Goal: Task Accomplishment & Management: Use online tool/utility

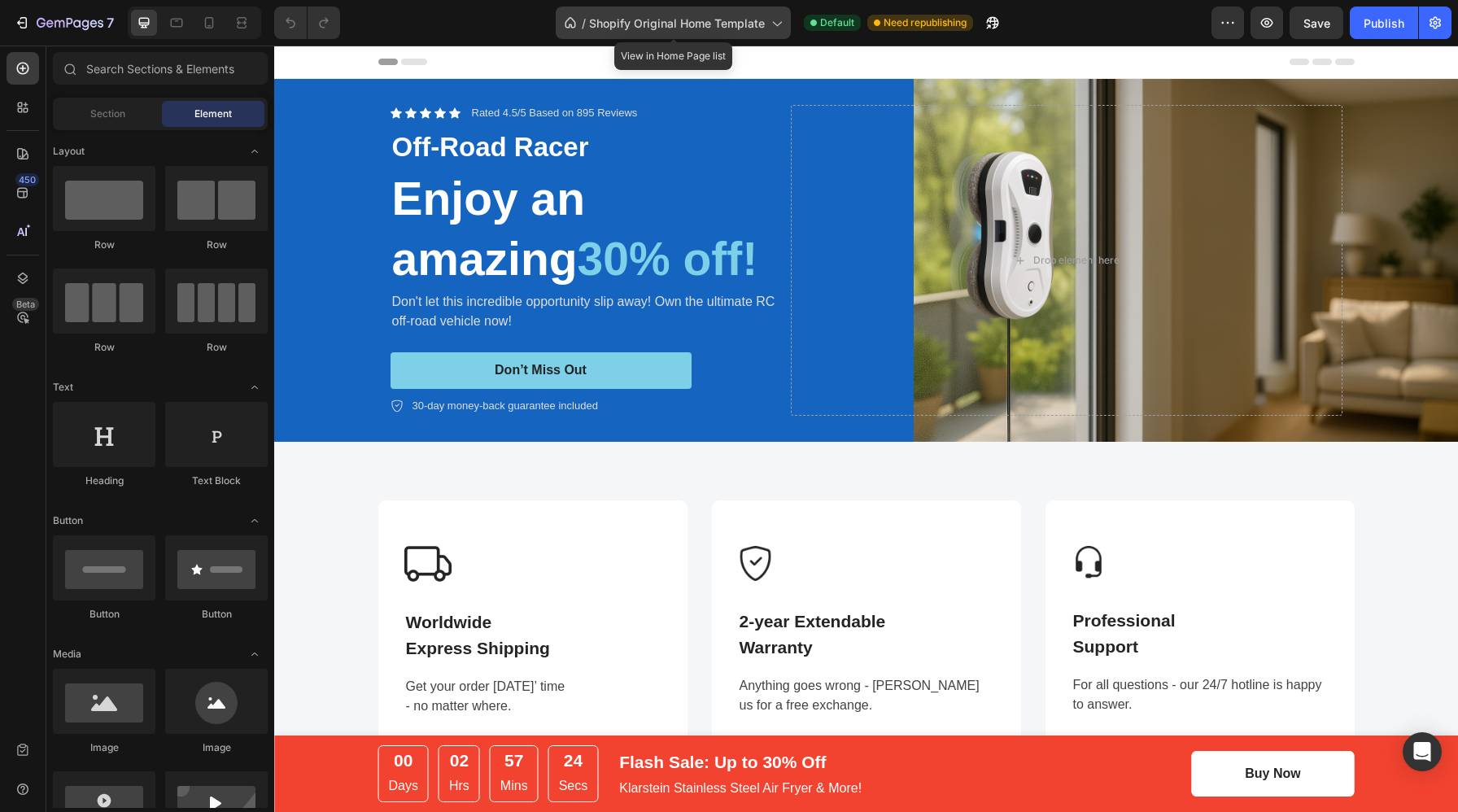
click at [690, 15] on span "Shopify Original Home Template" at bounding box center [677, 23] width 176 height 18
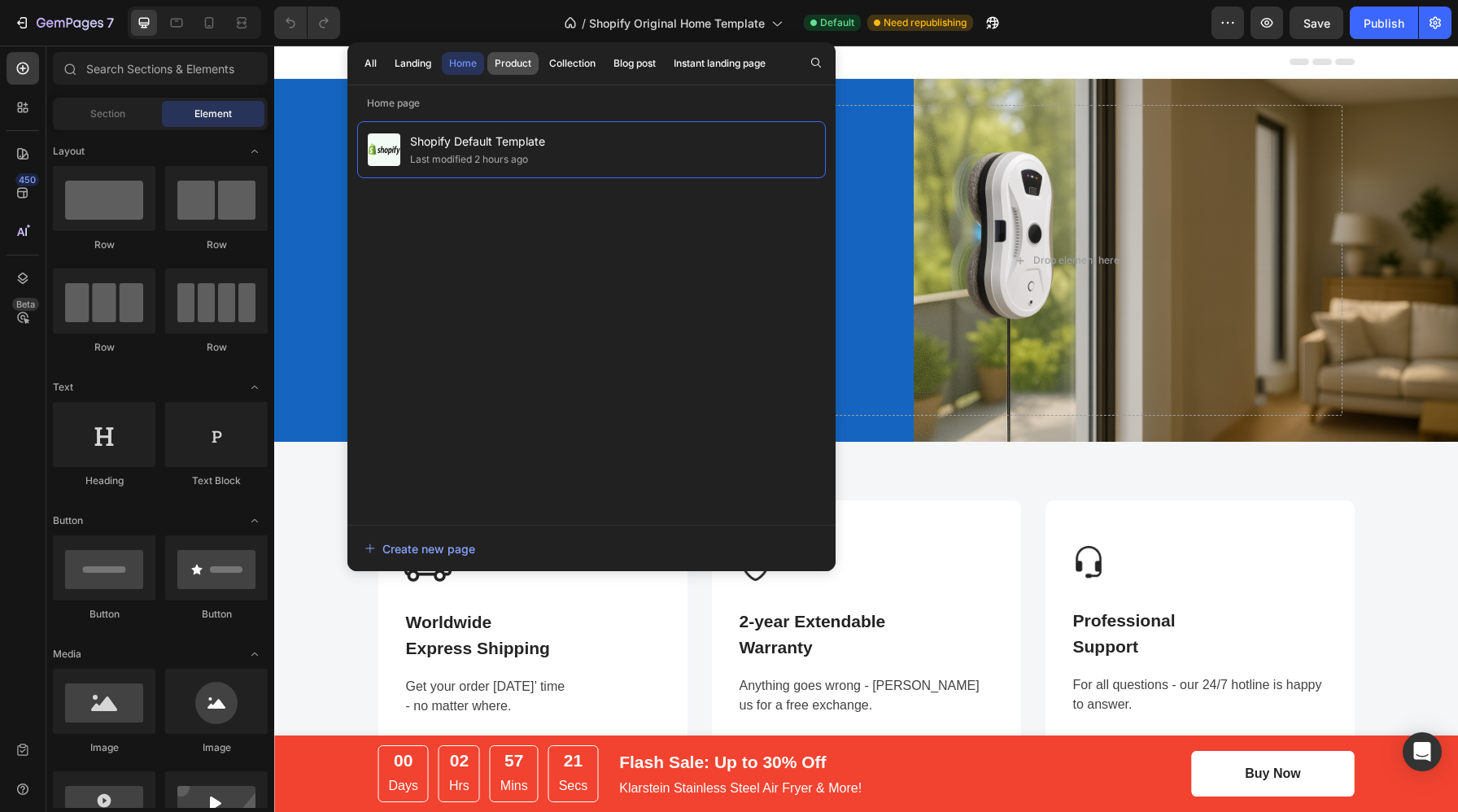
click at [516, 65] on div "Product" at bounding box center [514, 64] width 37 height 15
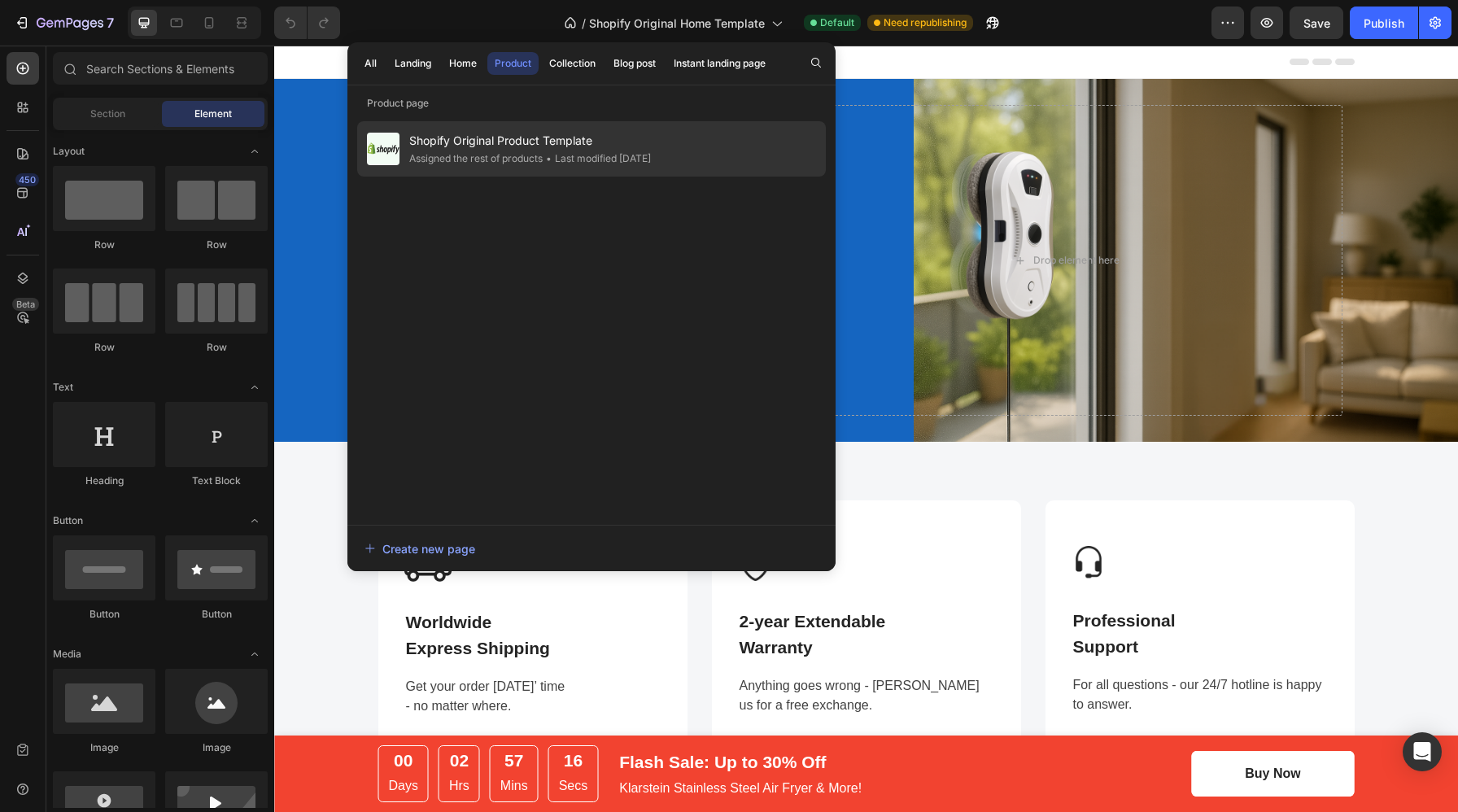
click at [592, 150] on div "• Last modified 3 days ago" at bounding box center [597, 159] width 108 height 17
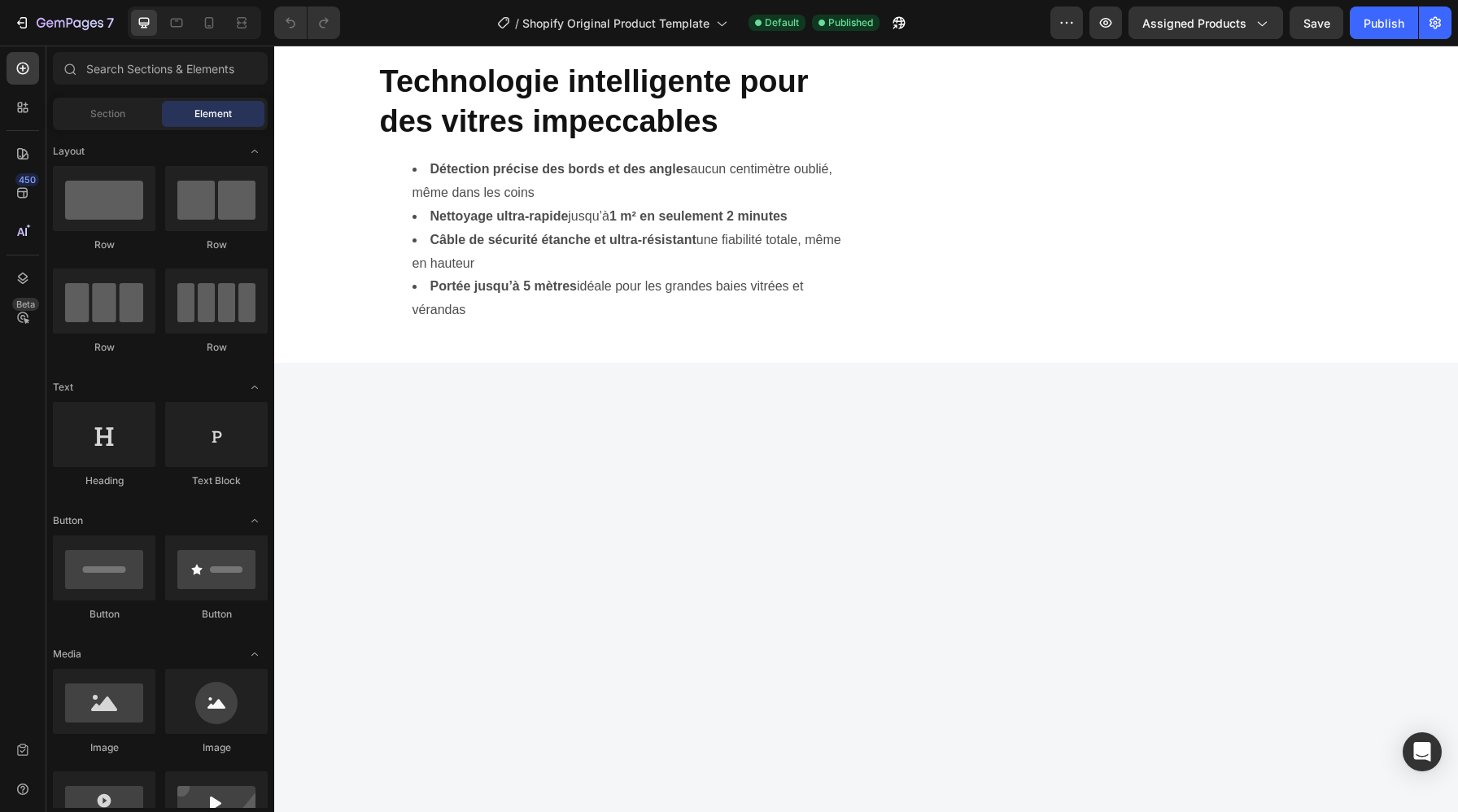
scroll to position [1963, 0]
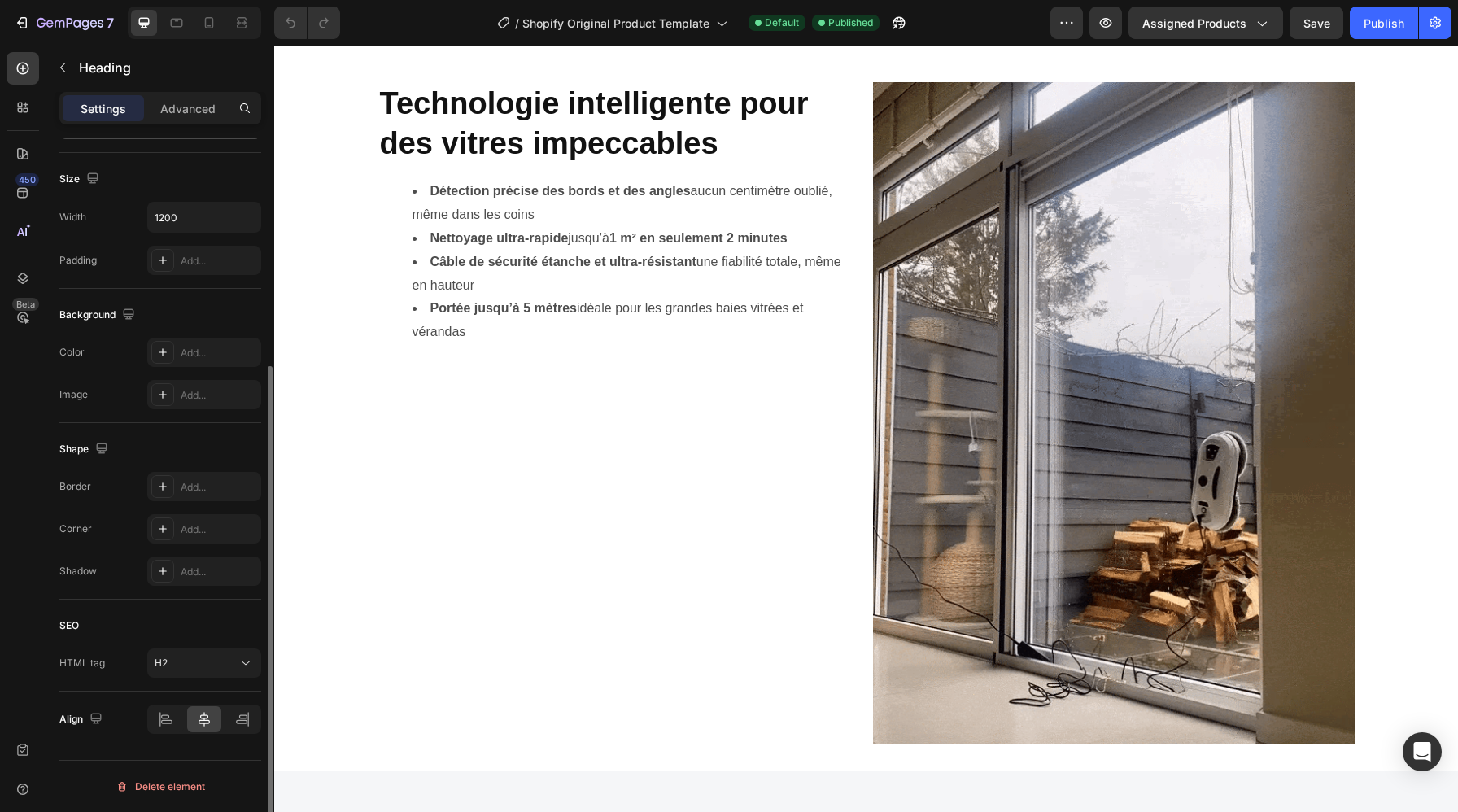
scroll to position [0, 0]
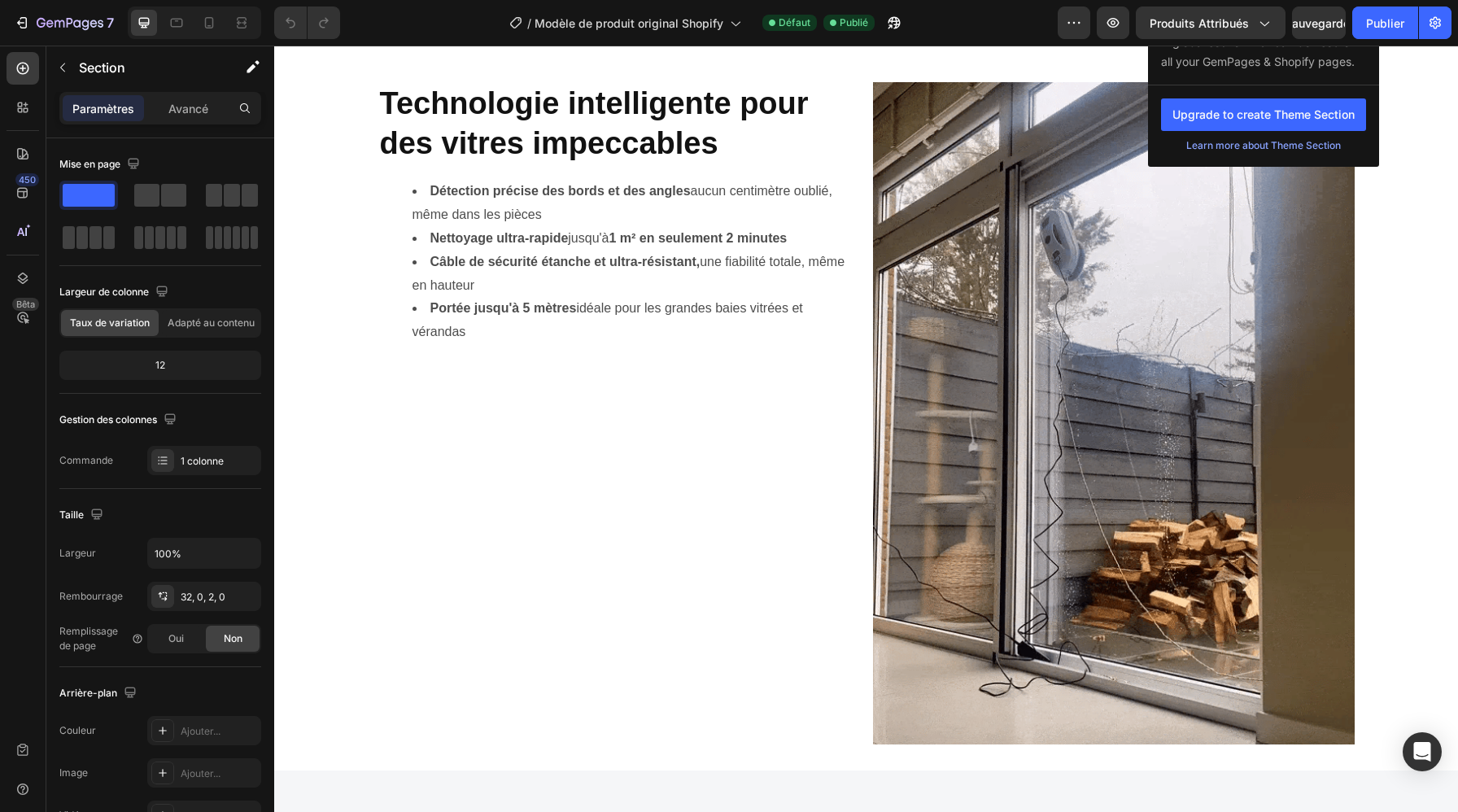
drag, startPoint x: 1166, startPoint y: 481, endPoint x: 1296, endPoint y: 515, distance: 134.4
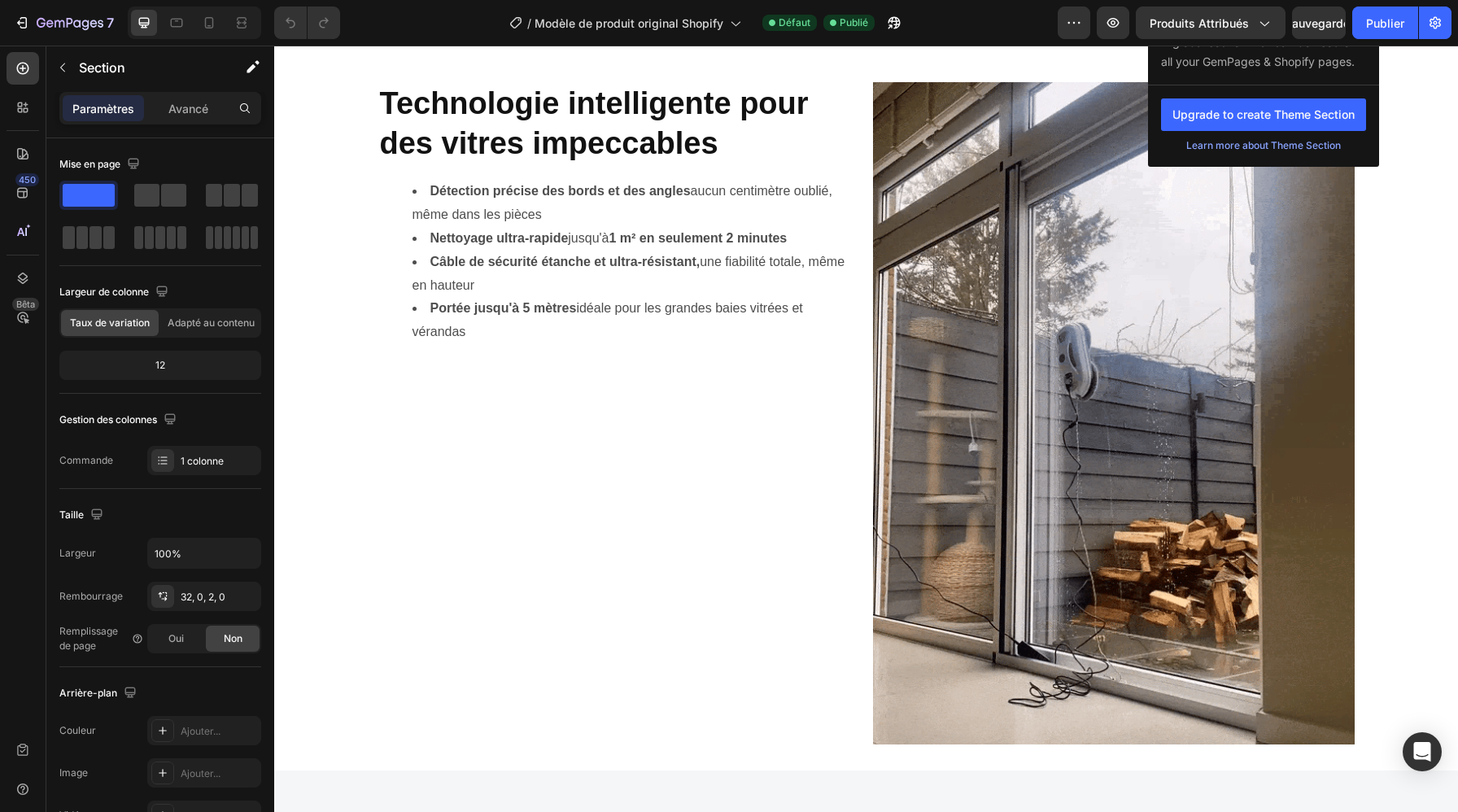
click at [1296, 85] on div "Create once, use everywhere with Theme Section A global section that can be use…" at bounding box center [1263, 29] width 231 height 111
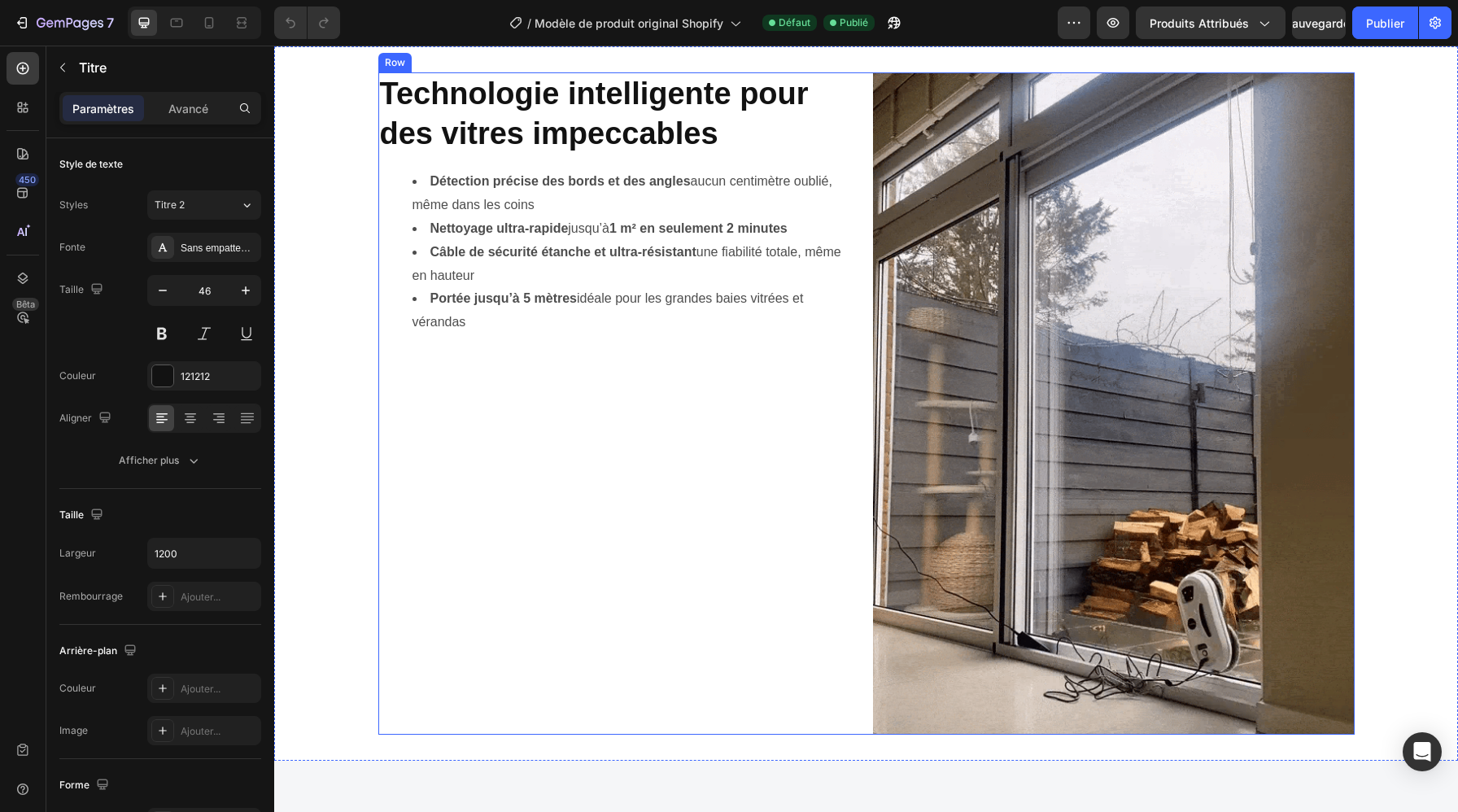
scroll to position [1900, 0]
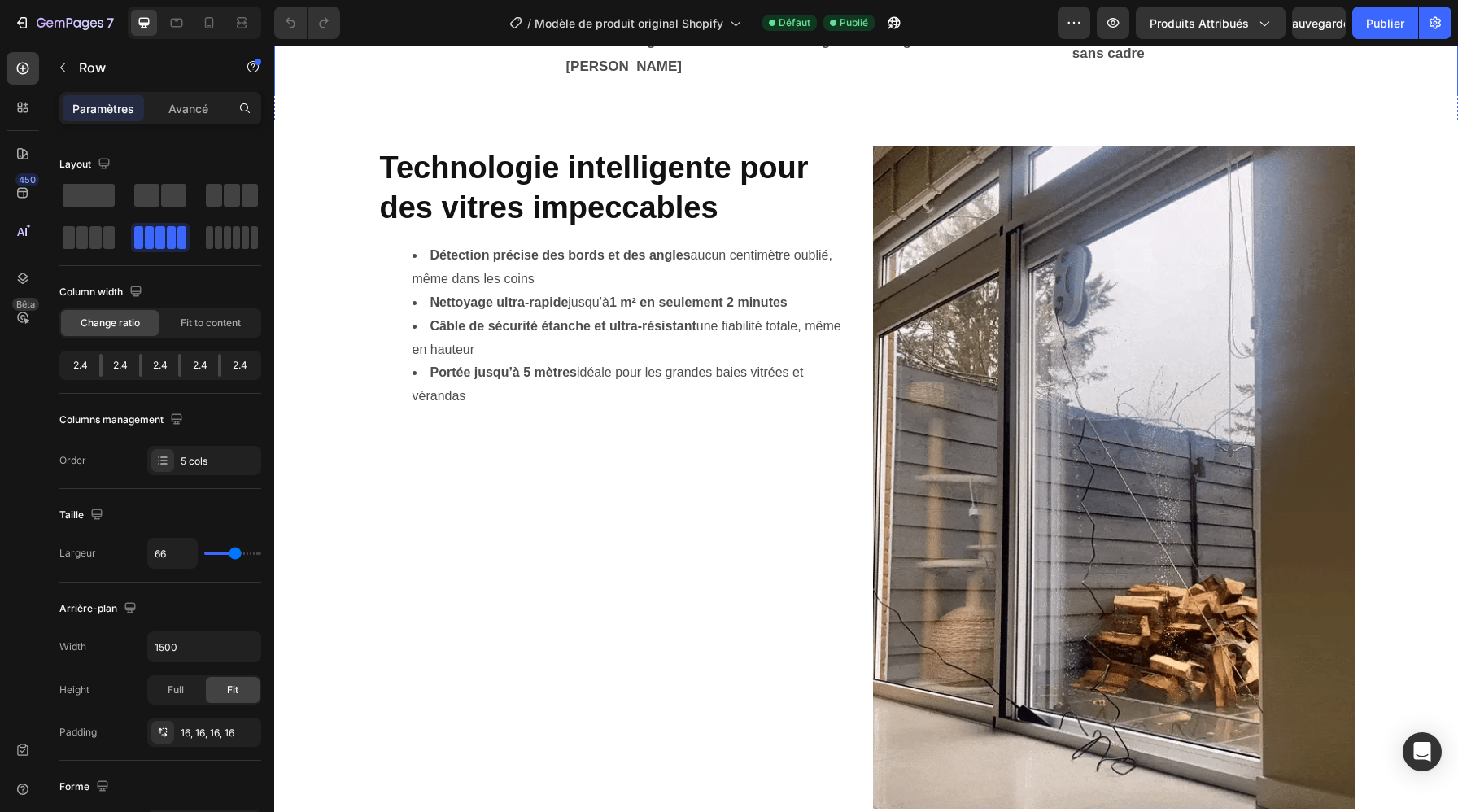
click at [722, 93] on div "Image Double pulvérisation Text Block Row Image Imitation du geste manuel Text …" at bounding box center [866, 48] width 1184 height 92
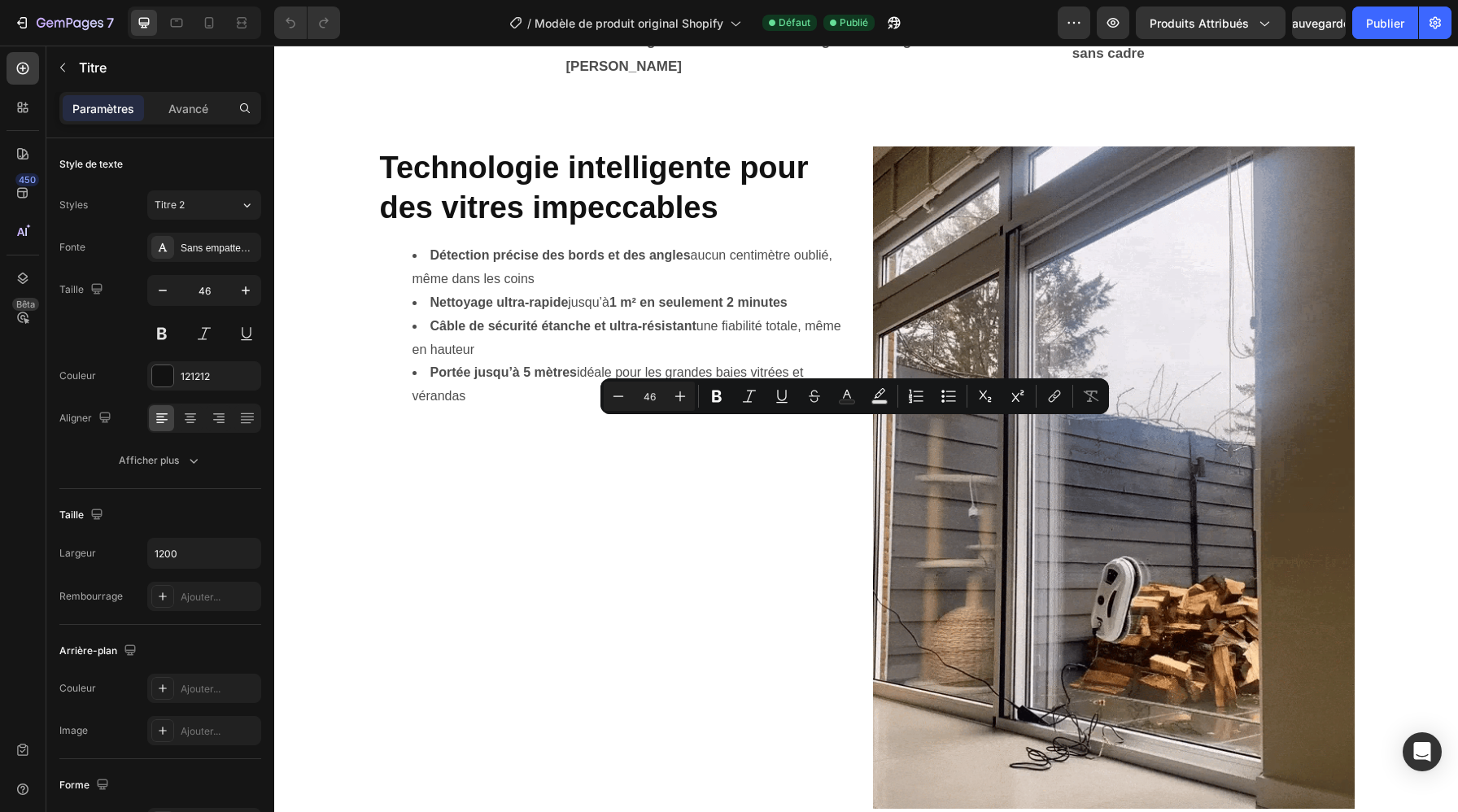
copy p "Un concentré de technologie pour des vitres impeccables"
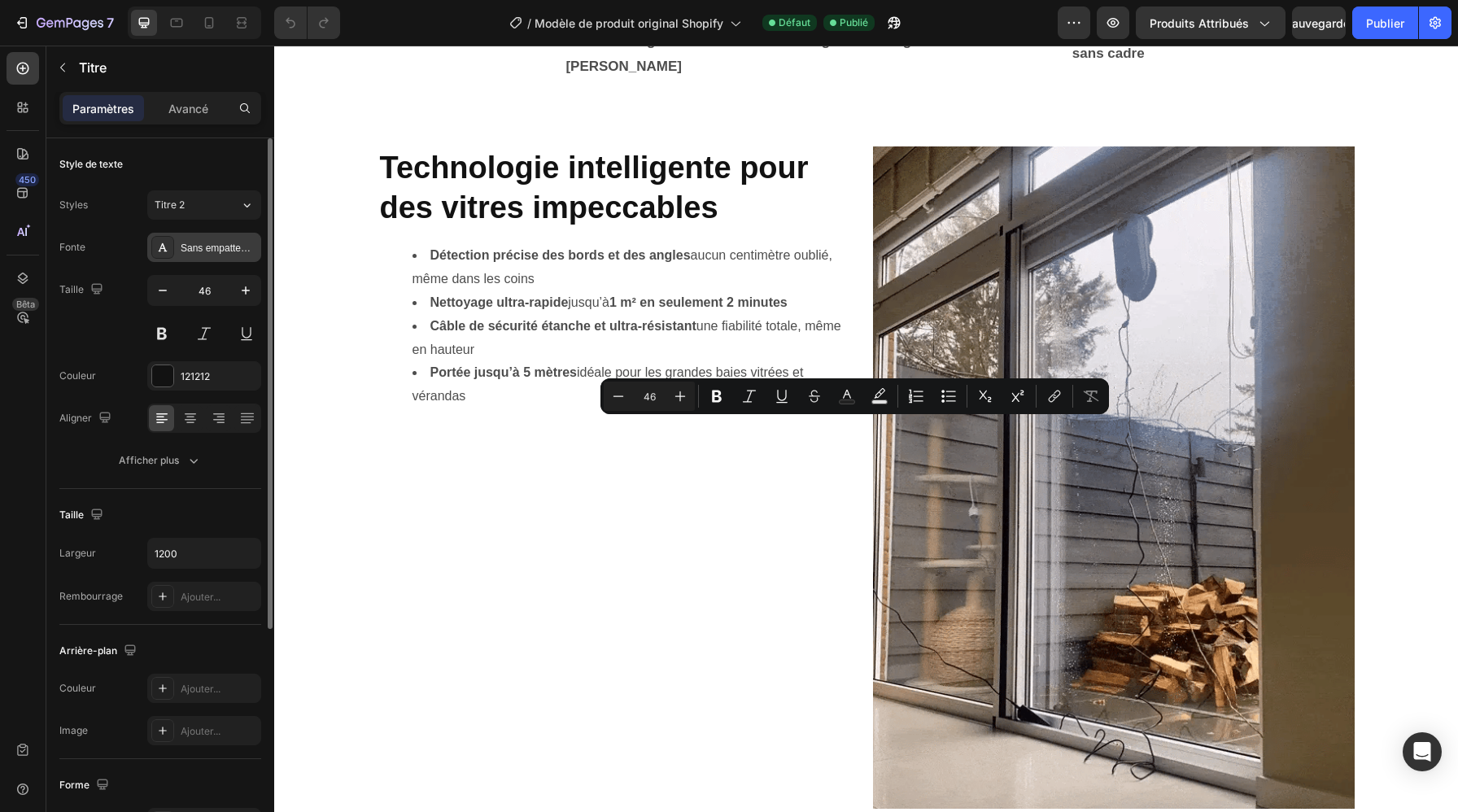
click at [215, 250] on font "Sans empattement" at bounding box center [221, 248] width 82 height 11
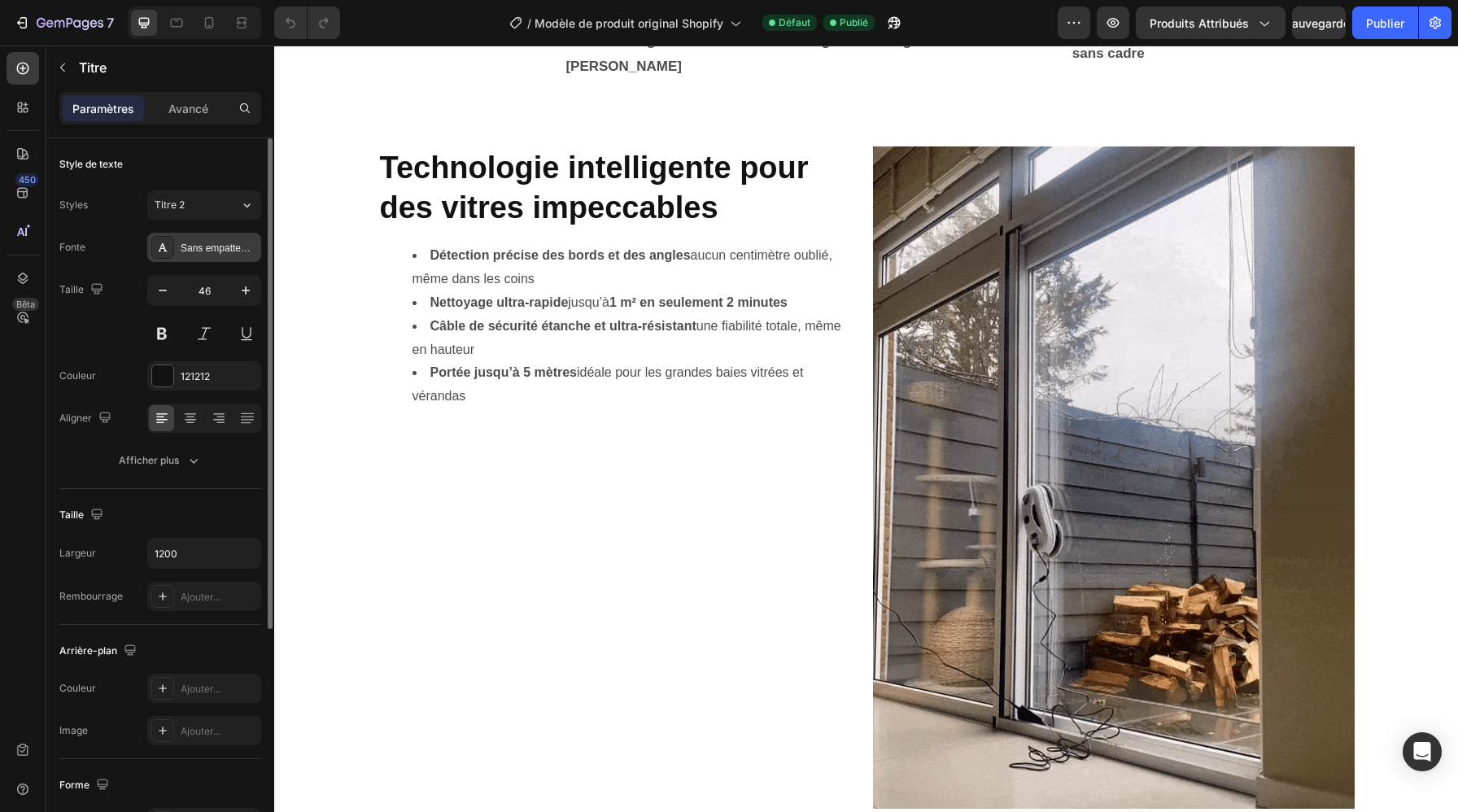
click at [157, 258] on div at bounding box center [162, 247] width 23 height 23
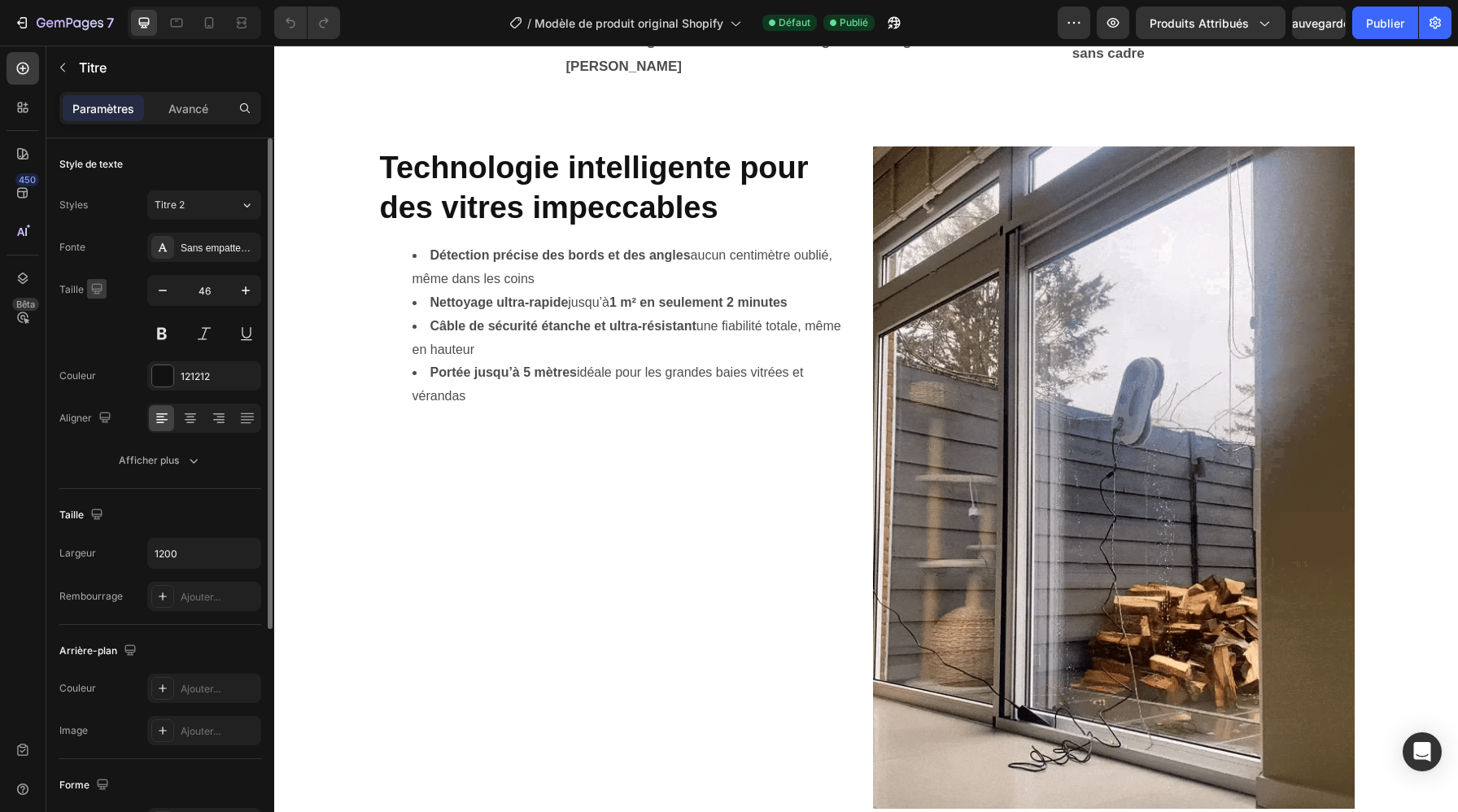
click at [94, 296] on icon "button" at bounding box center [97, 288] width 17 height 17
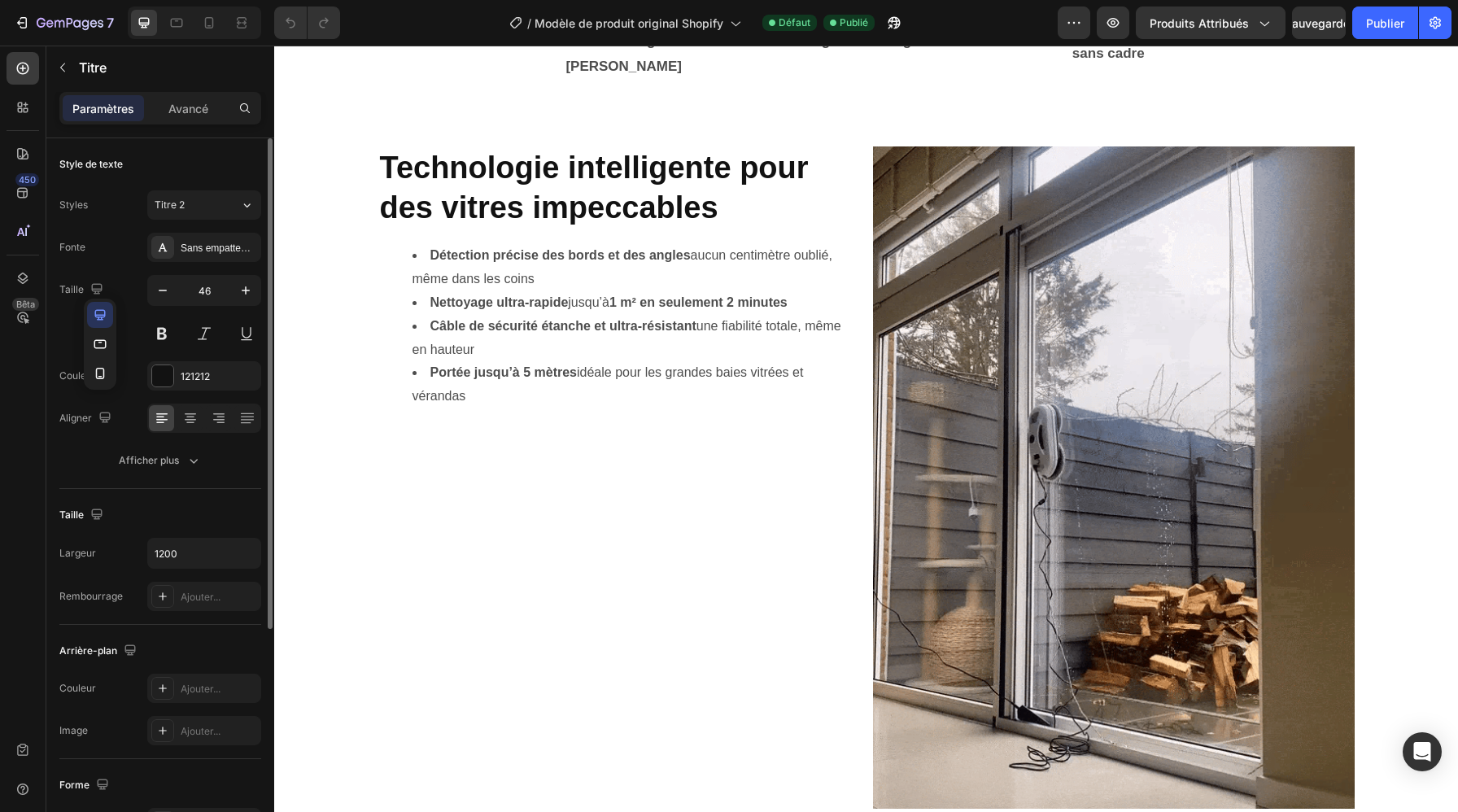
click at [120, 273] on div "Fonte Sans empattement Taille 46 Couleur 121212 Aligner Afficher plus" at bounding box center [160, 353] width 202 height 242
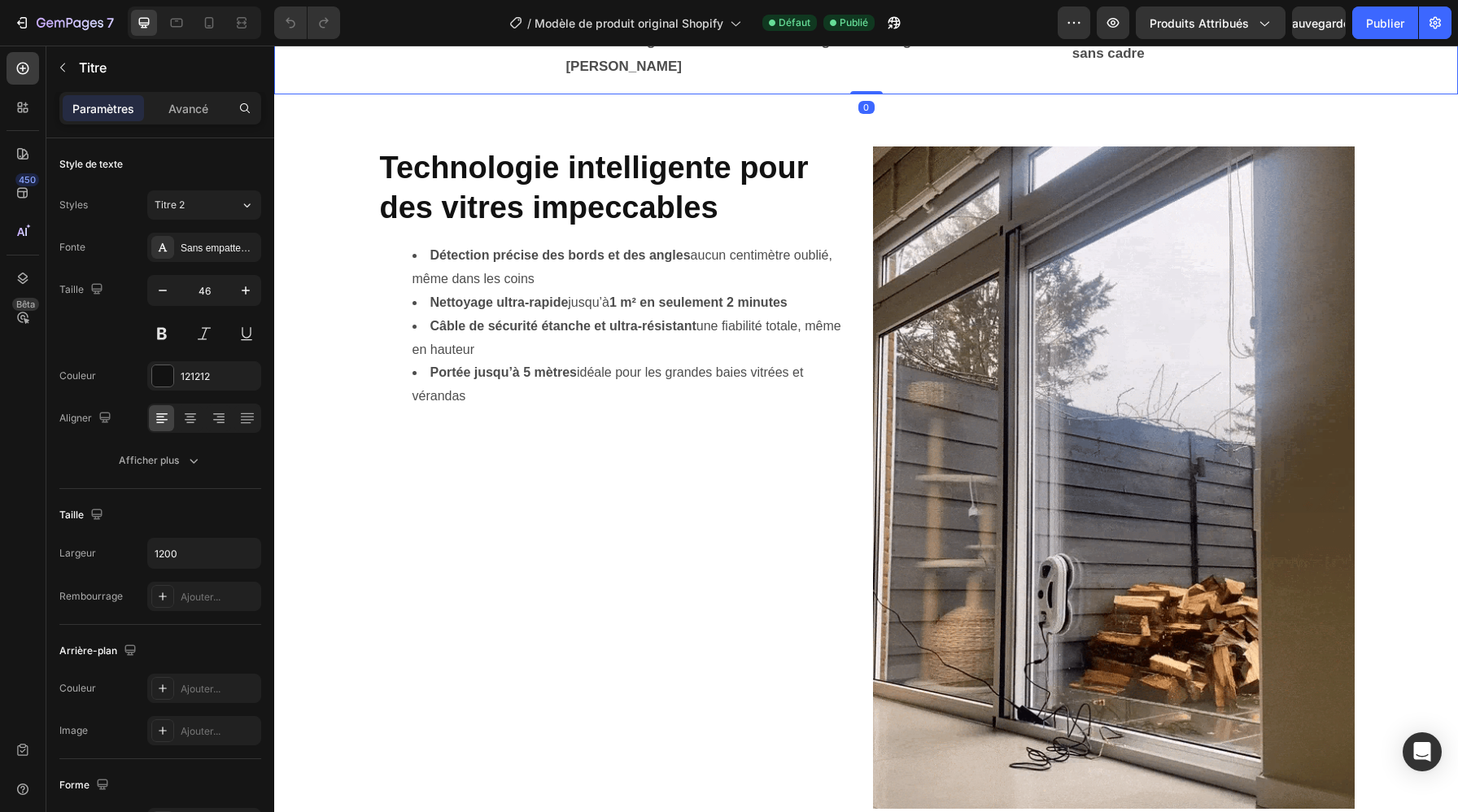
click at [496, 93] on div "Image Double pulvérisation Text Block Row Image Imitation du geste manuel Text …" at bounding box center [866, 48] width 1184 height 92
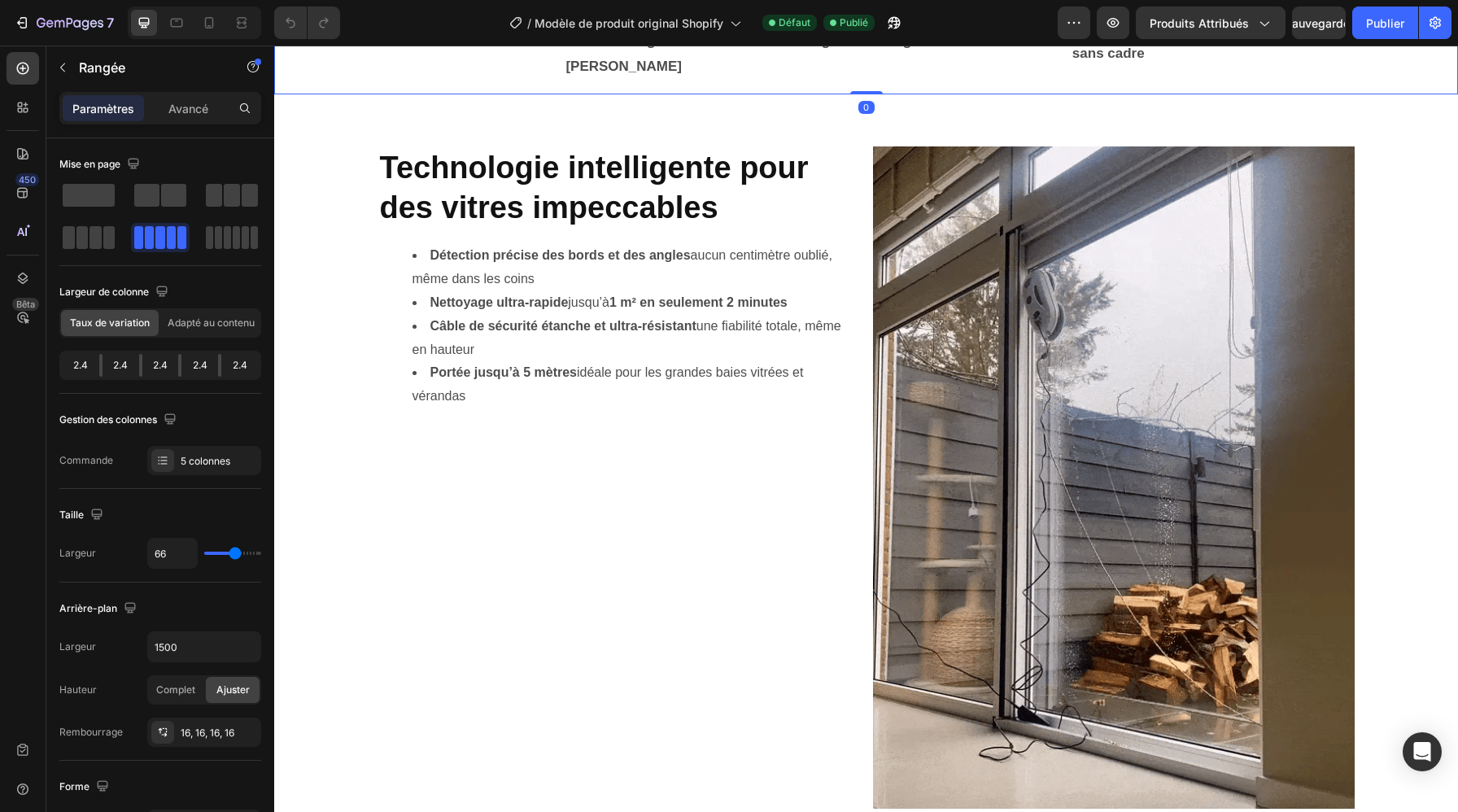
click at [290, 80] on div "Image Double pulvérisation Text Block Row" at bounding box center [382, 47] width 189 height 65
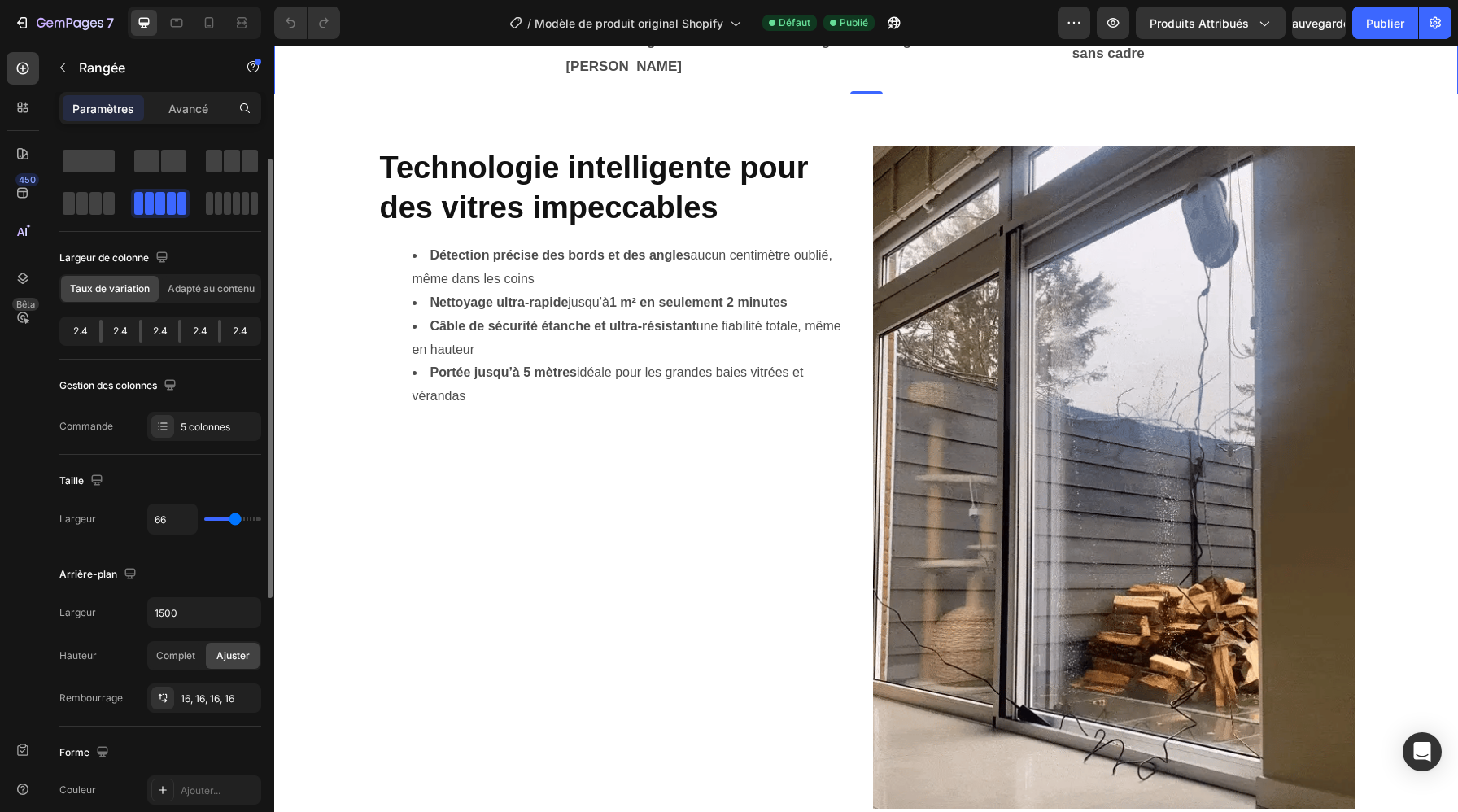
scroll to position [40, 0]
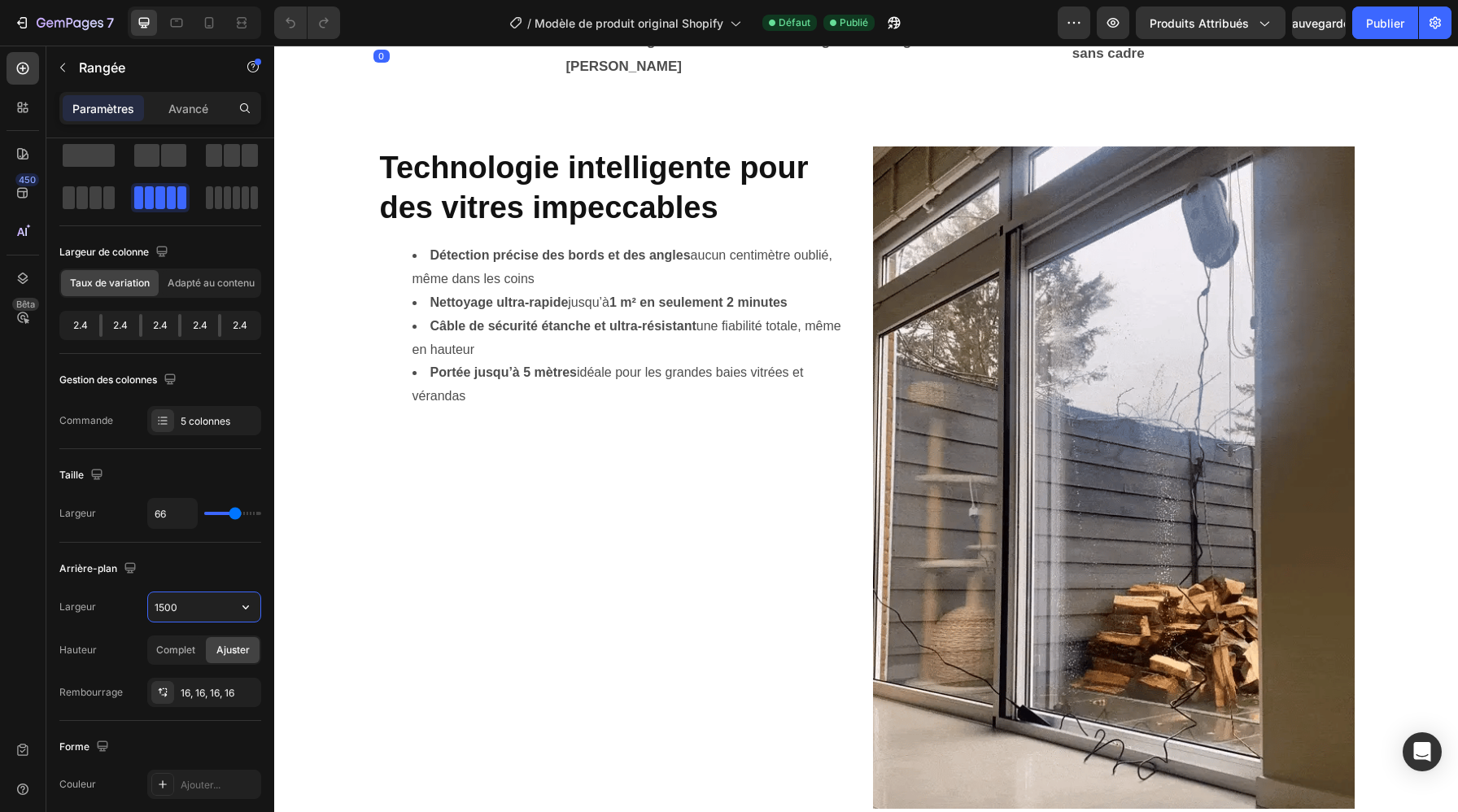
click at [397, 35] on span "Double pulvérisation" at bounding box center [381, 28] width 128 height 14
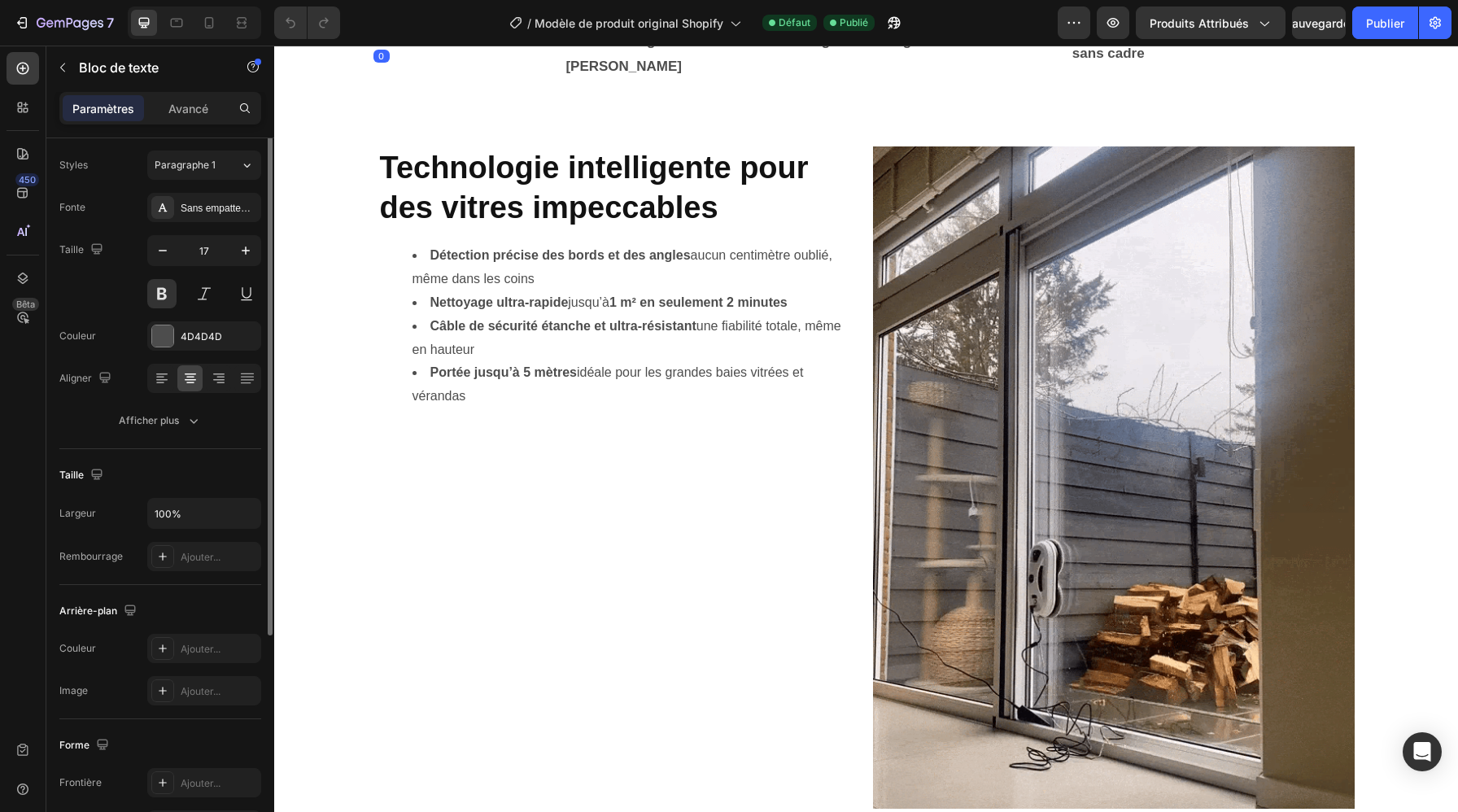
scroll to position [0, 0]
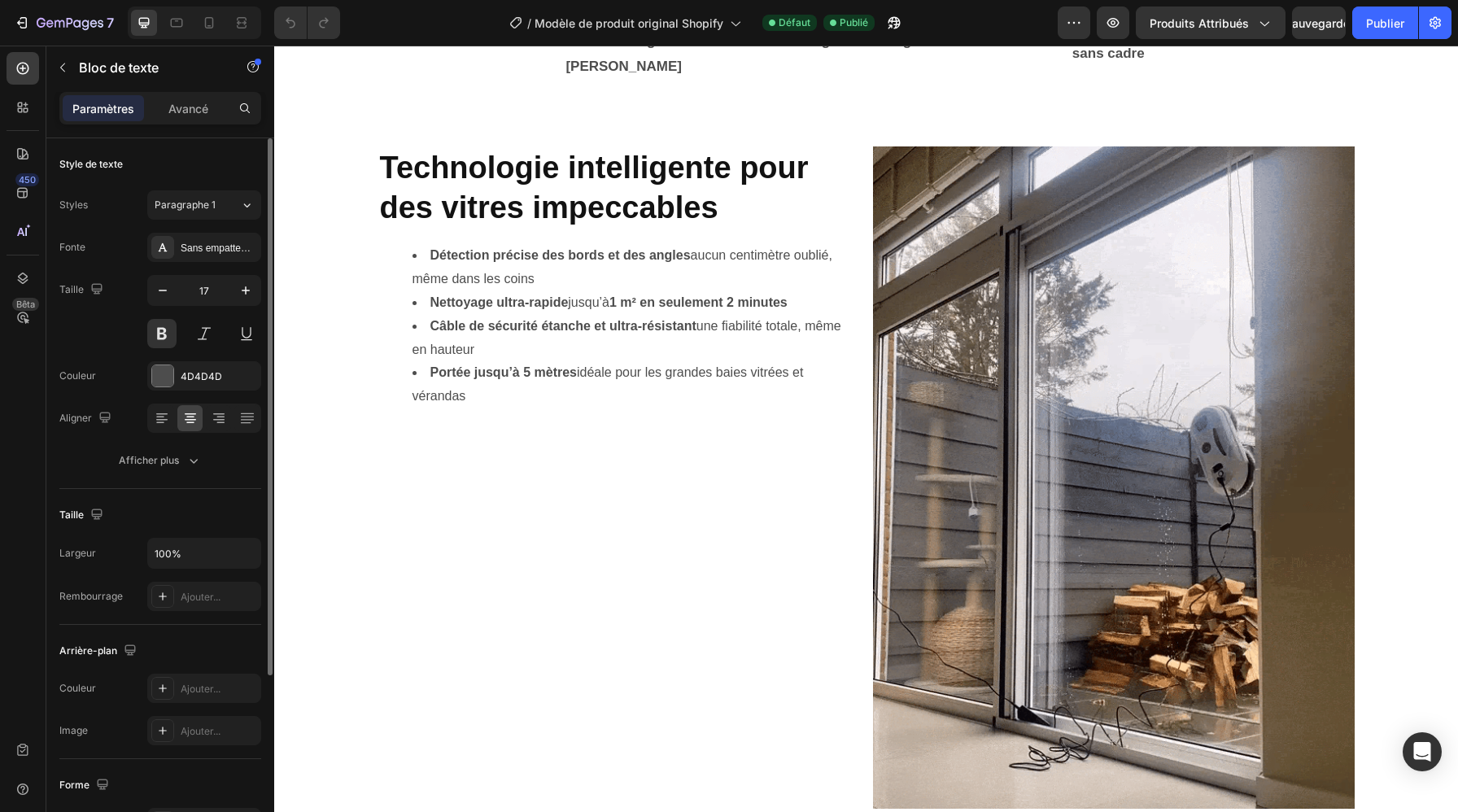
click at [397, 35] on span "Double pulvérisation" at bounding box center [381, 28] width 128 height 14
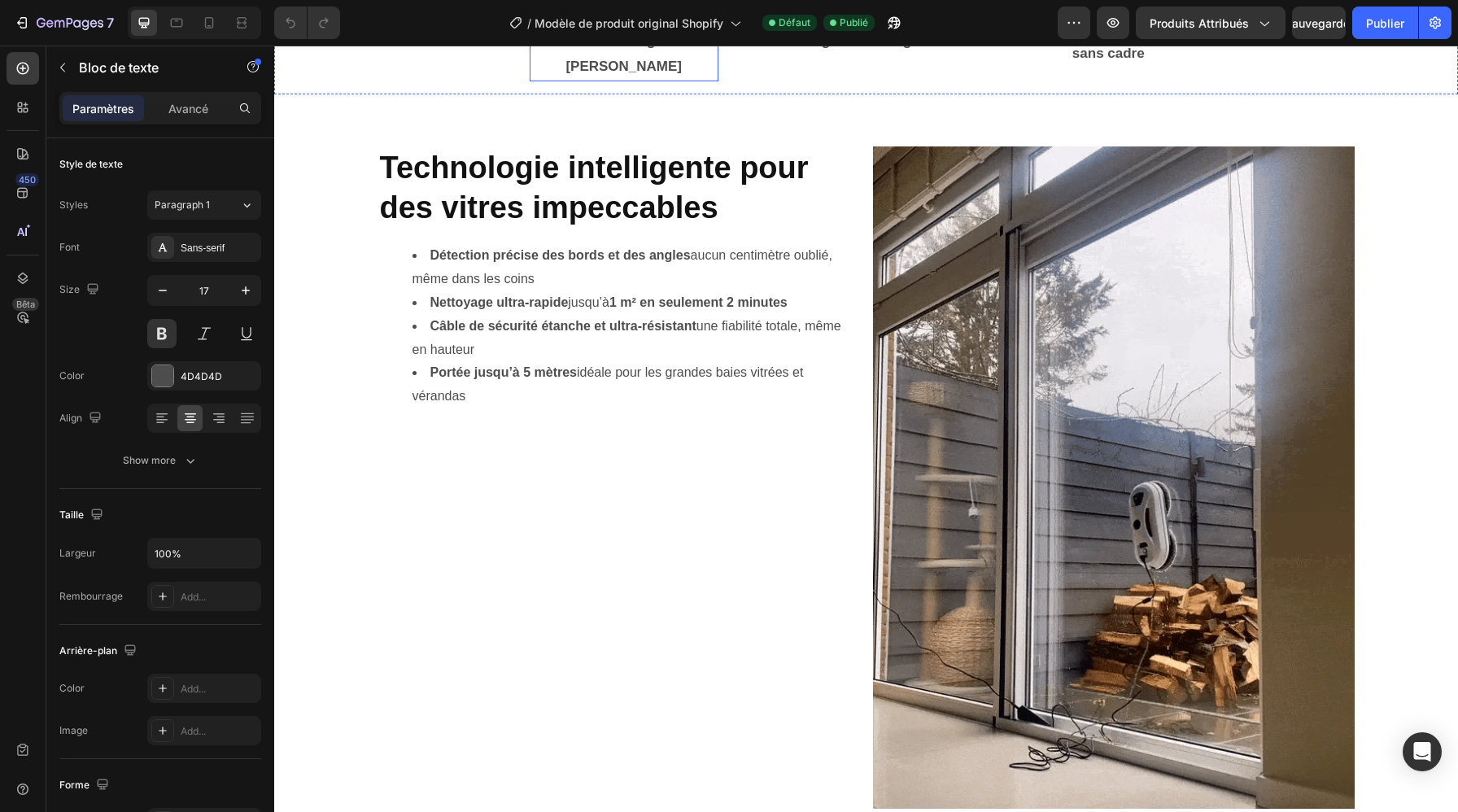
click at [609, 79] on p "Imitation du geste manuel" at bounding box center [623, 54] width 185 height 50
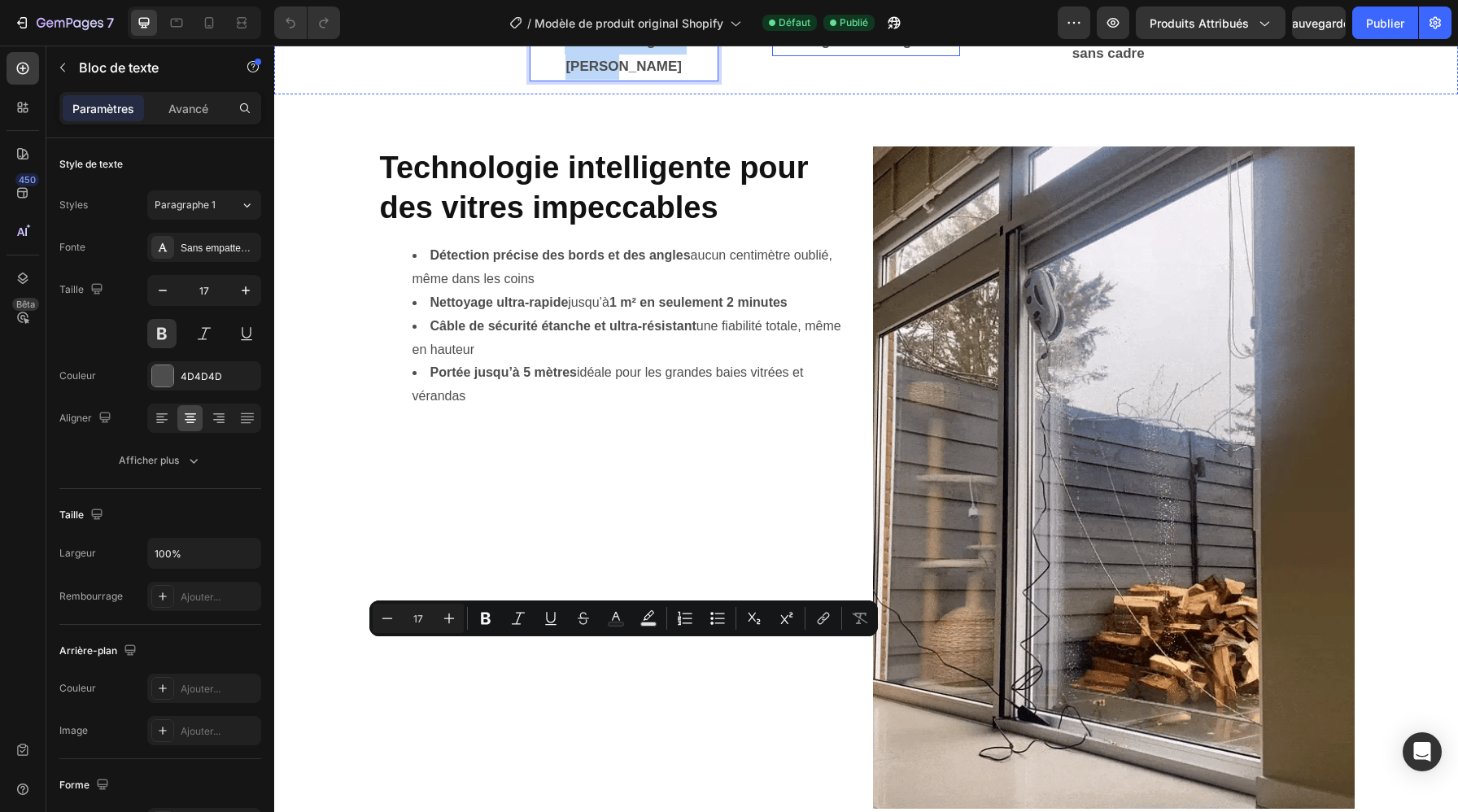
click at [892, 54] on p "Navigation intelligente" at bounding box center [866, 41] width 185 height 25
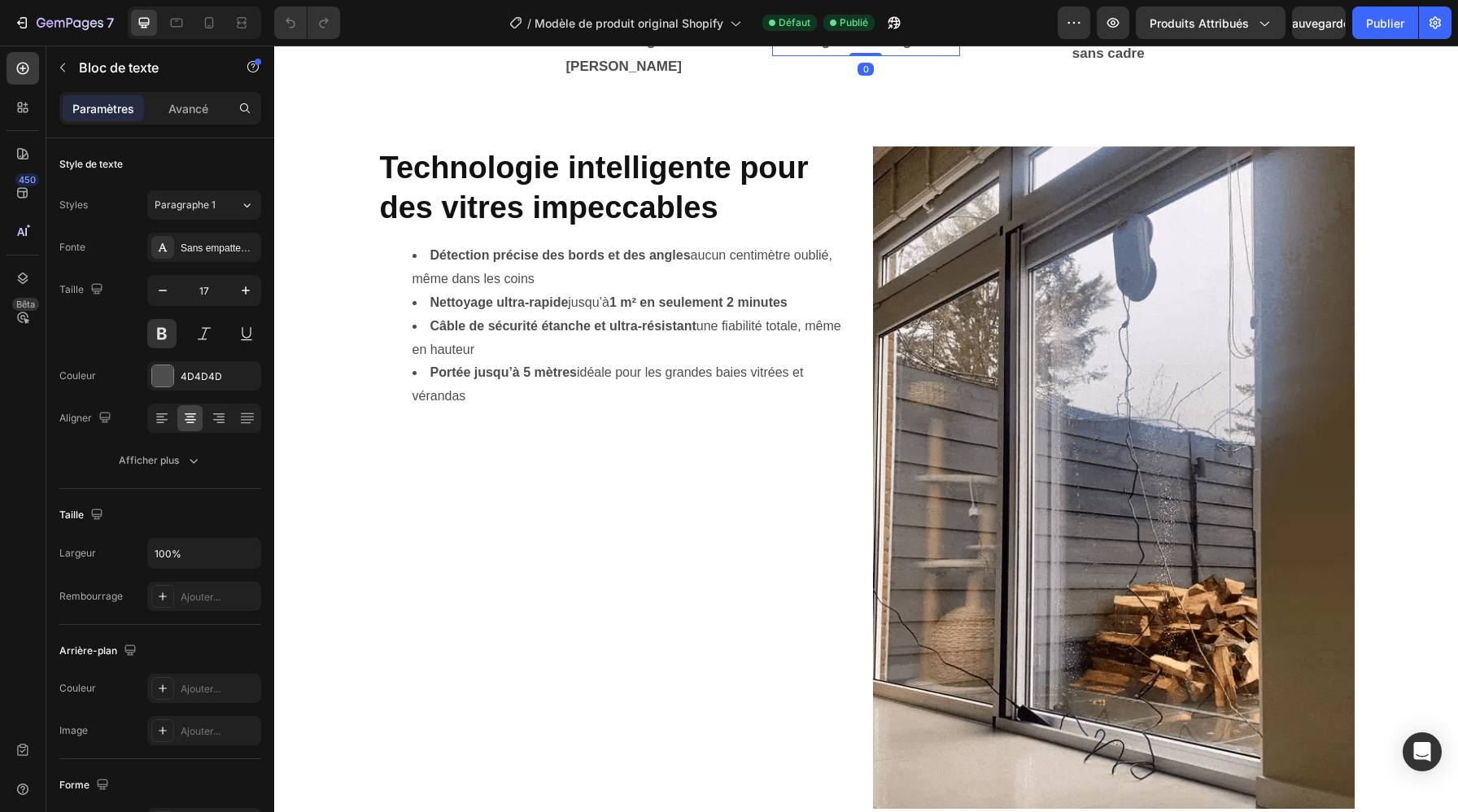
click at [892, 54] on p "Navigation intelligente" at bounding box center [866, 41] width 185 height 25
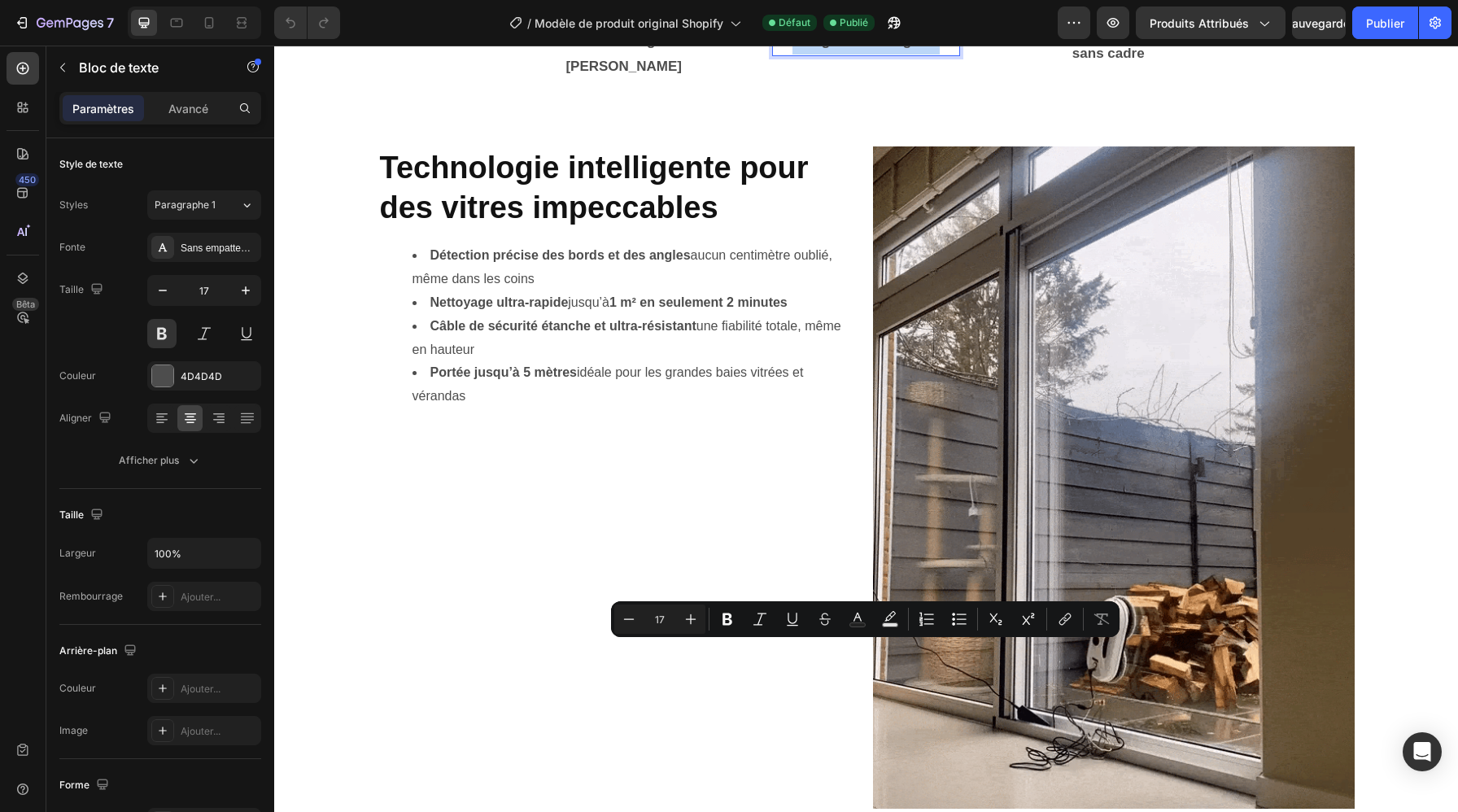
copy p "Navigation intelligente"
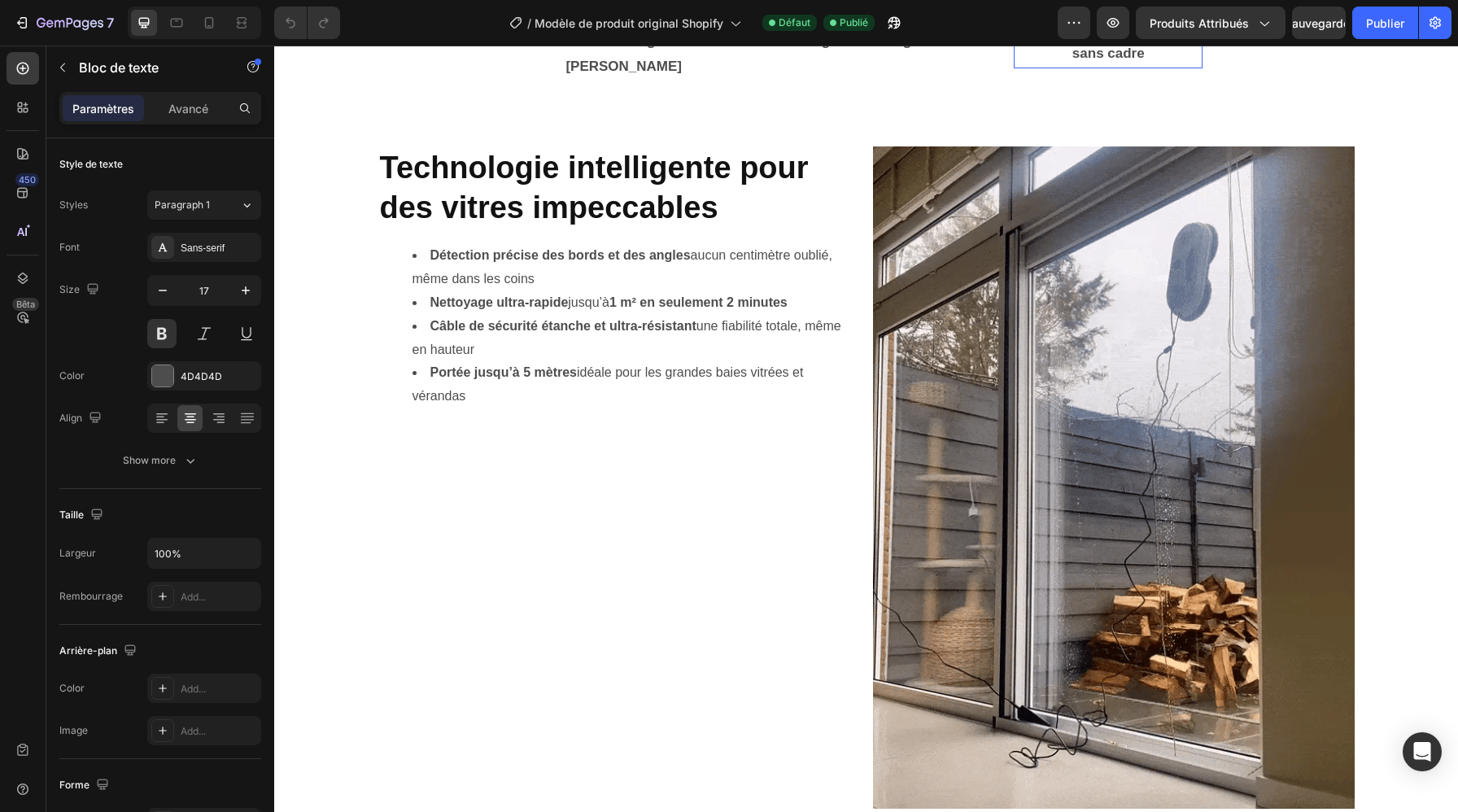
click at [1131, 65] on p "Détection des bords sans cadre" at bounding box center [1108, 41] width 185 height 50
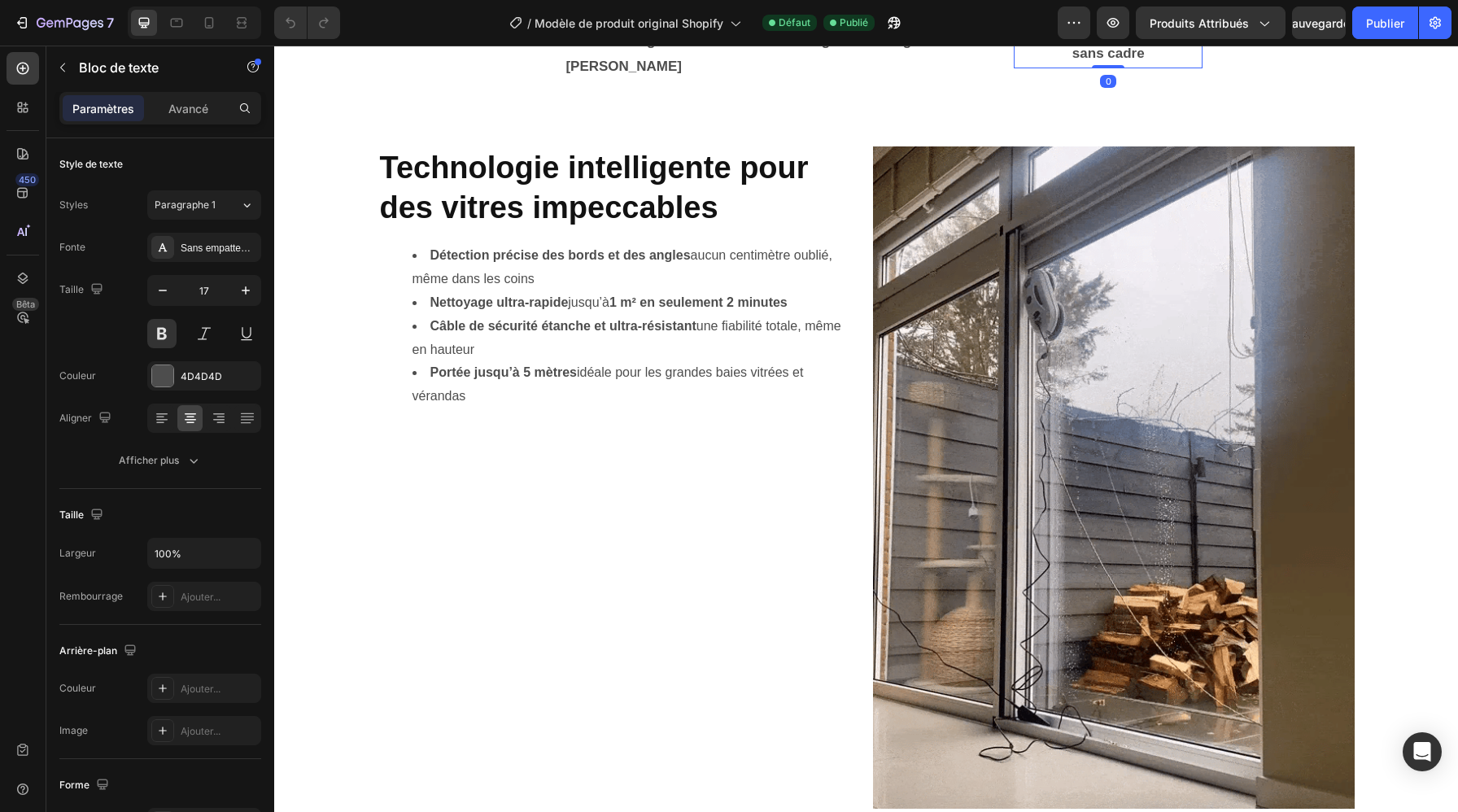
click at [1148, 65] on p "Détection des bords sans cadre" at bounding box center [1108, 41] width 185 height 50
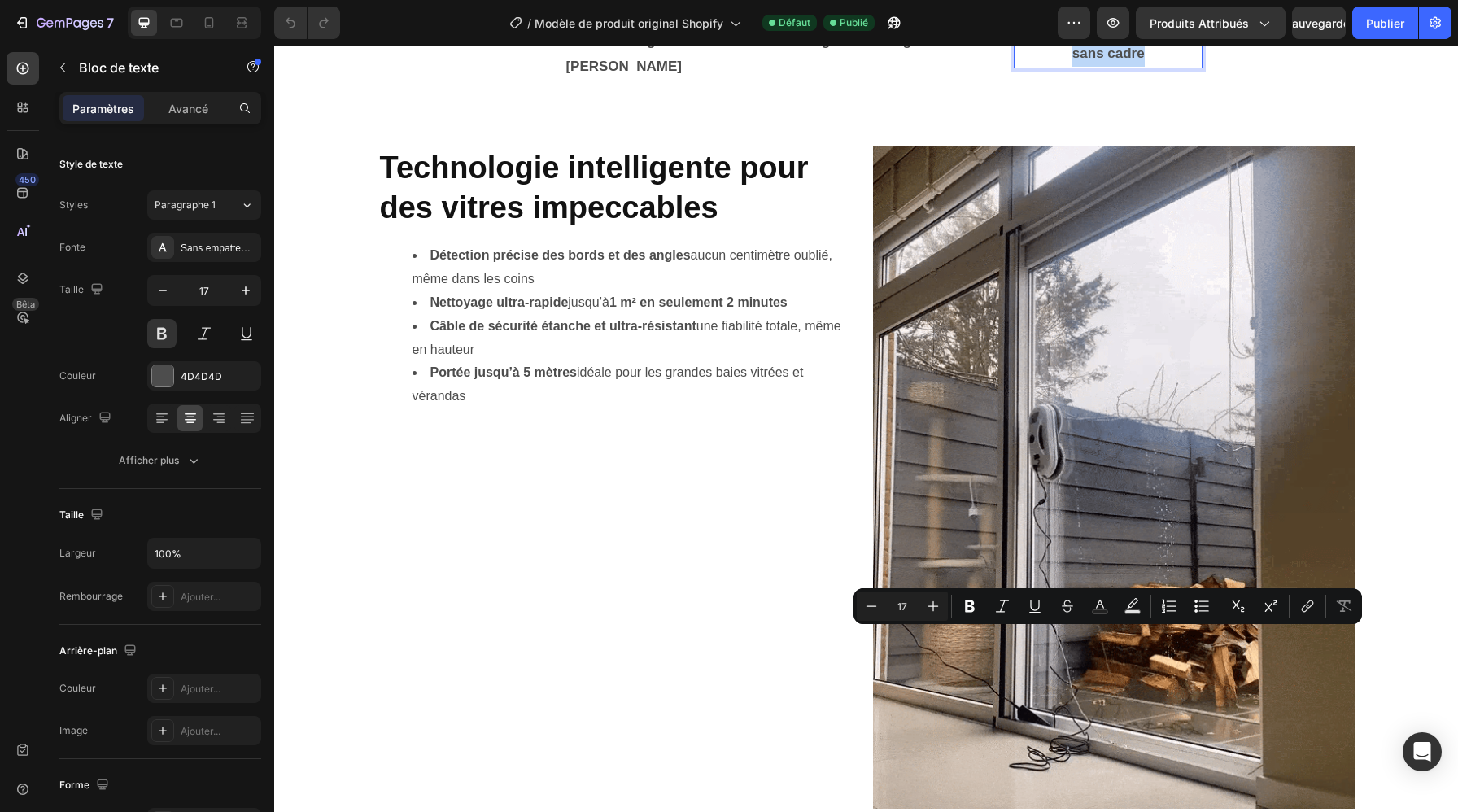
drag, startPoint x: 1153, startPoint y: 659, endPoint x: 1043, endPoint y: 634, distance: 112.8
click at [1043, 65] on p "Détection des bords sans cadre" at bounding box center [1108, 41] width 185 height 50
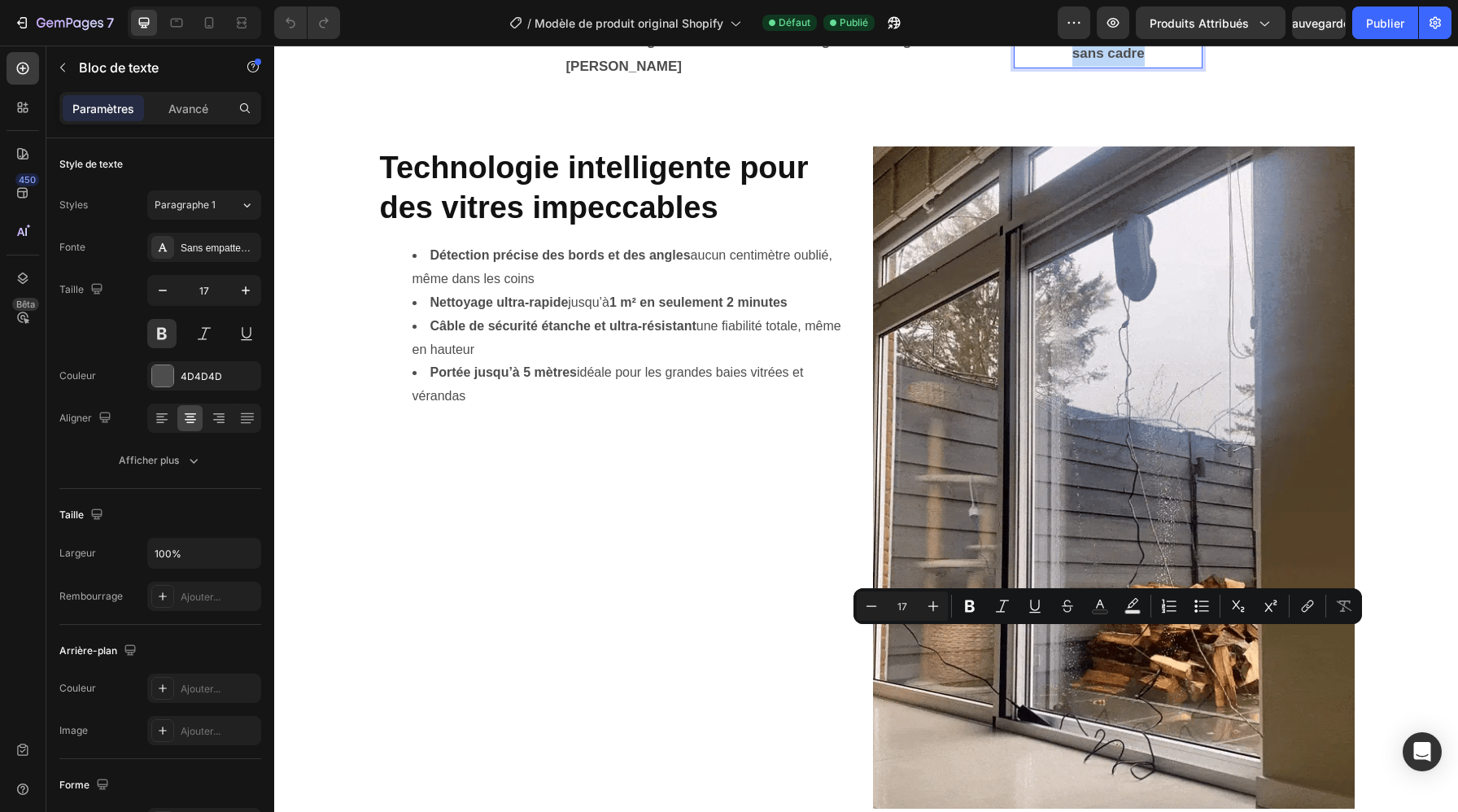
copy p "Détection des bords sans cadre"
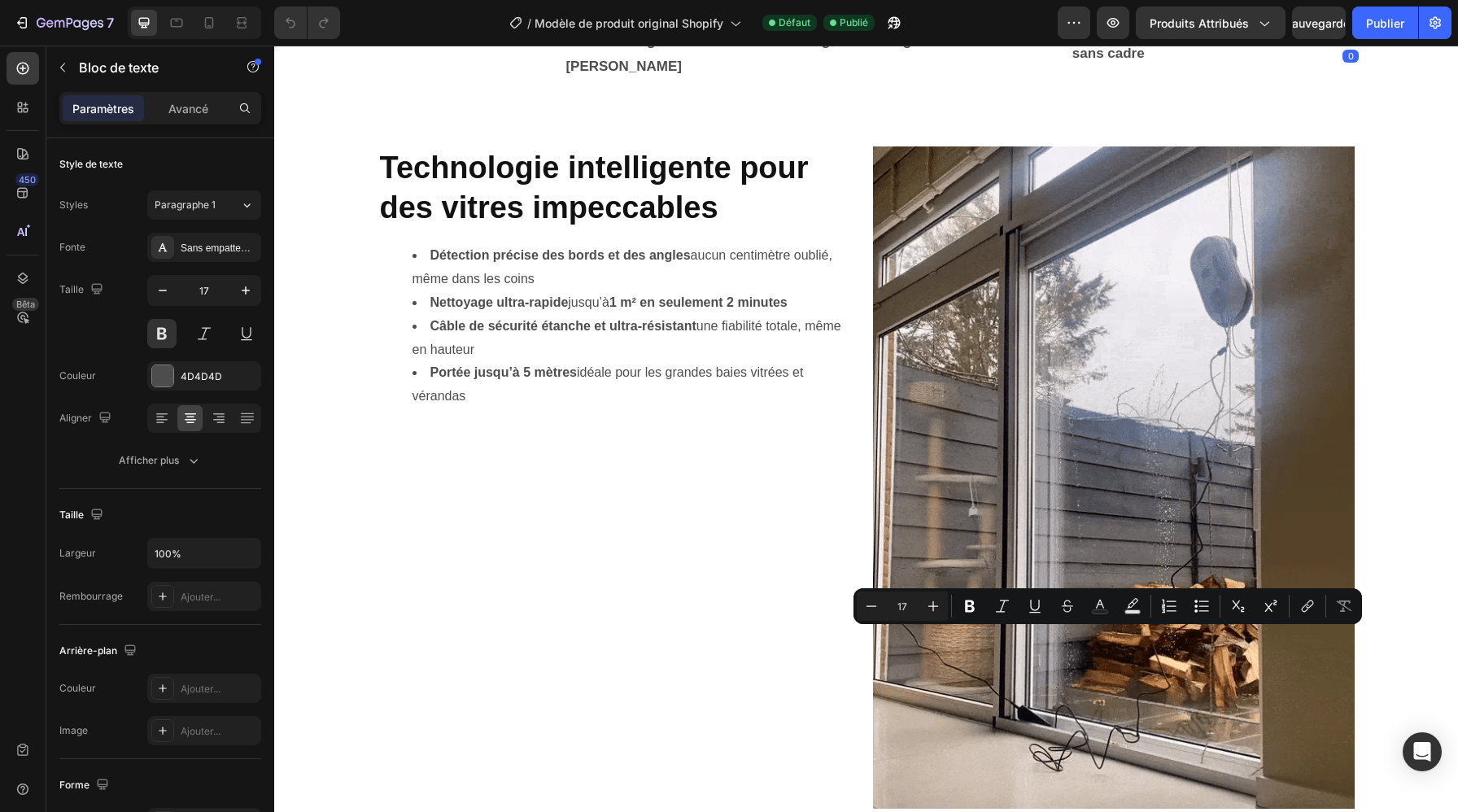
click at [1378, 35] on span "Multi-surfaces" at bounding box center [1350, 28] width 88 height 14
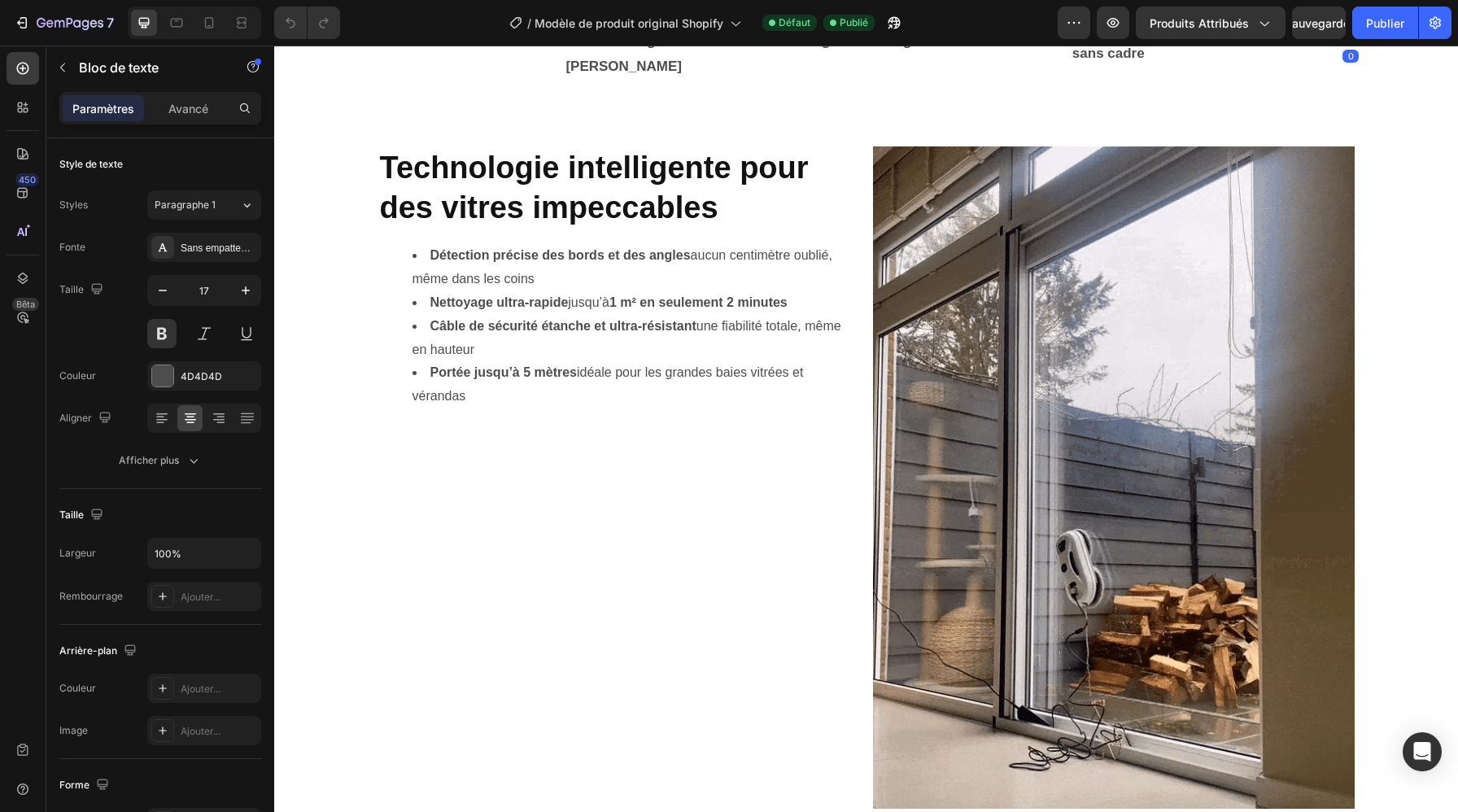
click at [1378, 35] on span "Multi-surfaces" at bounding box center [1350, 28] width 88 height 14
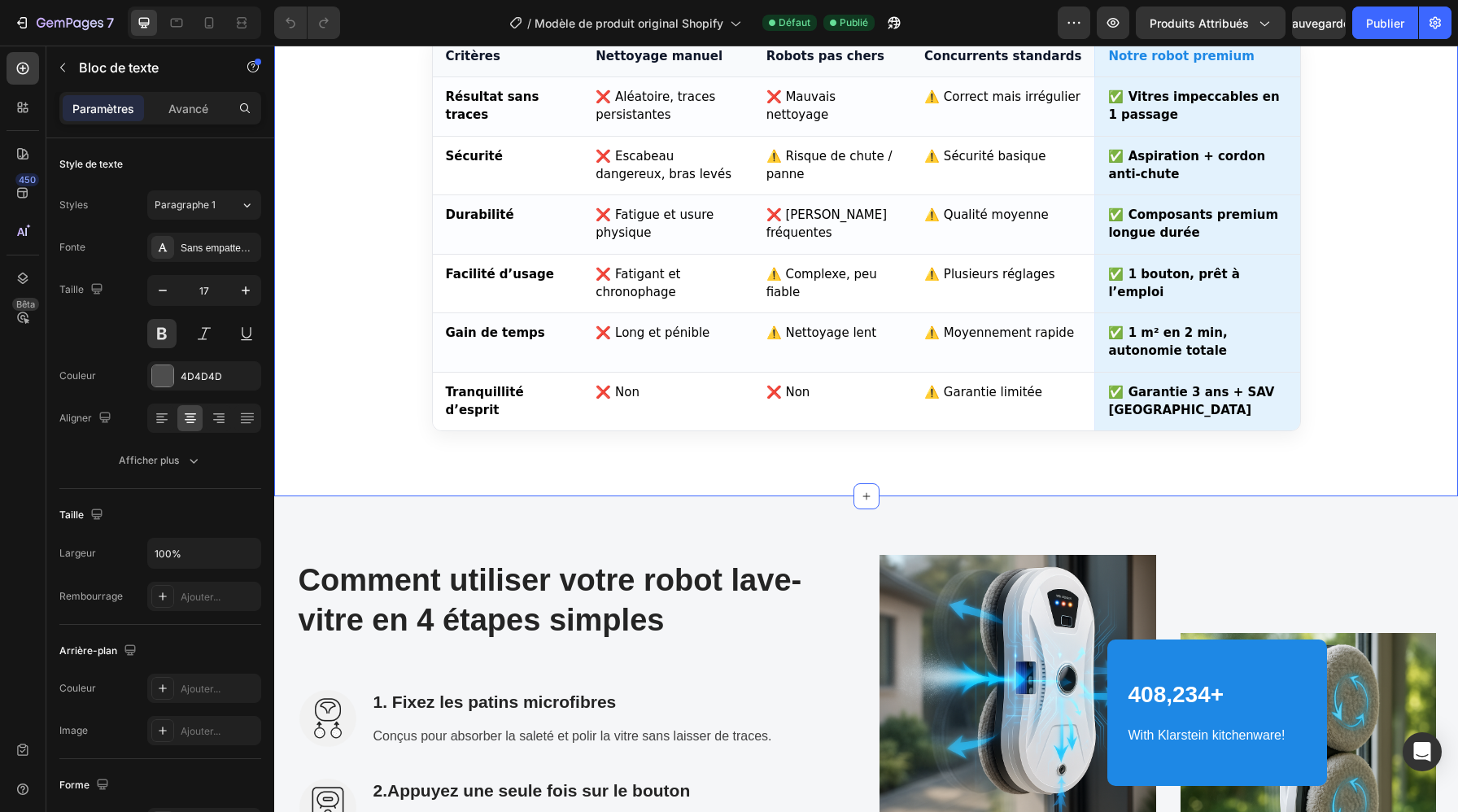
scroll to position [4272, 0]
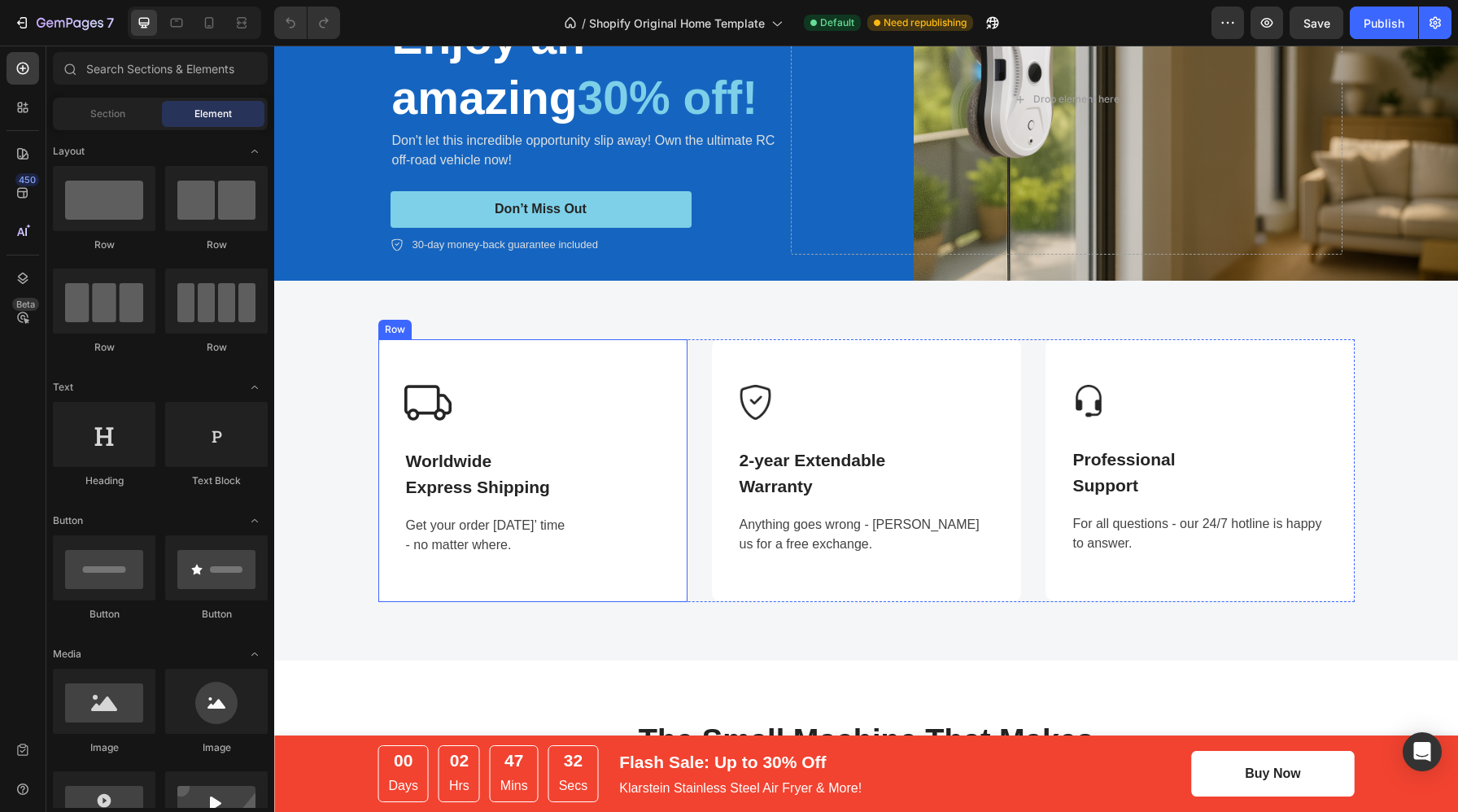
scroll to position [119, 0]
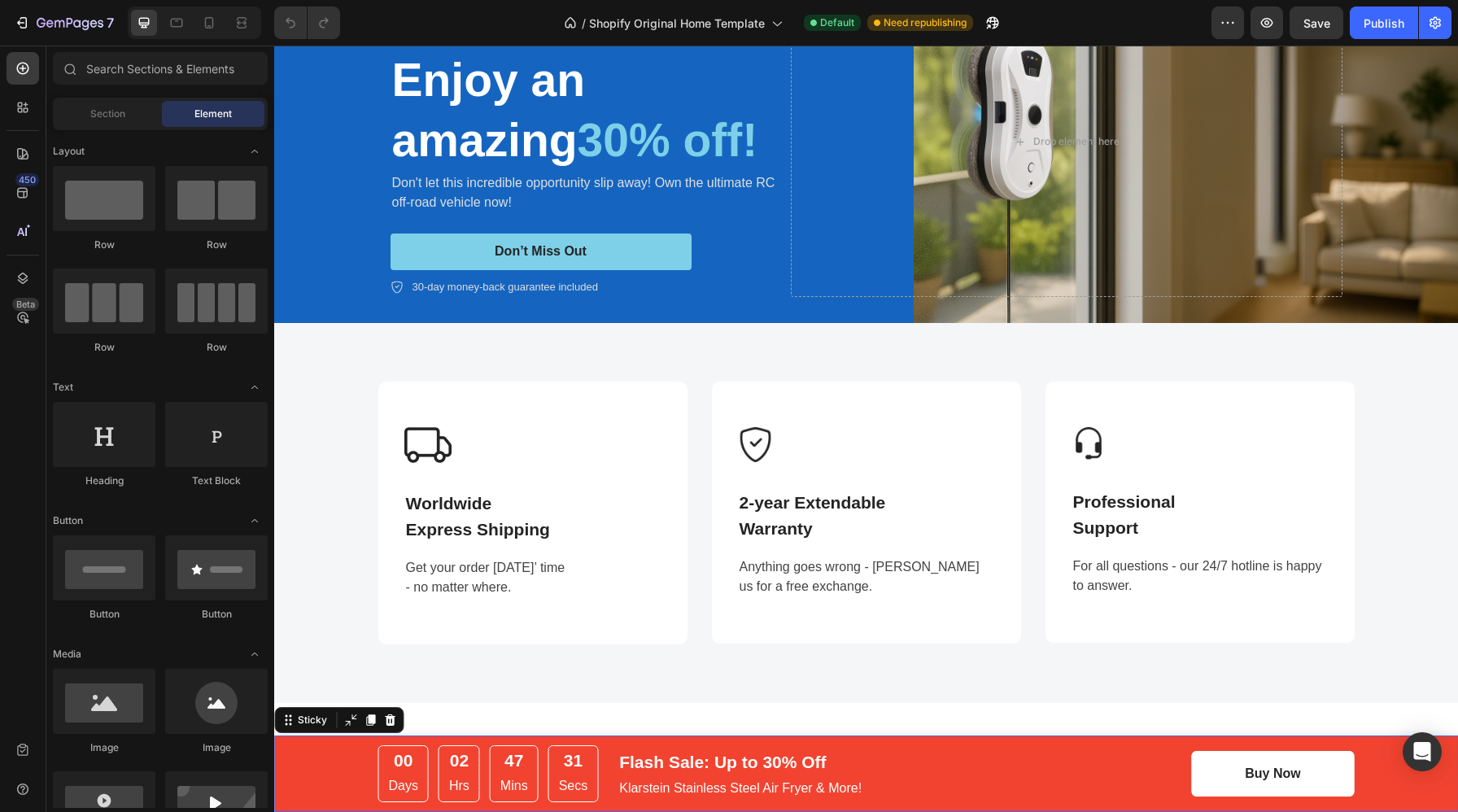
click at [330, 771] on div "00 Days 02 Hrs 47 Mins 31 Secs CountDown Timer Flash Sale: Up to 30% Off Text b…" at bounding box center [866, 773] width 1184 height 76
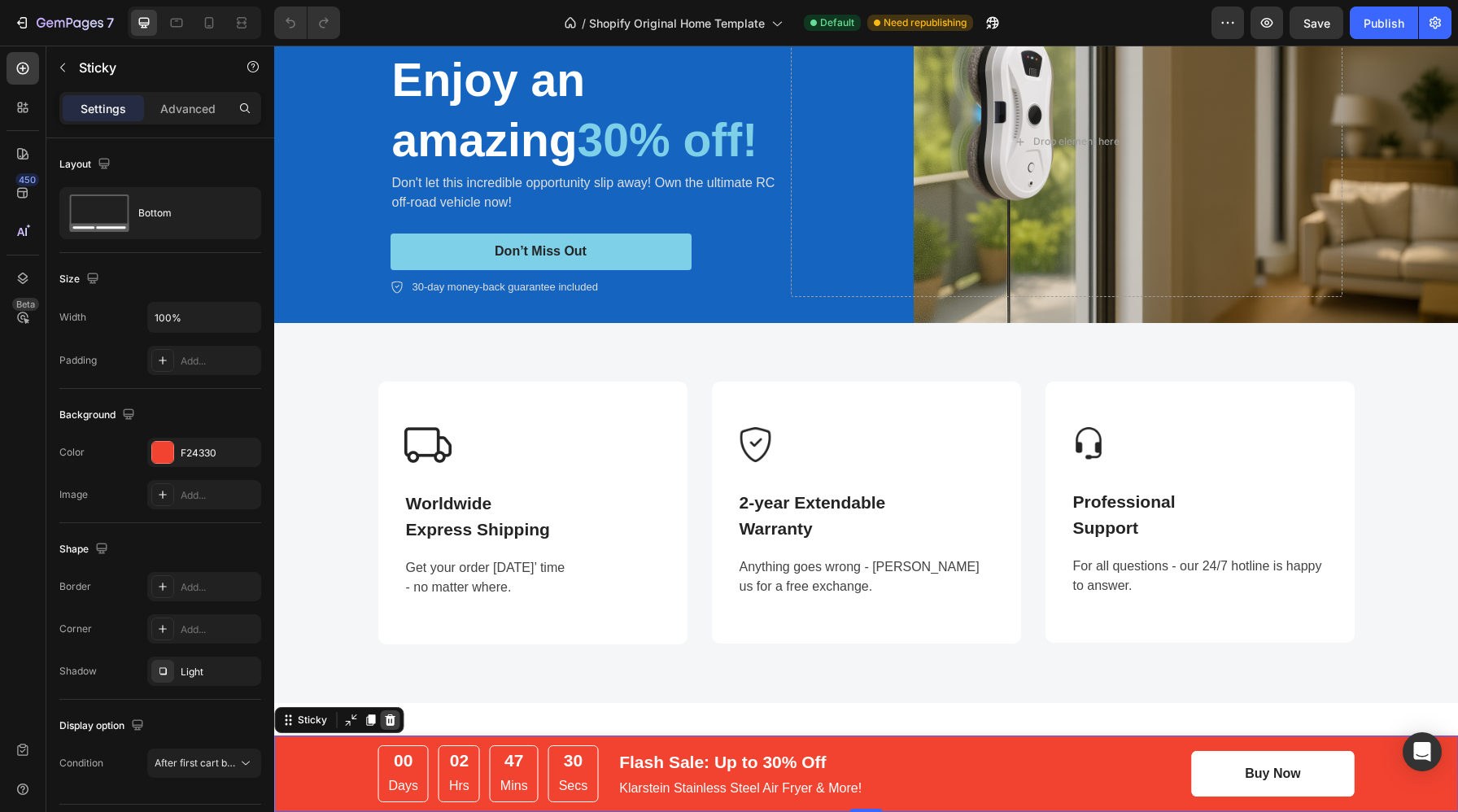
click at [388, 722] on icon at bounding box center [390, 720] width 13 height 13
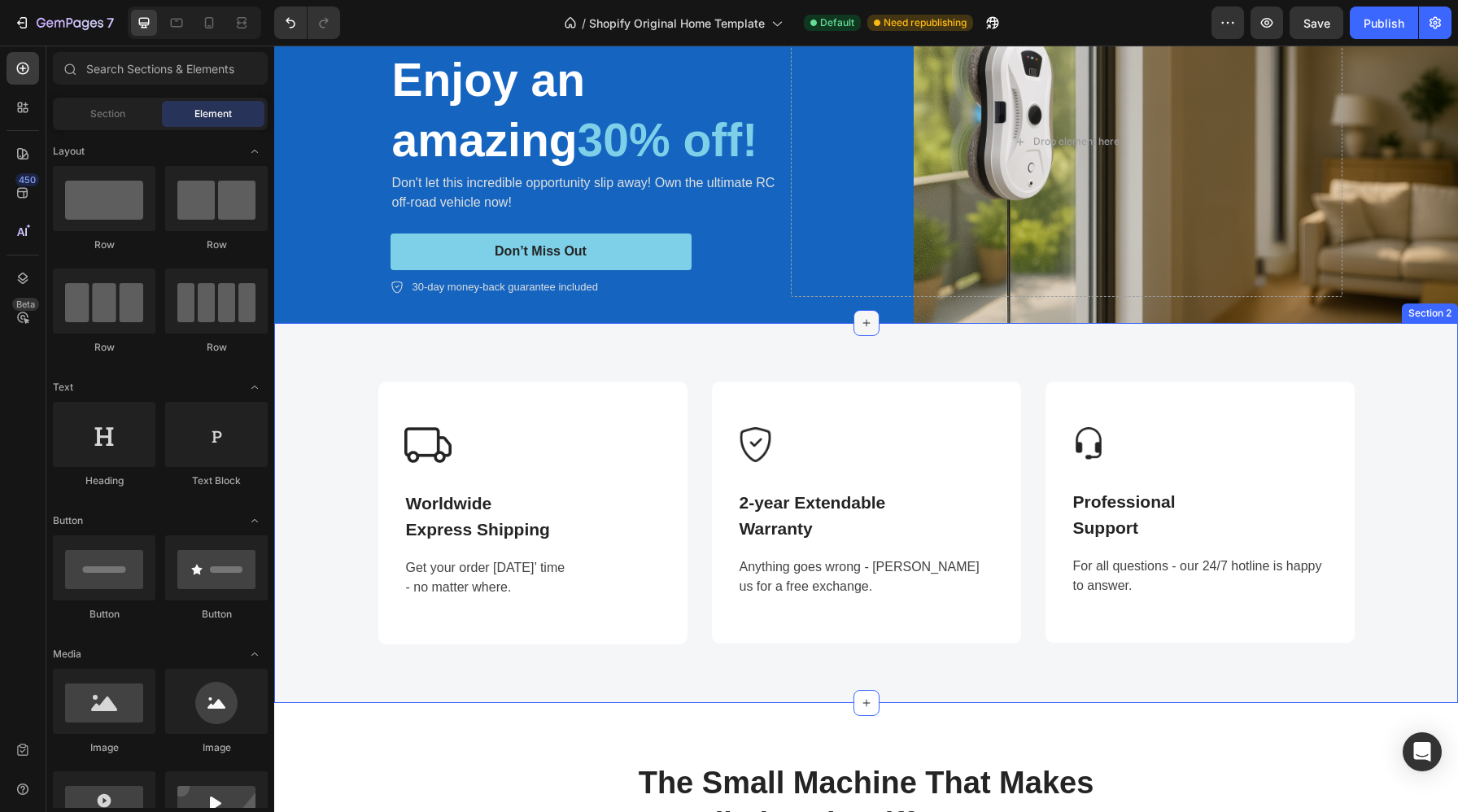
click at [868, 325] on icon at bounding box center [867, 323] width 13 height 13
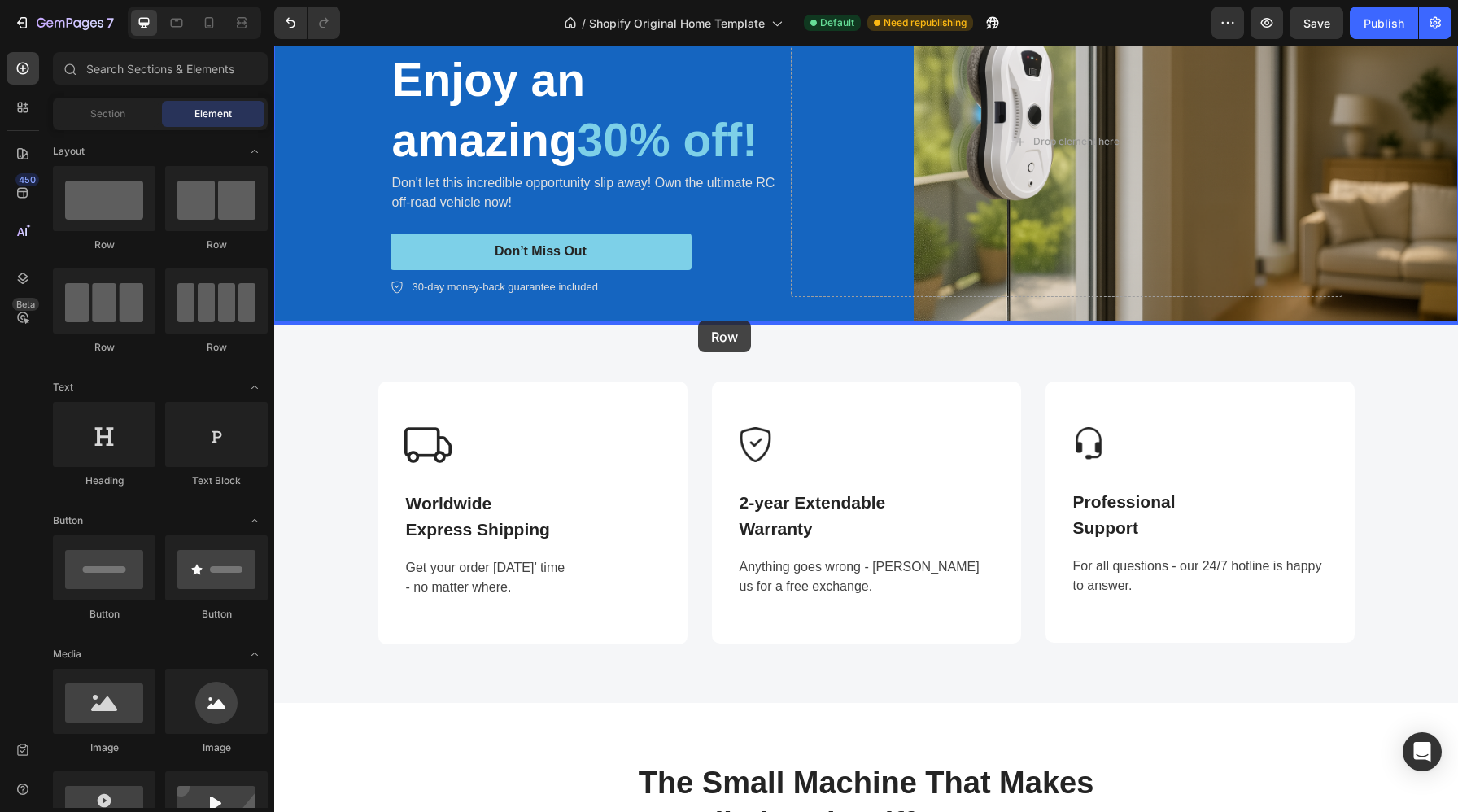
drag, startPoint x: 377, startPoint y: 250, endPoint x: 698, endPoint y: 321, distance: 328.8
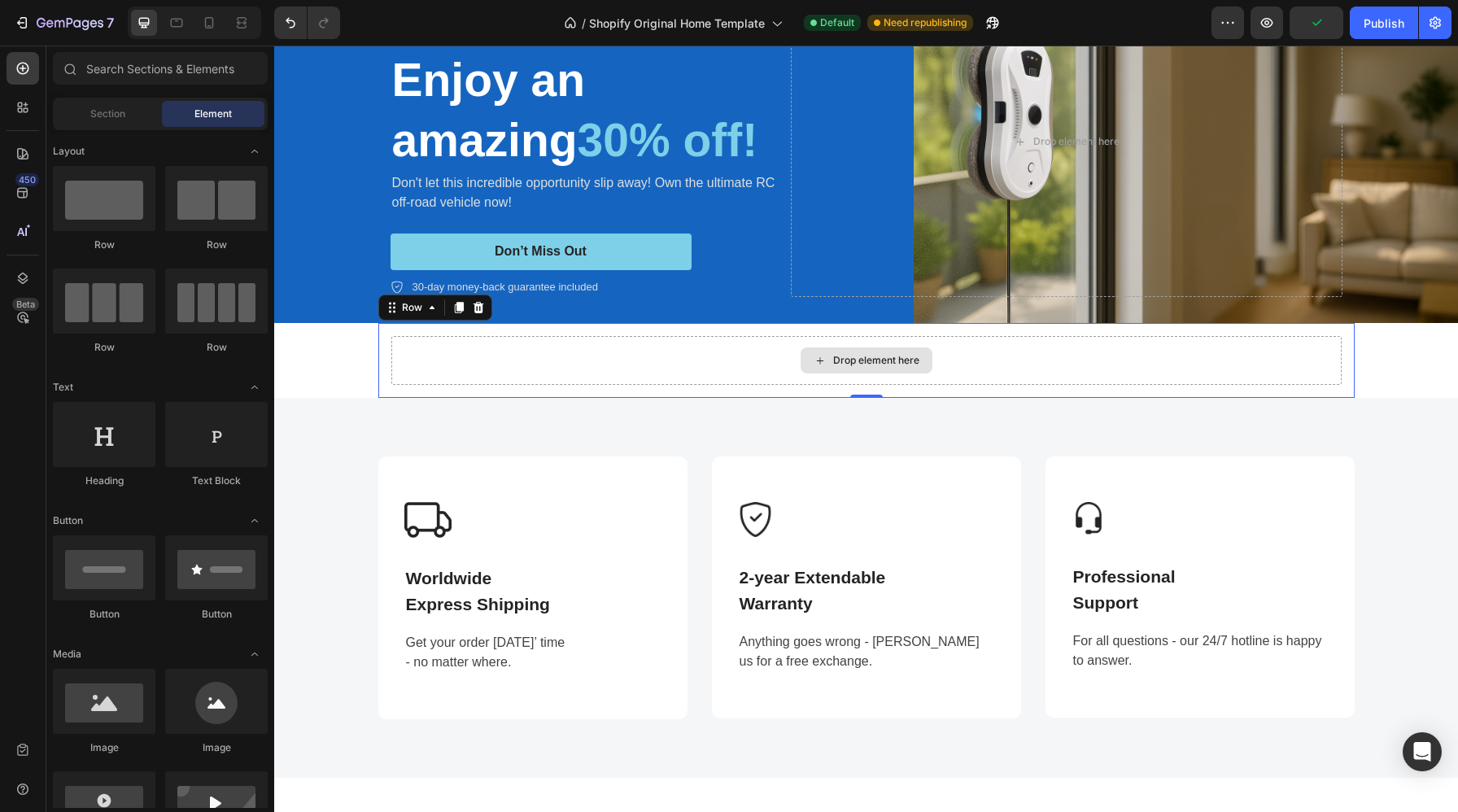
click at [856, 363] on div "Drop element here" at bounding box center [877, 360] width 87 height 13
click at [114, 119] on span "Section" at bounding box center [108, 114] width 35 height 15
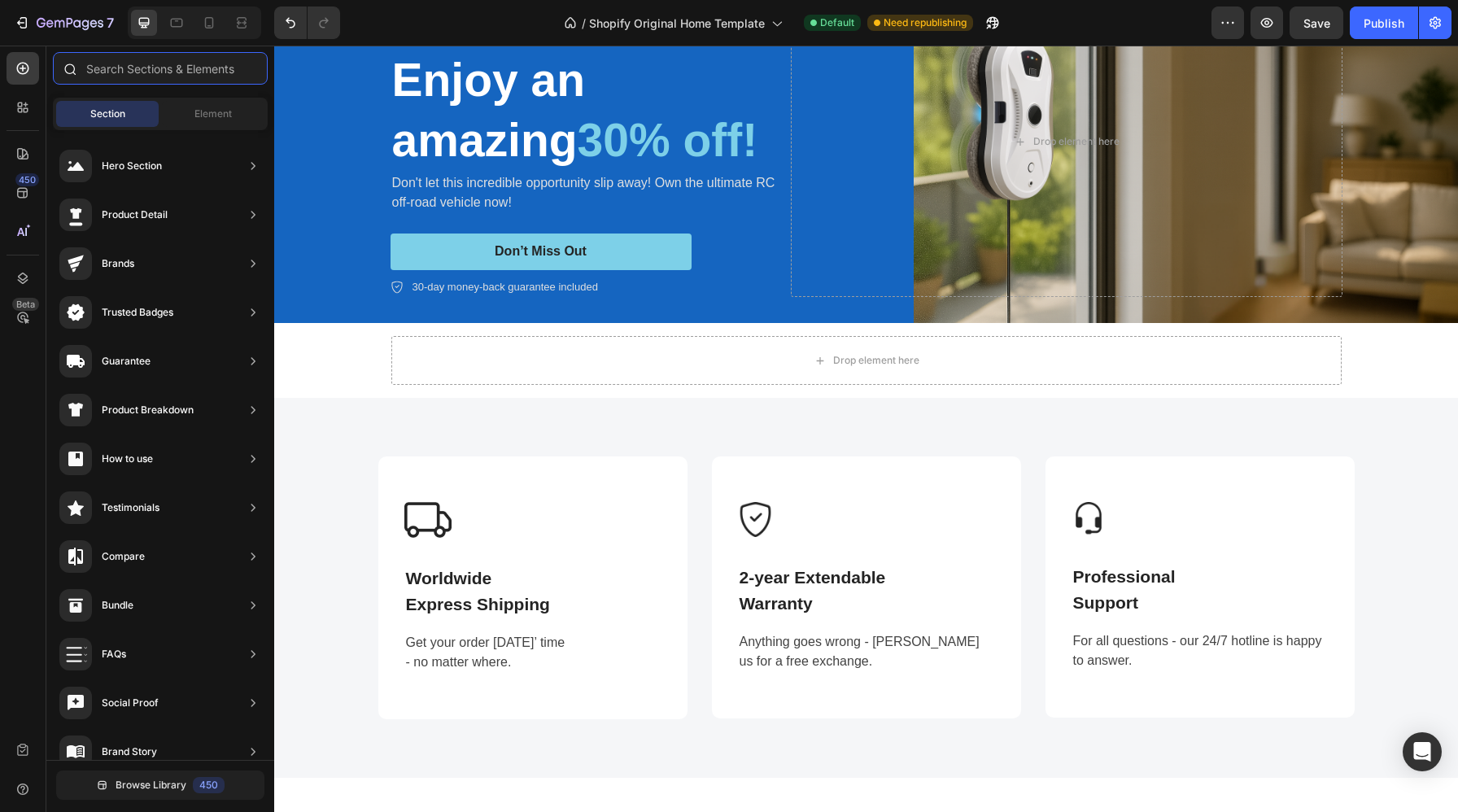
click at [161, 70] on input "text" at bounding box center [160, 67] width 215 height 32
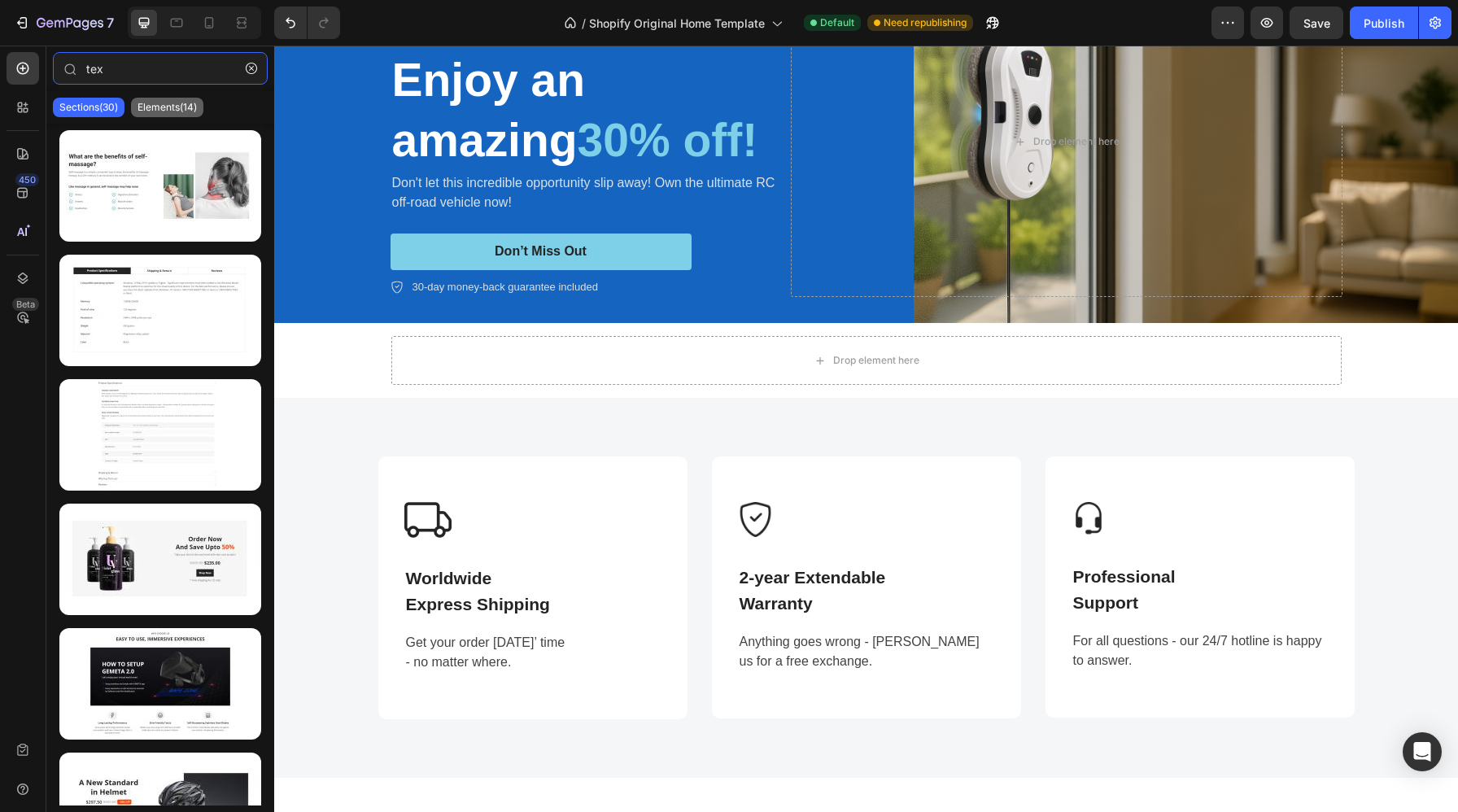
type input "tex"
click at [180, 114] on div "Elements(14)" at bounding box center [167, 107] width 73 height 19
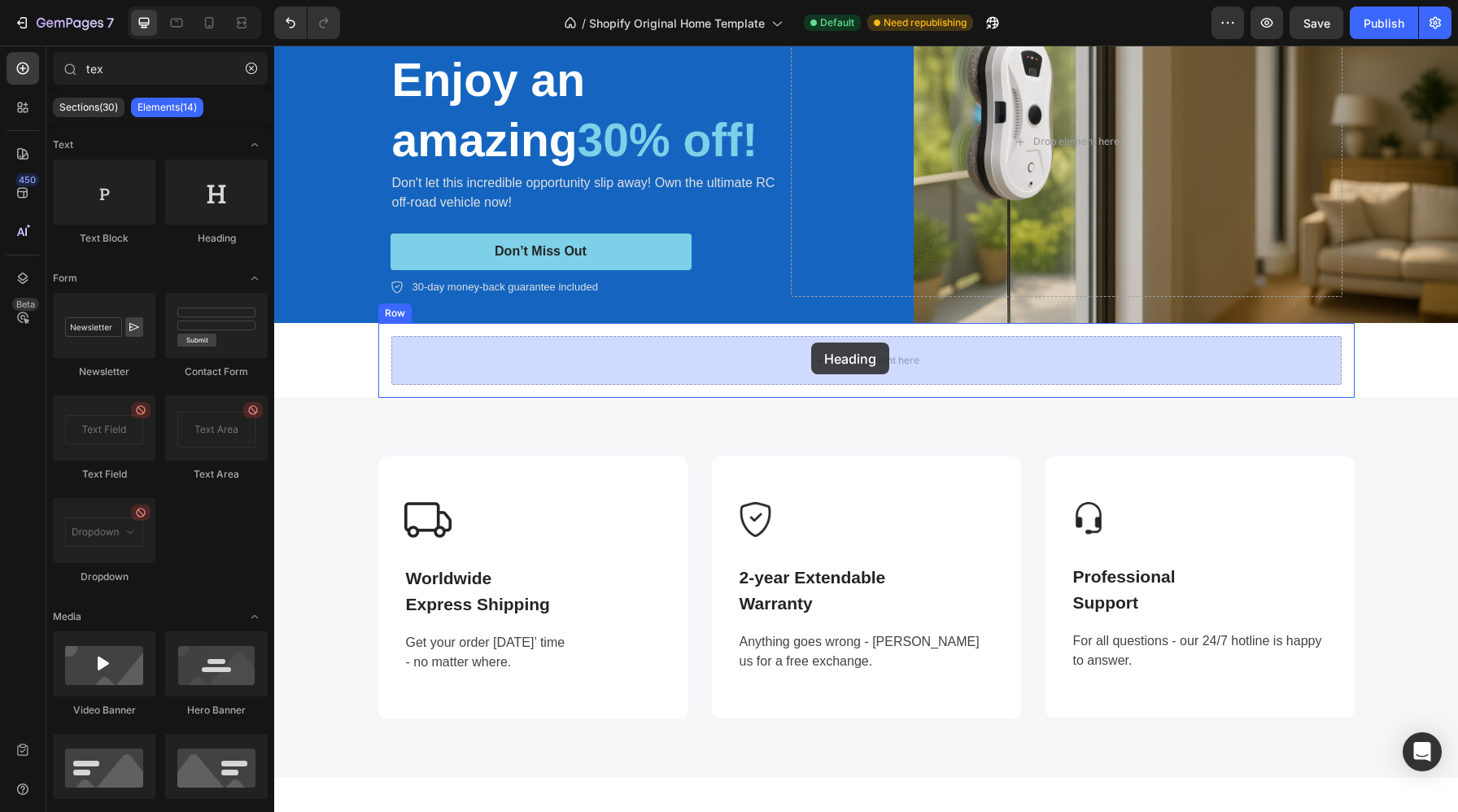
drag, startPoint x: 491, startPoint y: 249, endPoint x: 812, endPoint y: 343, distance: 334.5
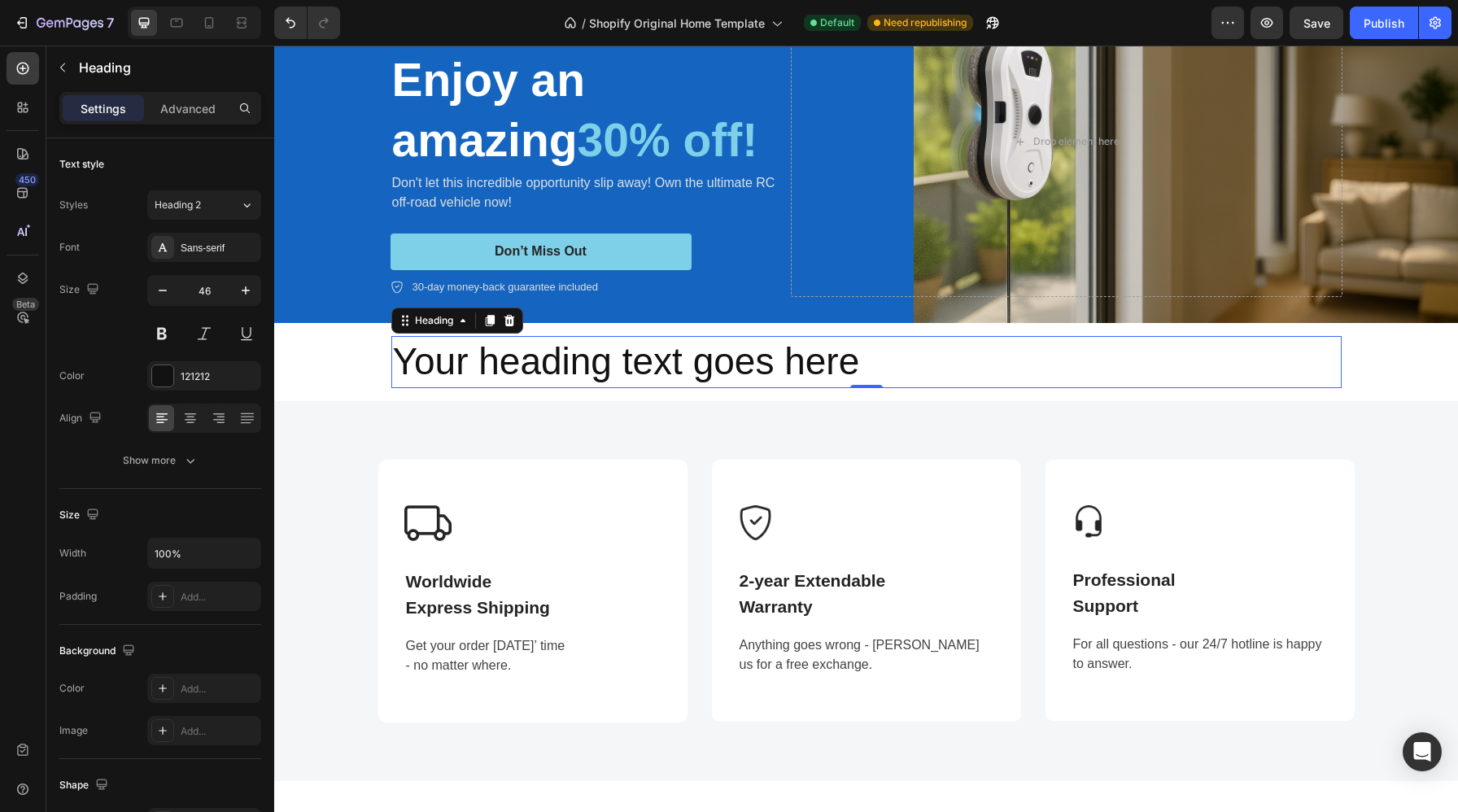
click at [593, 354] on h2 "Your heading text goes here" at bounding box center [866, 361] width 951 height 52
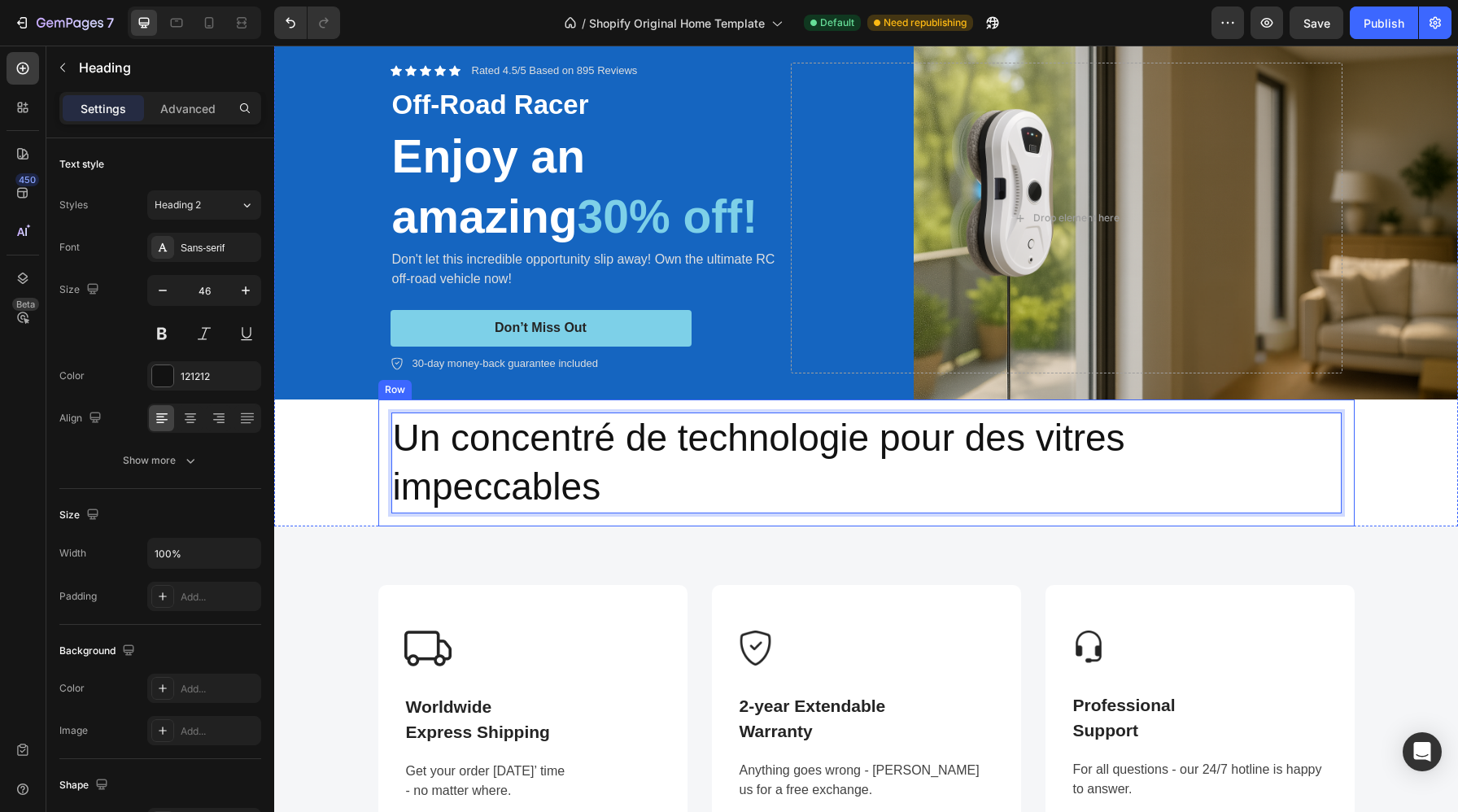
scroll to position [26, 0]
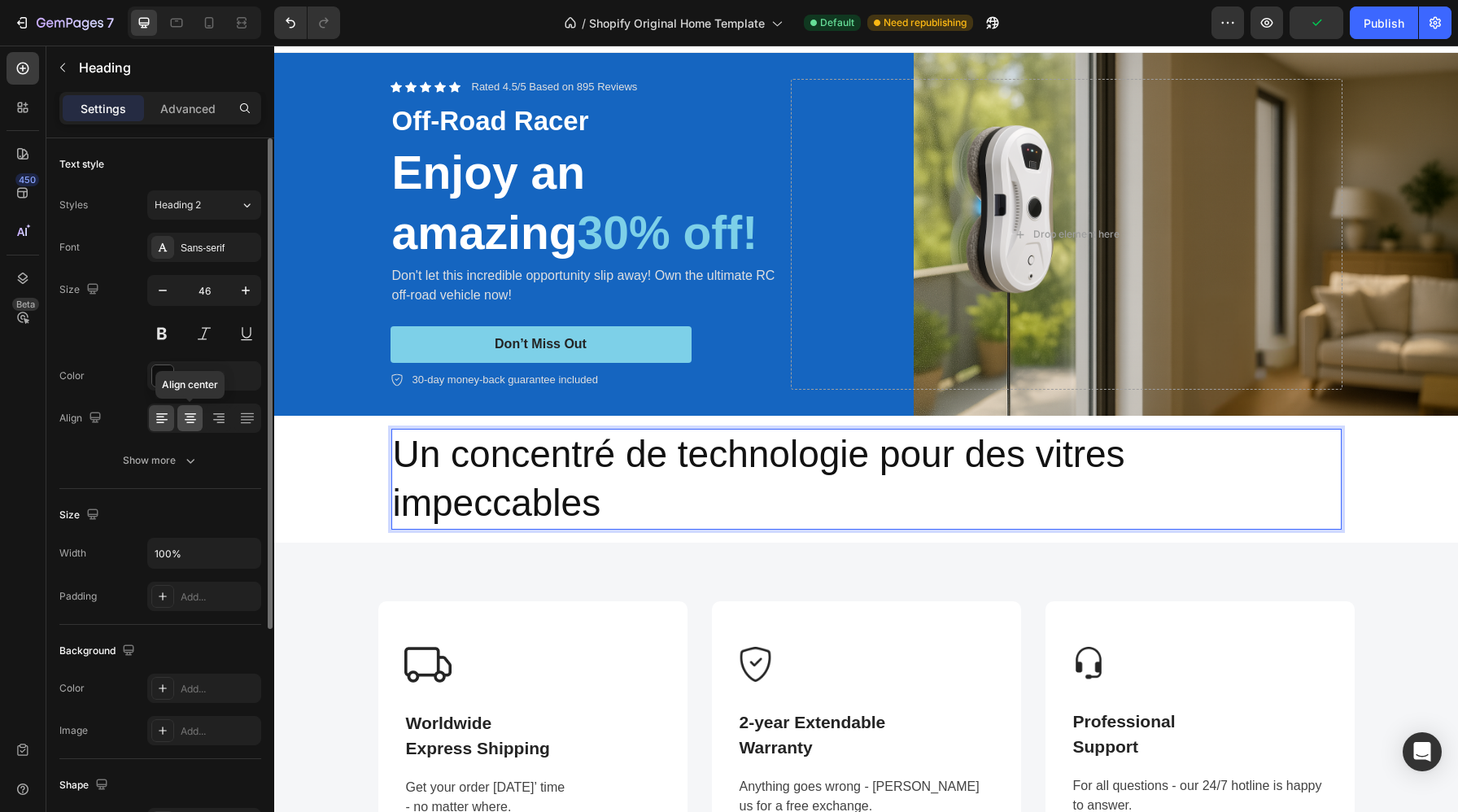
click at [187, 426] on icon at bounding box center [191, 418] width 17 height 17
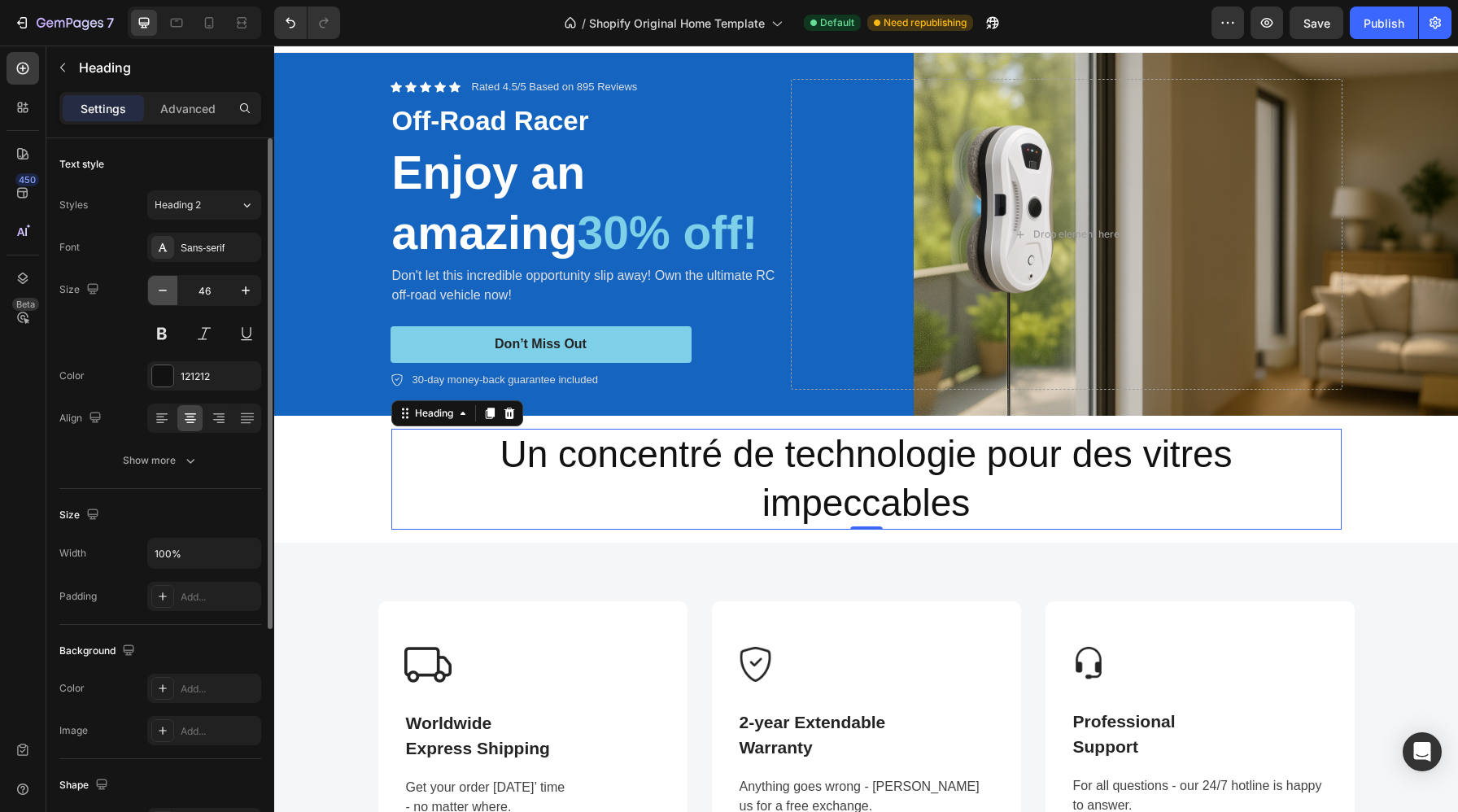
click at [168, 294] on icon "button" at bounding box center [163, 290] width 17 height 17
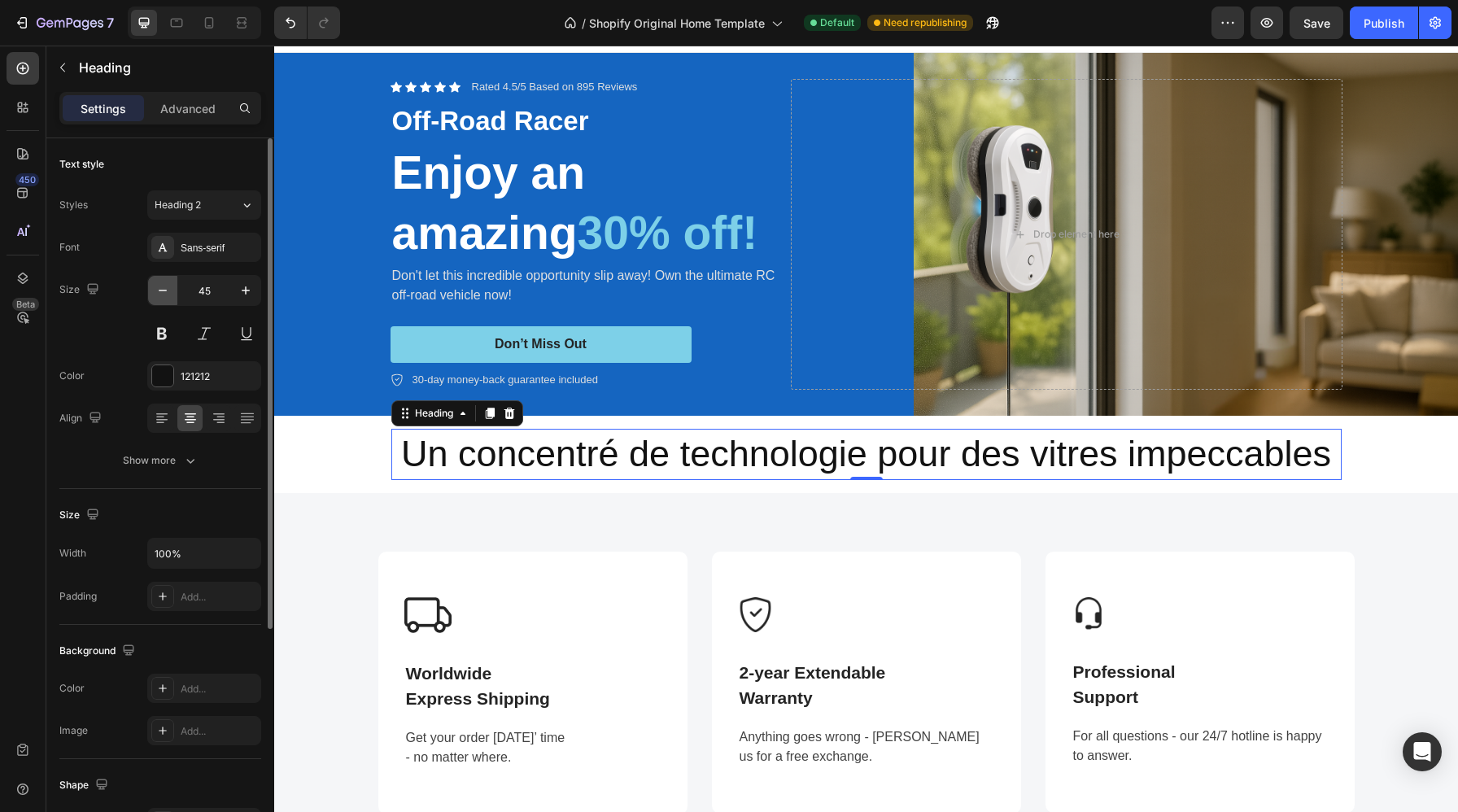
click at [168, 294] on icon "button" at bounding box center [163, 290] width 17 height 17
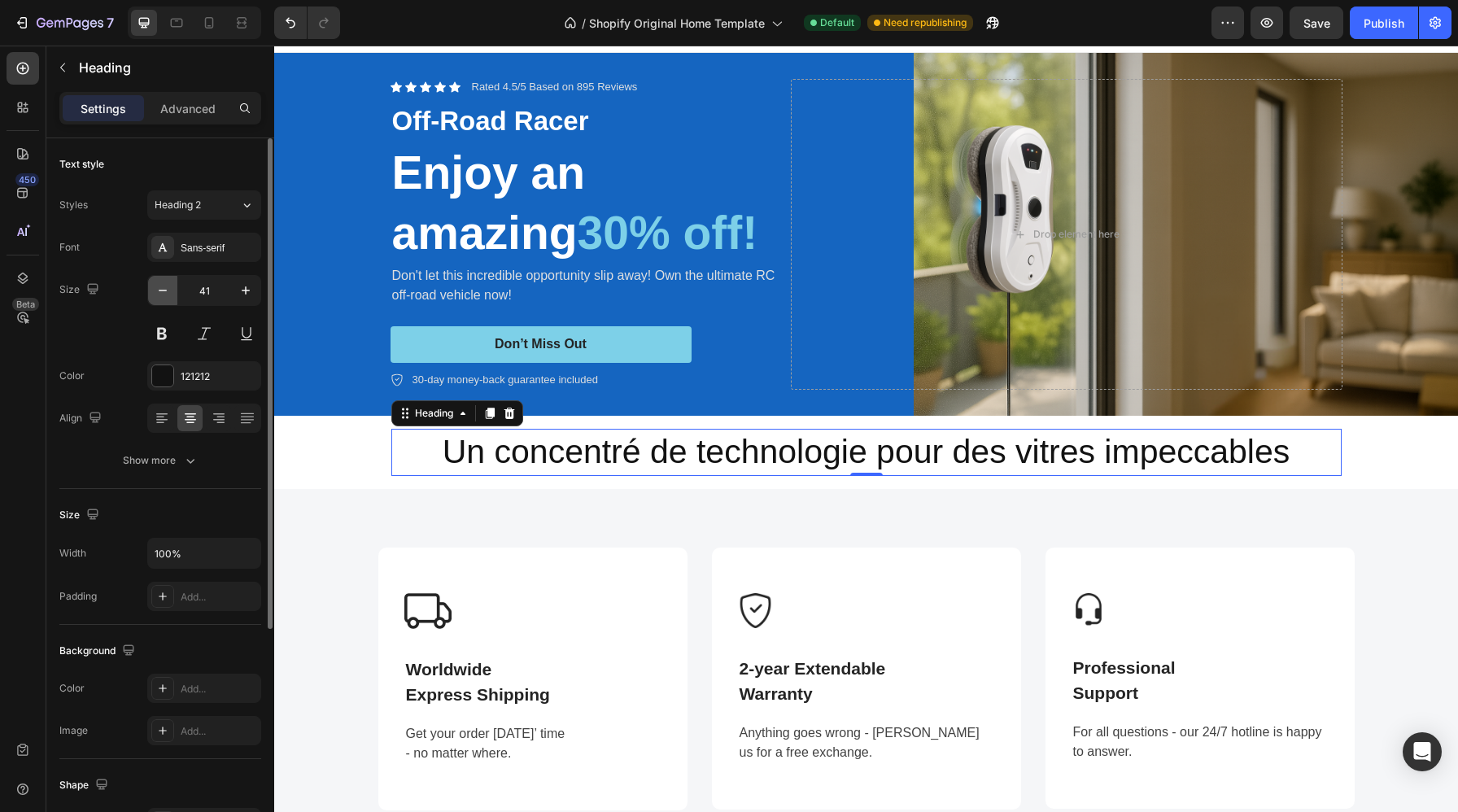
click at [168, 294] on icon "button" at bounding box center [163, 290] width 17 height 17
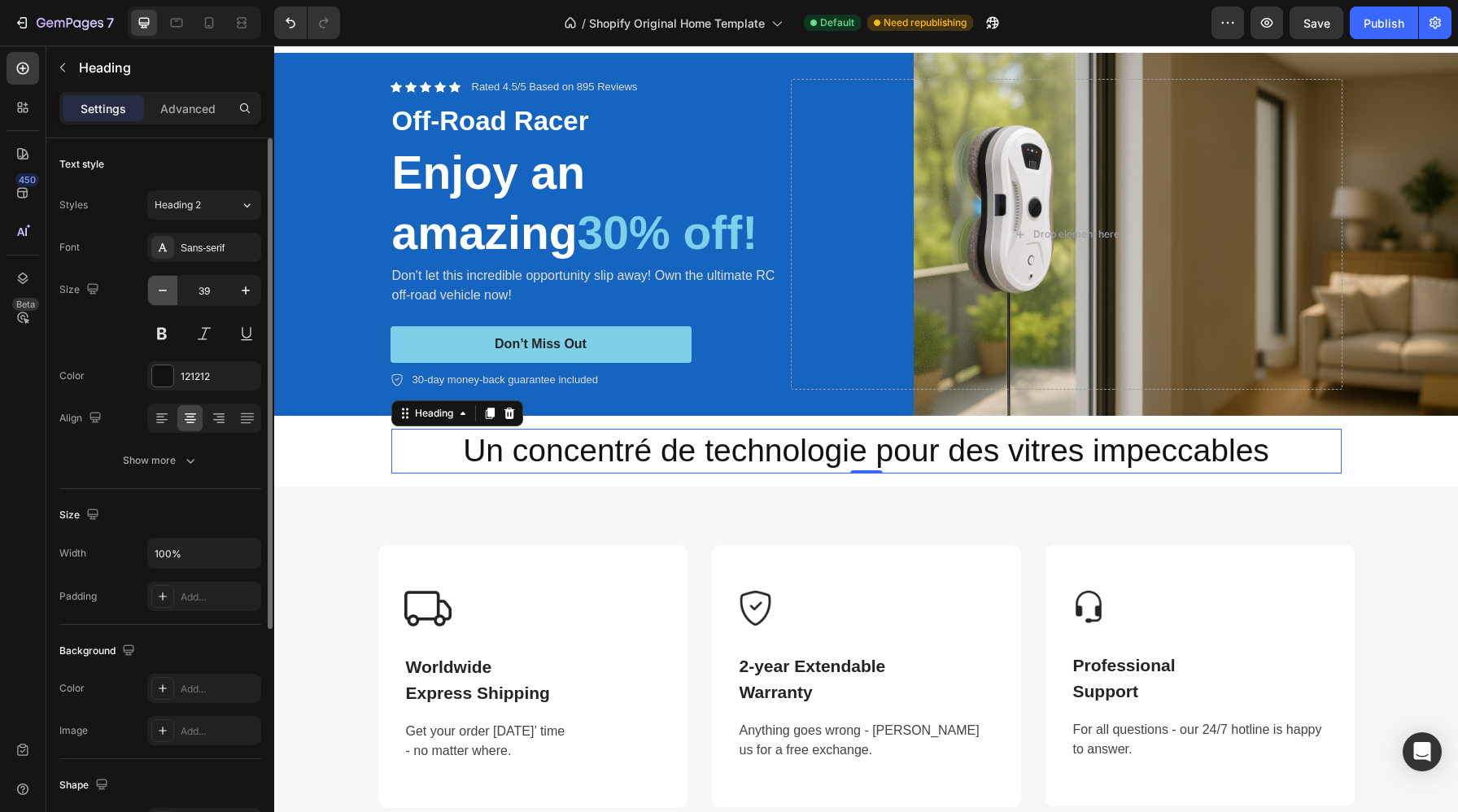
click at [168, 294] on icon "button" at bounding box center [163, 290] width 17 height 17
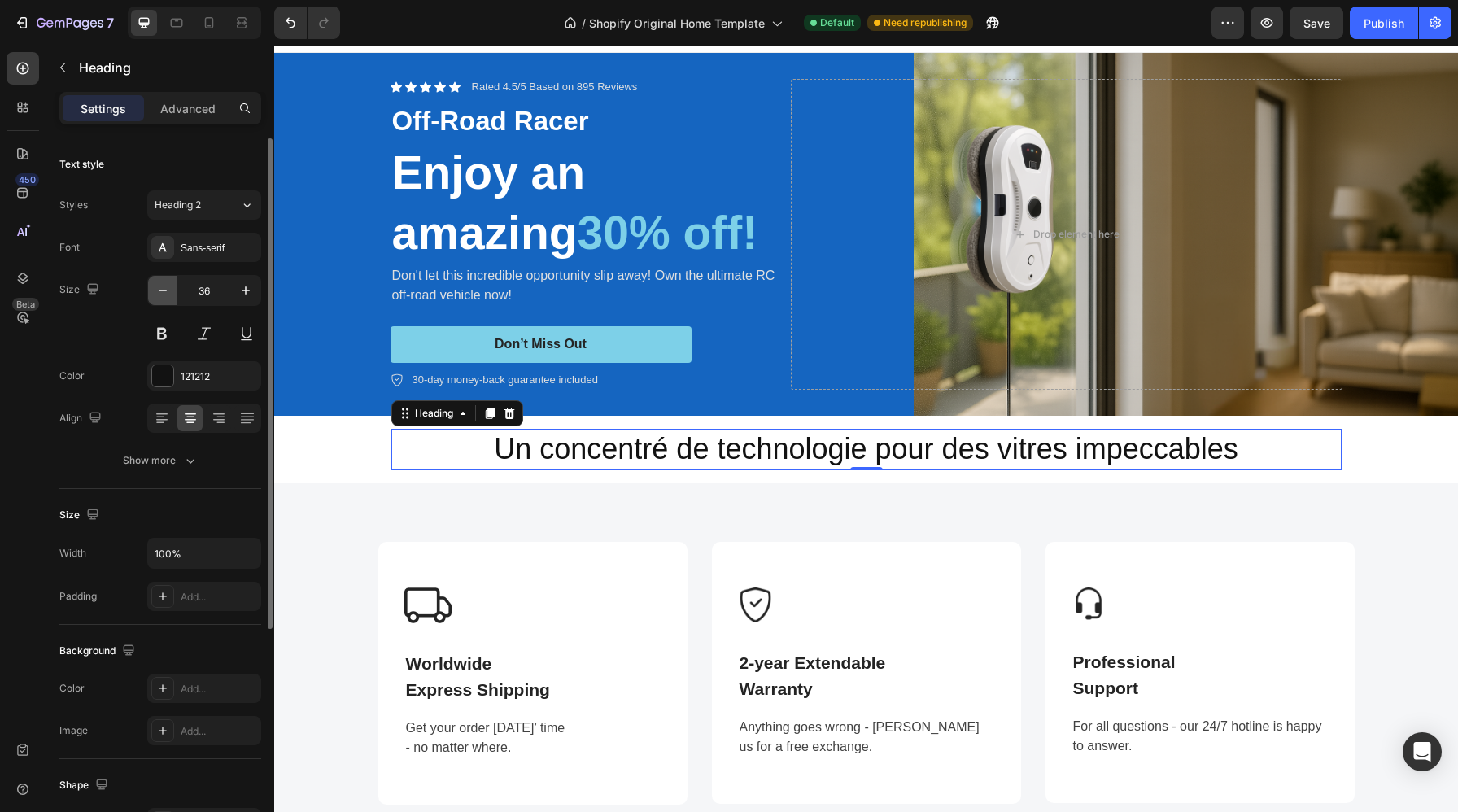
click at [168, 294] on icon "button" at bounding box center [163, 290] width 17 height 17
click at [203, 294] on input "35" at bounding box center [204, 290] width 53 height 29
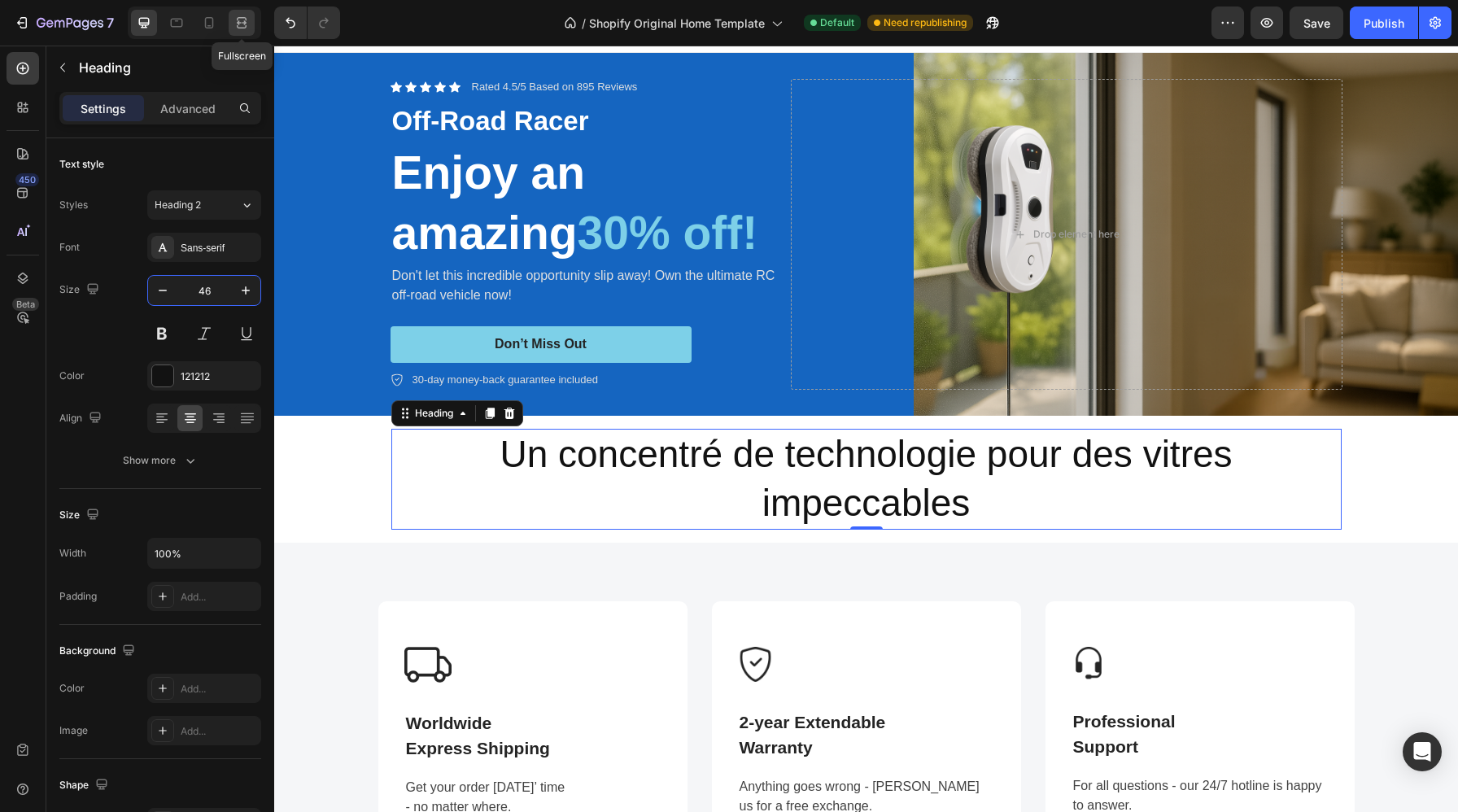
type input "46"
click at [240, 25] on icon at bounding box center [242, 27] width 10 height 4
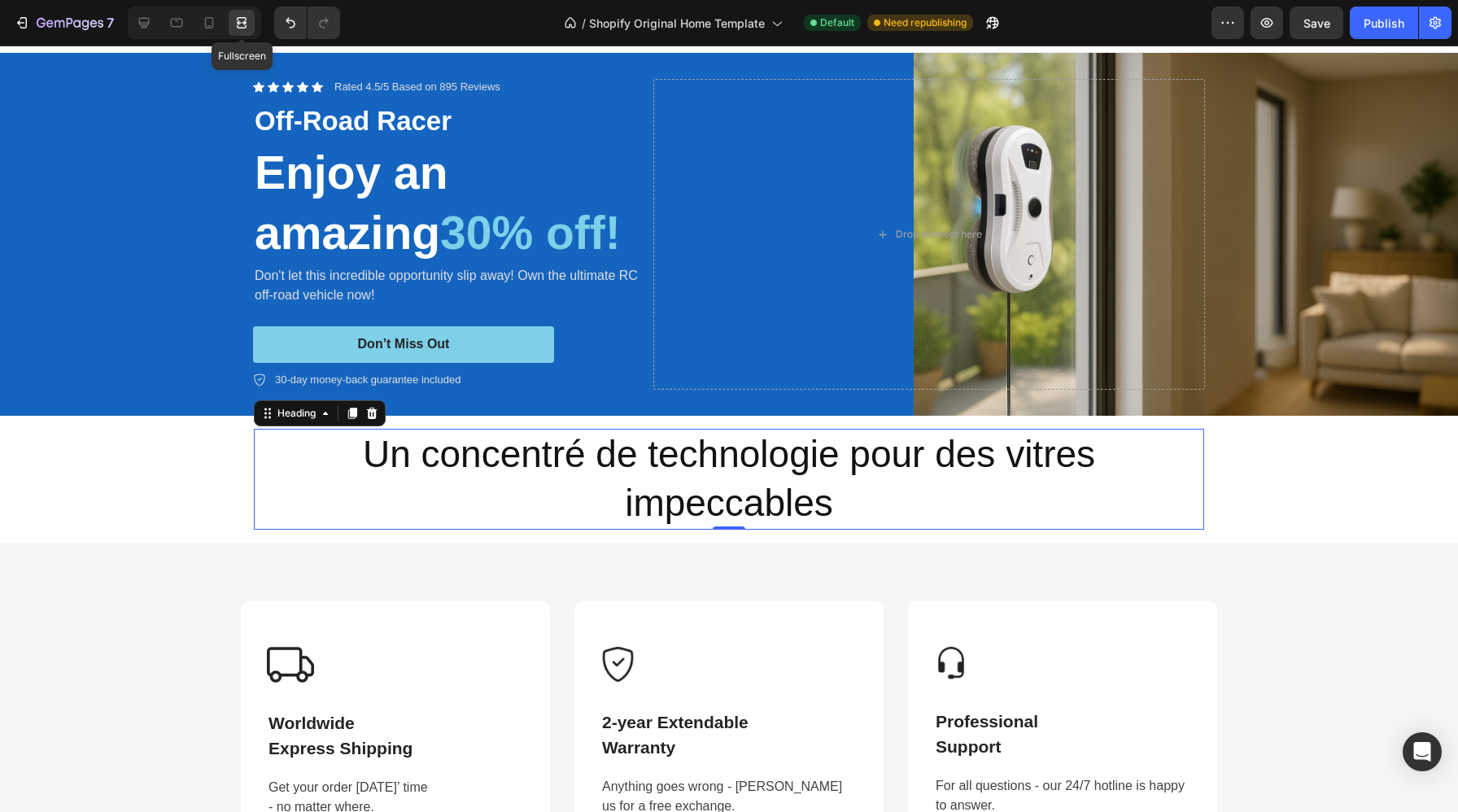
click at [236, 19] on icon at bounding box center [242, 23] width 17 height 17
click at [173, 26] on icon at bounding box center [176, 23] width 12 height 9
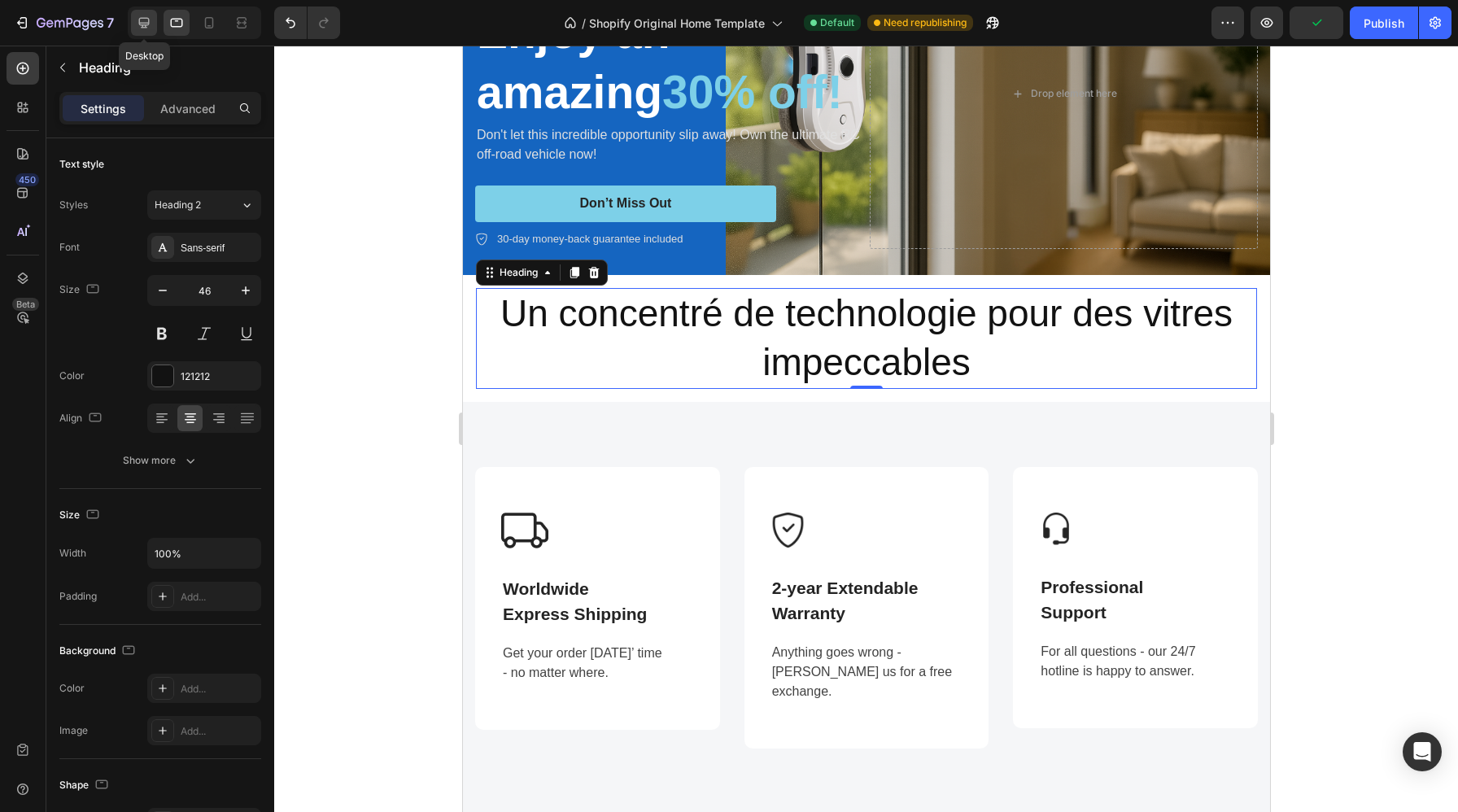
scroll to position [352, 0]
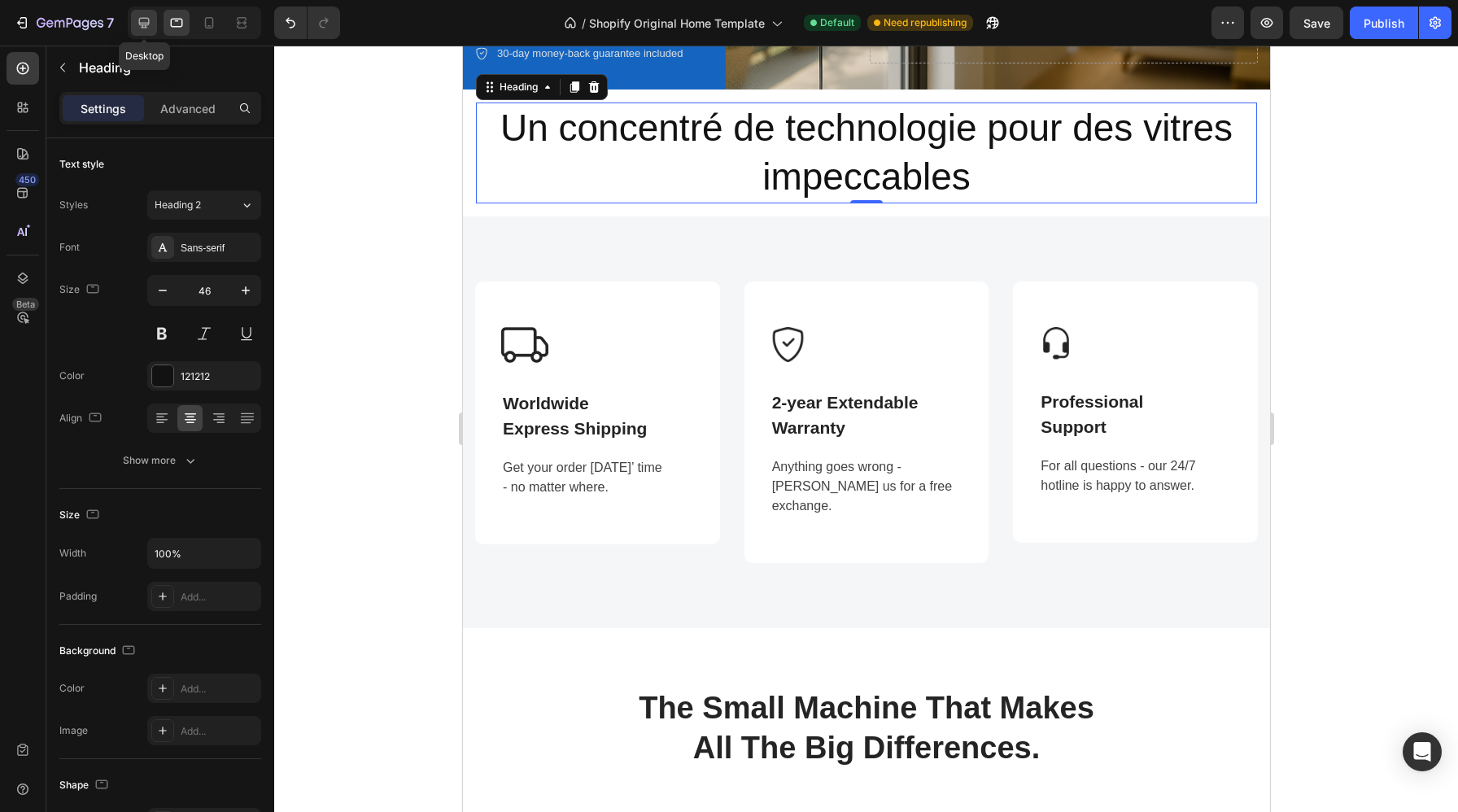
click at [149, 23] on icon at bounding box center [144, 23] width 17 height 17
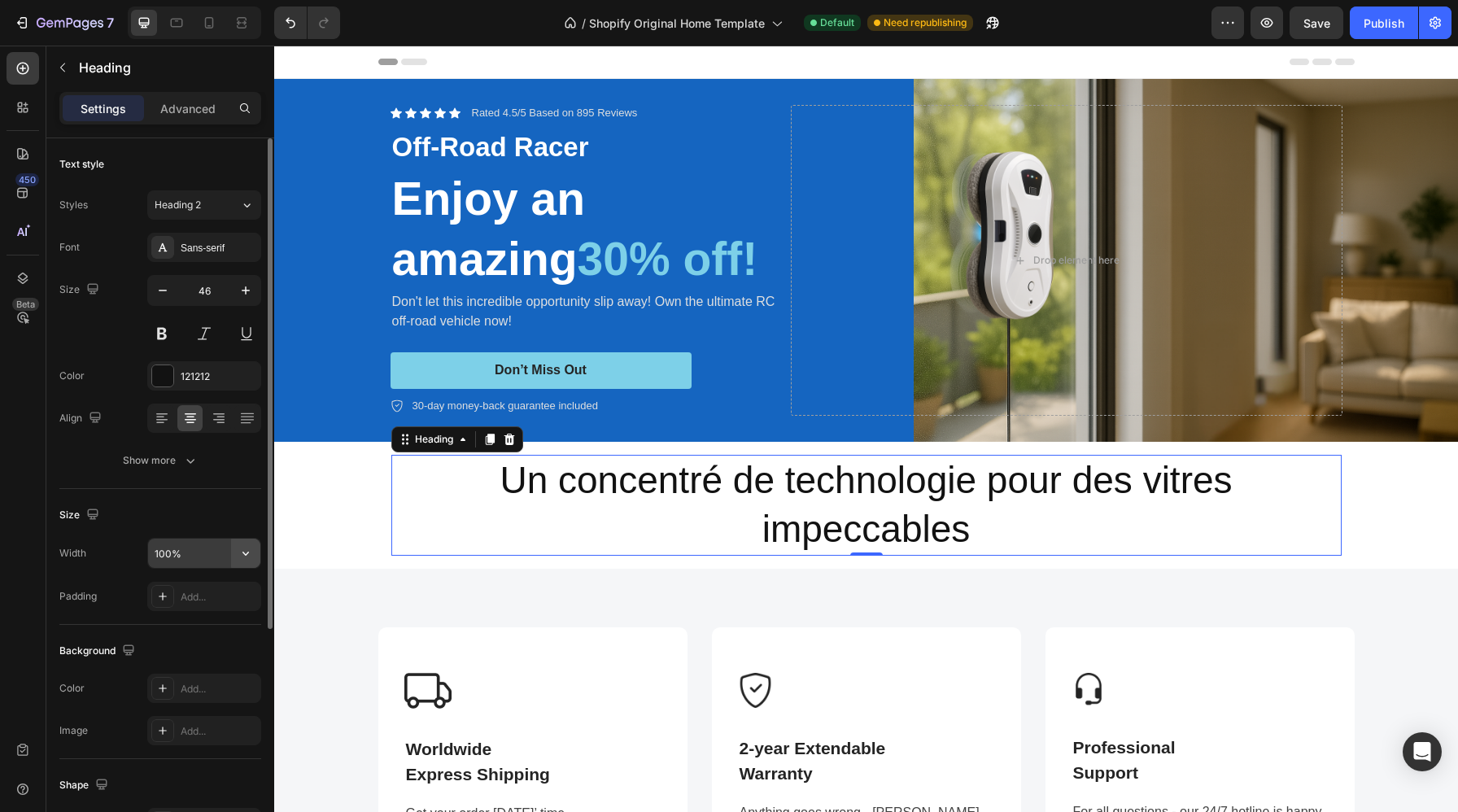
click at [238, 552] on icon "button" at bounding box center [246, 553] width 17 height 17
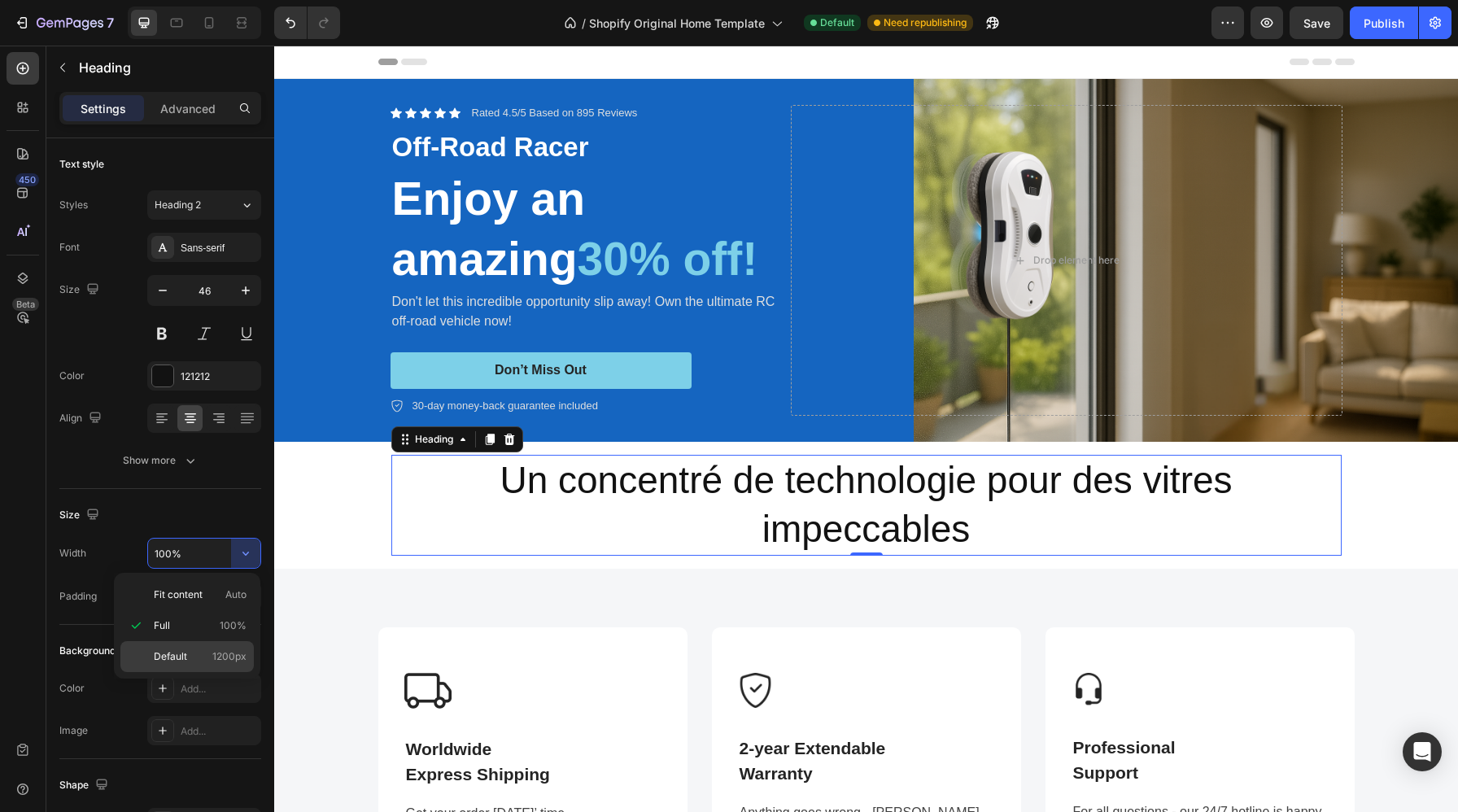
click at [217, 655] on span "1200px" at bounding box center [229, 656] width 34 height 15
type input "1200"
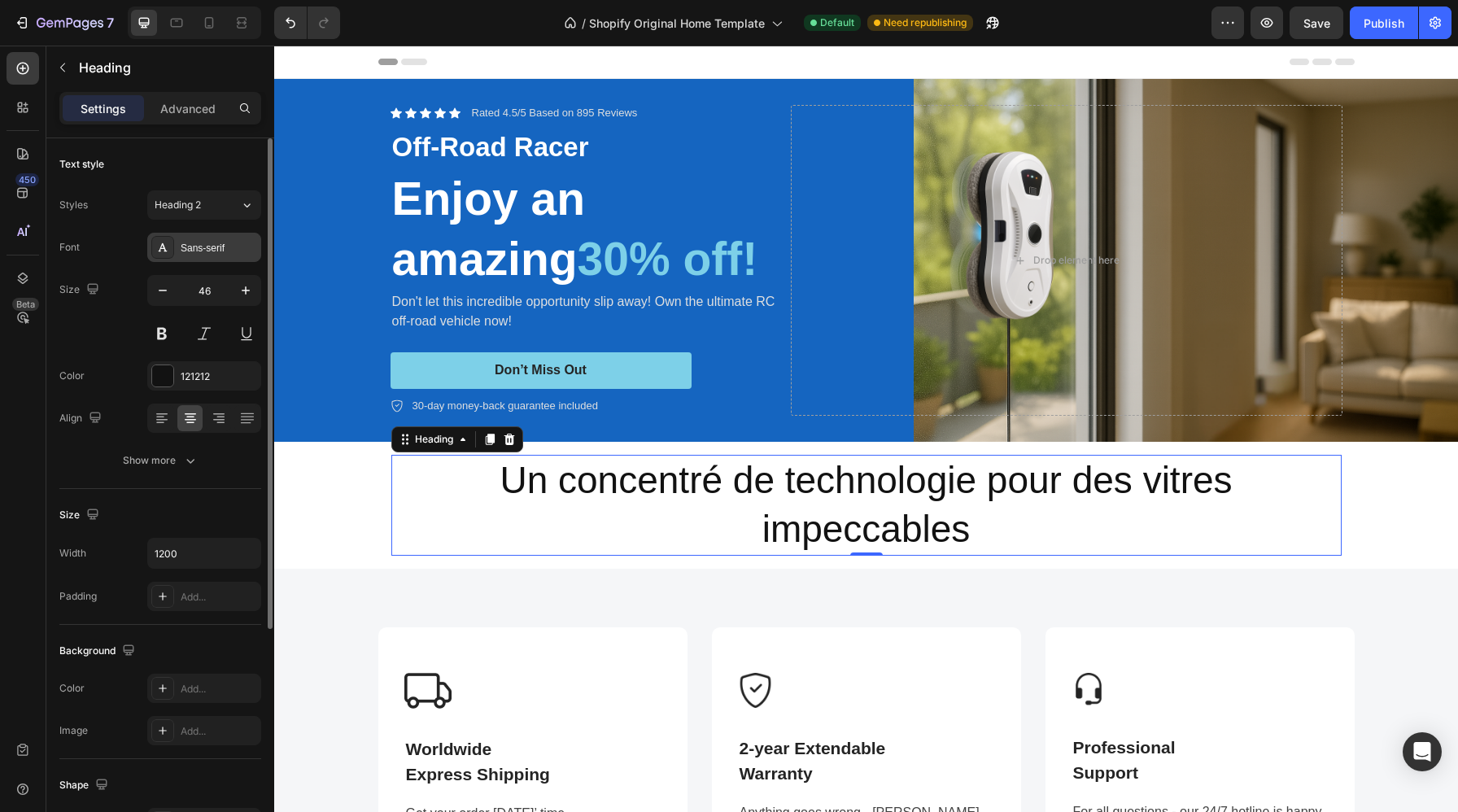
click at [184, 256] on div "Sans-serif" at bounding box center [205, 247] width 114 height 29
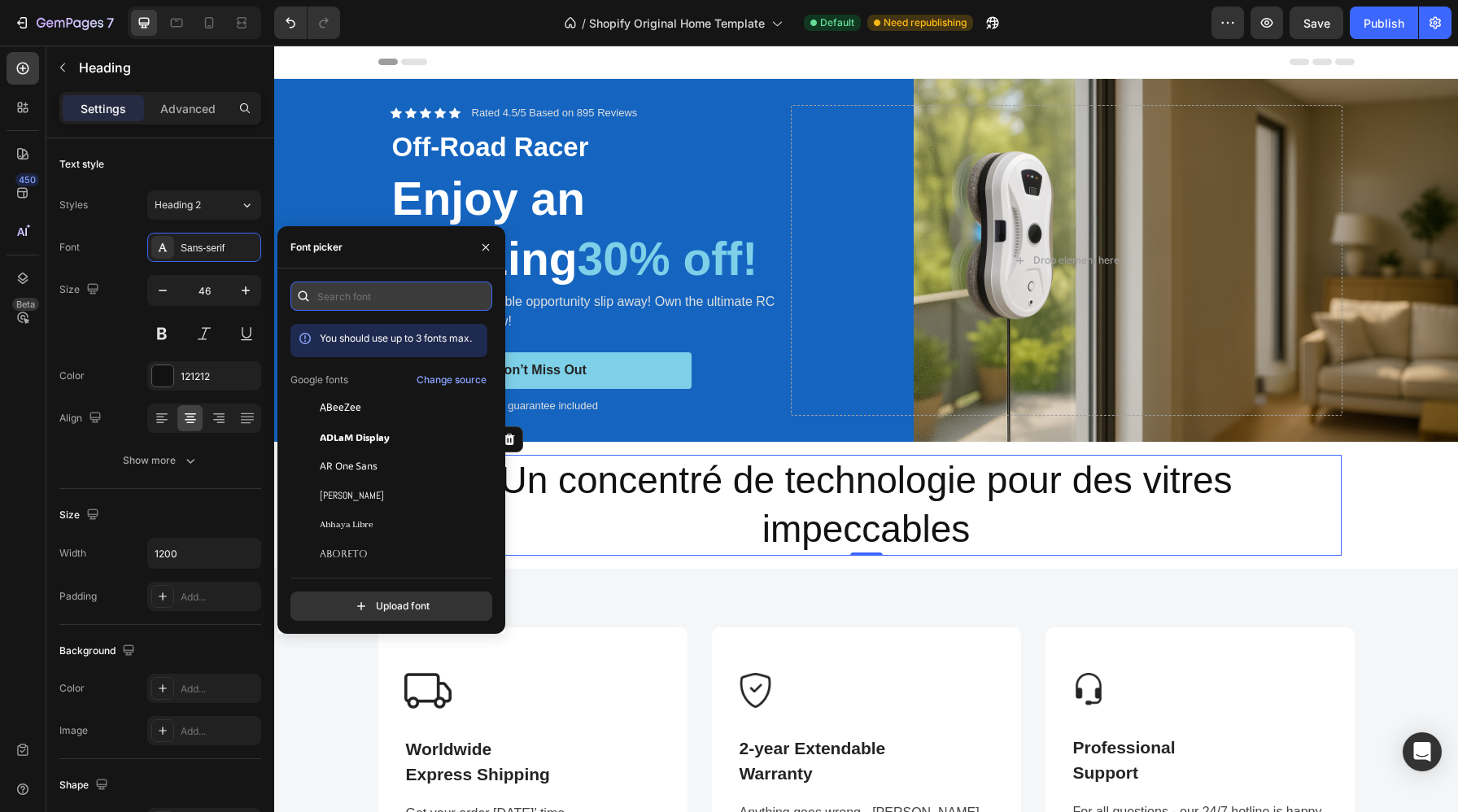
click at [356, 308] on input "text" at bounding box center [391, 296] width 202 height 29
type input "serif"
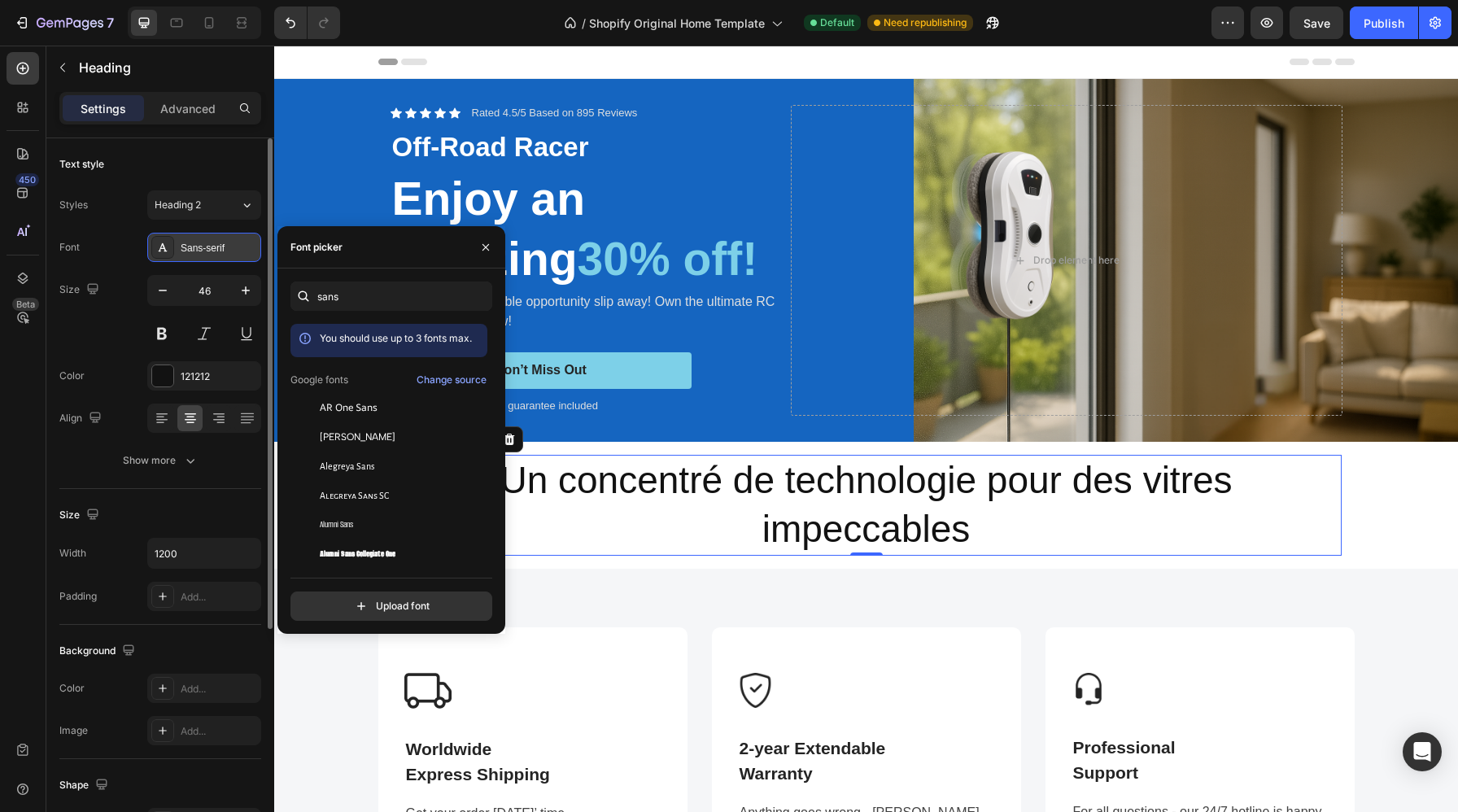
click at [219, 241] on div "Sans-serif" at bounding box center [219, 248] width 77 height 15
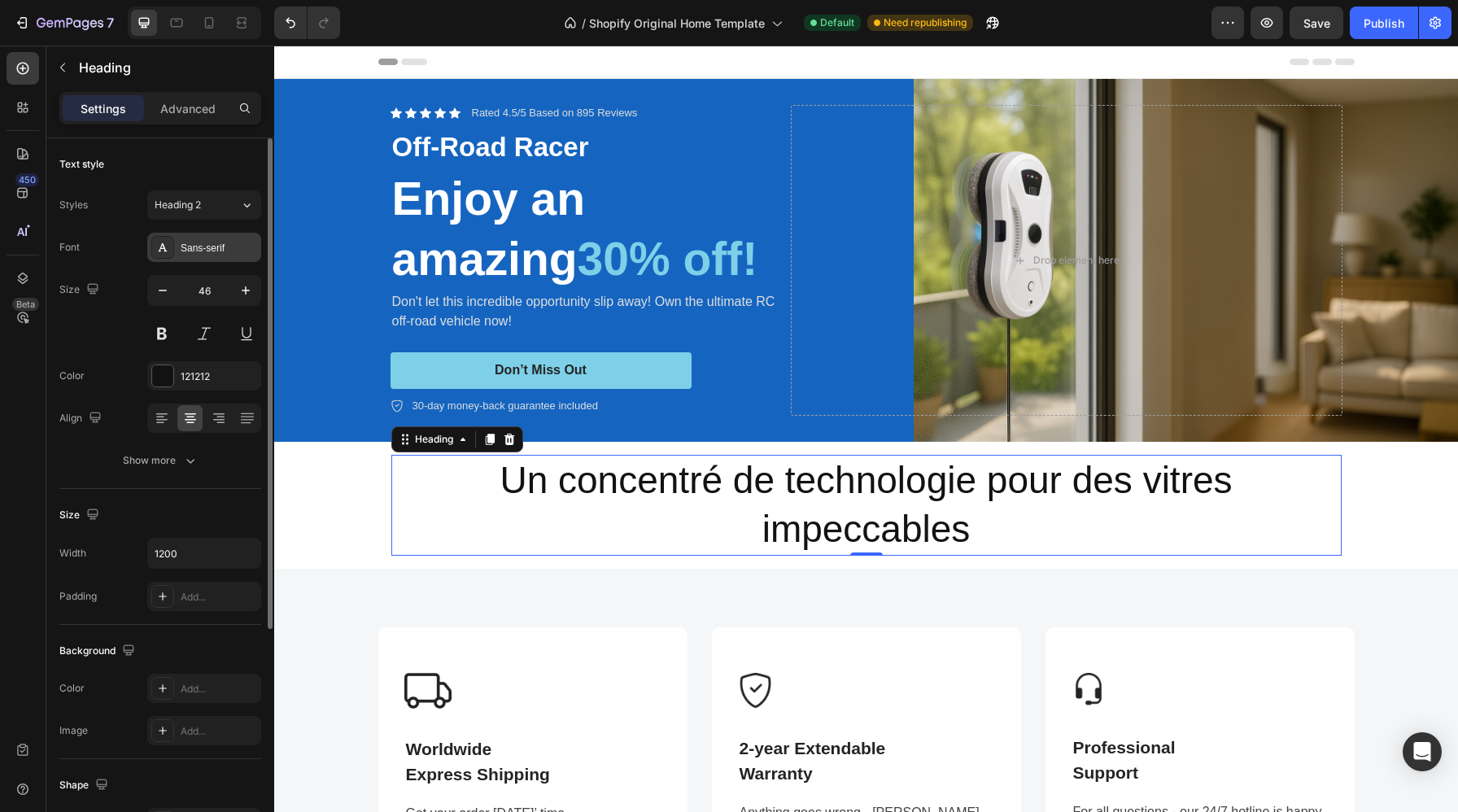
click at [238, 246] on div "Sans-serif" at bounding box center [219, 248] width 77 height 15
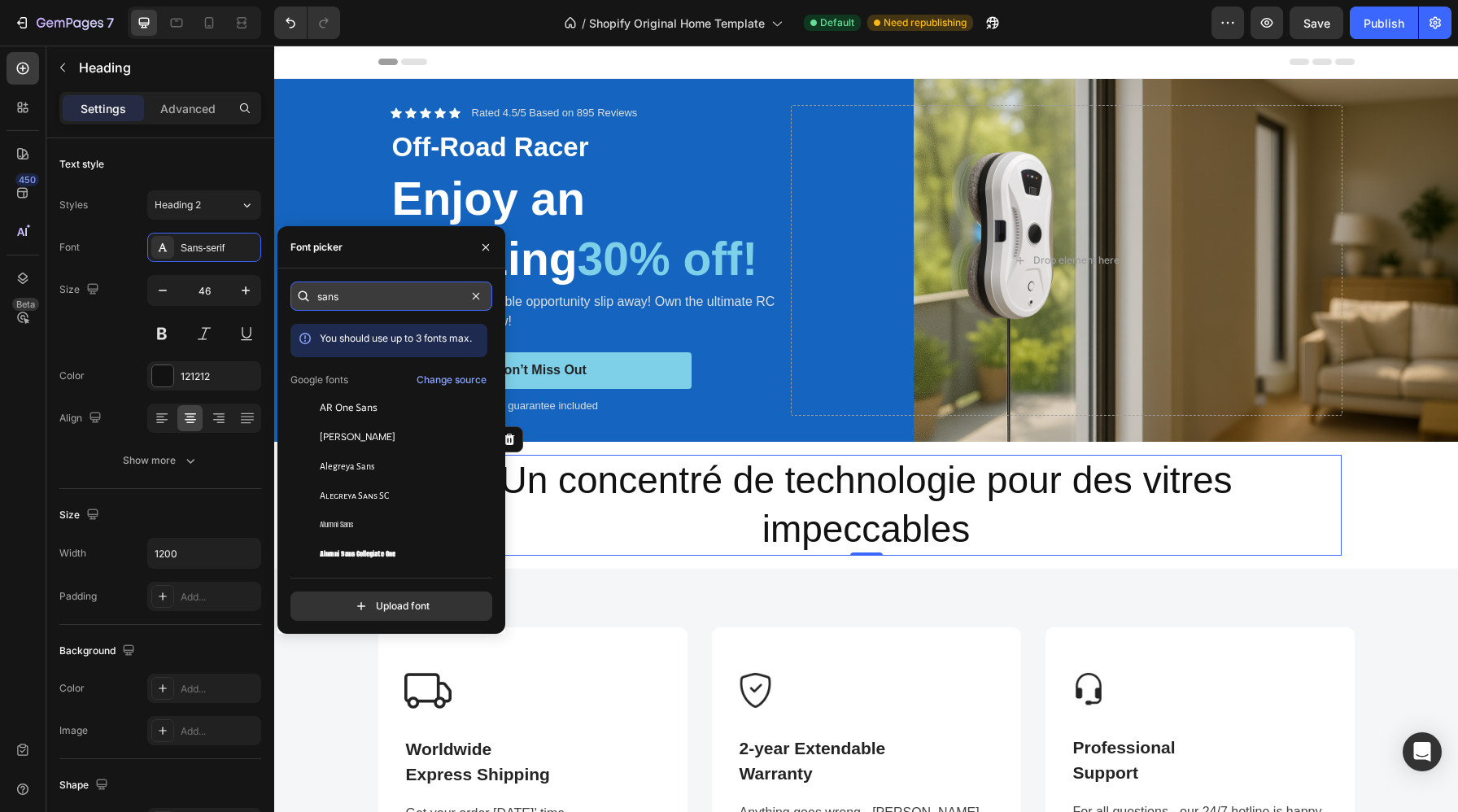
click at [399, 293] on input "sans" at bounding box center [391, 296] width 202 height 29
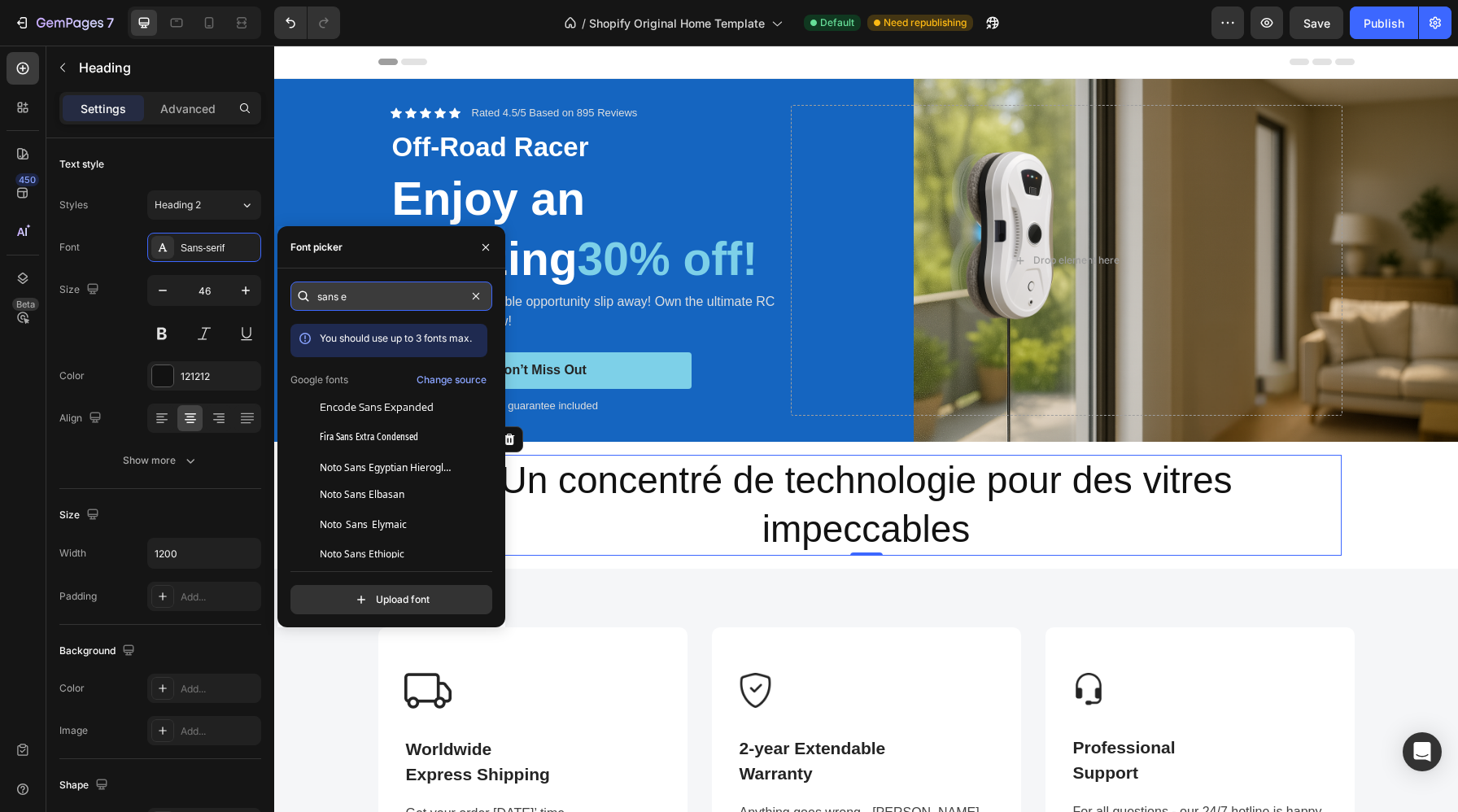
type input "sans e"
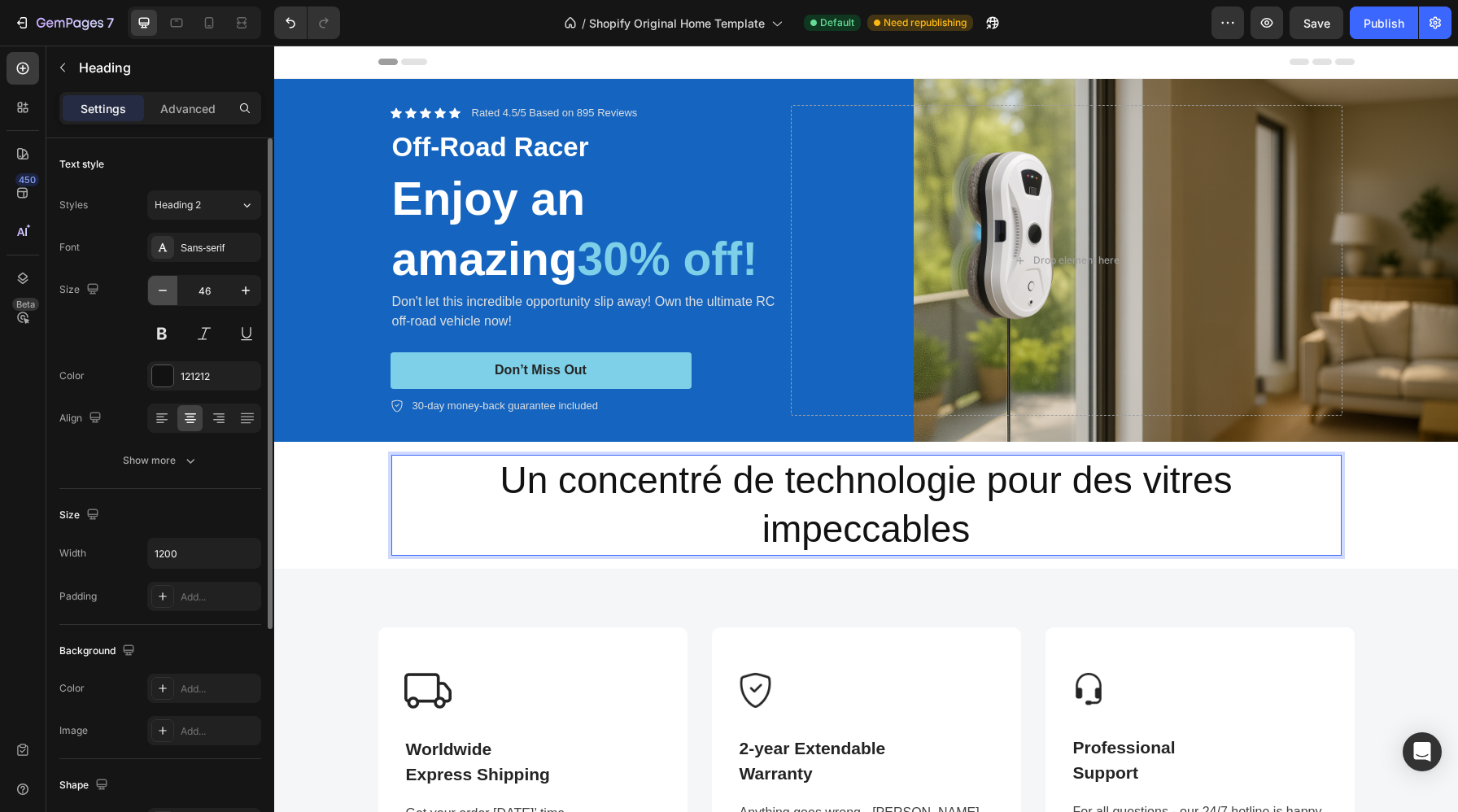
click at [171, 294] on button "button" at bounding box center [163, 290] width 30 height 29
type input "45"
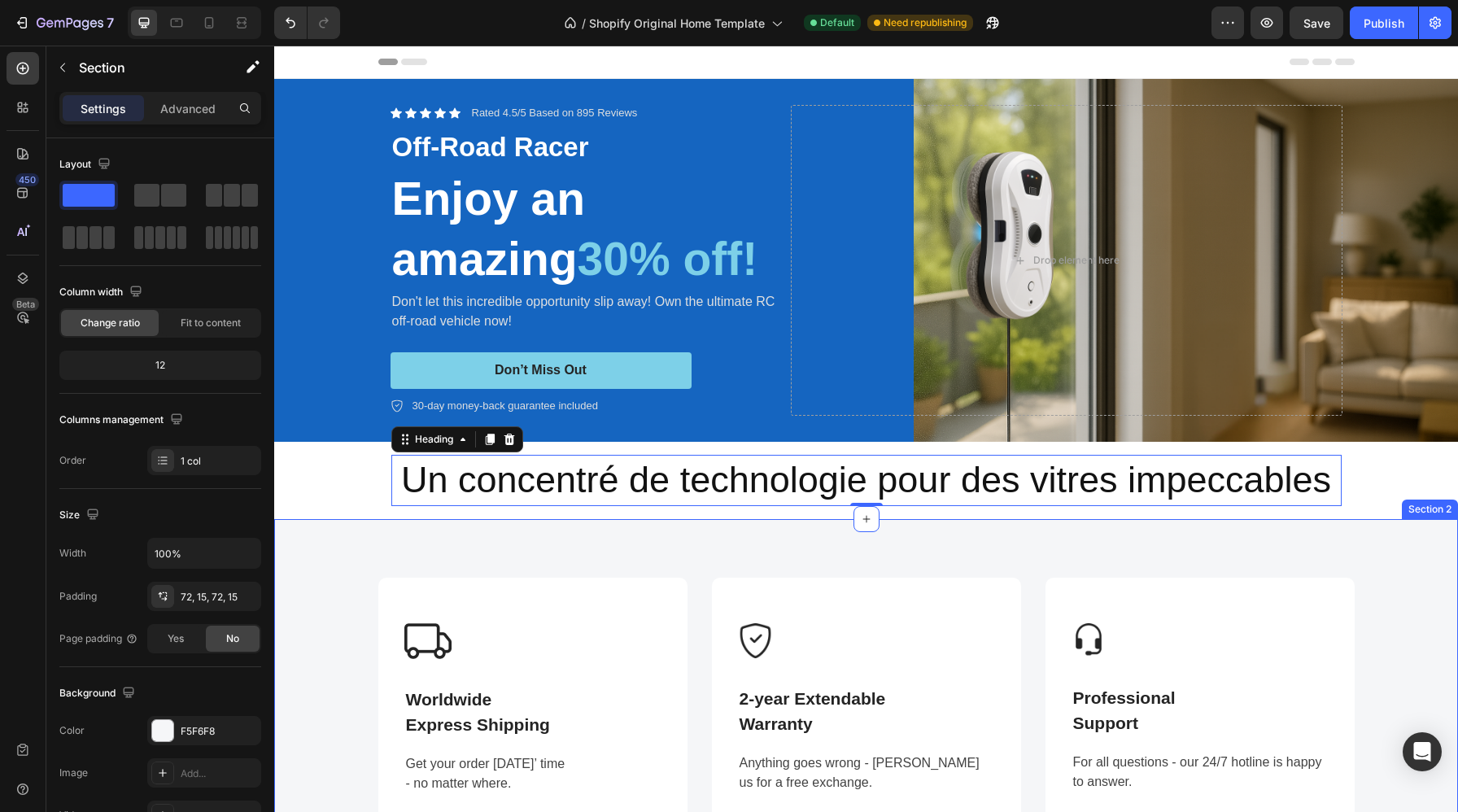
click at [353, 564] on div "Image Worldwide Express Shipping Text block Get your order in 3 days’ time - no…" at bounding box center [866, 709] width 1184 height 380
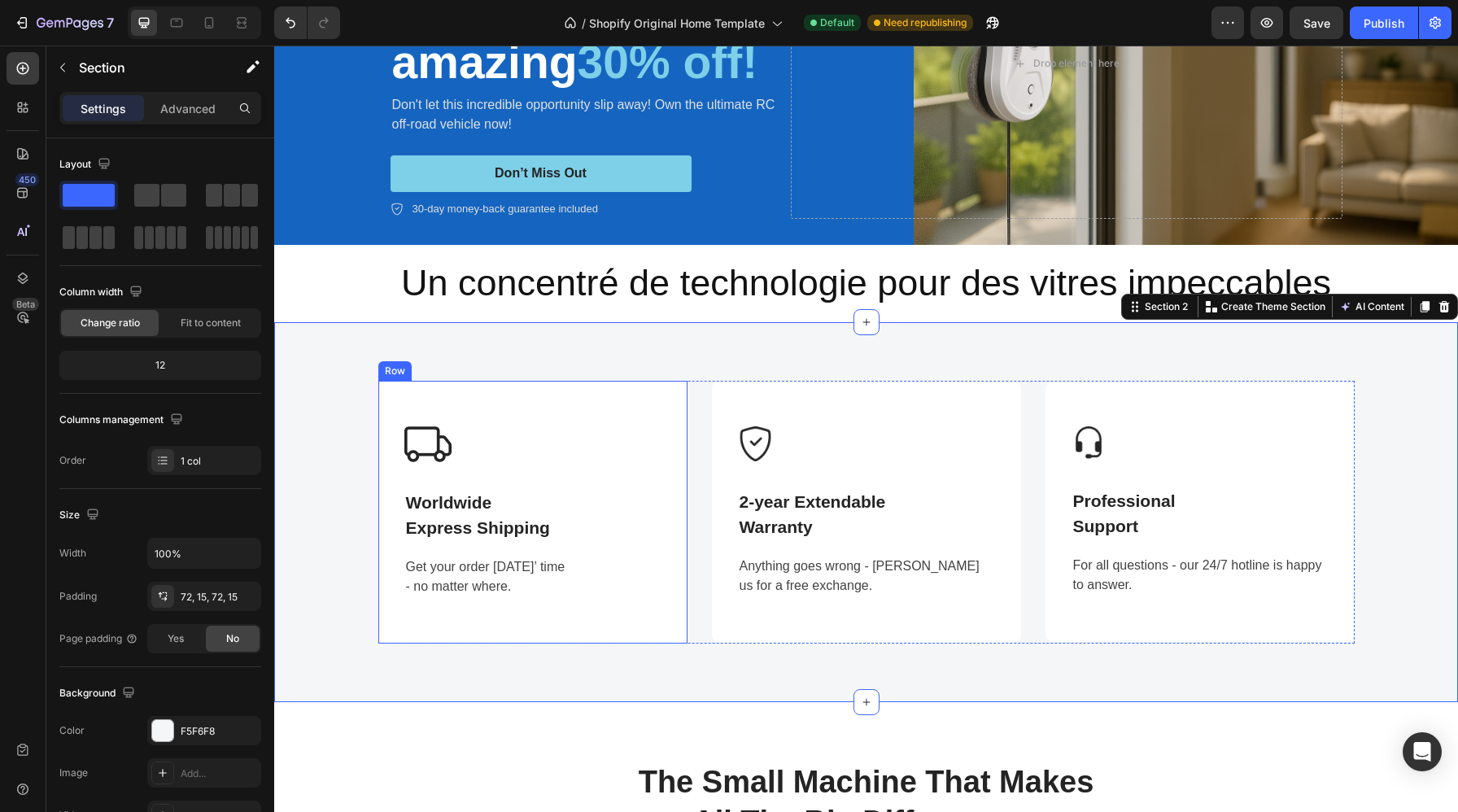
scroll to position [203, 0]
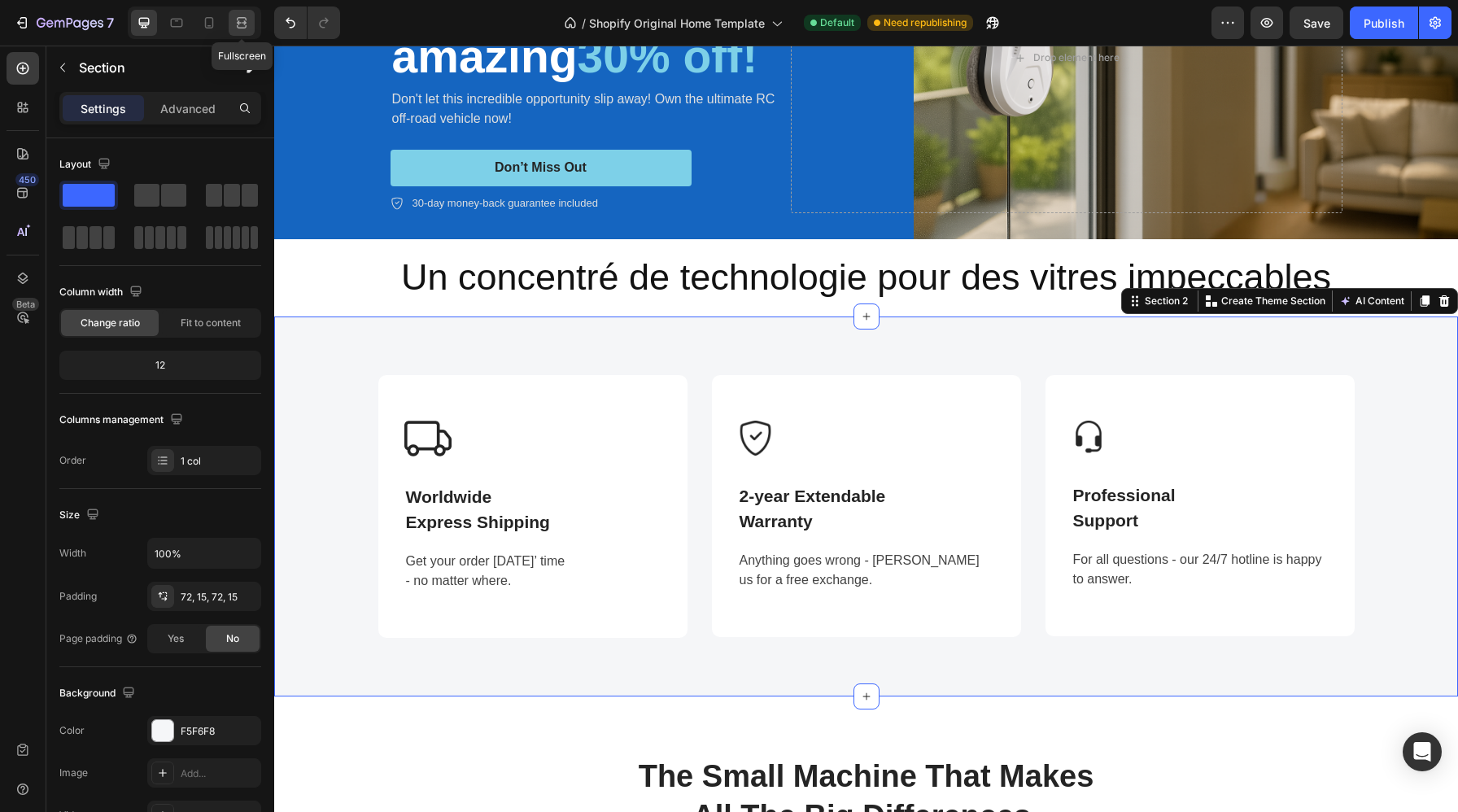
click at [244, 24] on icon at bounding box center [242, 23] width 17 height 17
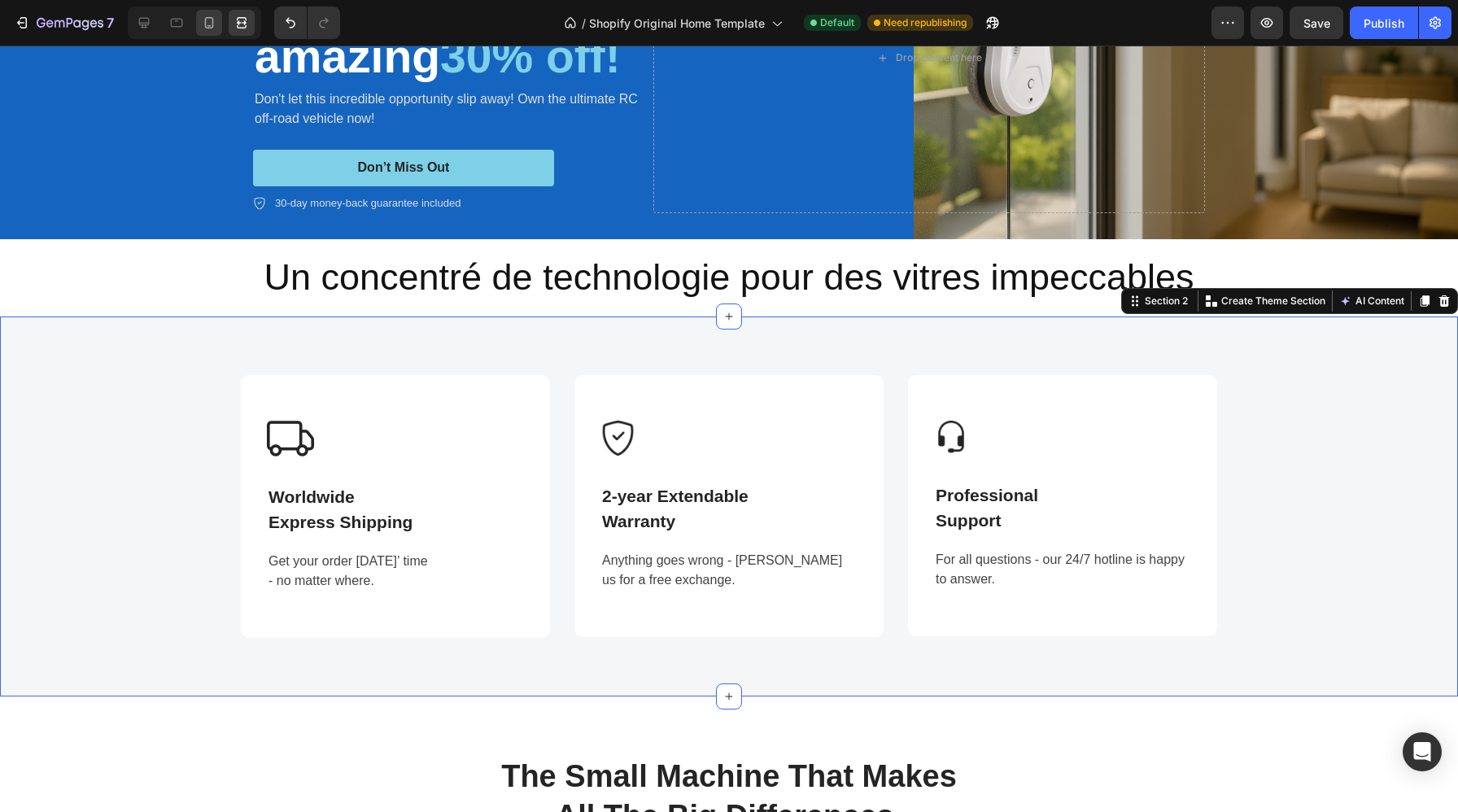
click at [197, 22] on div at bounding box center [209, 23] width 26 height 26
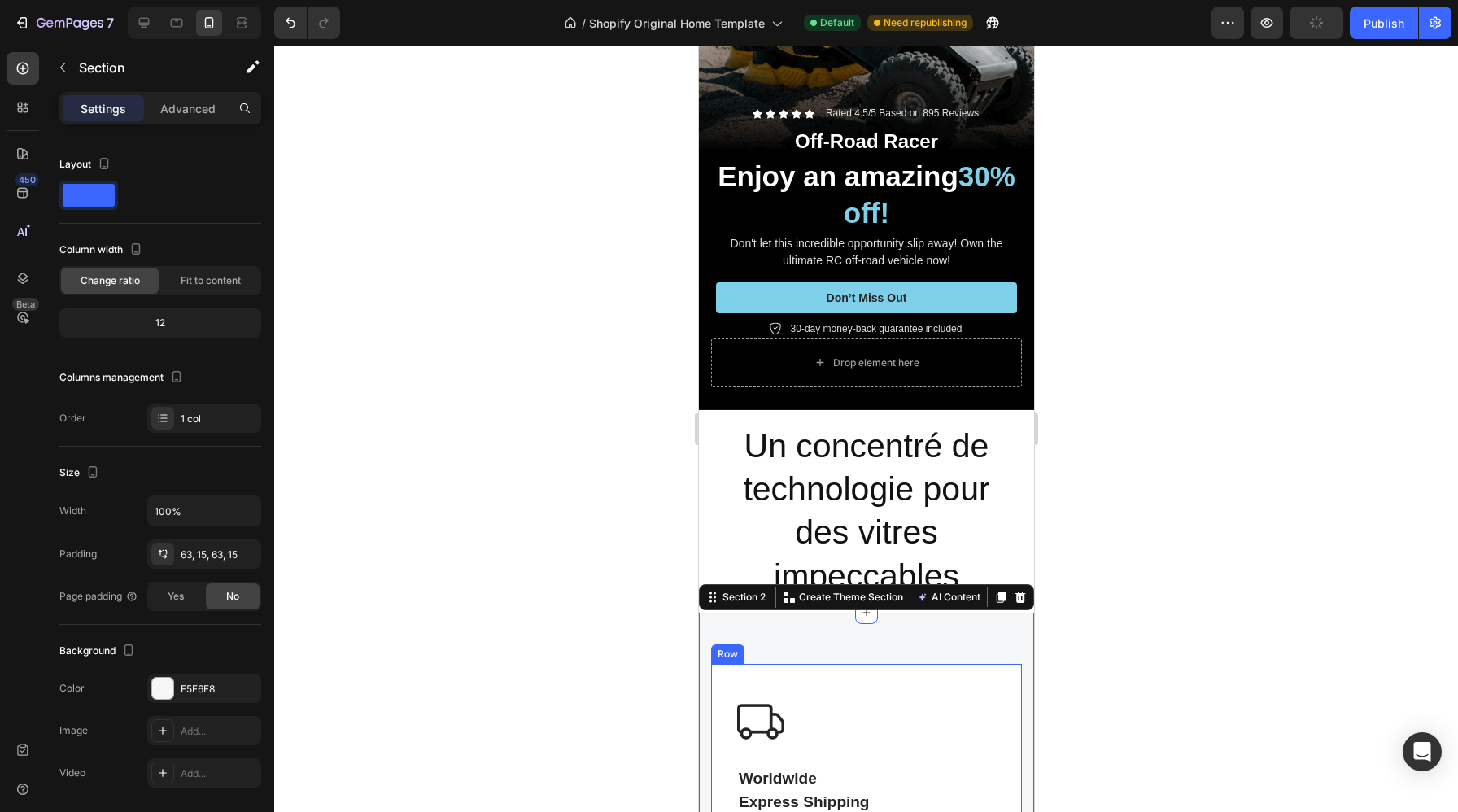
scroll to position [244, 0]
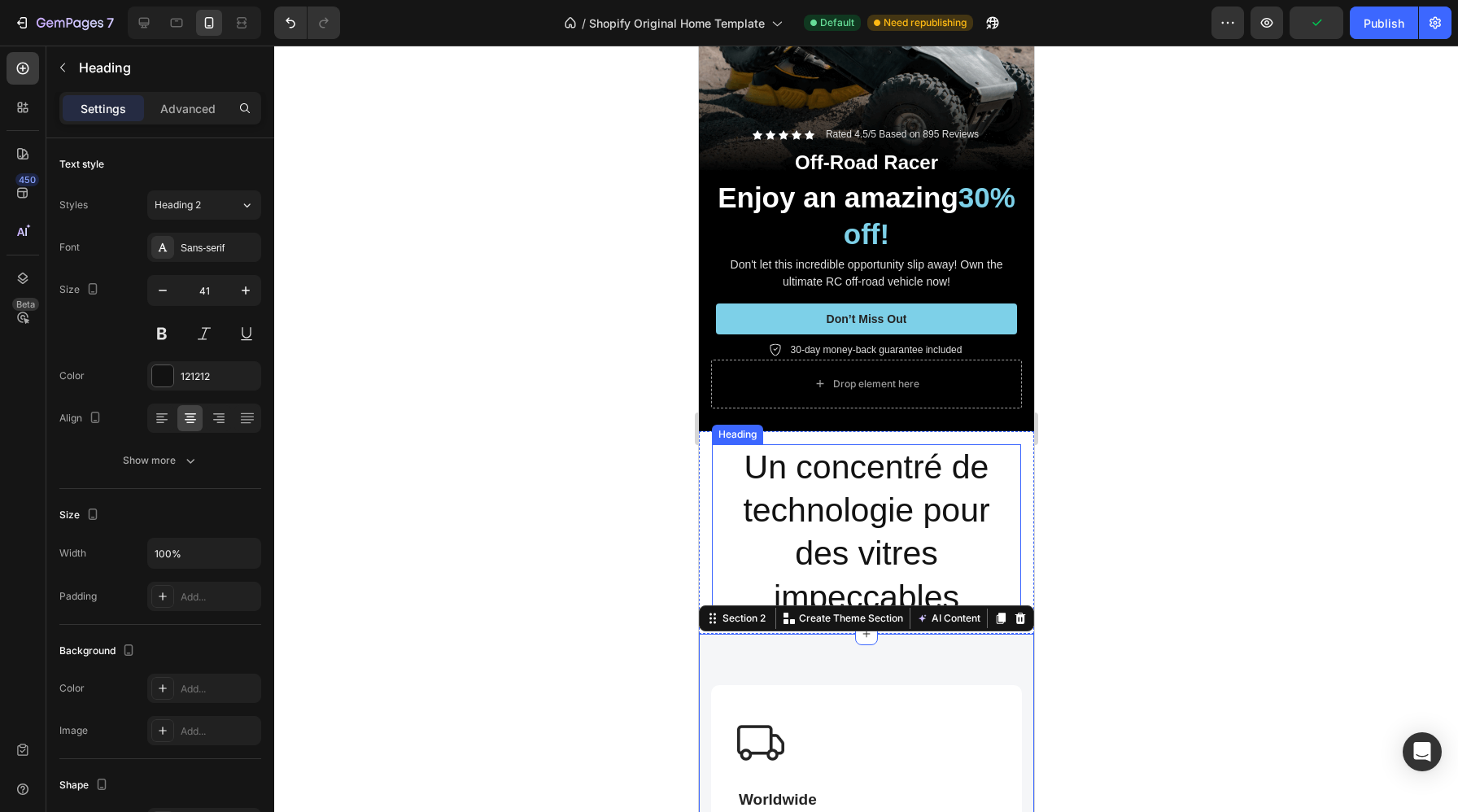
click at [753, 515] on h2 "Un concentré de technologie pour des vitres impeccables" at bounding box center [865, 532] width 309 height 176
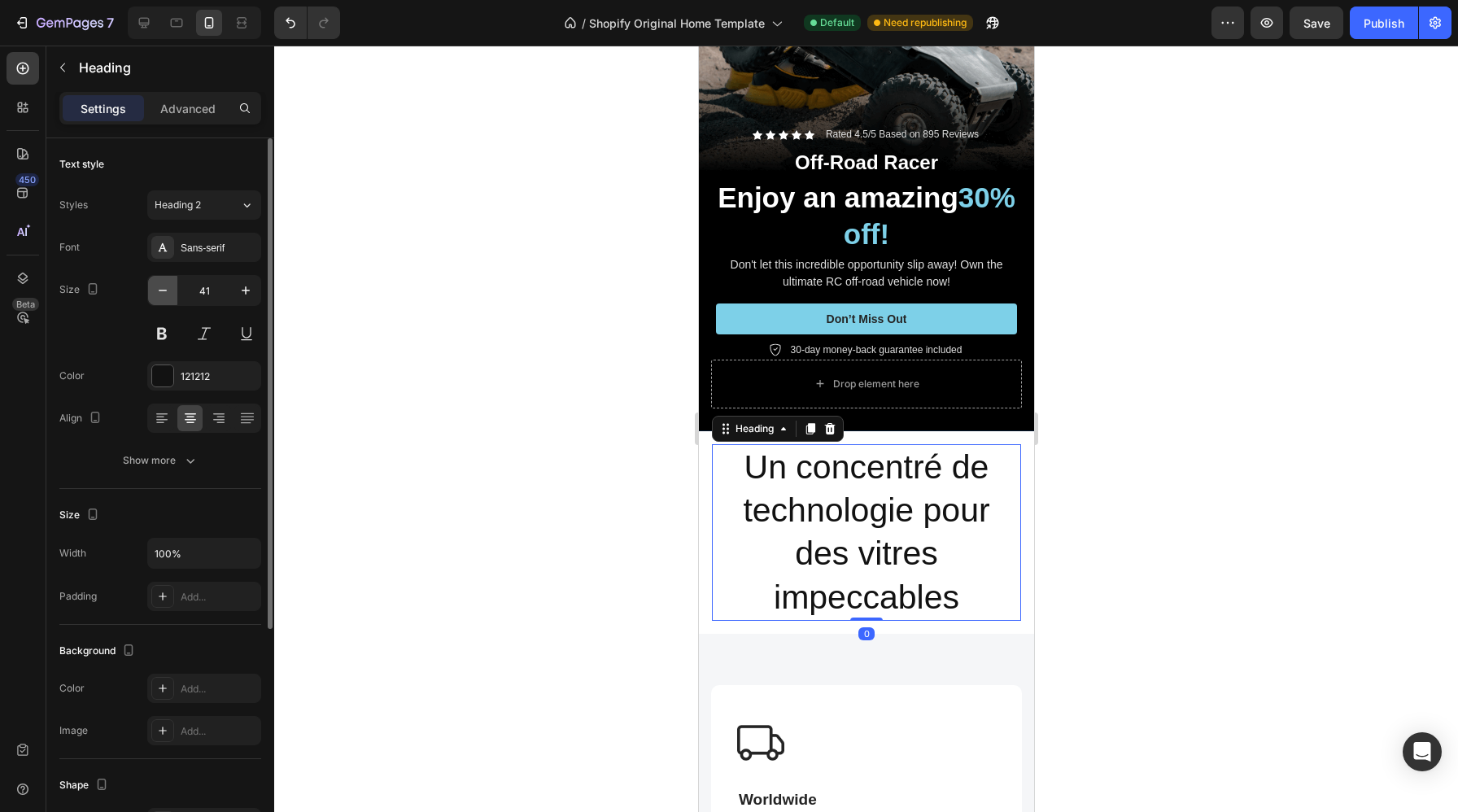
click at [162, 283] on icon "button" at bounding box center [163, 290] width 17 height 17
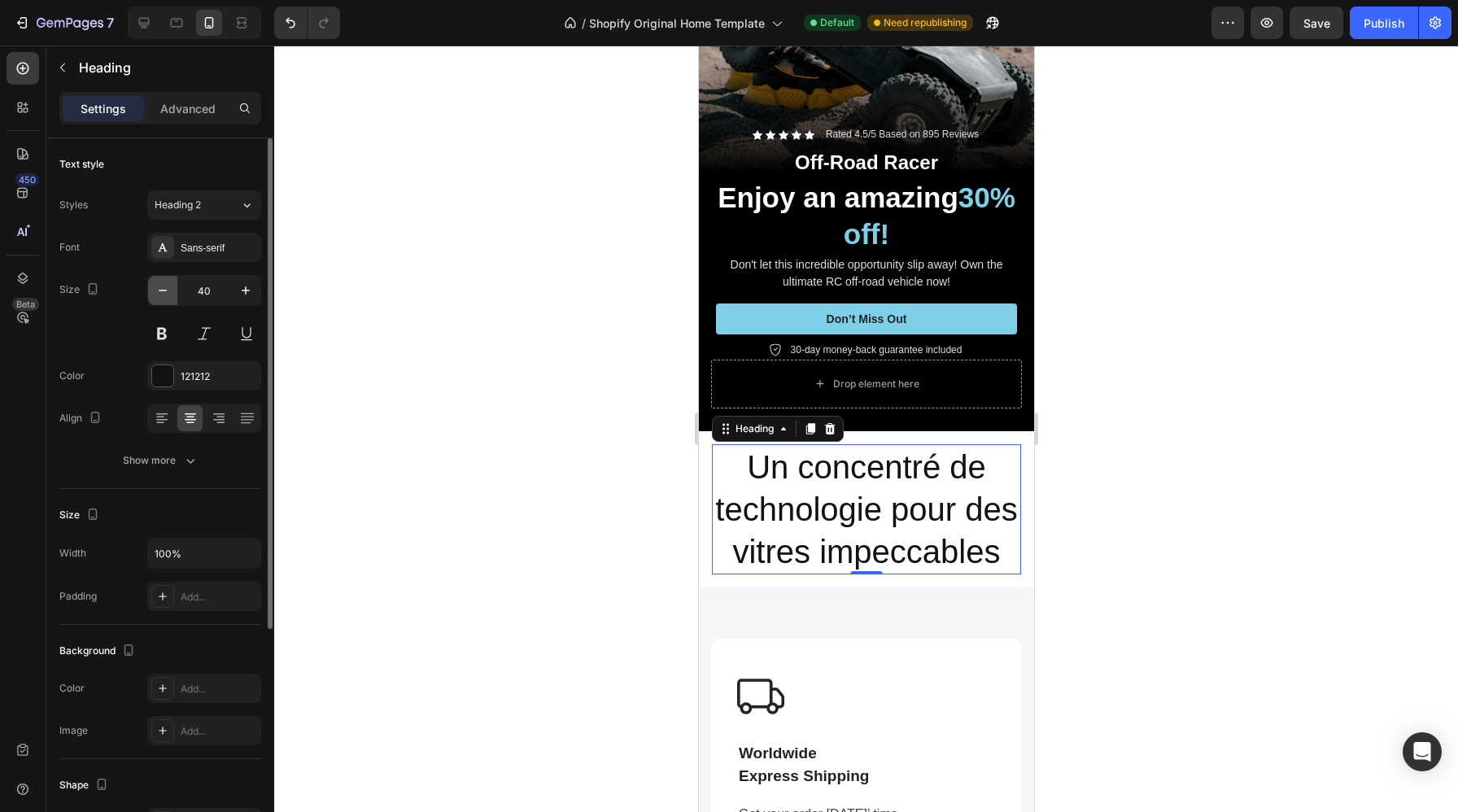
click at [162, 283] on icon "button" at bounding box center [163, 290] width 17 height 17
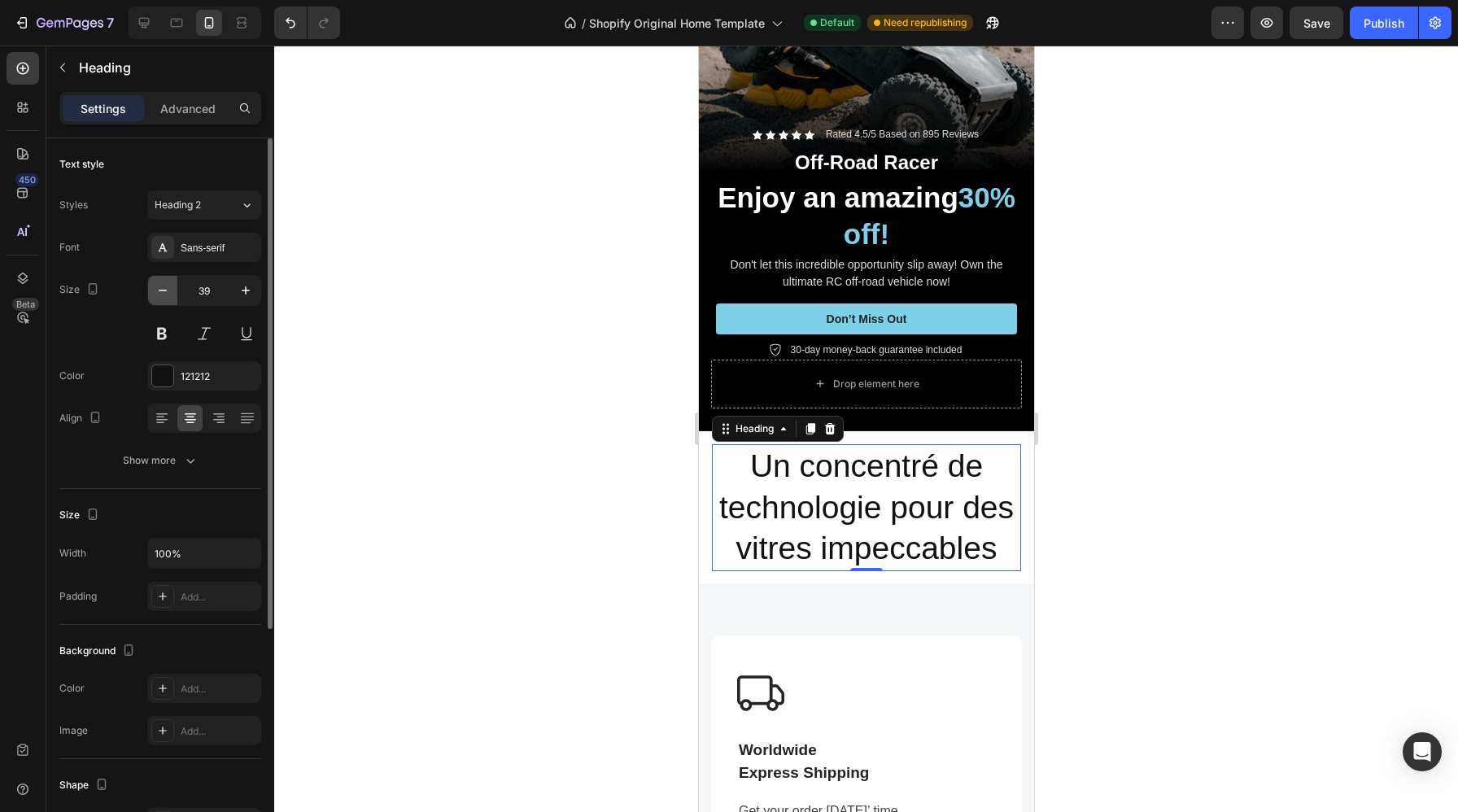
click at [162, 283] on icon "button" at bounding box center [163, 290] width 17 height 17
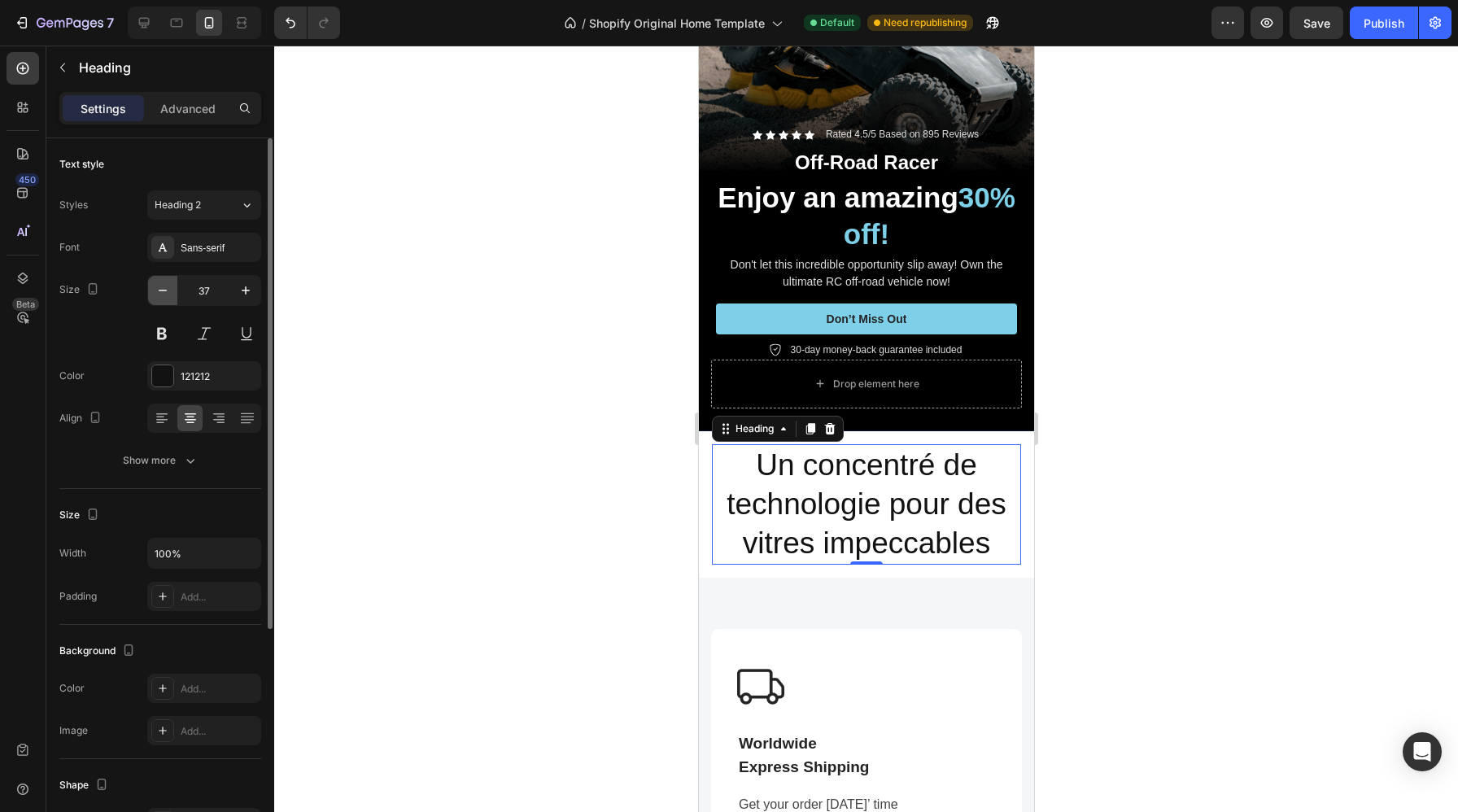
click at [162, 283] on icon "button" at bounding box center [163, 290] width 17 height 17
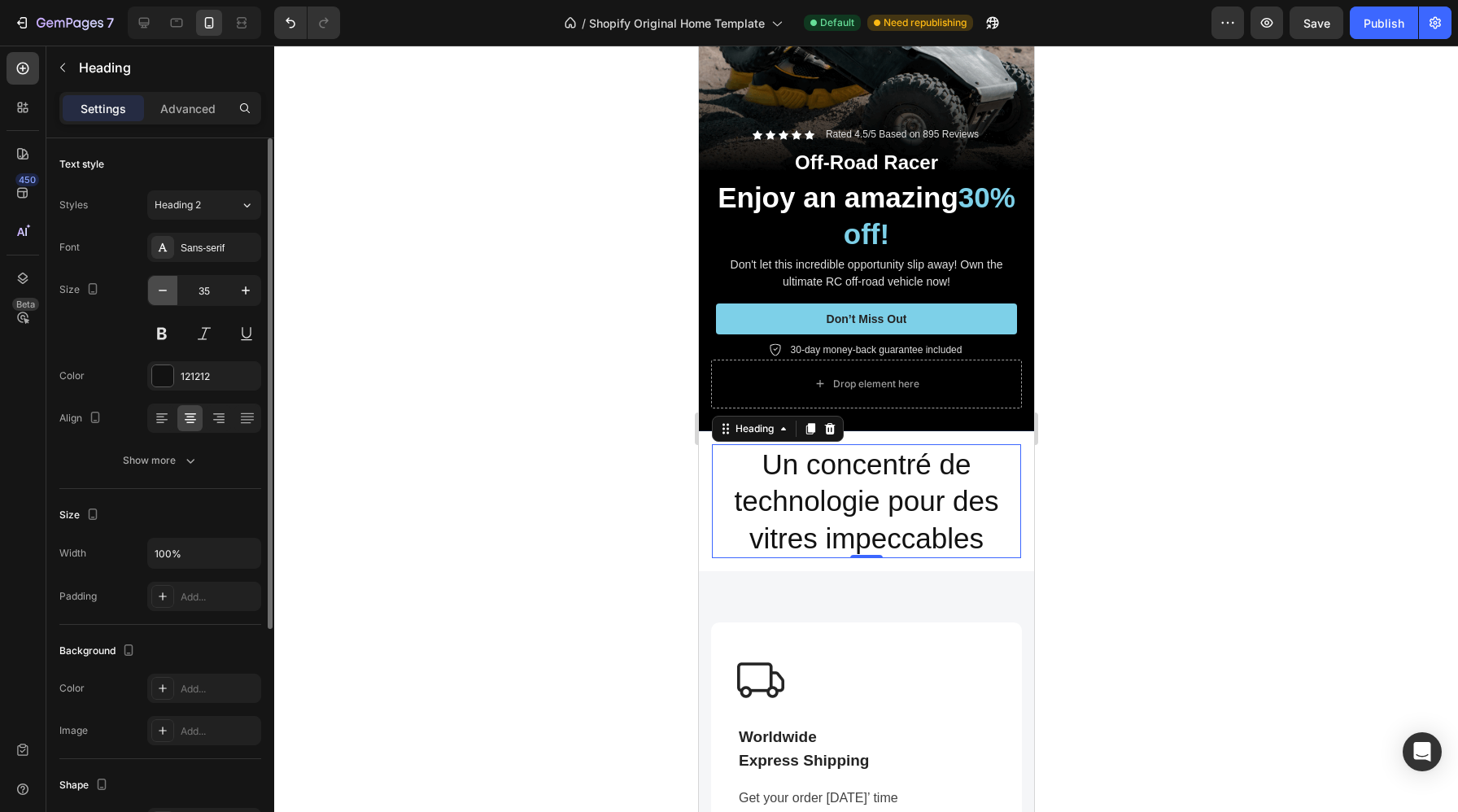
click at [162, 283] on icon "button" at bounding box center [163, 290] width 17 height 17
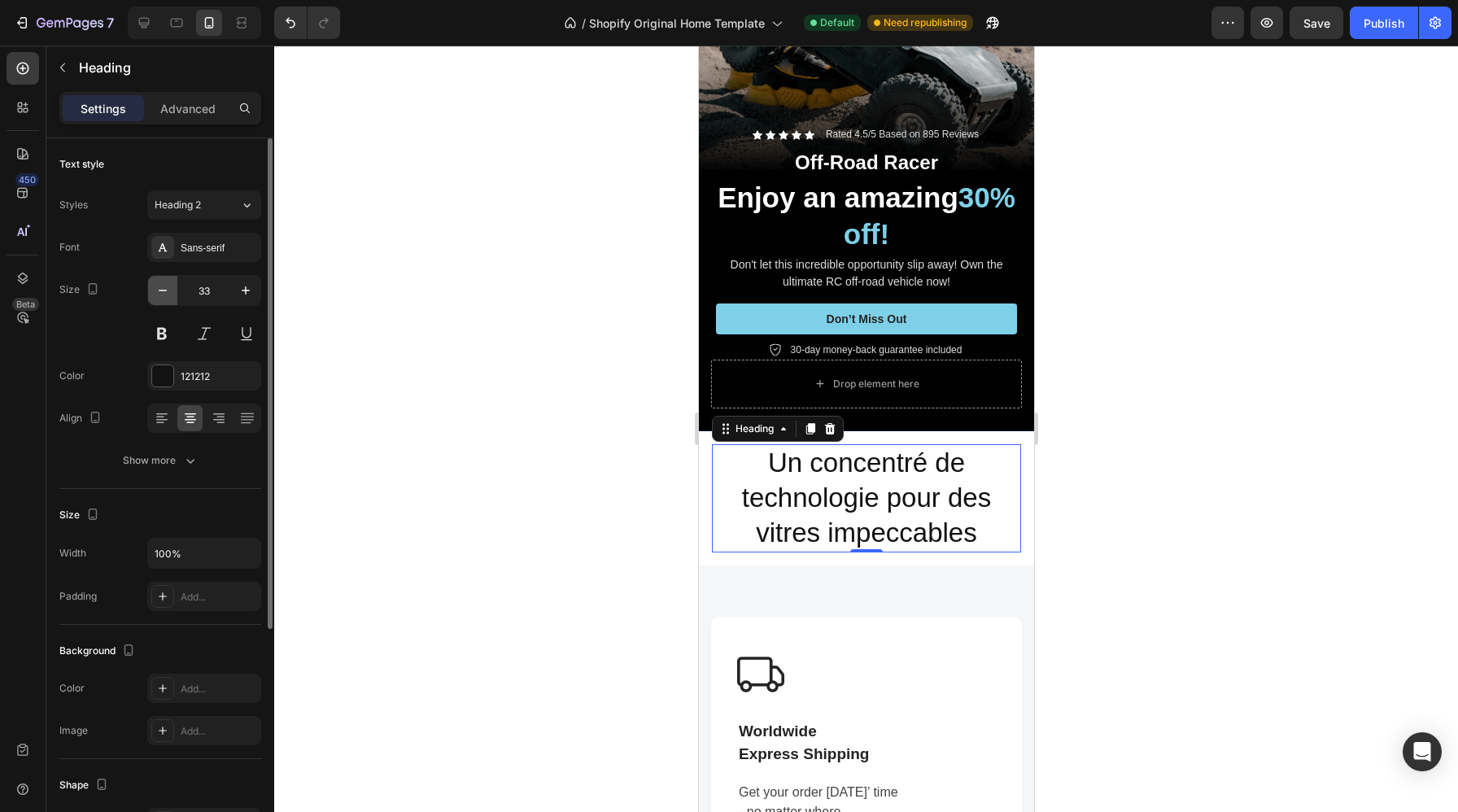
click at [162, 283] on icon "button" at bounding box center [163, 290] width 17 height 17
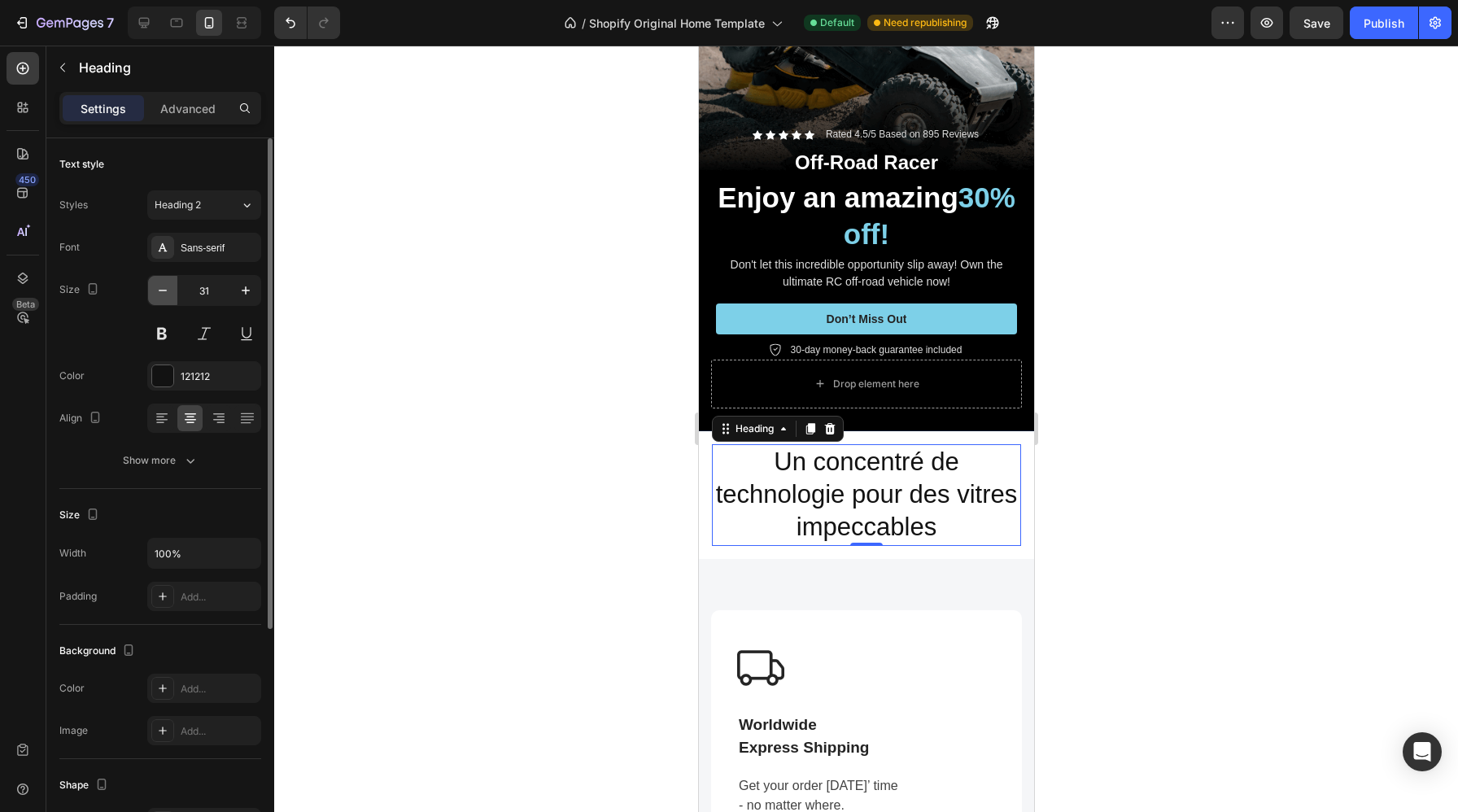
click at [162, 283] on icon "button" at bounding box center [163, 290] width 17 height 17
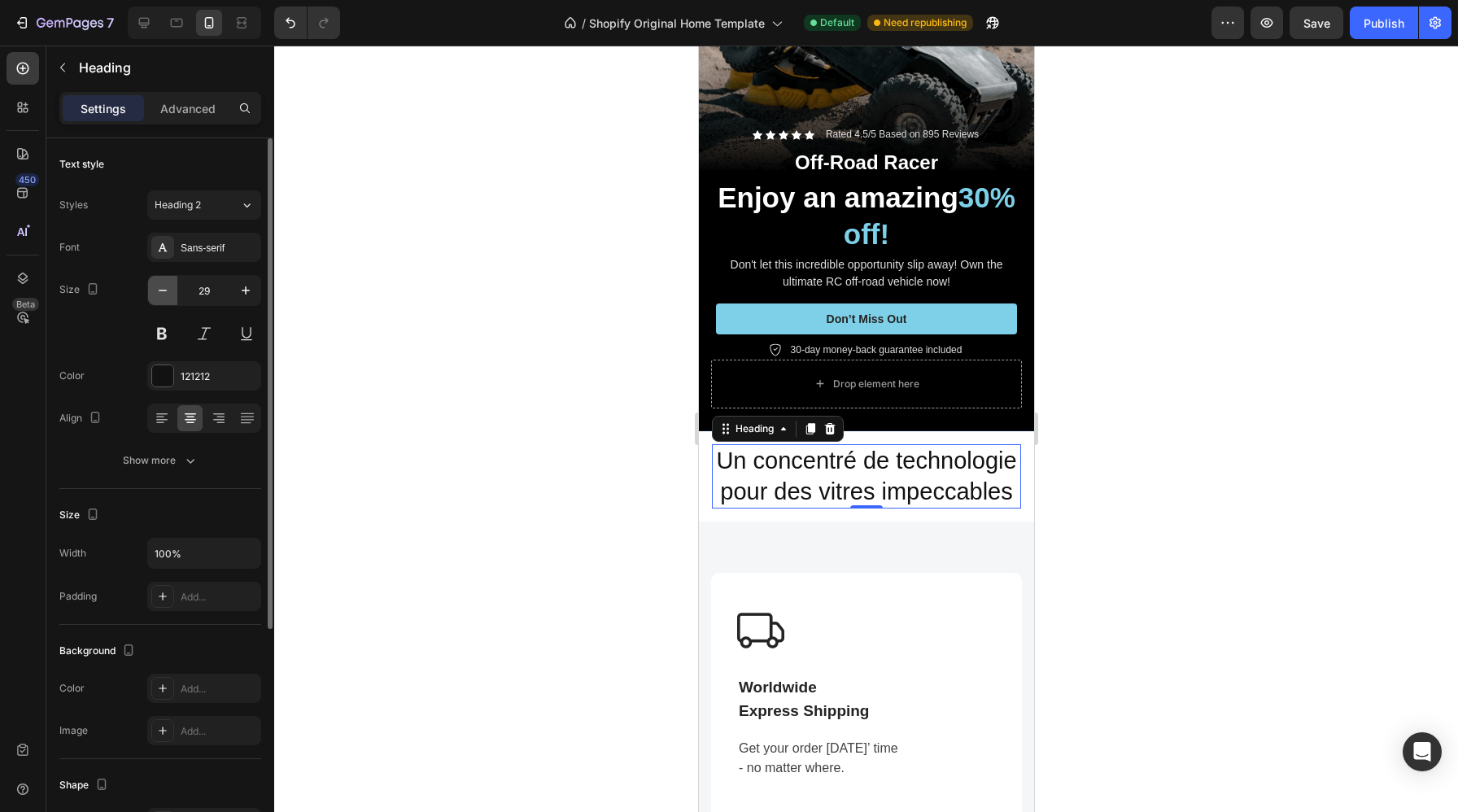
click at [162, 283] on icon "button" at bounding box center [163, 290] width 17 height 17
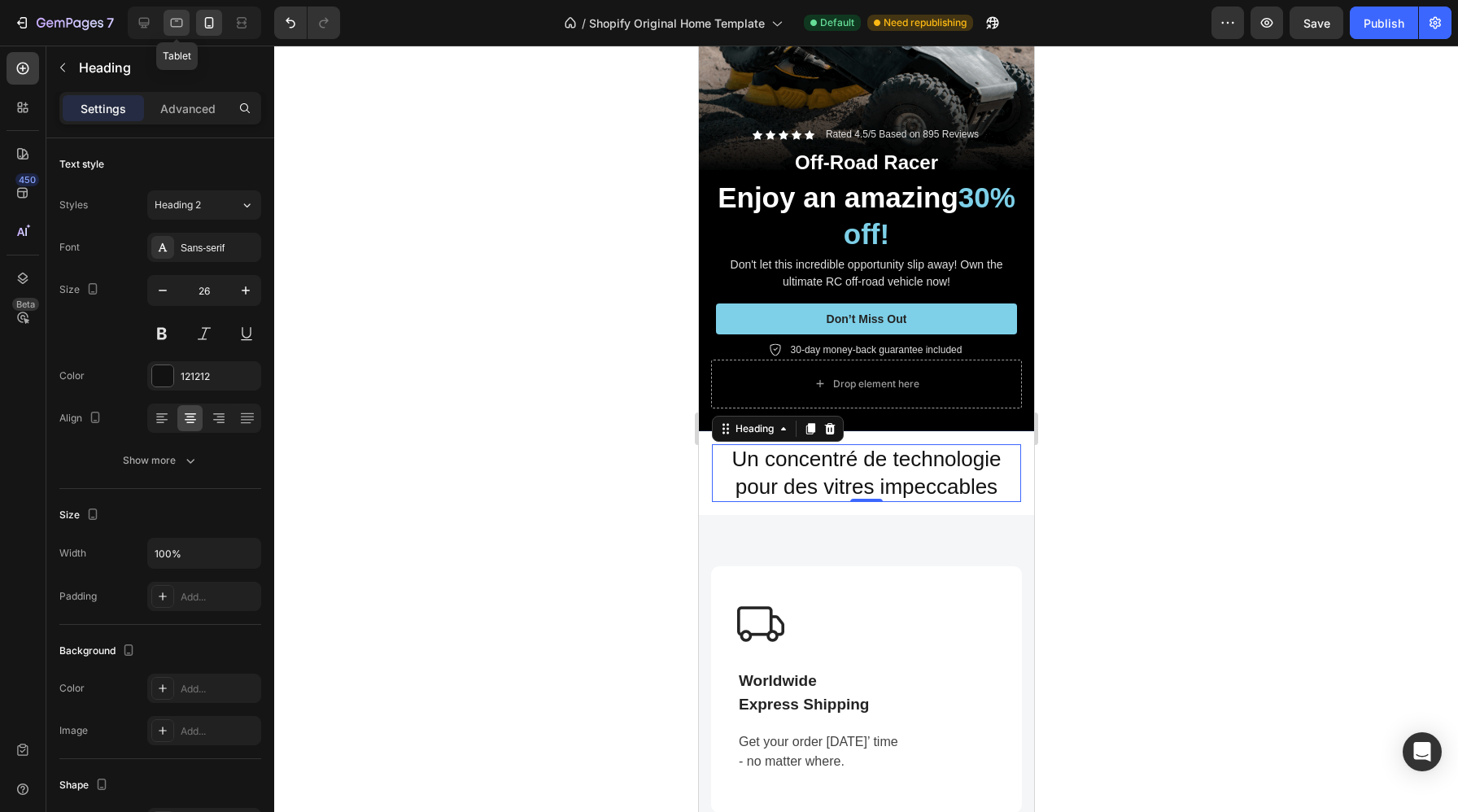
click at [173, 28] on icon at bounding box center [177, 23] width 17 height 17
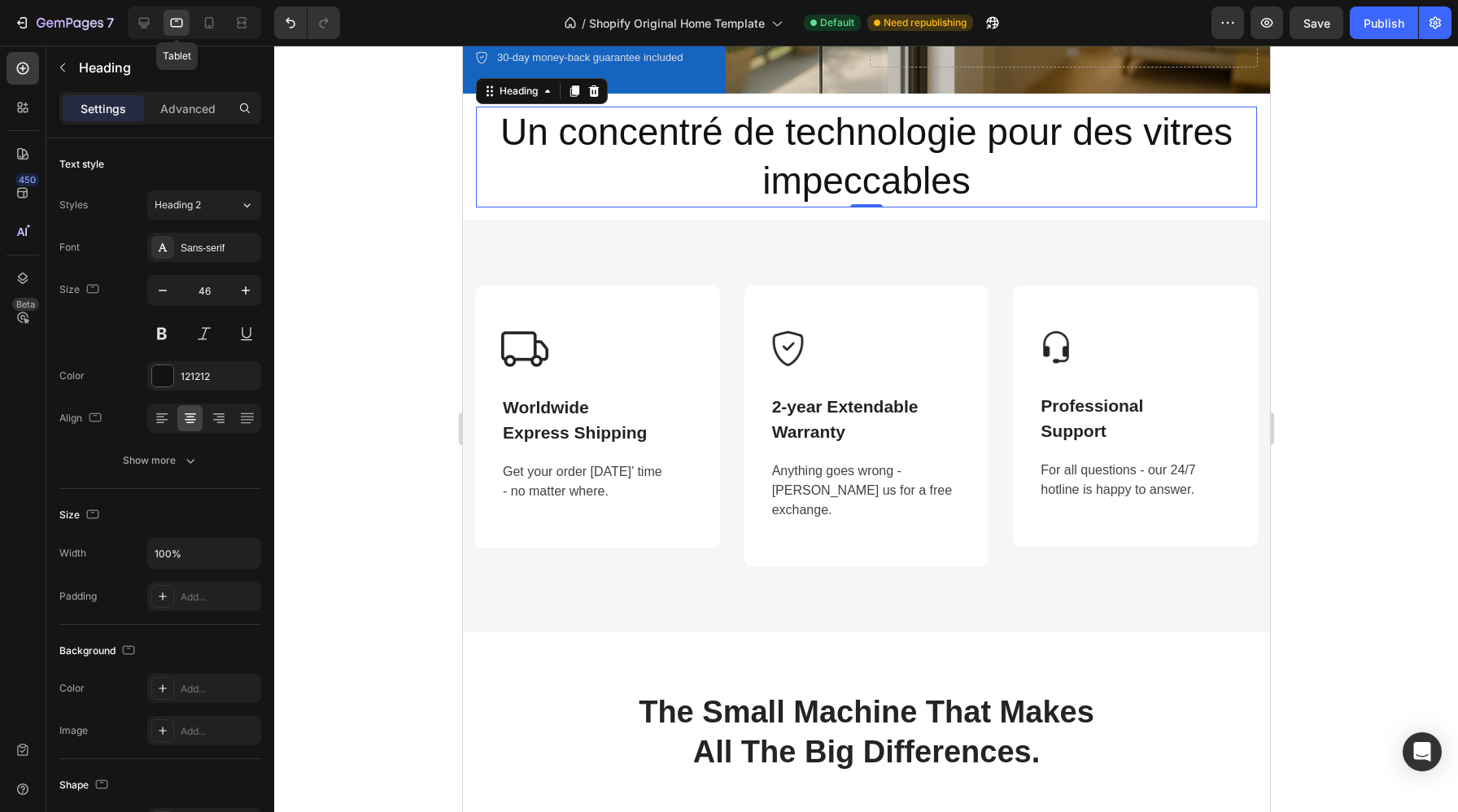
scroll to position [352, 0]
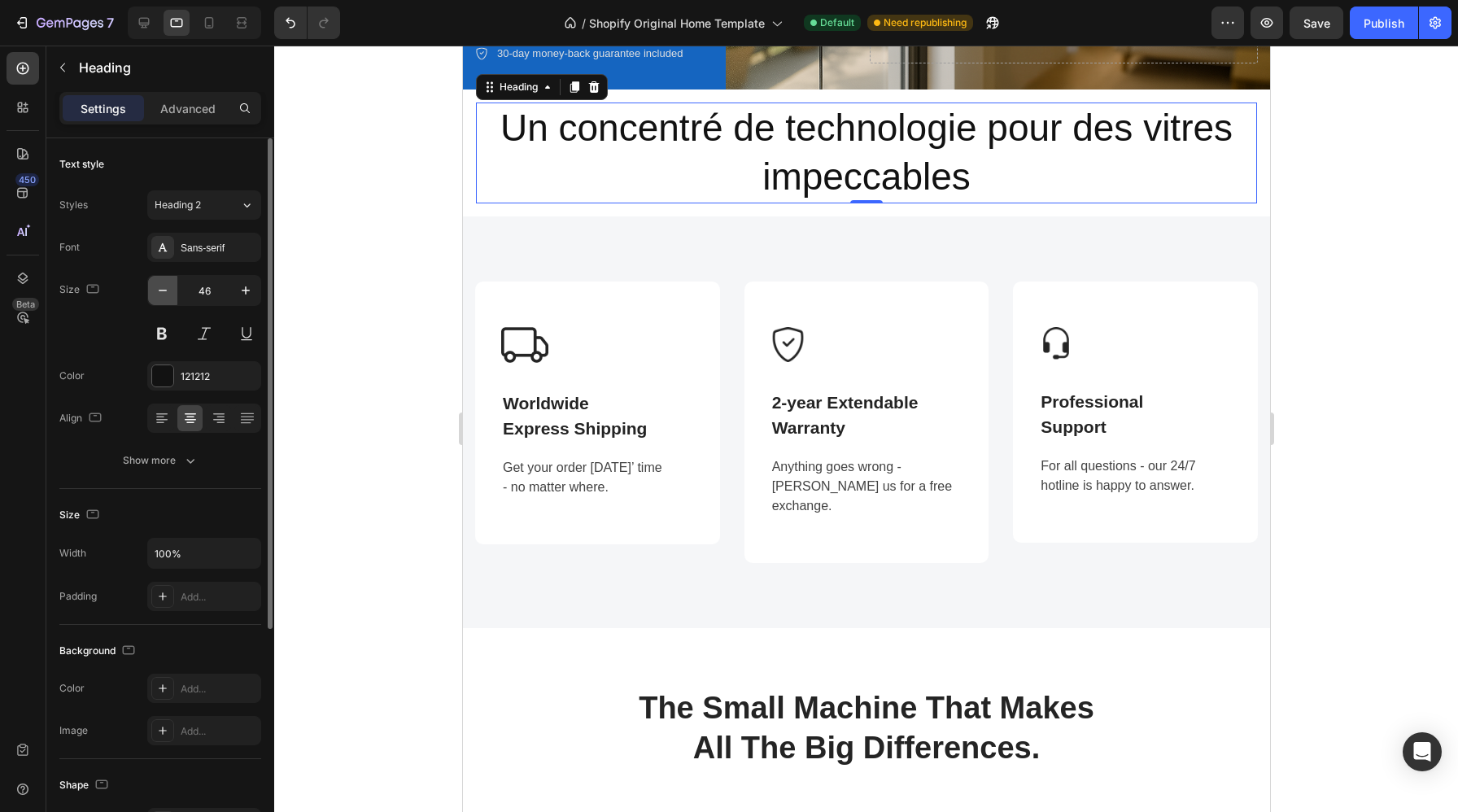
click at [160, 295] on icon "button" at bounding box center [163, 290] width 17 height 17
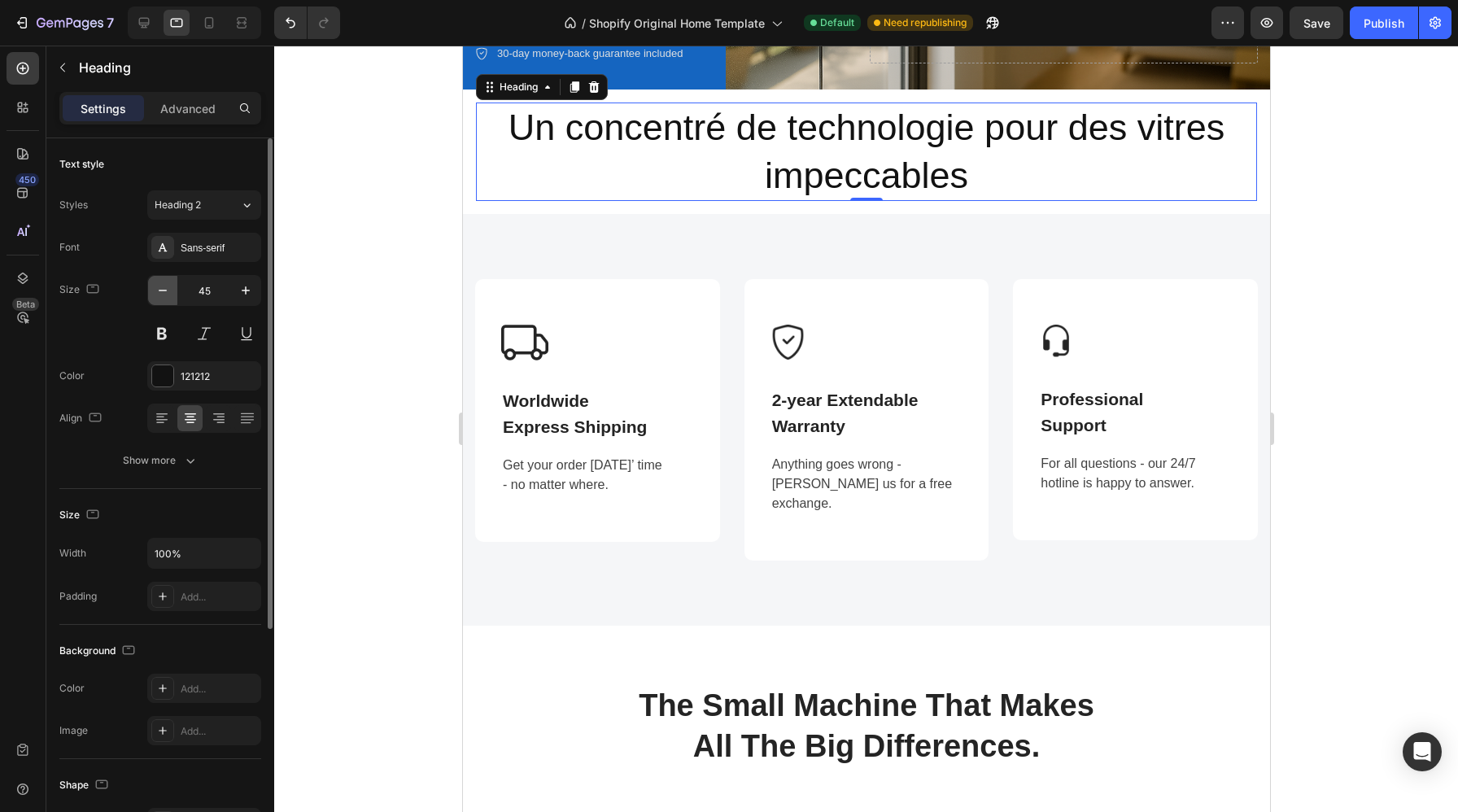
click at [160, 295] on icon "button" at bounding box center [163, 290] width 17 height 17
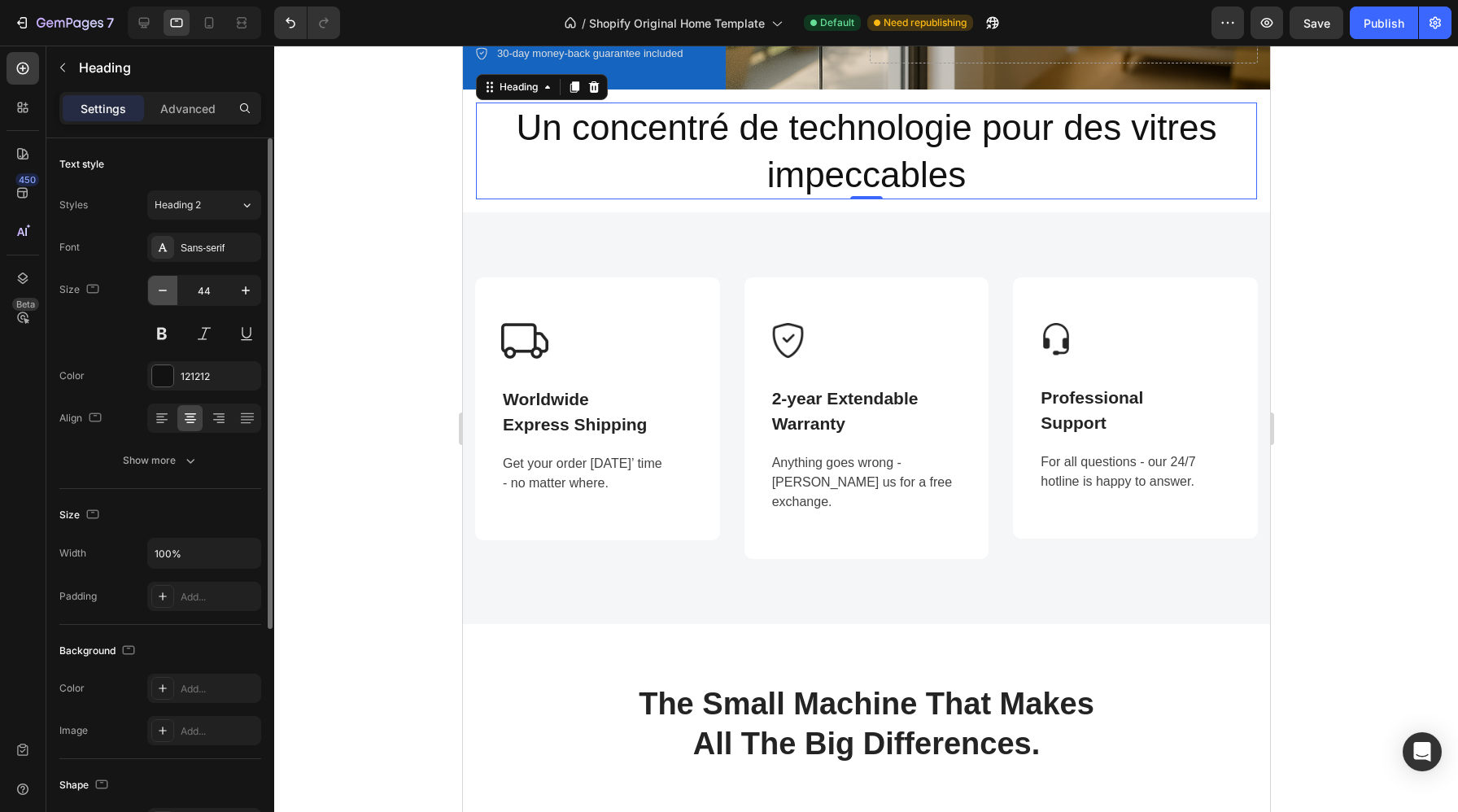
click at [160, 295] on icon "button" at bounding box center [163, 290] width 17 height 17
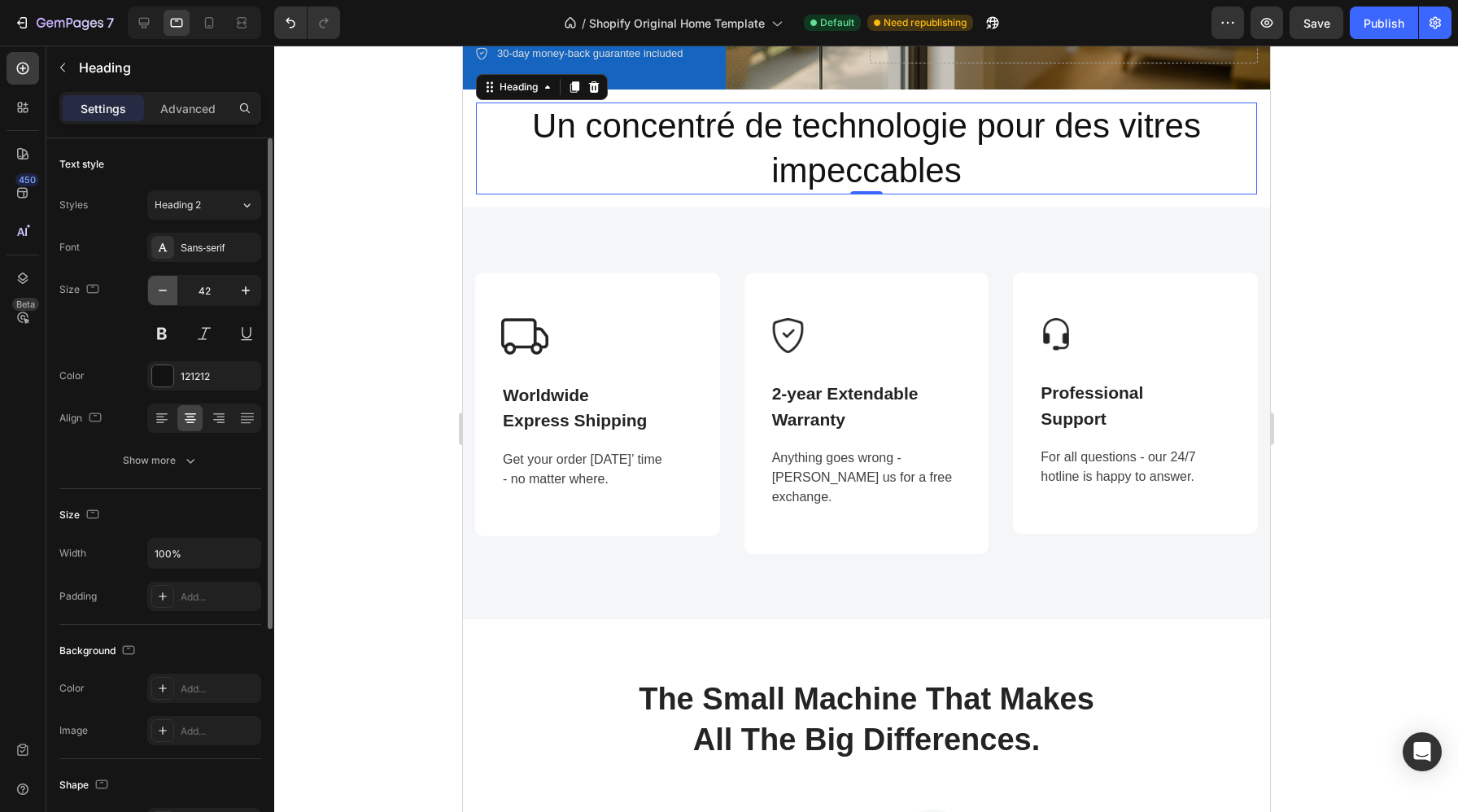
click at [160, 295] on icon "button" at bounding box center [163, 290] width 17 height 17
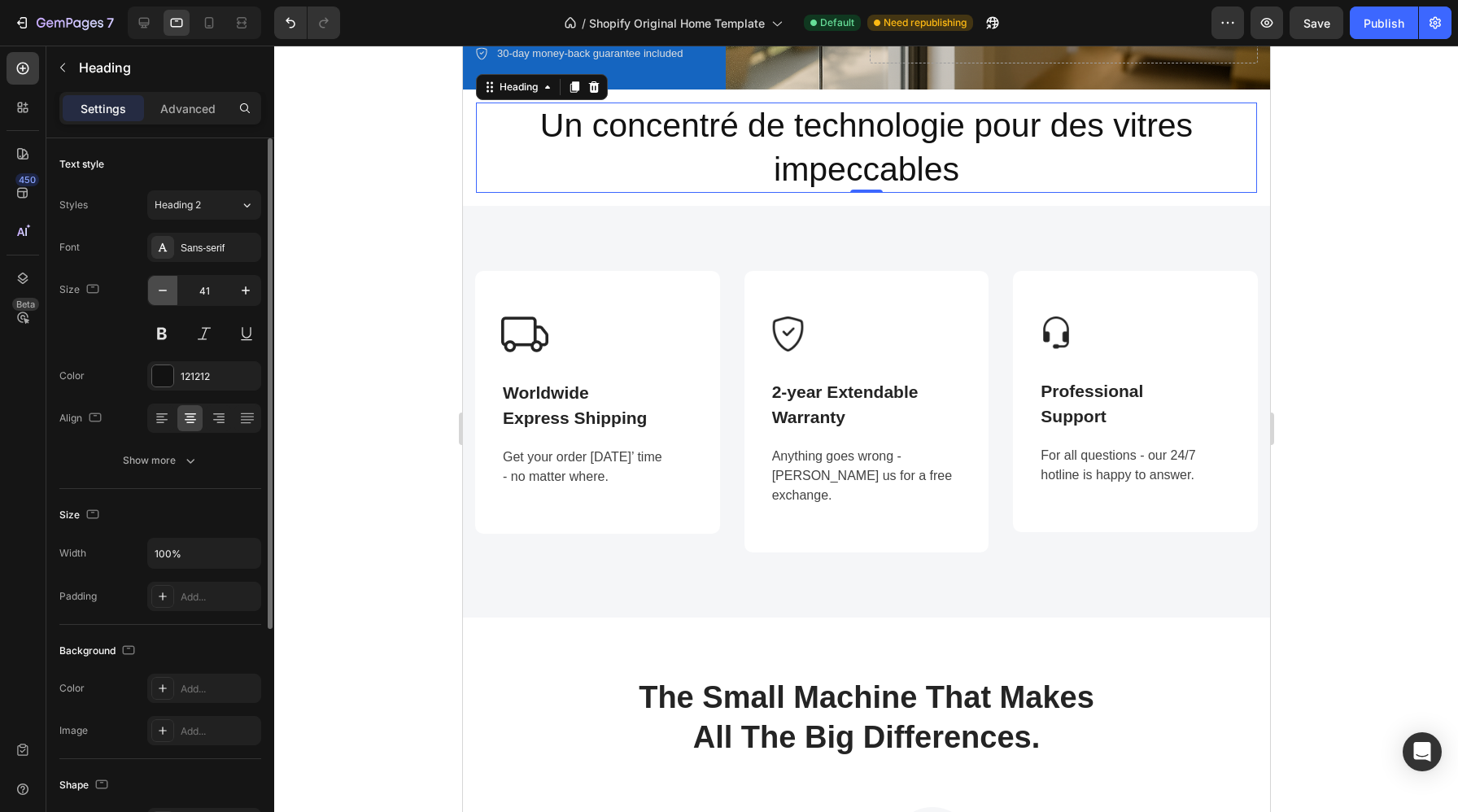
click at [160, 294] on icon "button" at bounding box center [163, 290] width 17 height 17
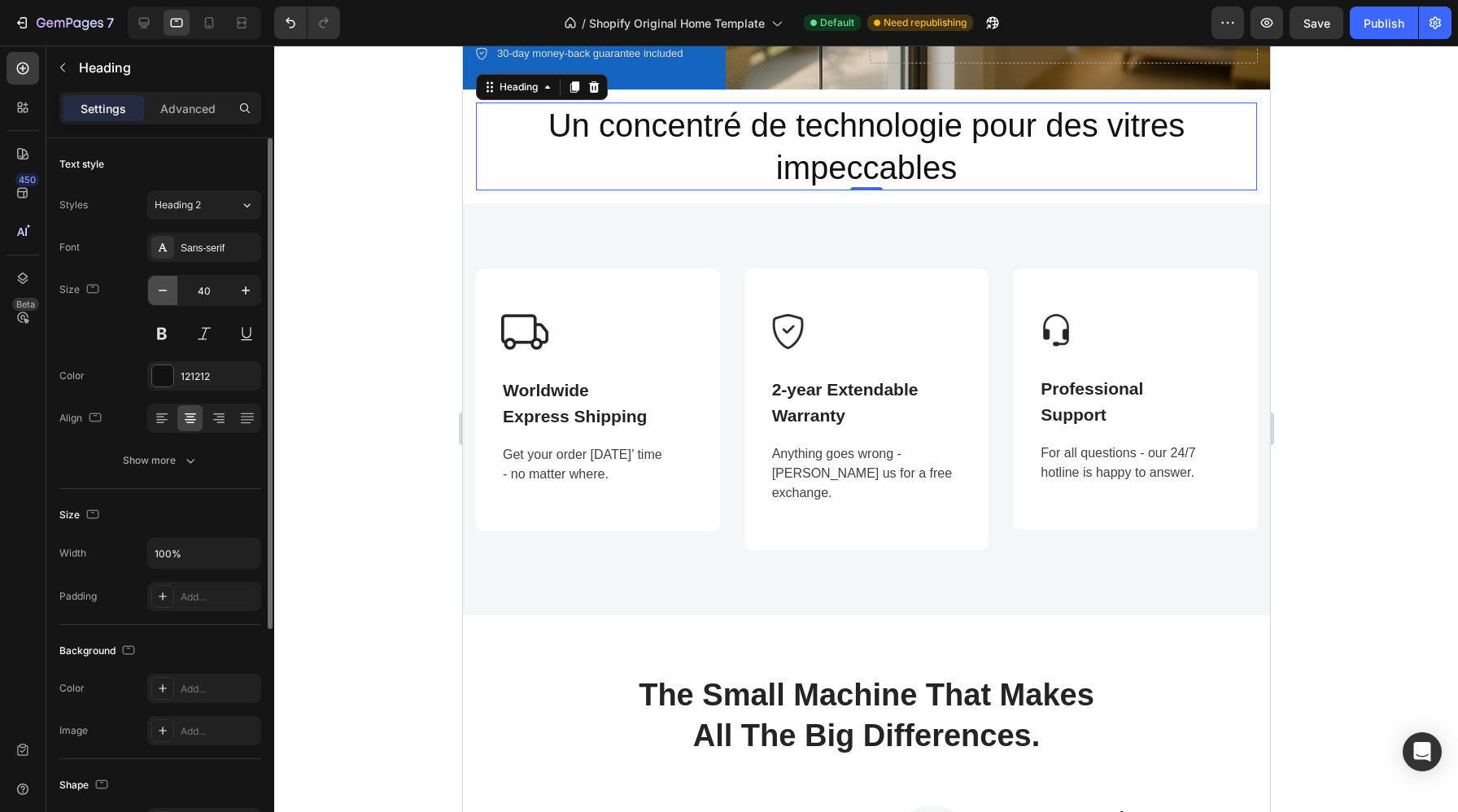
click at [160, 295] on icon "button" at bounding box center [163, 290] width 17 height 17
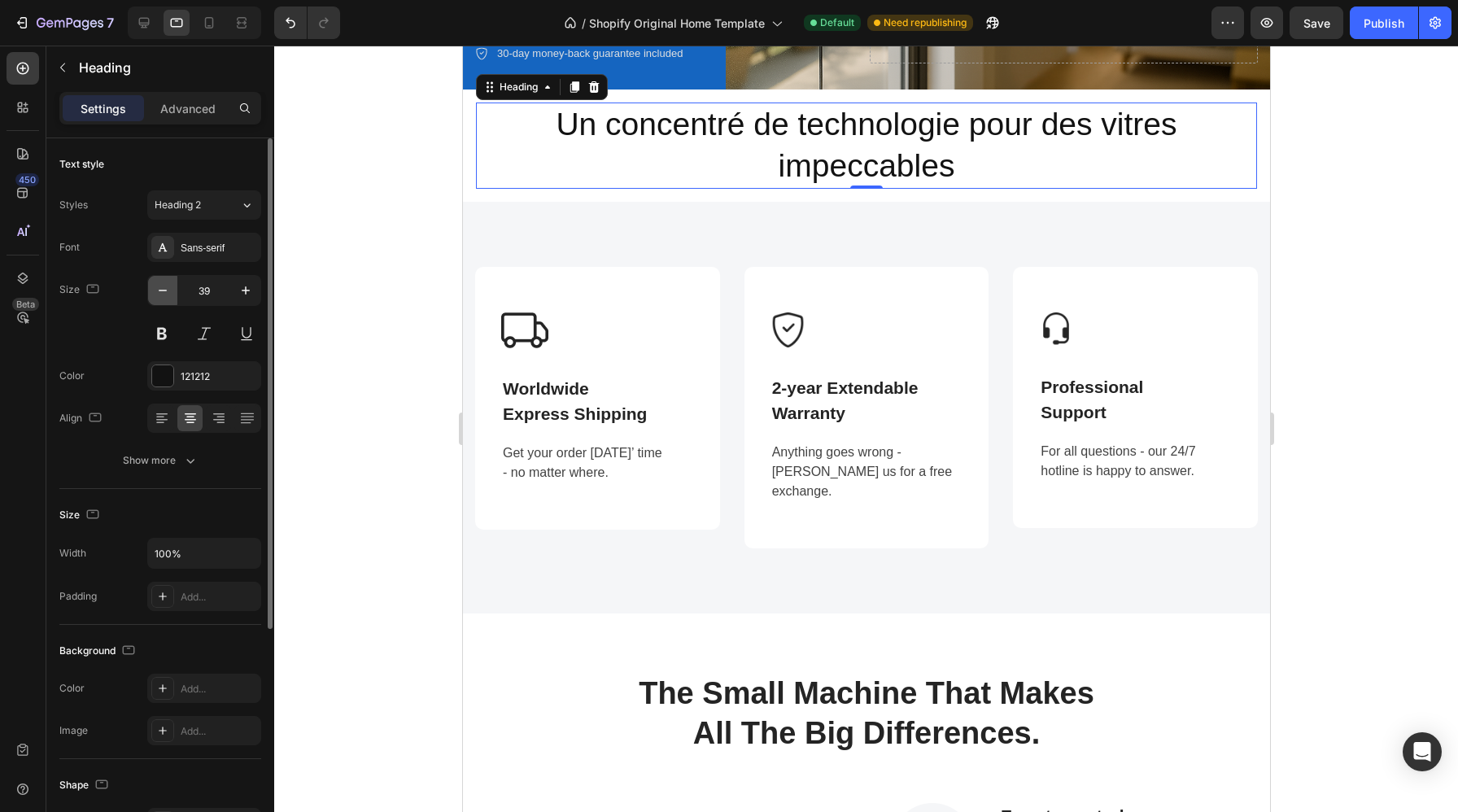
click at [160, 295] on icon "button" at bounding box center [163, 290] width 17 height 17
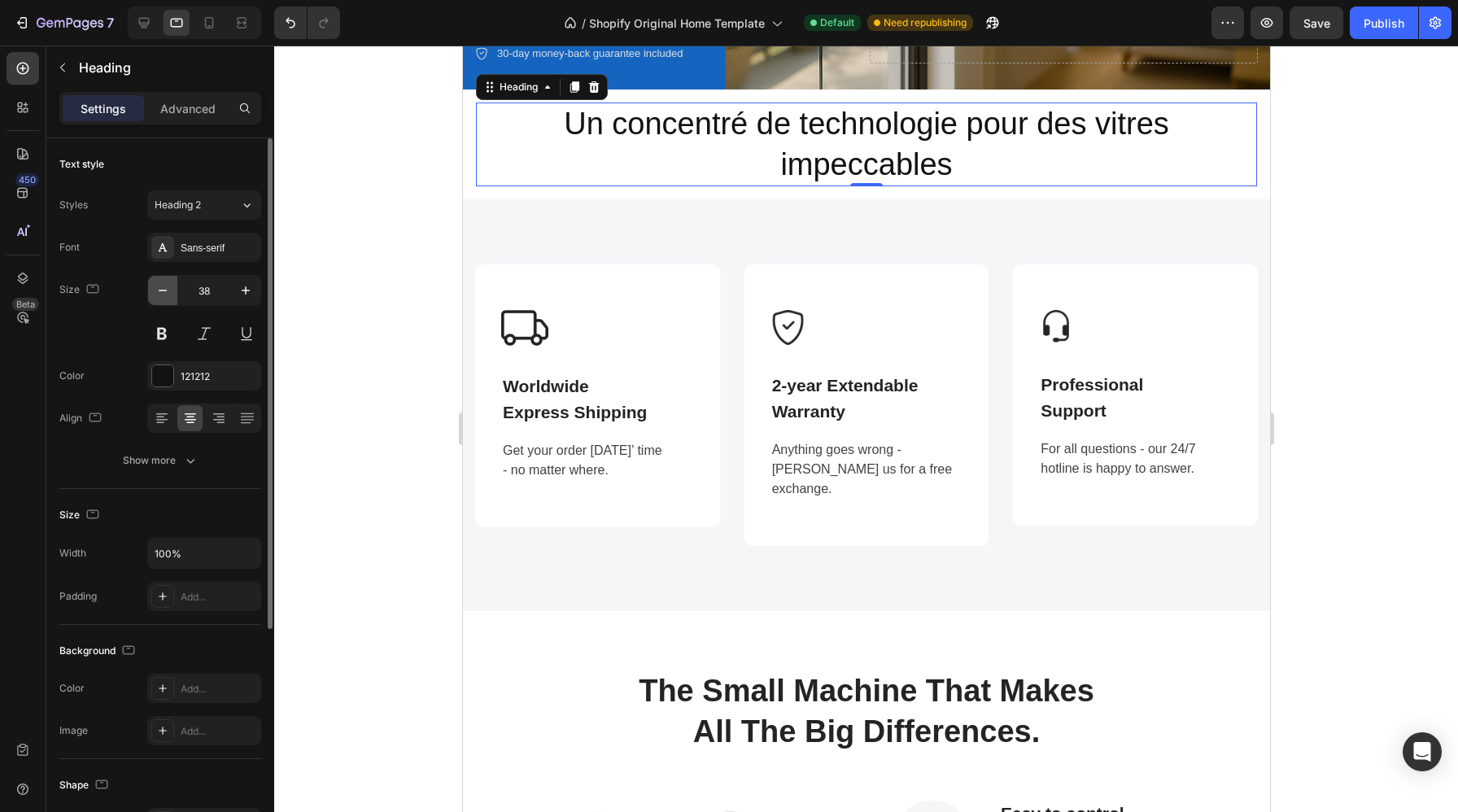
click at [160, 295] on icon "button" at bounding box center [163, 290] width 17 height 17
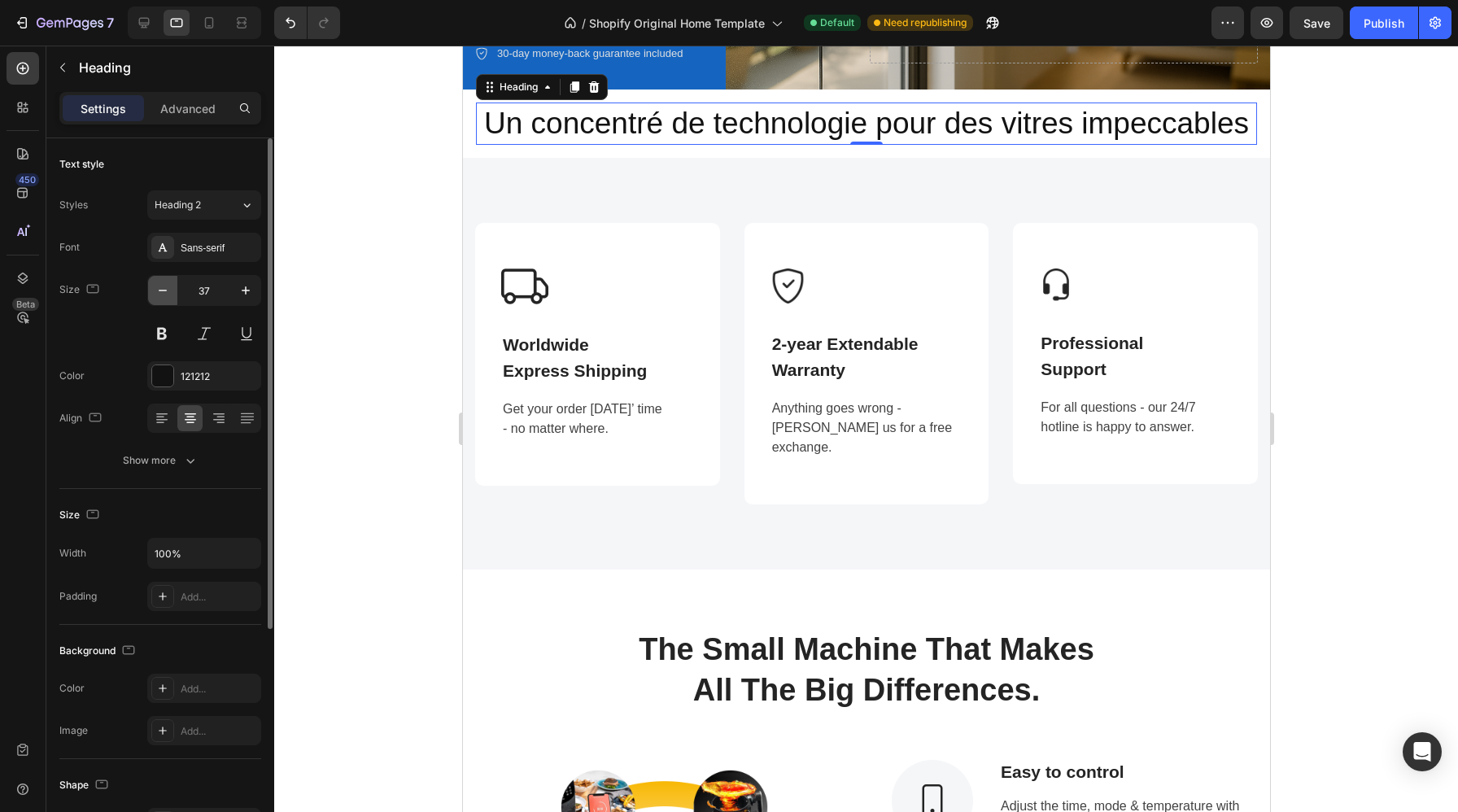
click at [160, 295] on icon "button" at bounding box center [163, 290] width 17 height 17
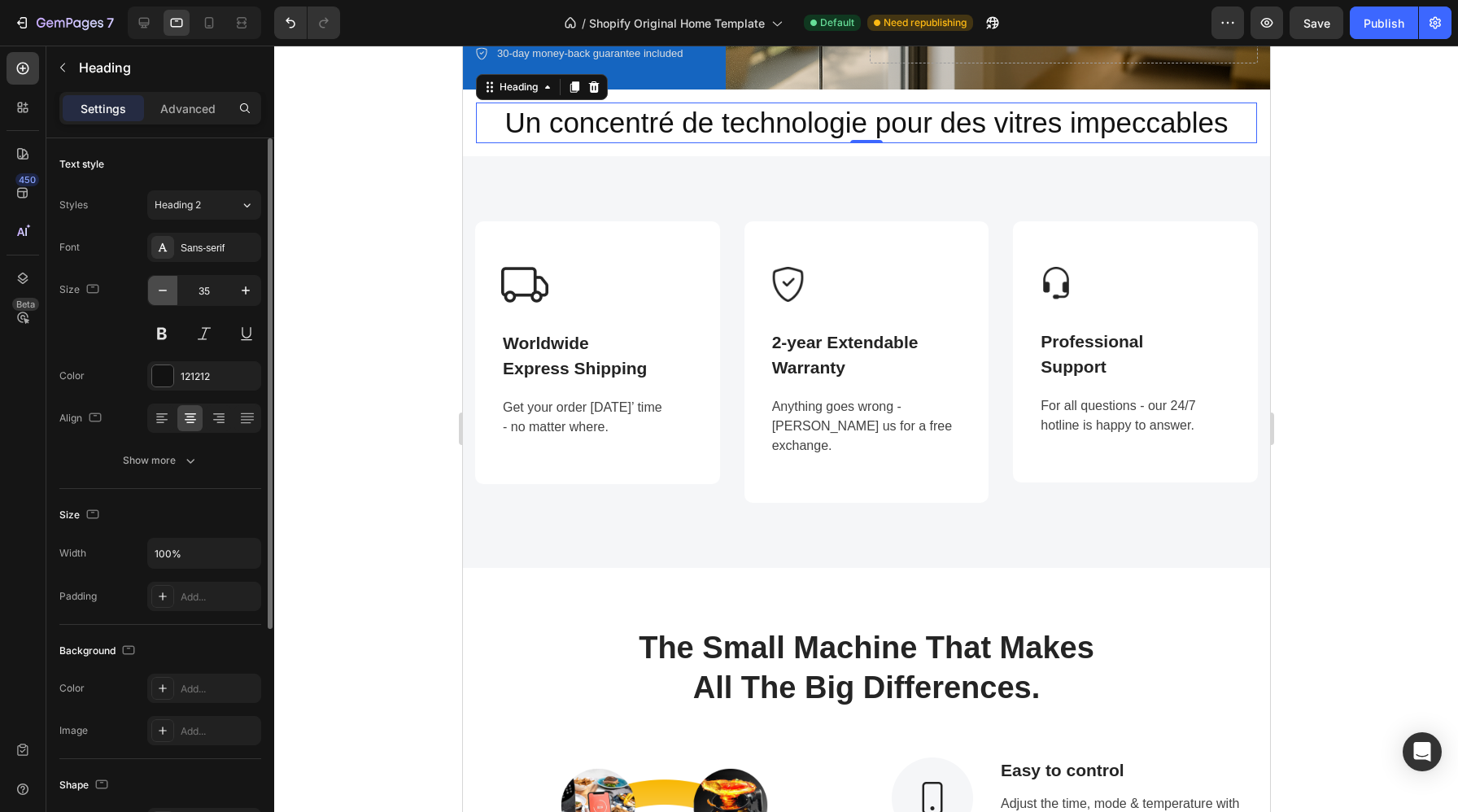
click at [160, 295] on icon "button" at bounding box center [163, 290] width 17 height 17
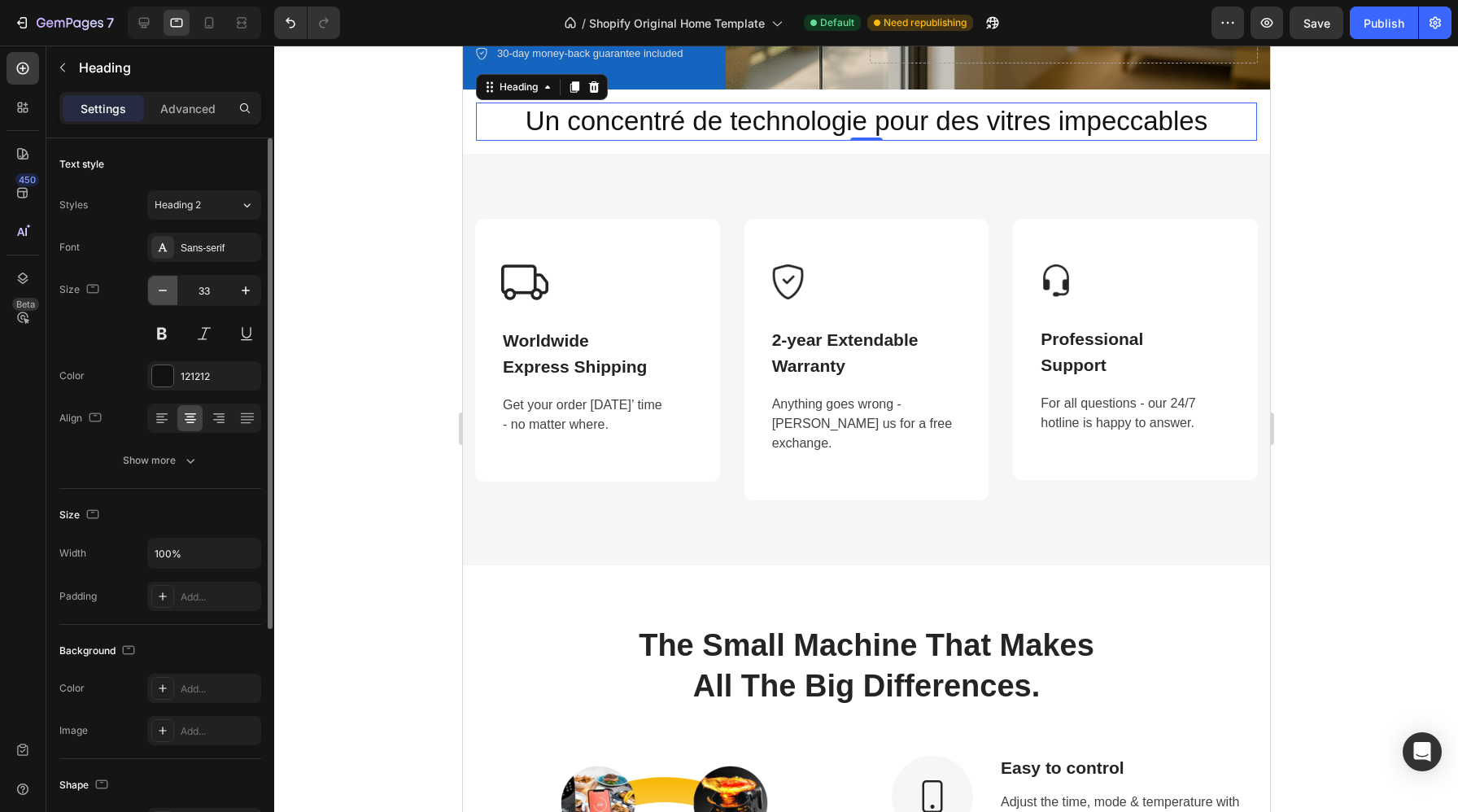
click at [160, 295] on icon "button" at bounding box center [163, 290] width 17 height 17
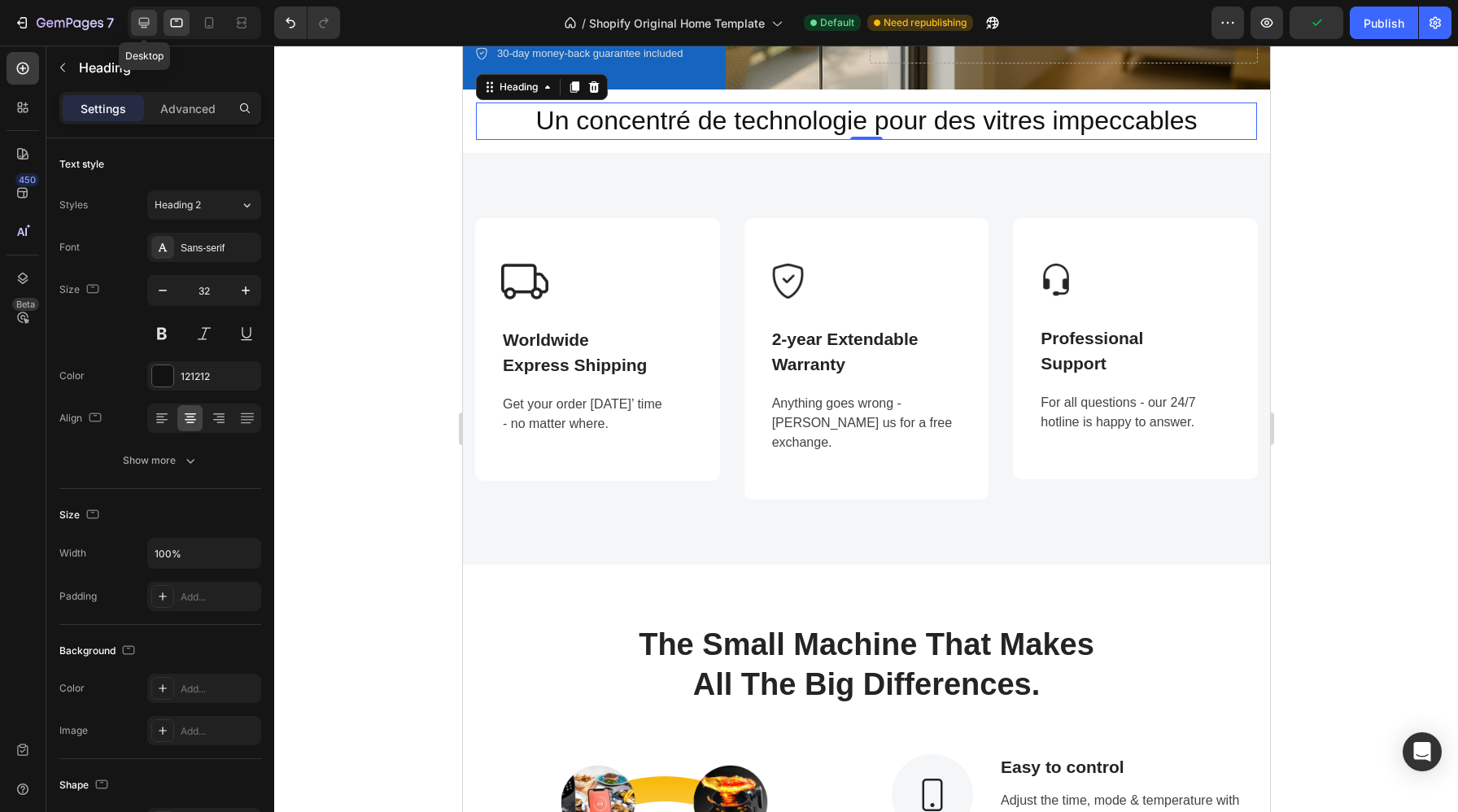
click at [144, 18] on icon at bounding box center [144, 23] width 17 height 17
type input "45"
type input "1200"
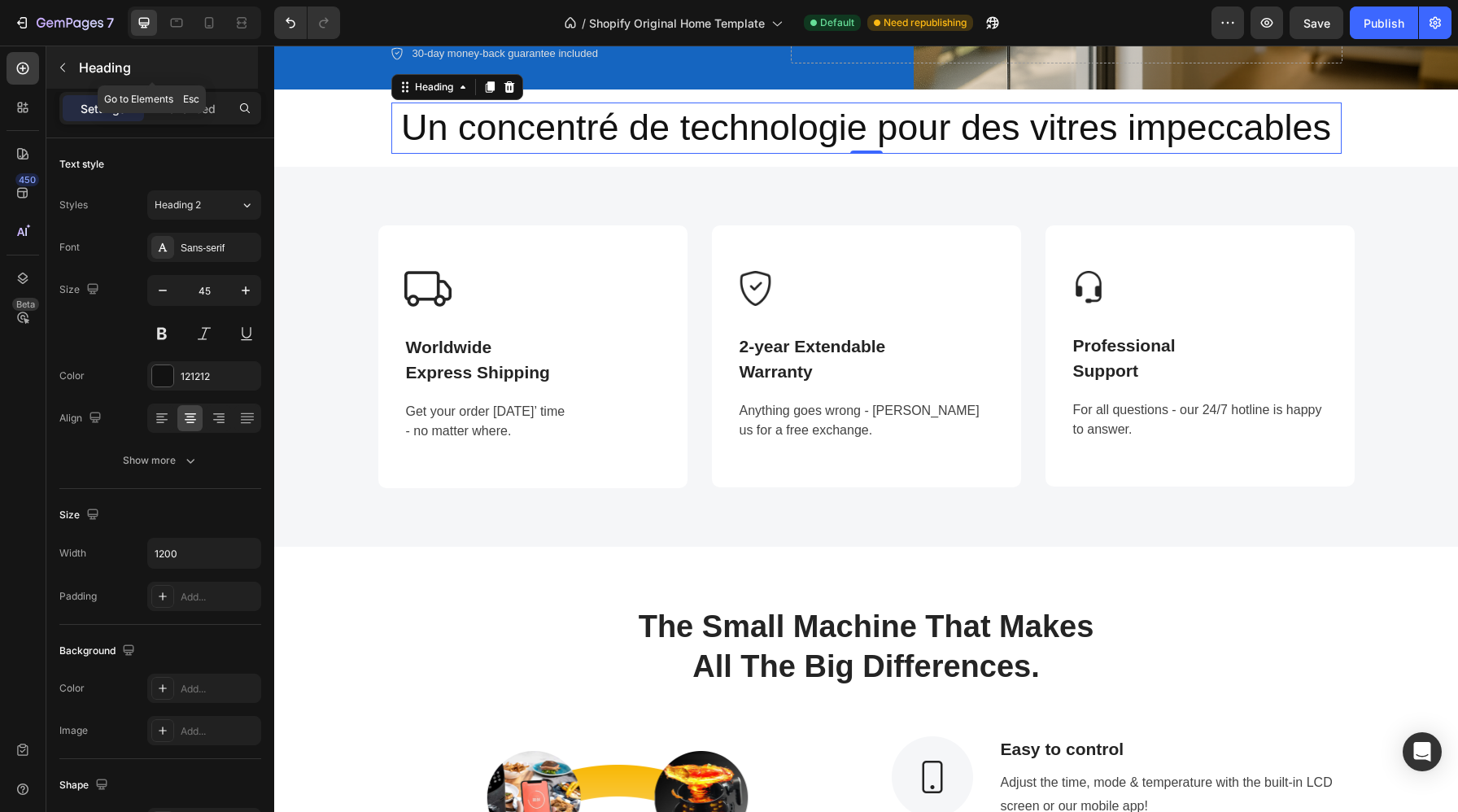
click at [59, 67] on icon "button" at bounding box center [63, 67] width 13 height 13
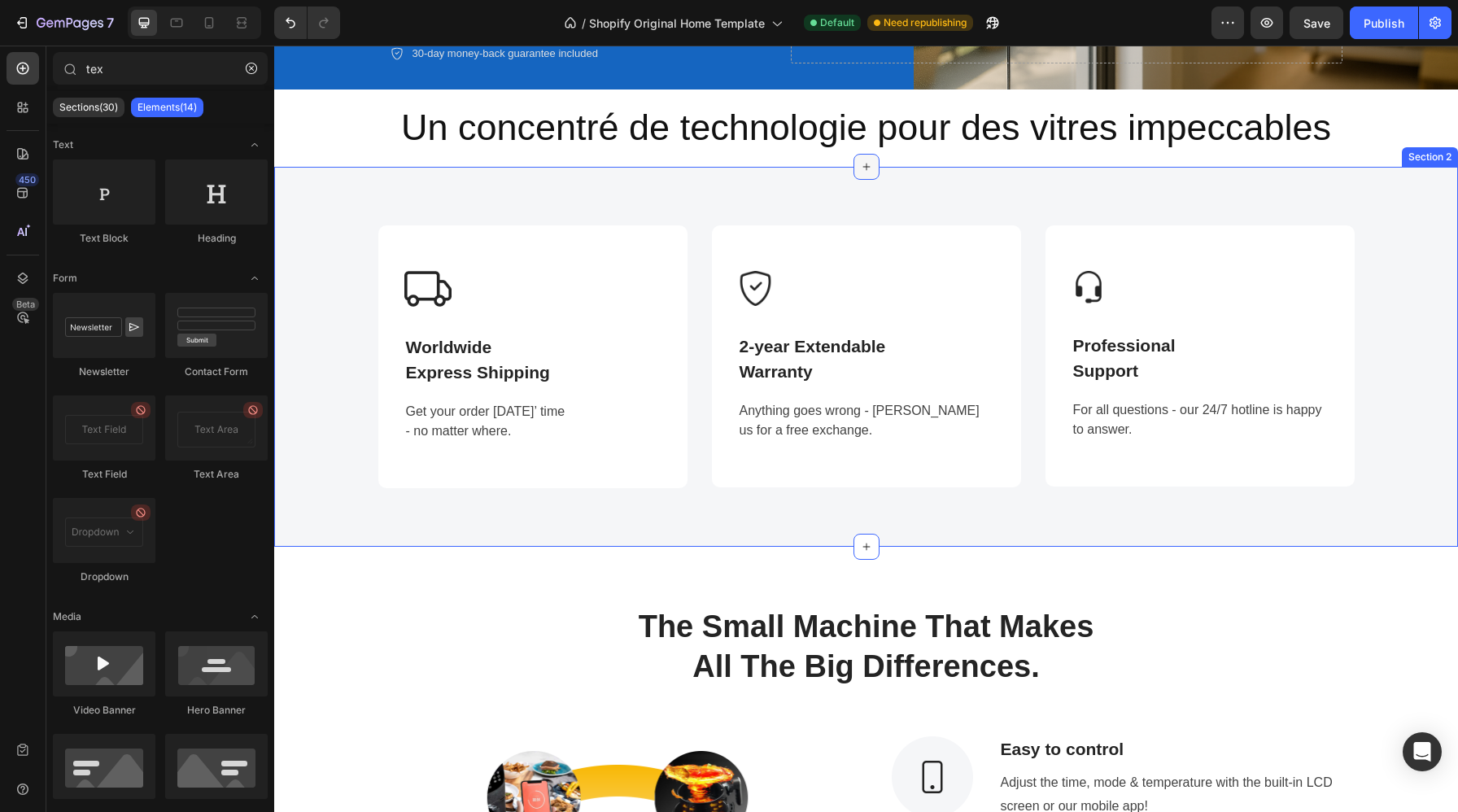
click at [862, 170] on icon at bounding box center [867, 167] width 13 height 13
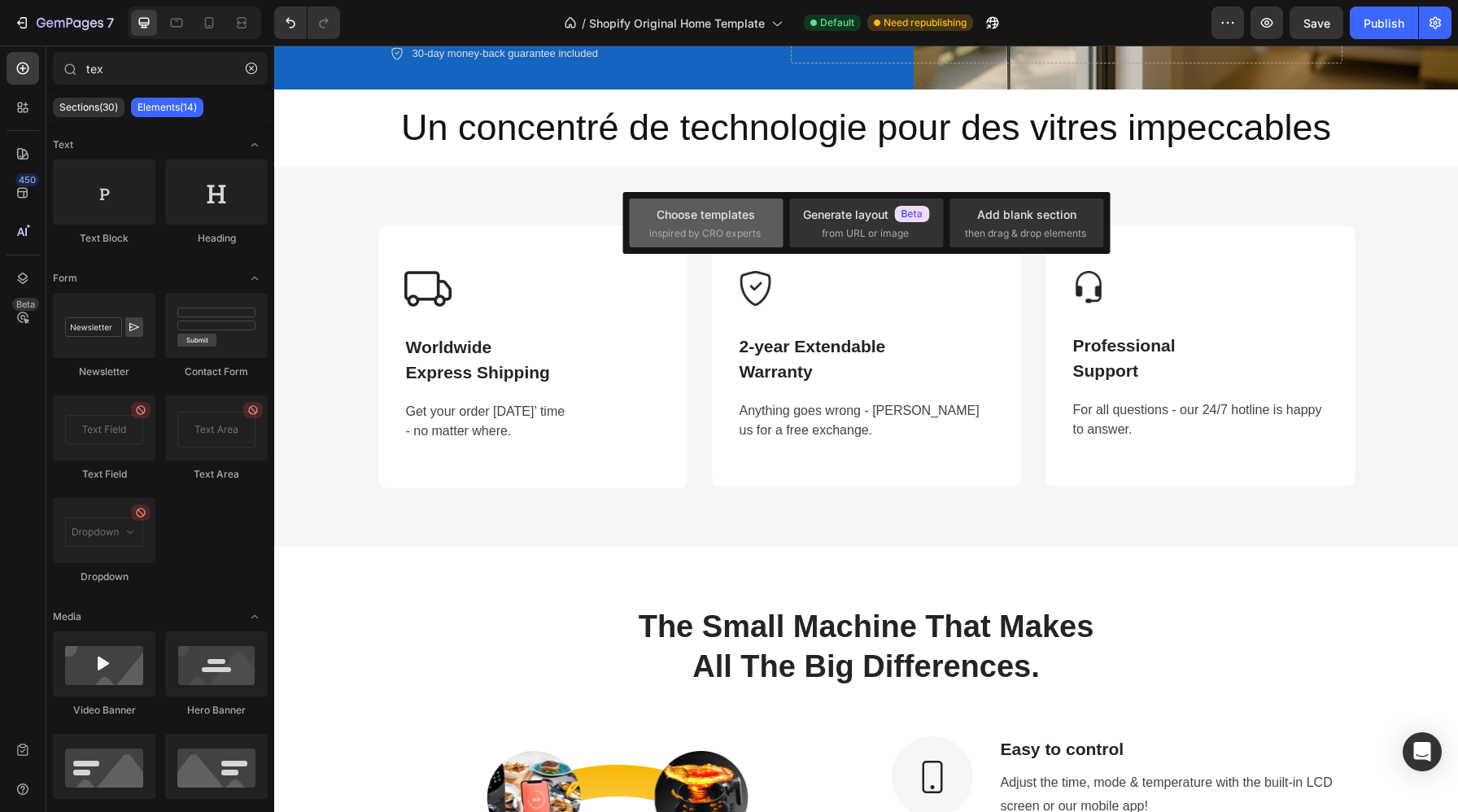
click at [735, 221] on div "Choose templates" at bounding box center [705, 214] width 99 height 18
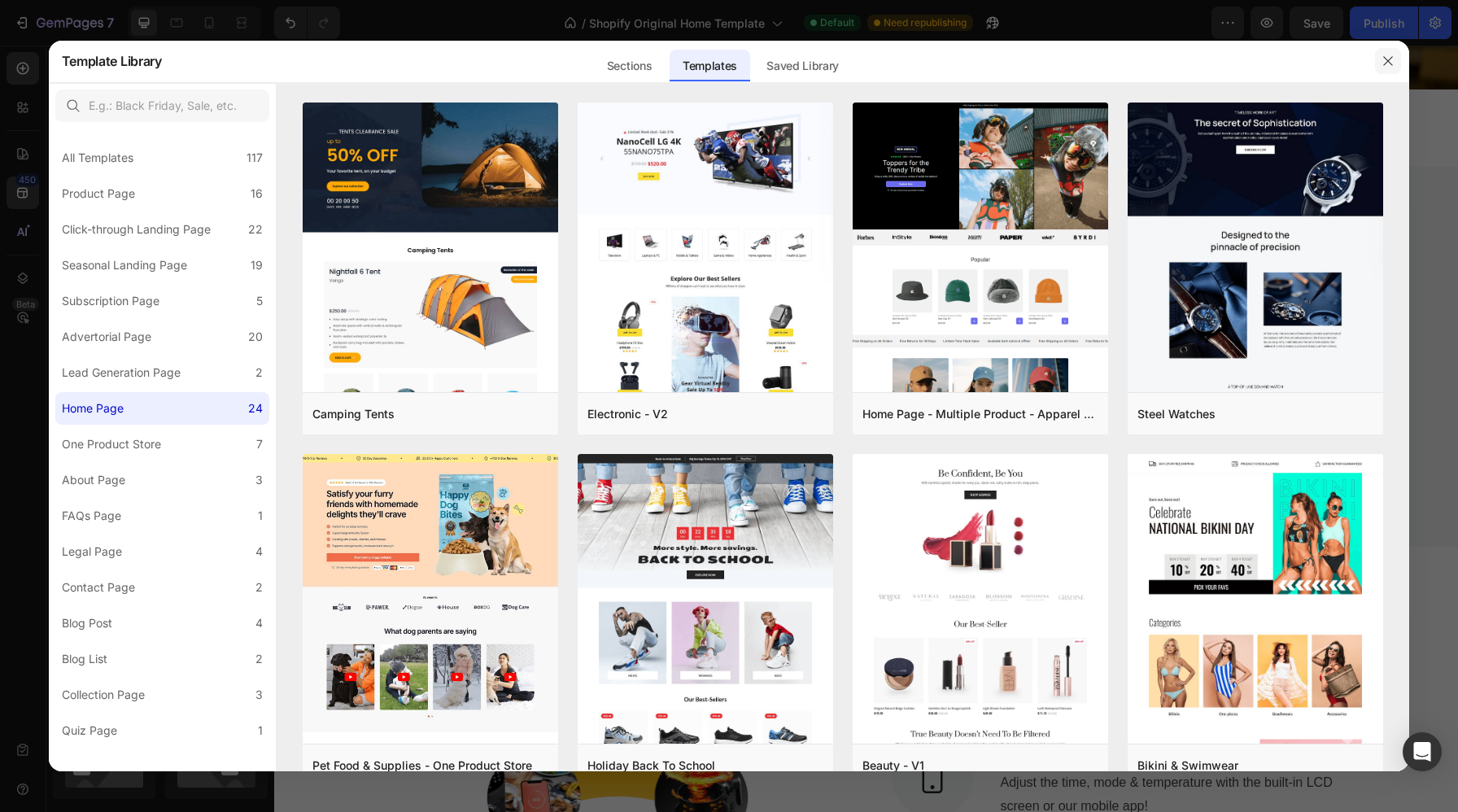
click at [1393, 62] on icon "button" at bounding box center [1388, 61] width 13 height 13
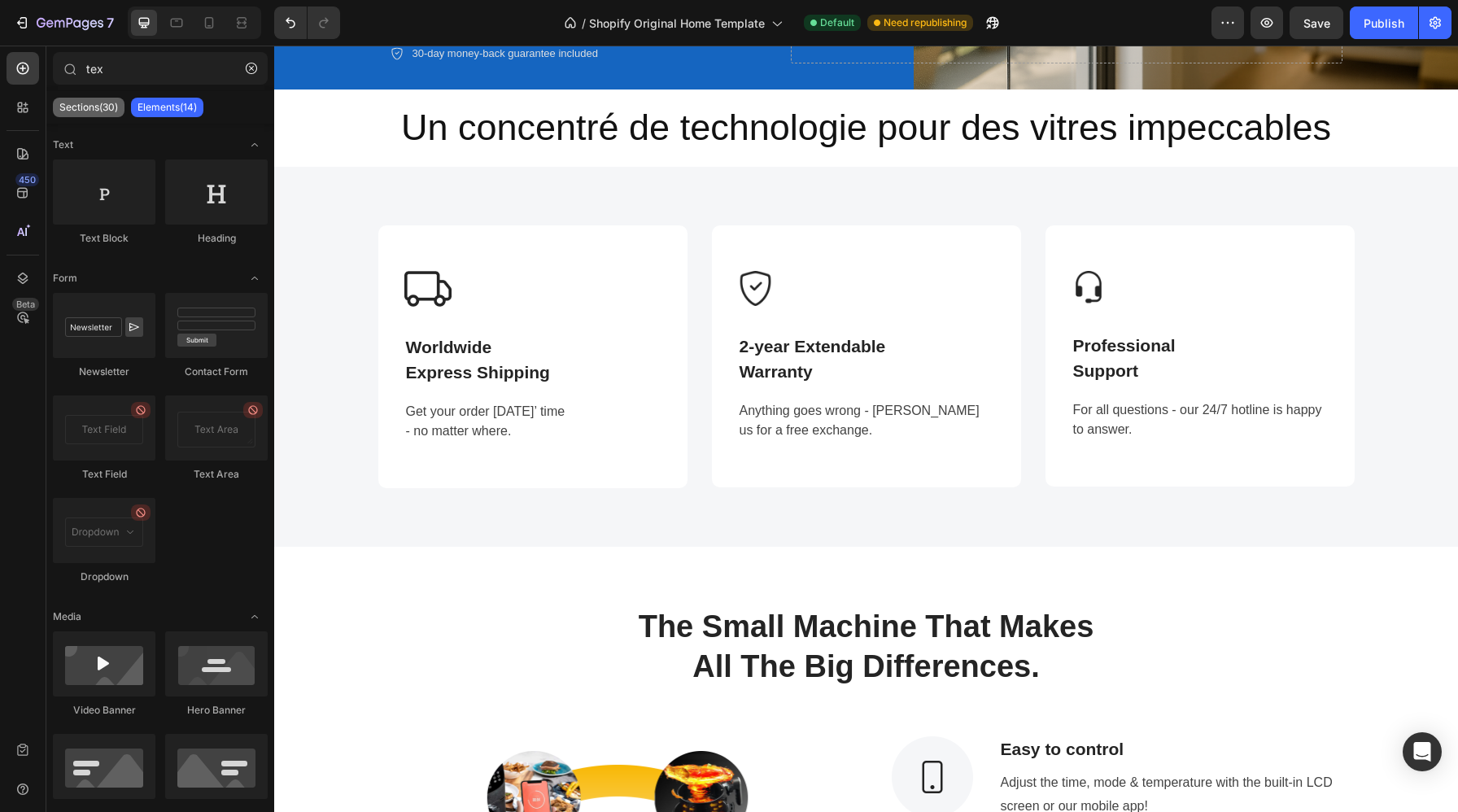
click at [107, 99] on div "Sections(30)" at bounding box center [89, 107] width 72 height 19
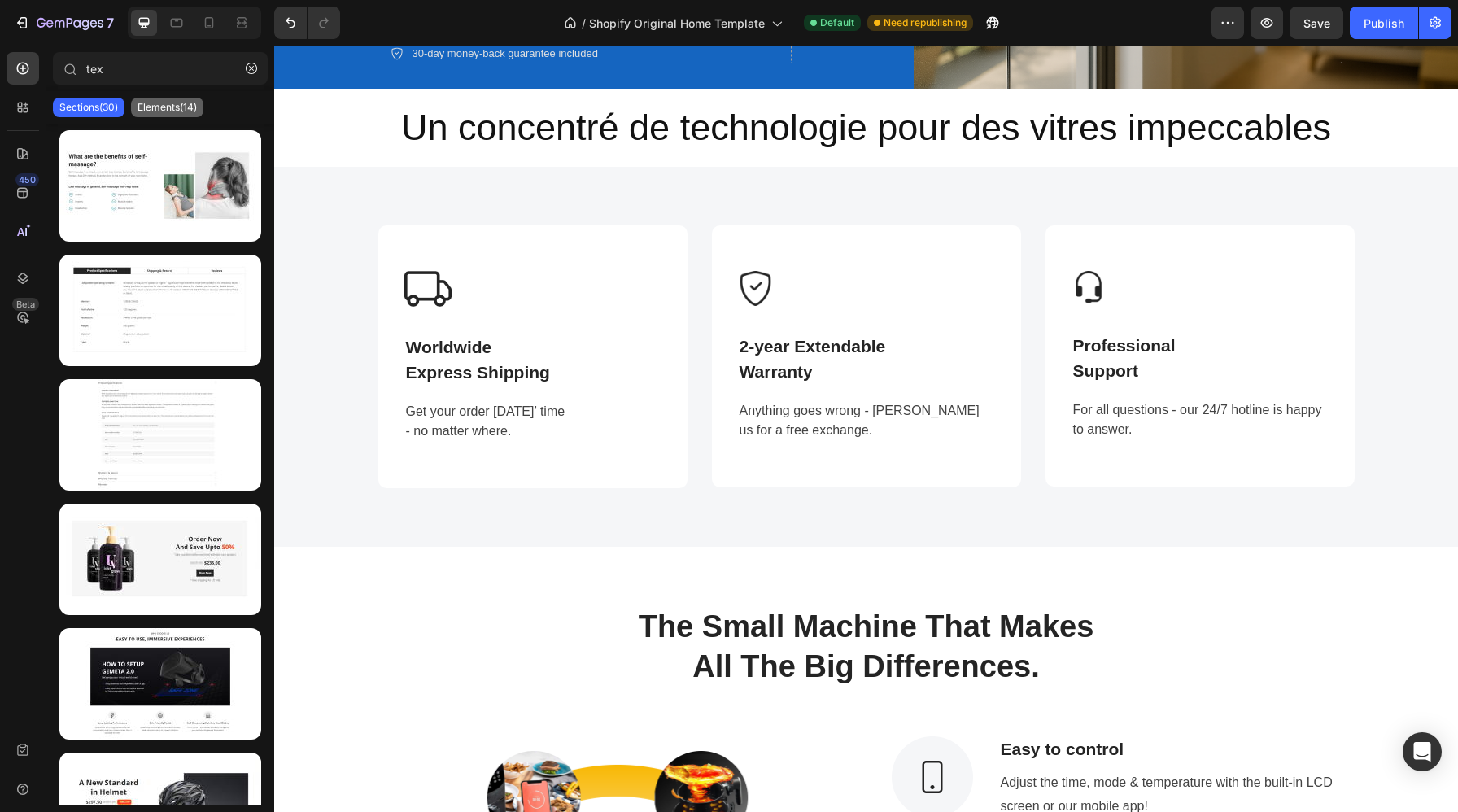
click at [160, 114] on div "Elements(14)" at bounding box center [167, 107] width 73 height 19
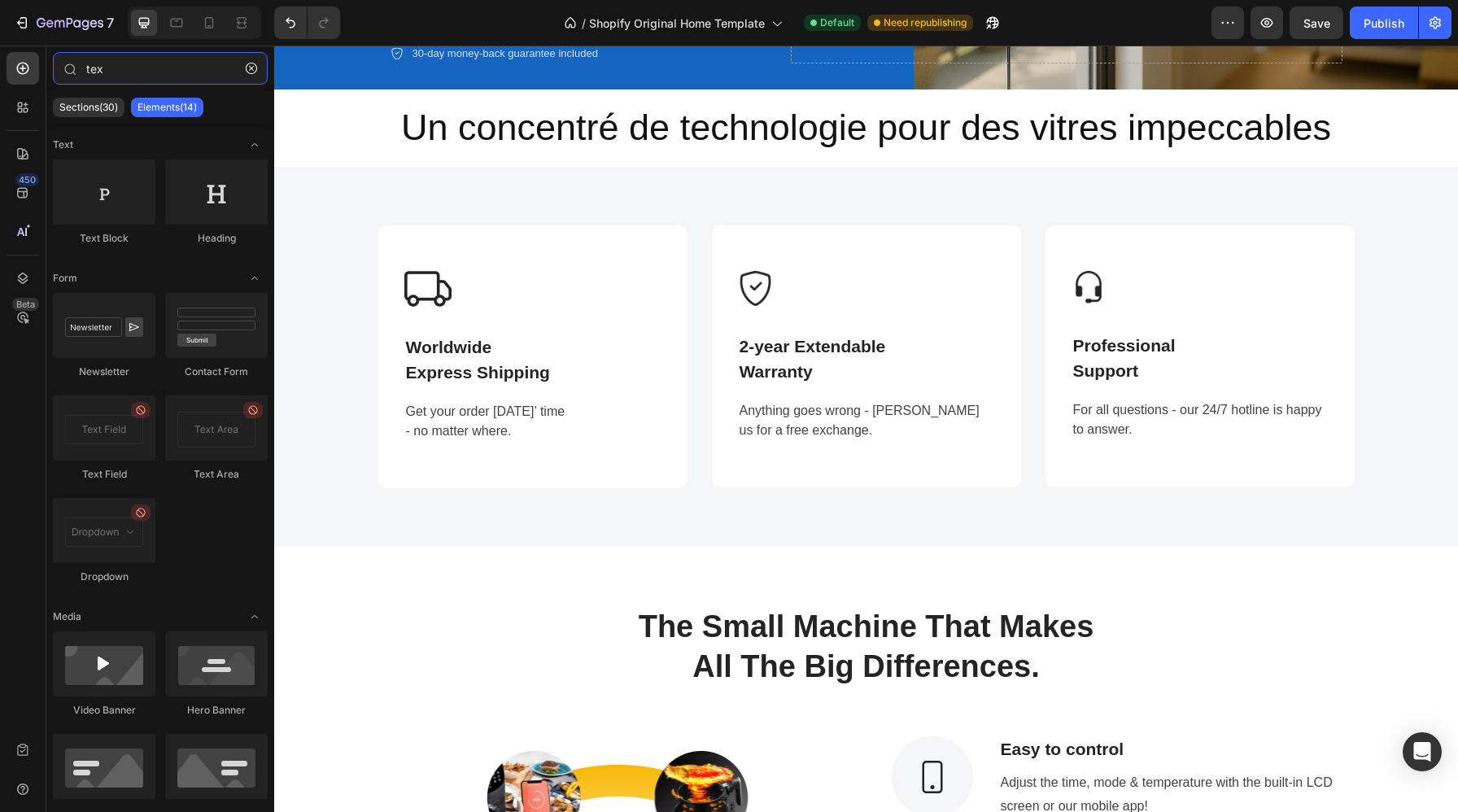
drag, startPoint x: 159, startPoint y: 63, endPoint x: 44, endPoint y: 58, distance: 115.1
click at [44, 58] on div "450 Beta tex Sections(30) Elements(14) Text Text Block Heading Form Newsletter …" at bounding box center [136, 428] width 274 height 766
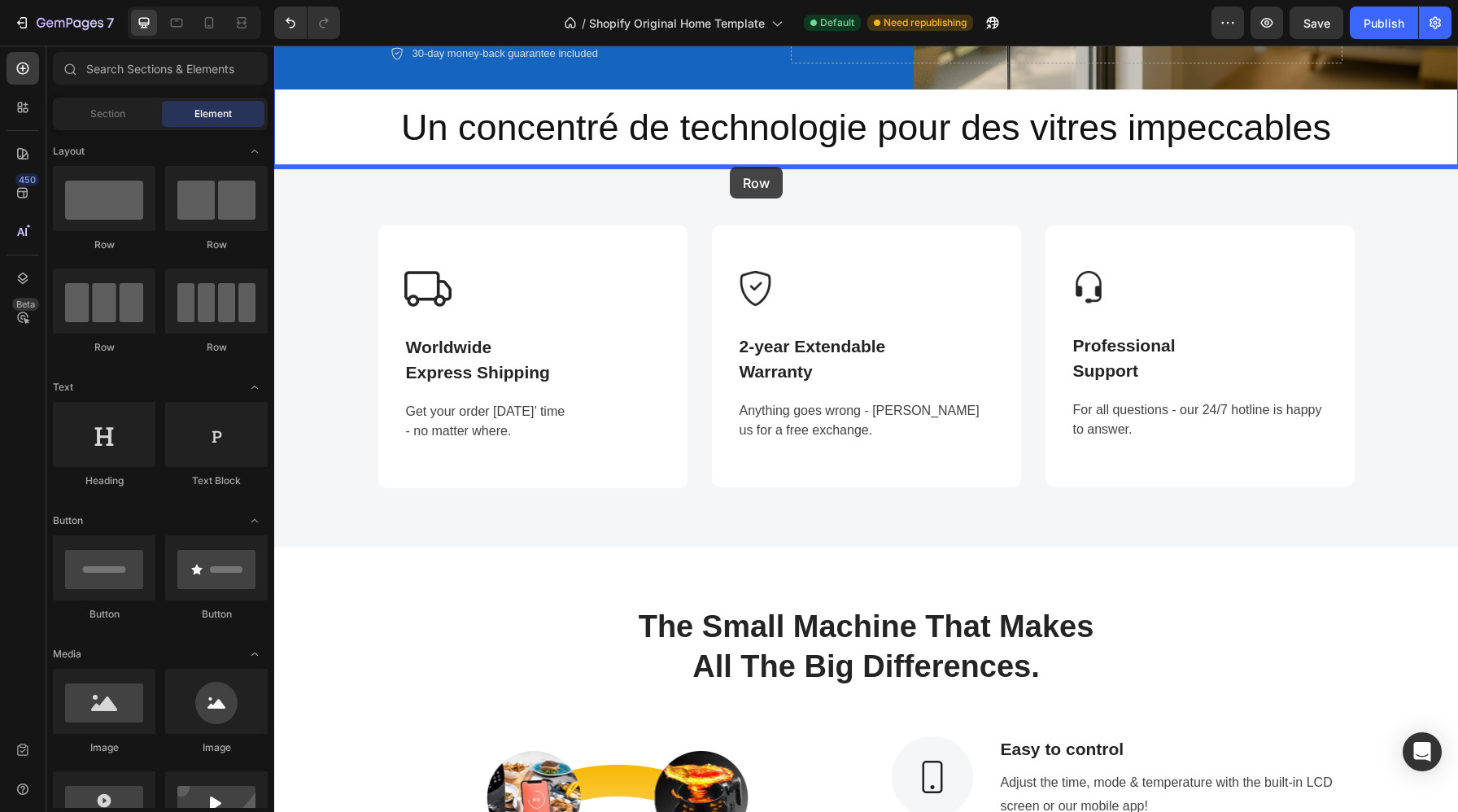
drag, startPoint x: 503, startPoint y: 354, endPoint x: 730, endPoint y: 167, distance: 294.1
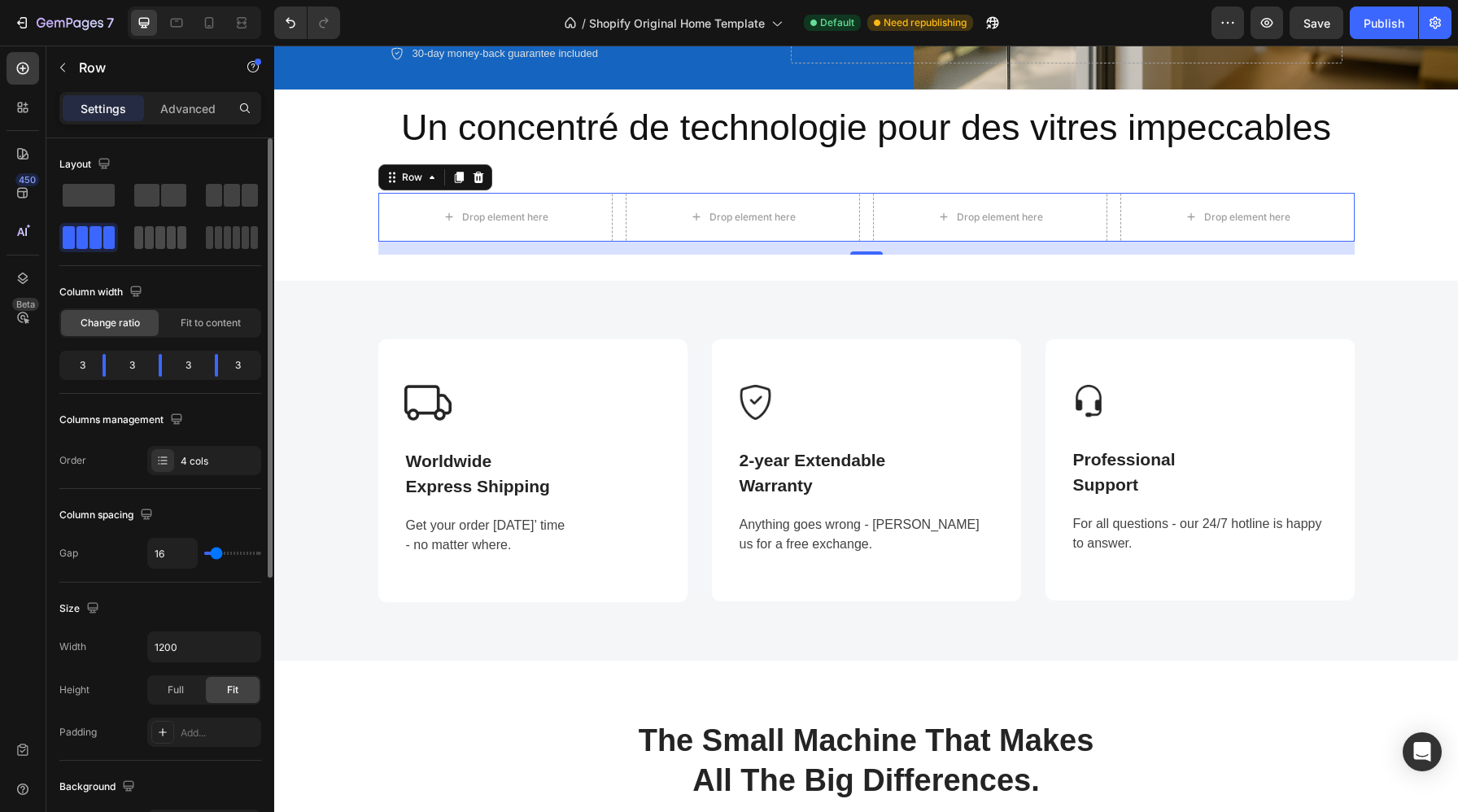
click at [160, 236] on span at bounding box center [160, 237] width 9 height 23
click at [178, 557] on input "16" at bounding box center [172, 553] width 49 height 29
type input "6"
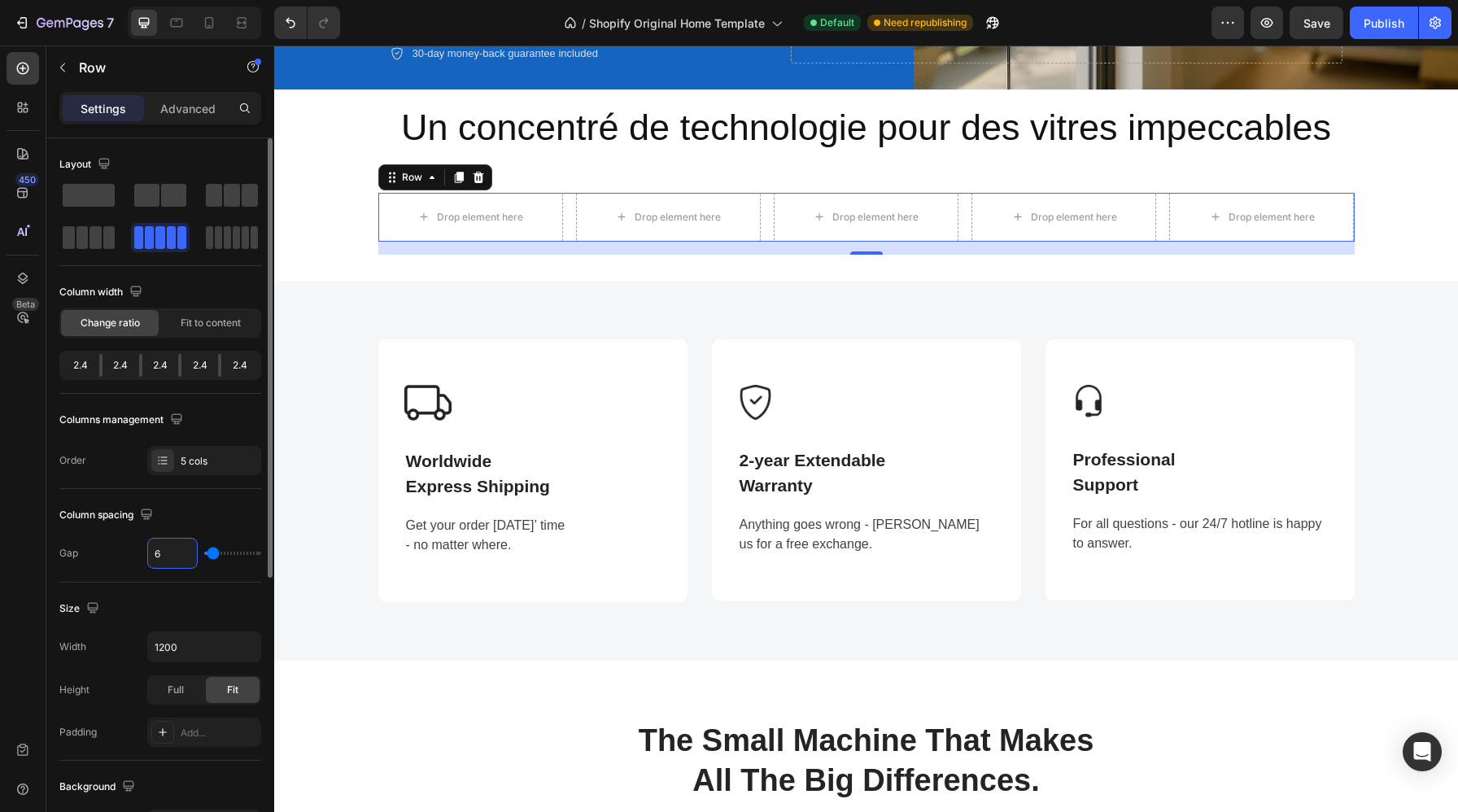
type input "66"
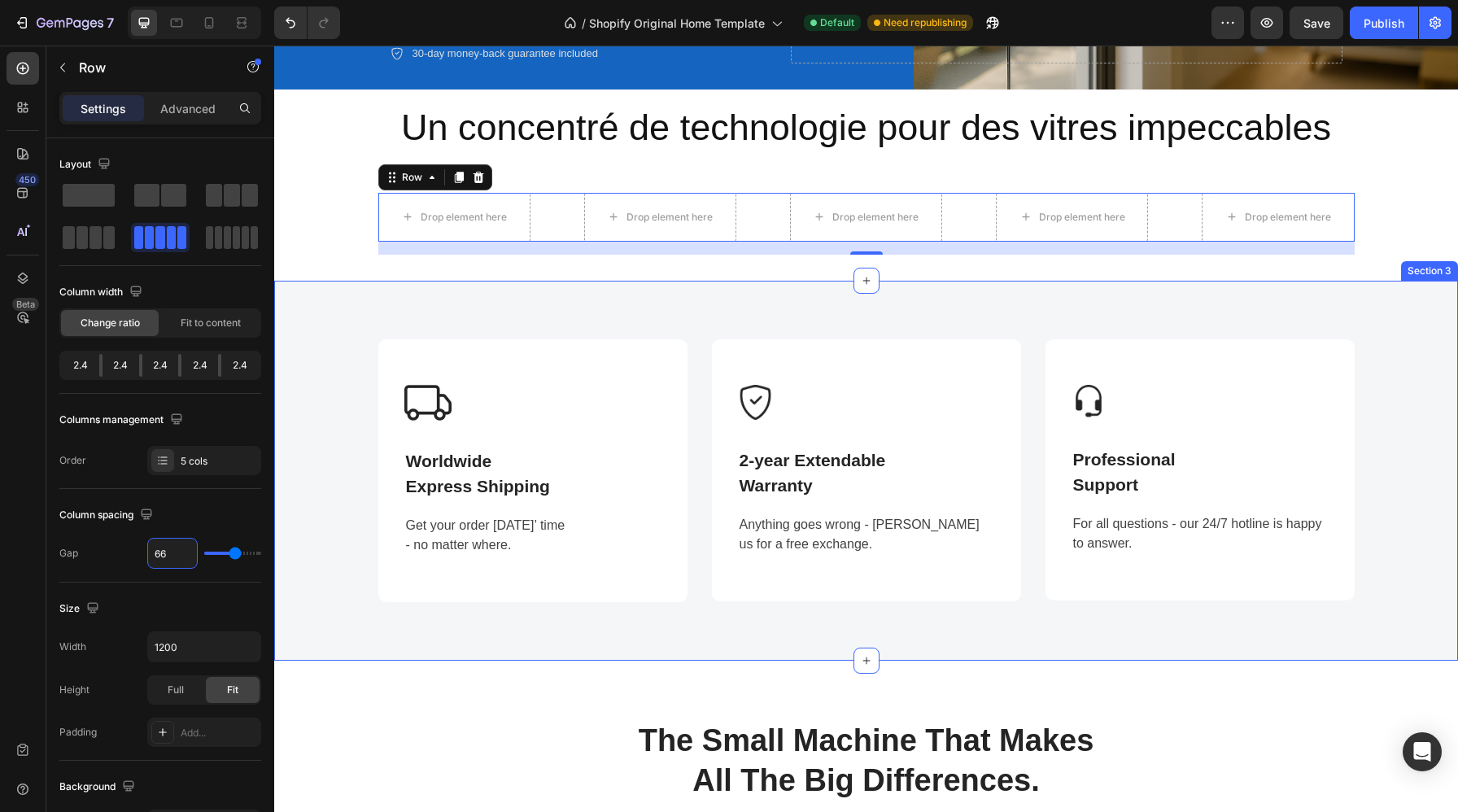
click at [288, 498] on div "Image Worldwide Express Shipping Text block Get your order in 3 days’ time - no…" at bounding box center [866, 470] width 1159 height 263
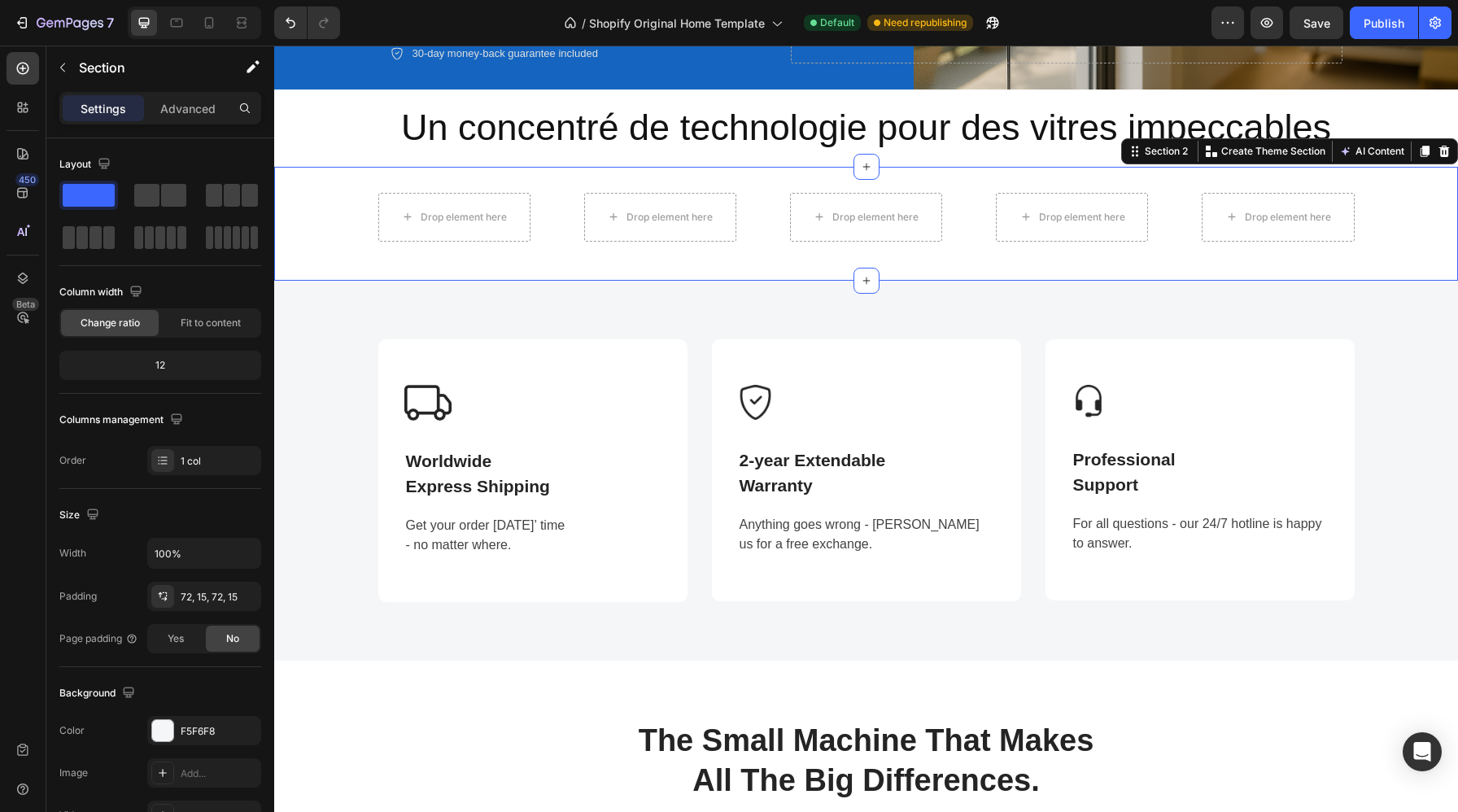
click at [341, 241] on div "Drop element here Drop element here Drop element here Drop element here Drop el…" at bounding box center [866, 223] width 1184 height 62
click at [344, 225] on div "Drop element here Drop element here Drop element here Drop element here Drop el…" at bounding box center [866, 223] width 1184 height 62
click at [329, 240] on div "Drop element here Drop element here Drop element here Drop element here Drop el…" at bounding box center [866, 223] width 1184 height 62
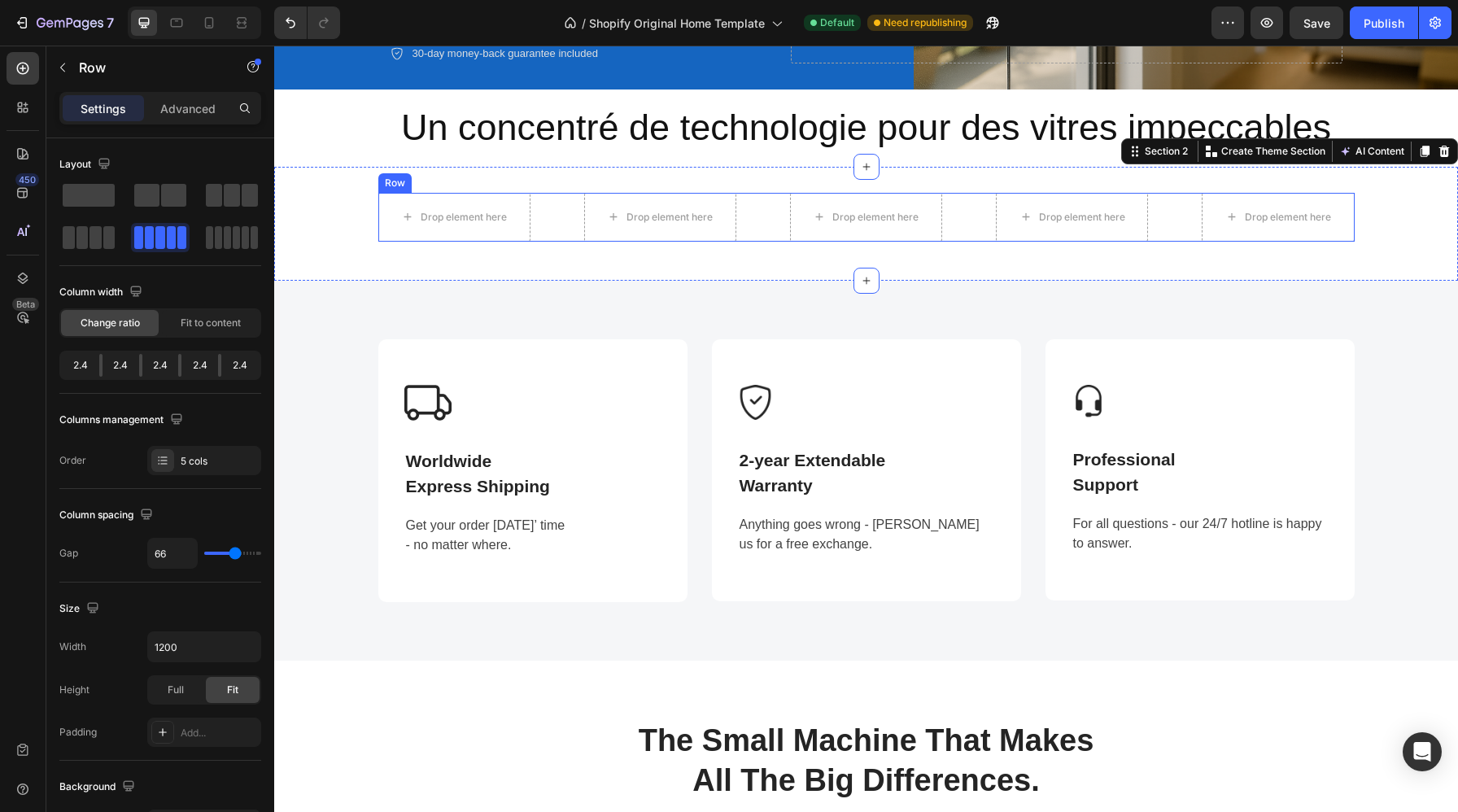
click at [551, 208] on div "Drop element here Drop element here Drop element here Drop element here Drop el…" at bounding box center [866, 217] width 977 height 49
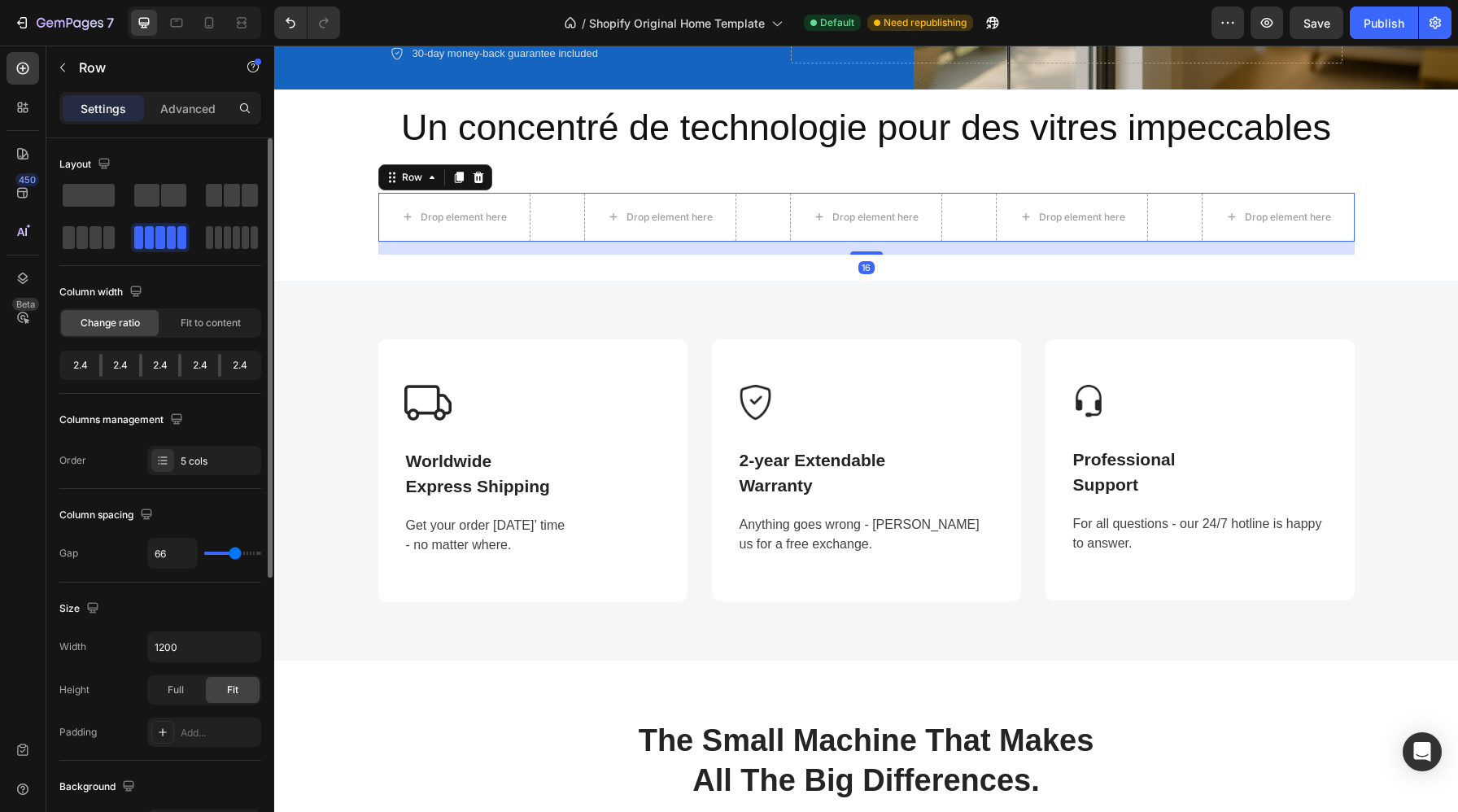
type input "70"
type input "71"
type input "75"
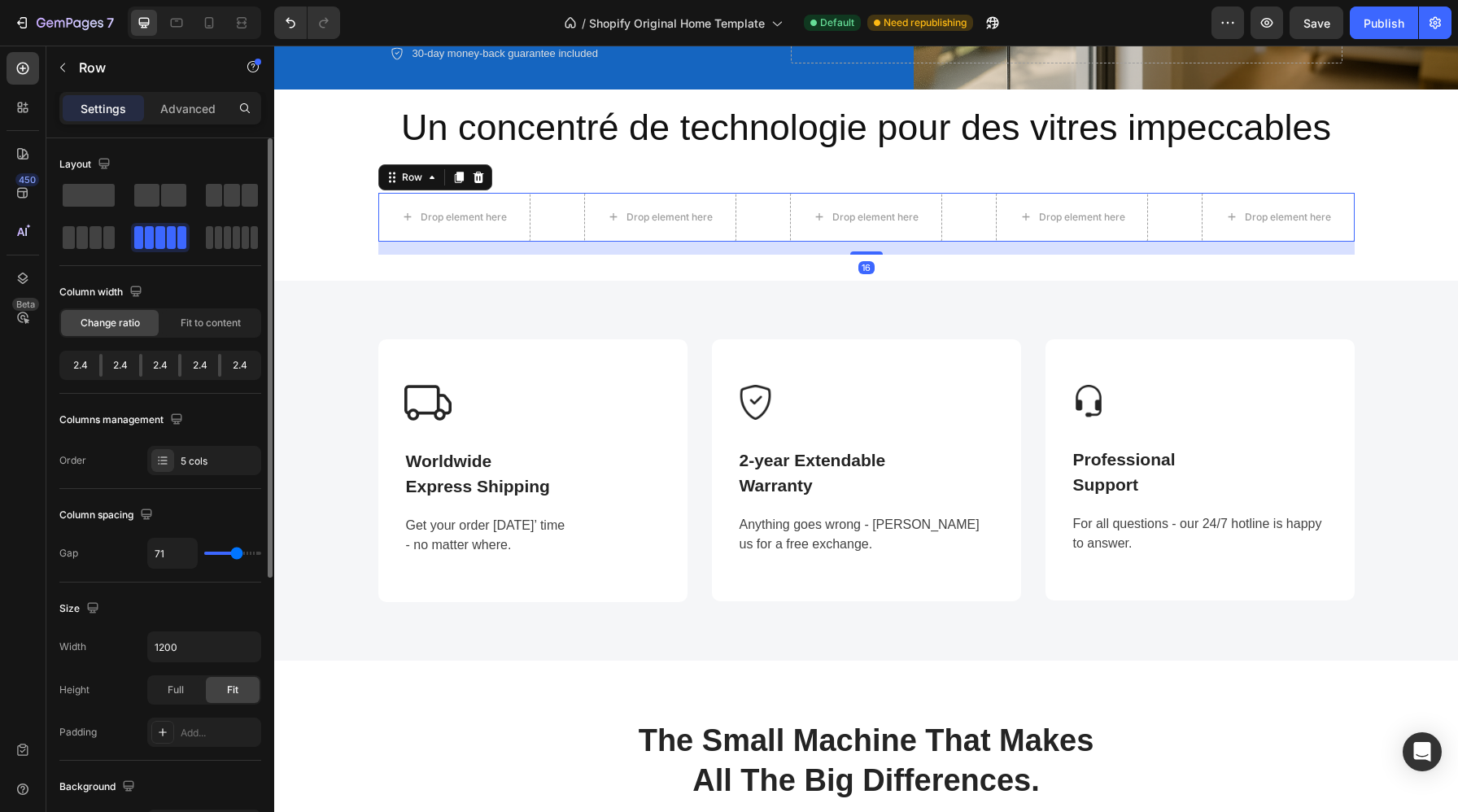
type input "75"
type input "78"
type input "80"
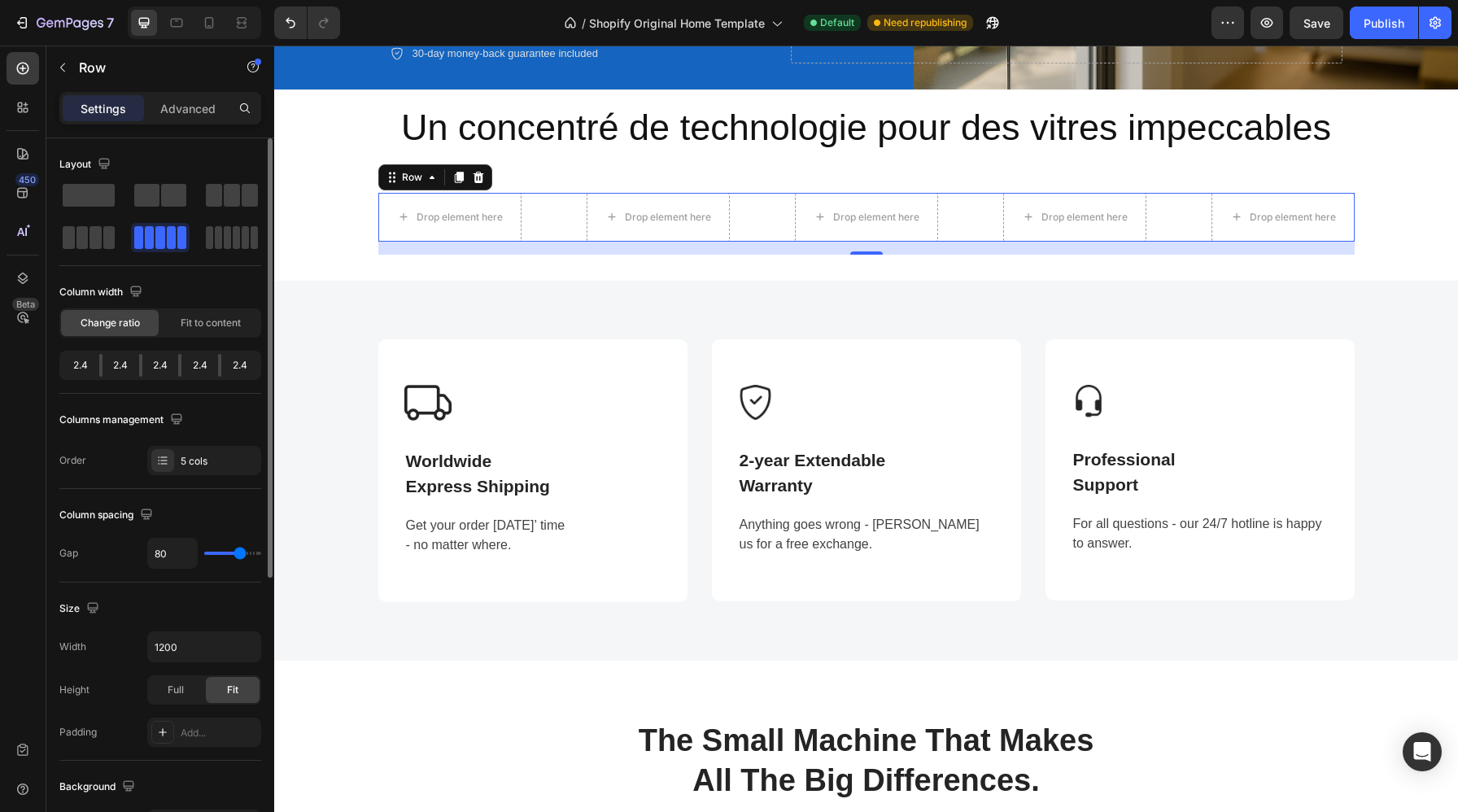
type input "82"
type input "83"
type input "84"
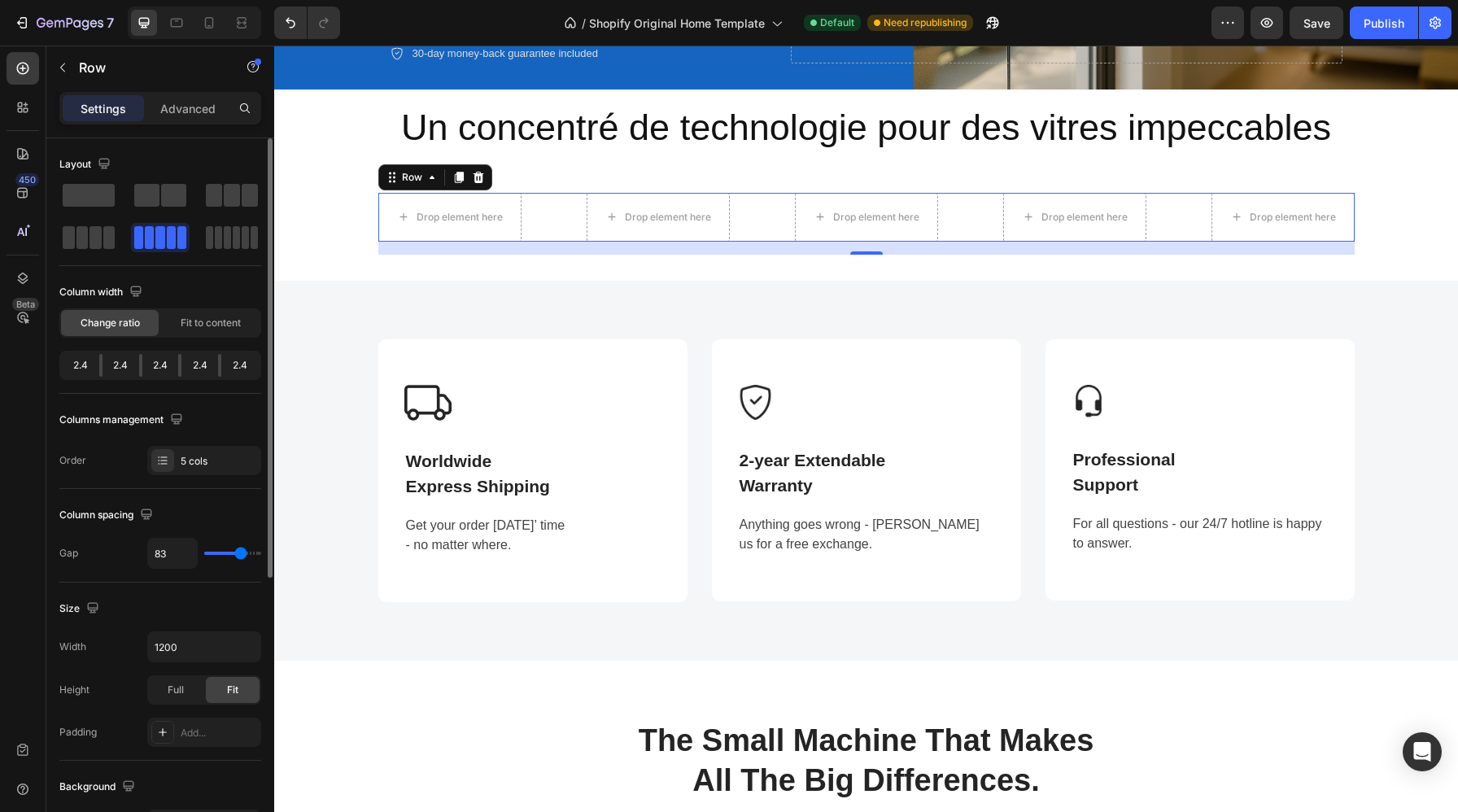
type input "84"
type input "85"
type input "86"
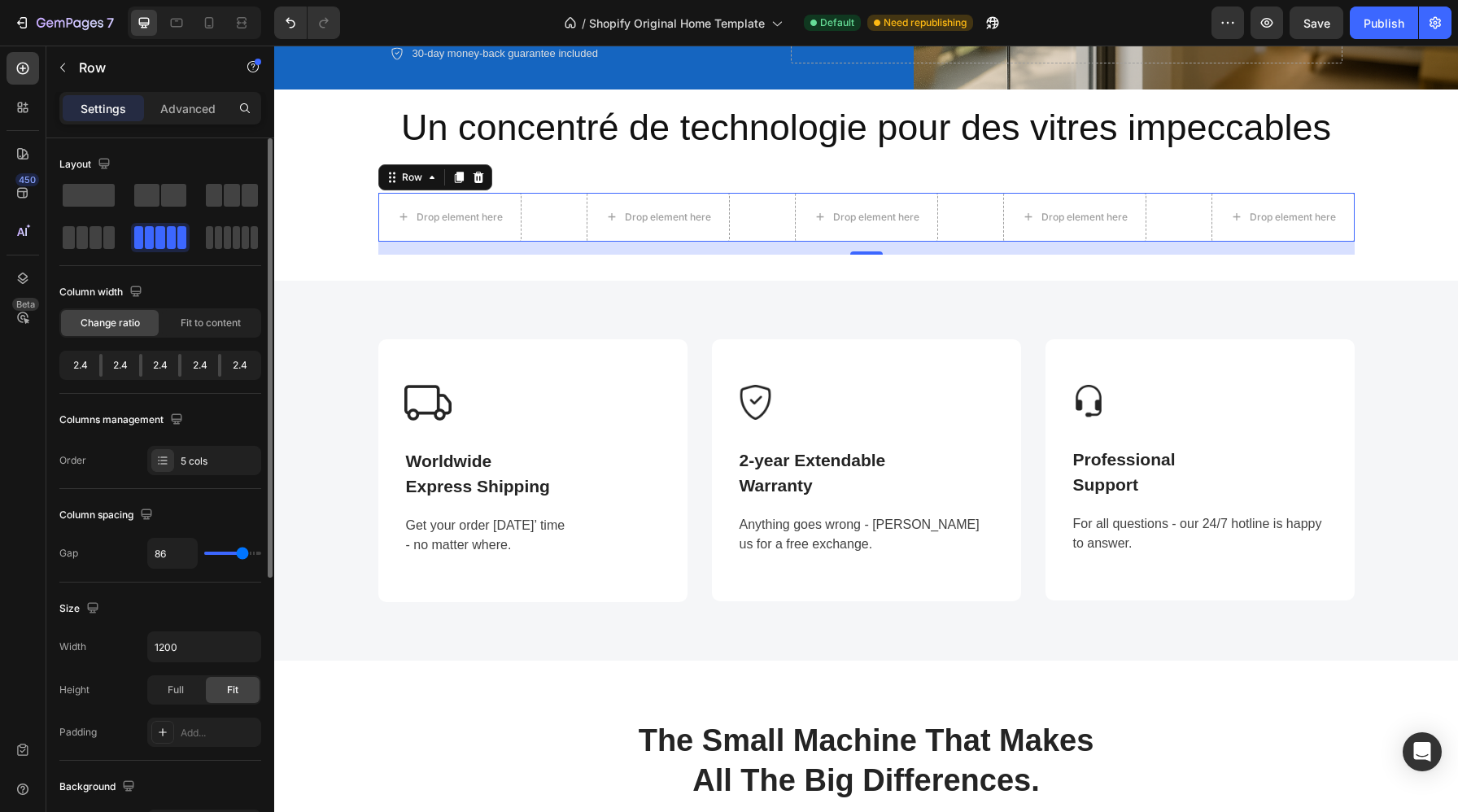
type input "87"
type input "88"
type input "89"
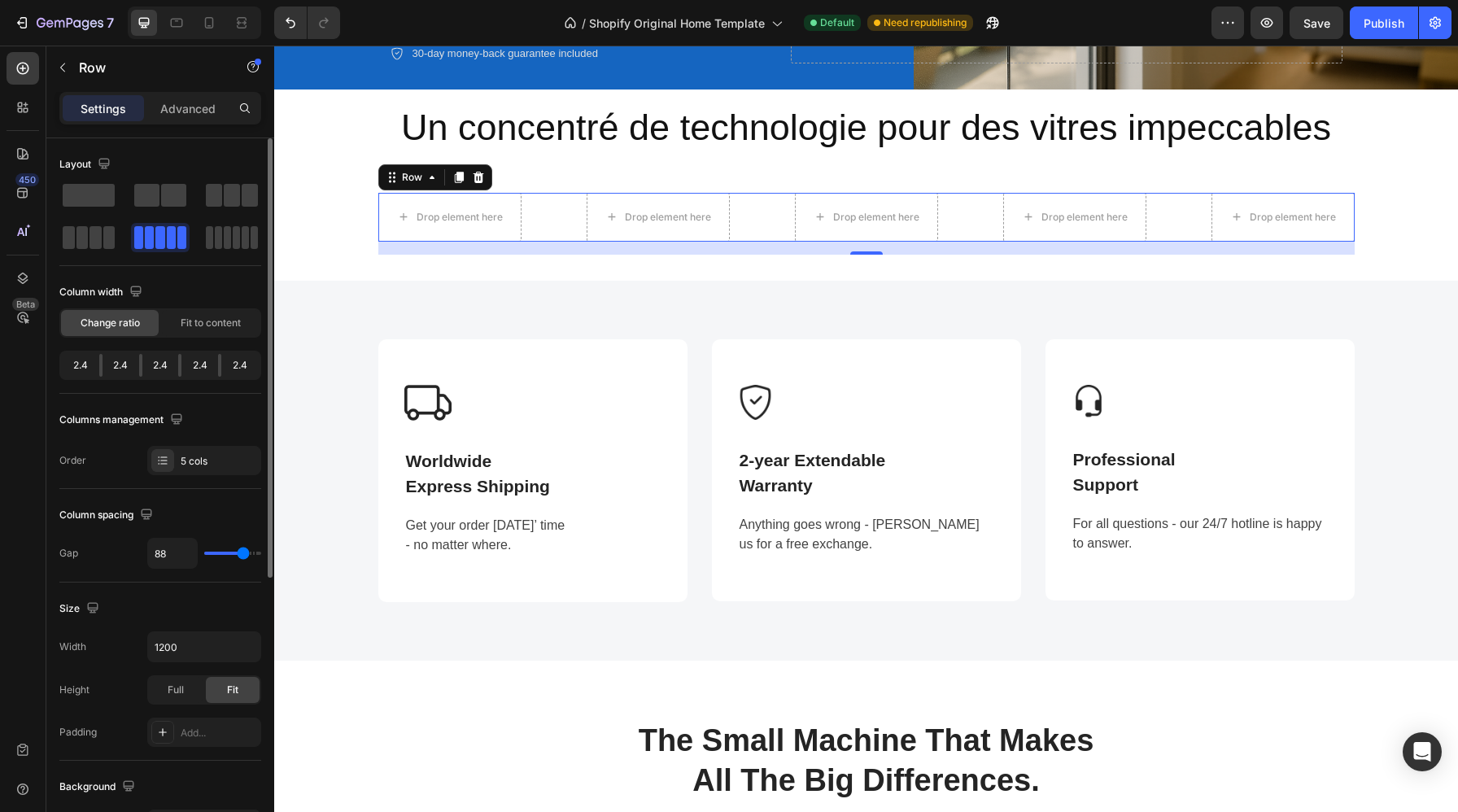
type input "89"
type input "90"
type input "91"
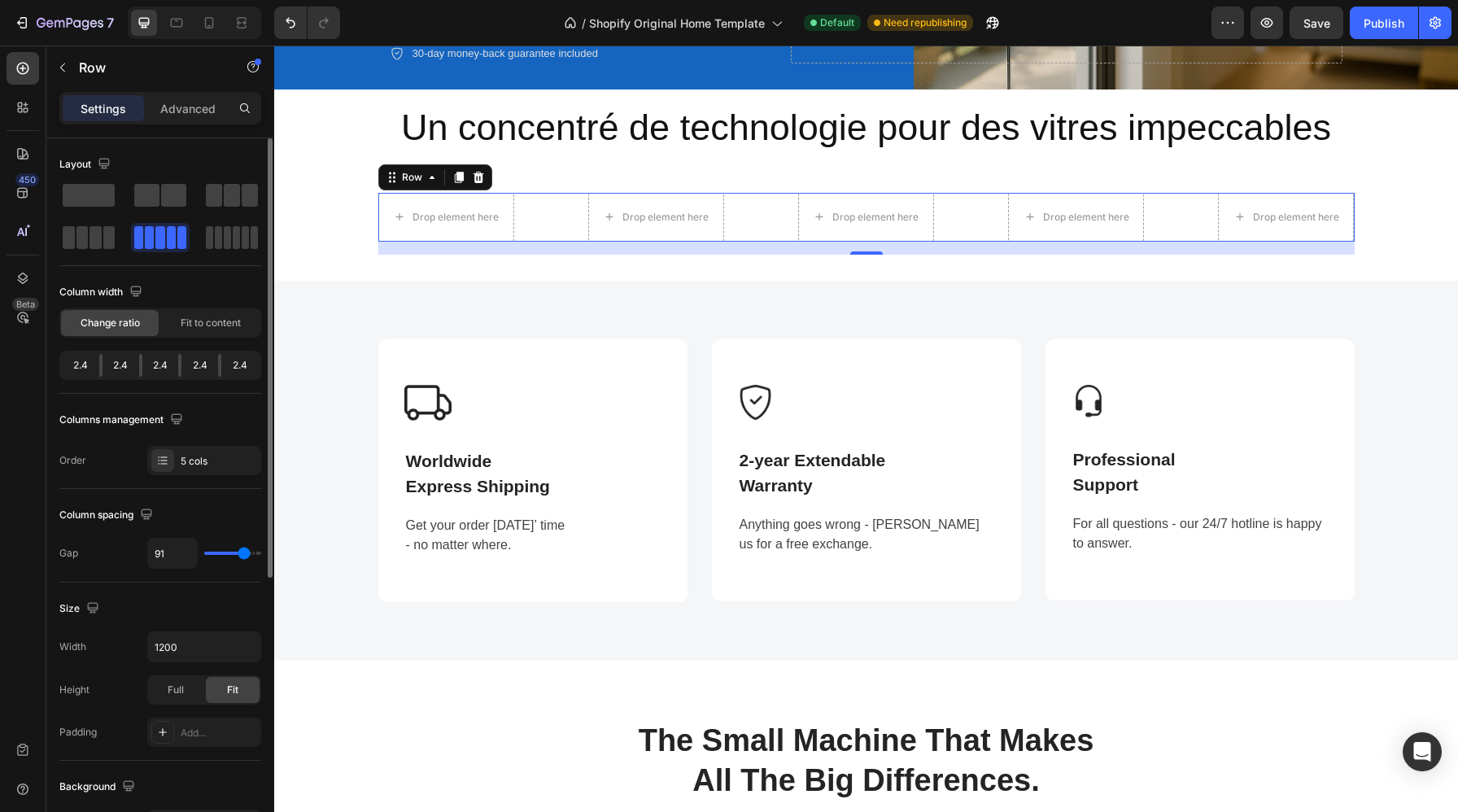
type input "92"
type input "91"
type input "89"
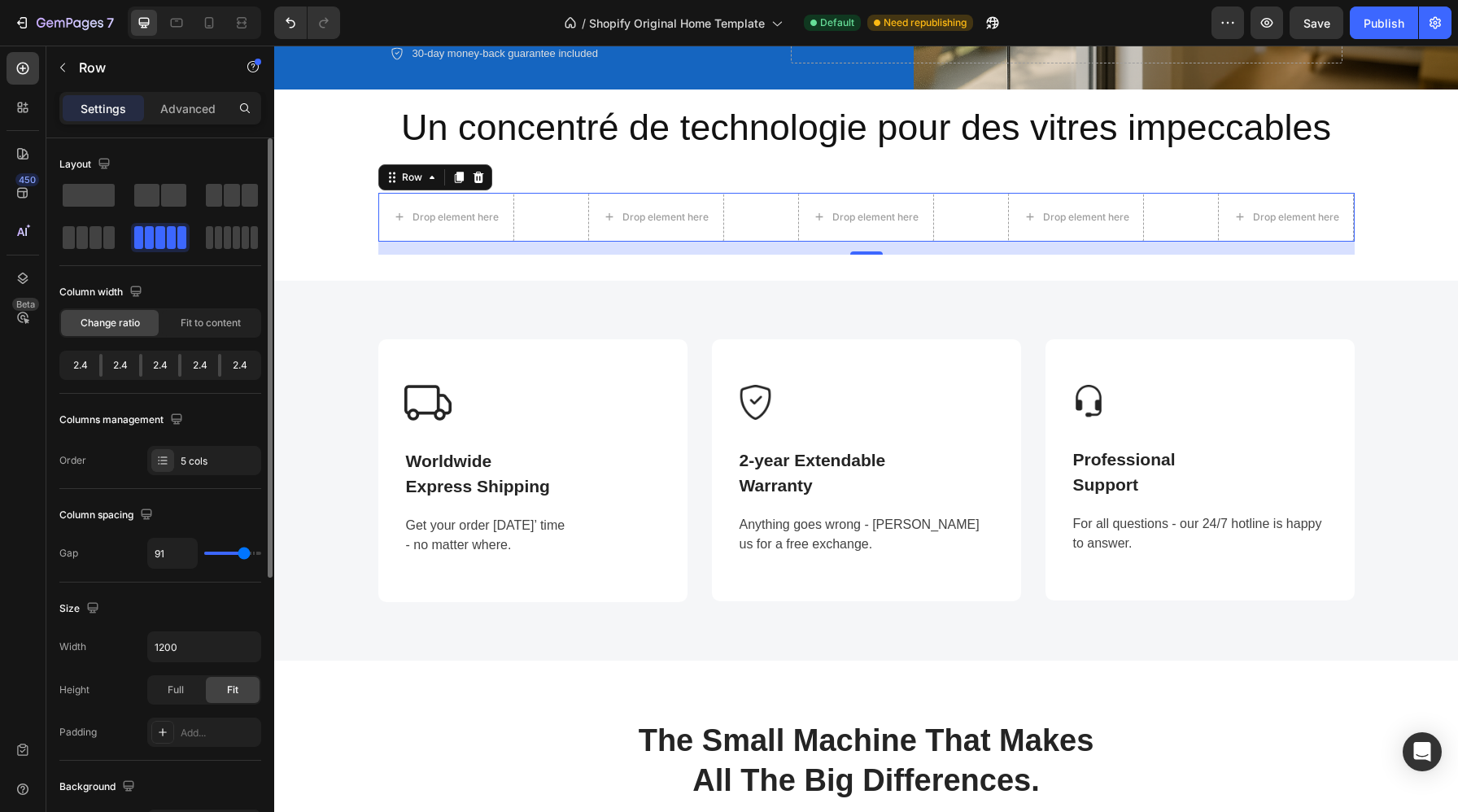
type input "89"
type input "86"
type input "80"
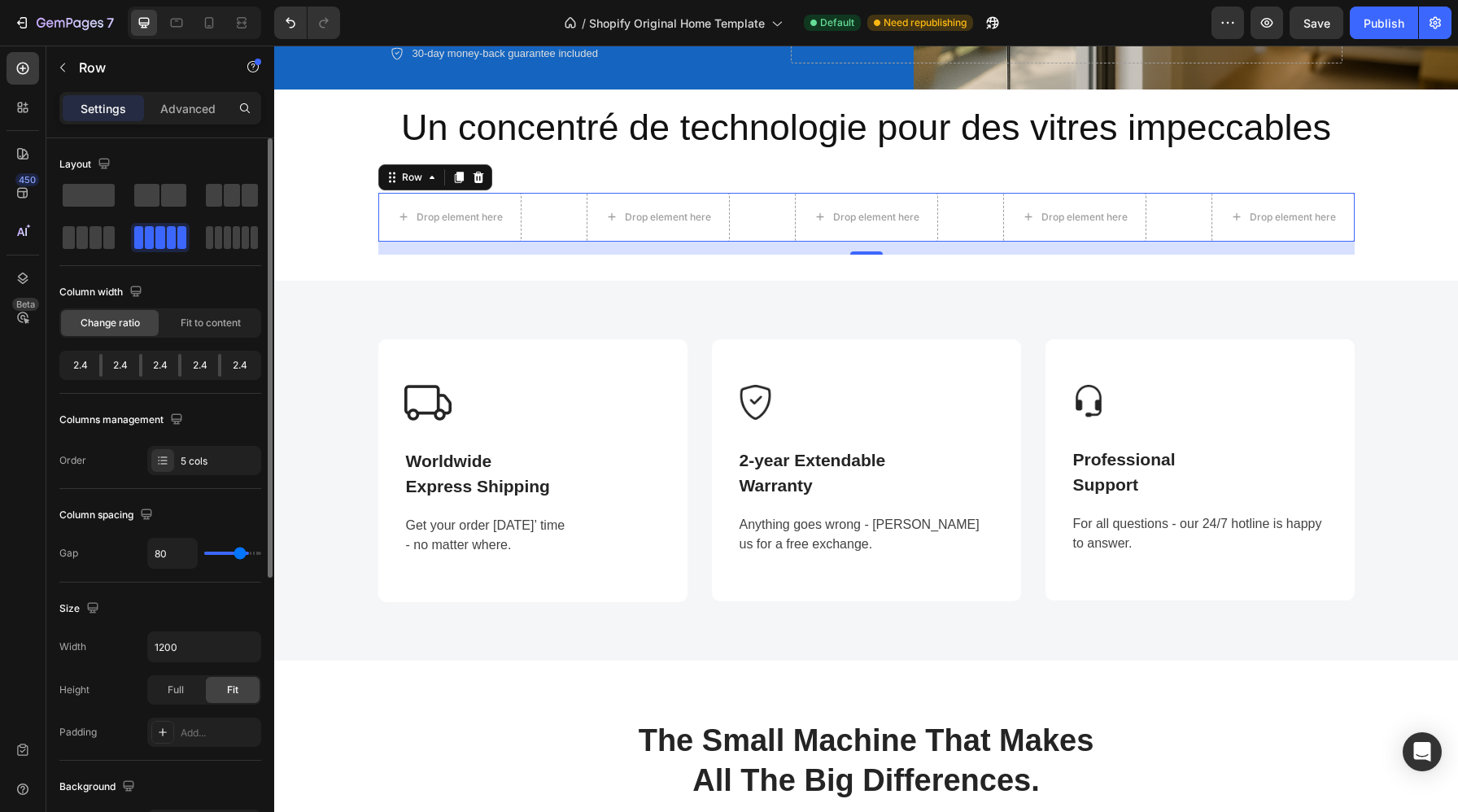
type input "73"
type input "66"
type input "60"
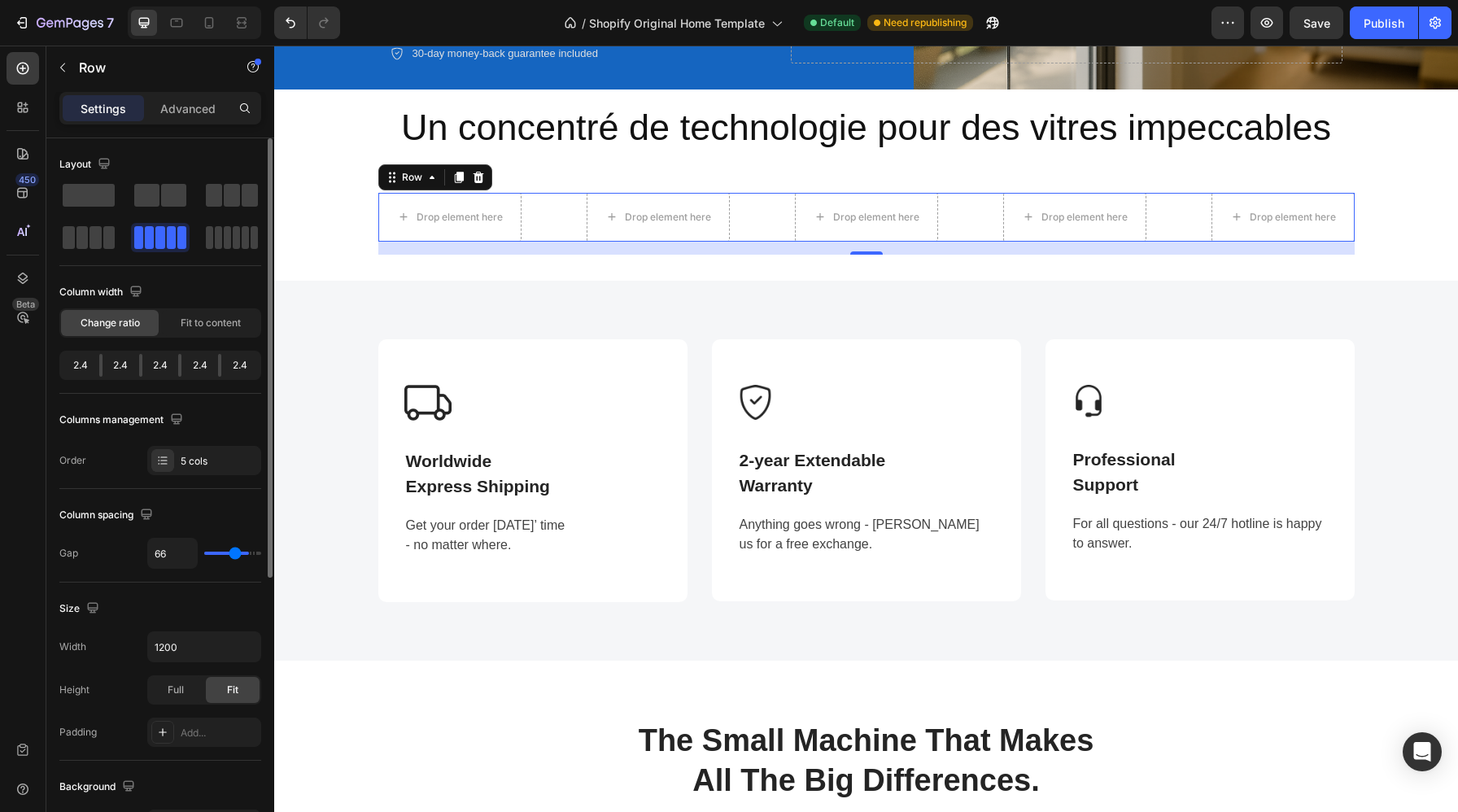
type input "60"
type input "55"
type input "53"
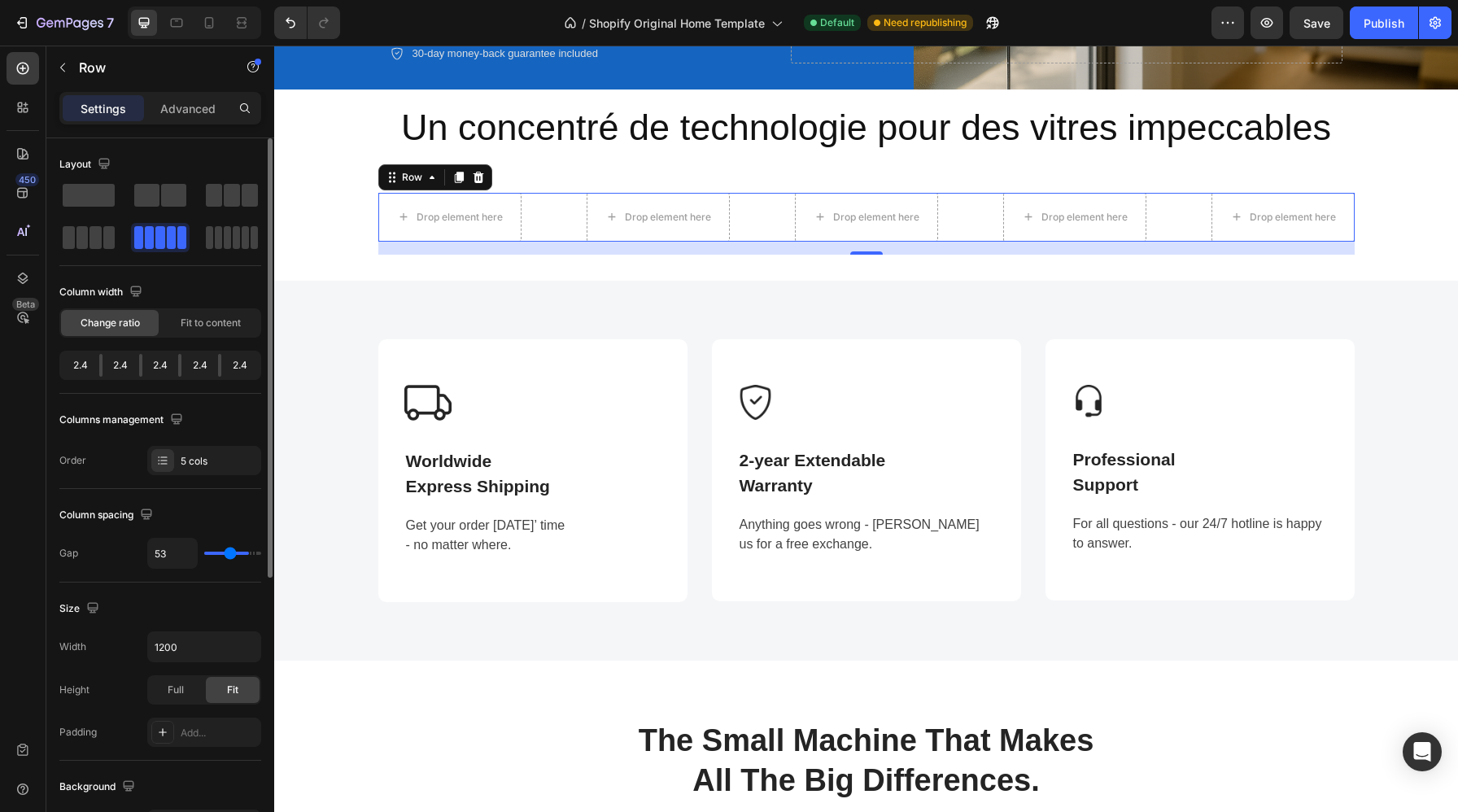
type input "51"
type input "50"
type input "51"
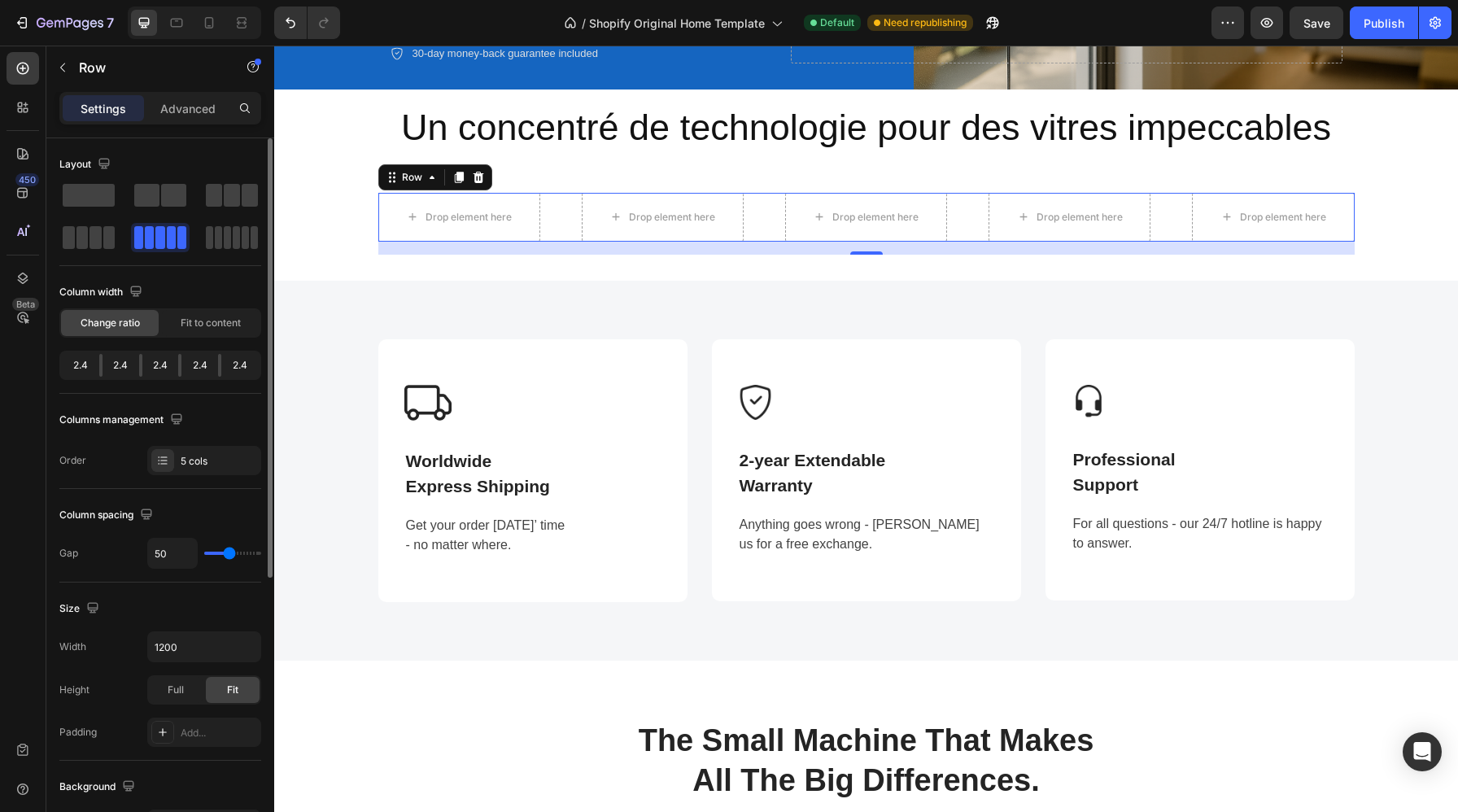
type input "51"
type input "52"
click at [230, 555] on input "range" at bounding box center [232, 553] width 57 height 4
click at [160, 563] on input "52" at bounding box center [172, 553] width 49 height 29
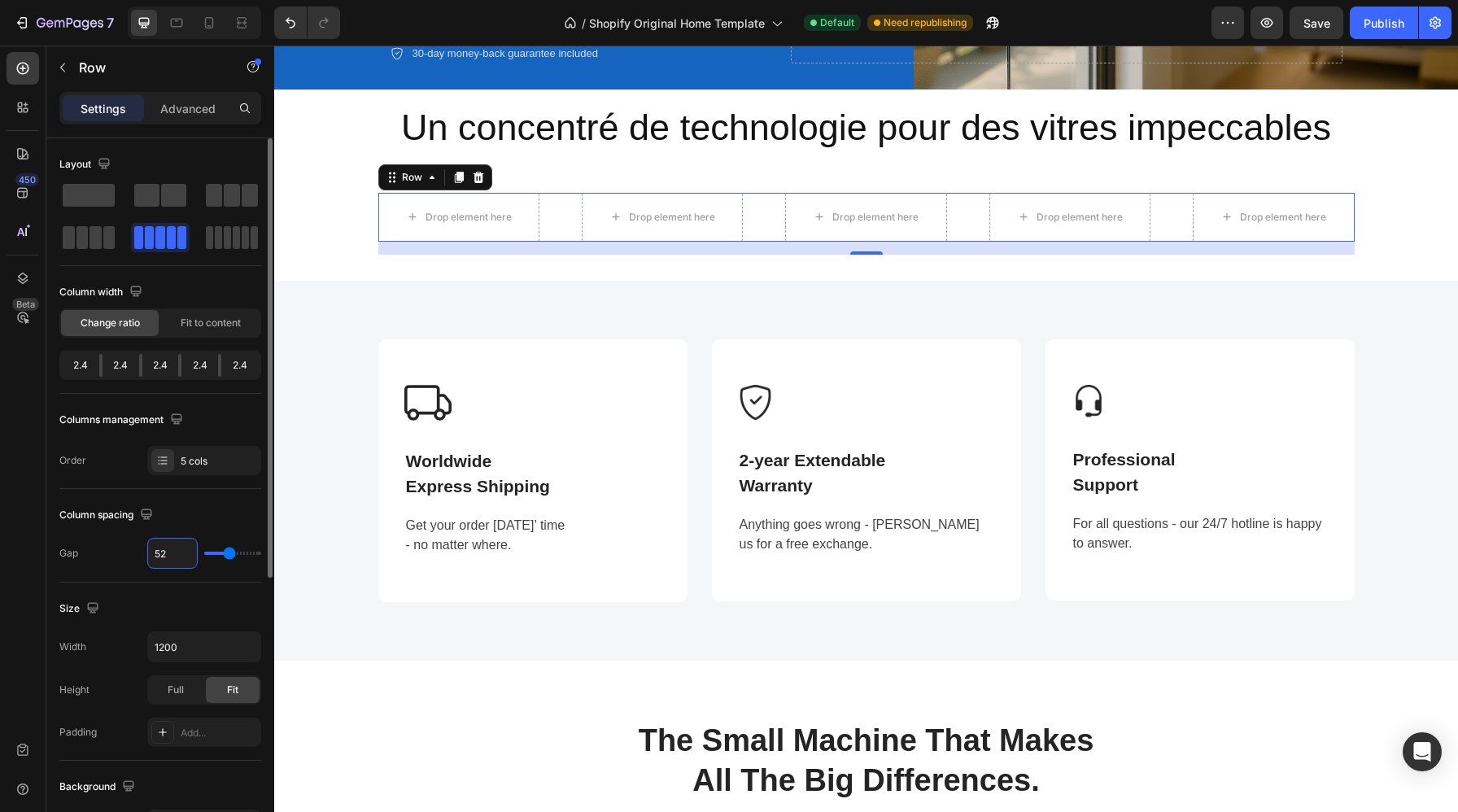
click at [160, 563] on input "52" at bounding box center [172, 553] width 49 height 29
type input "6"
type input "66"
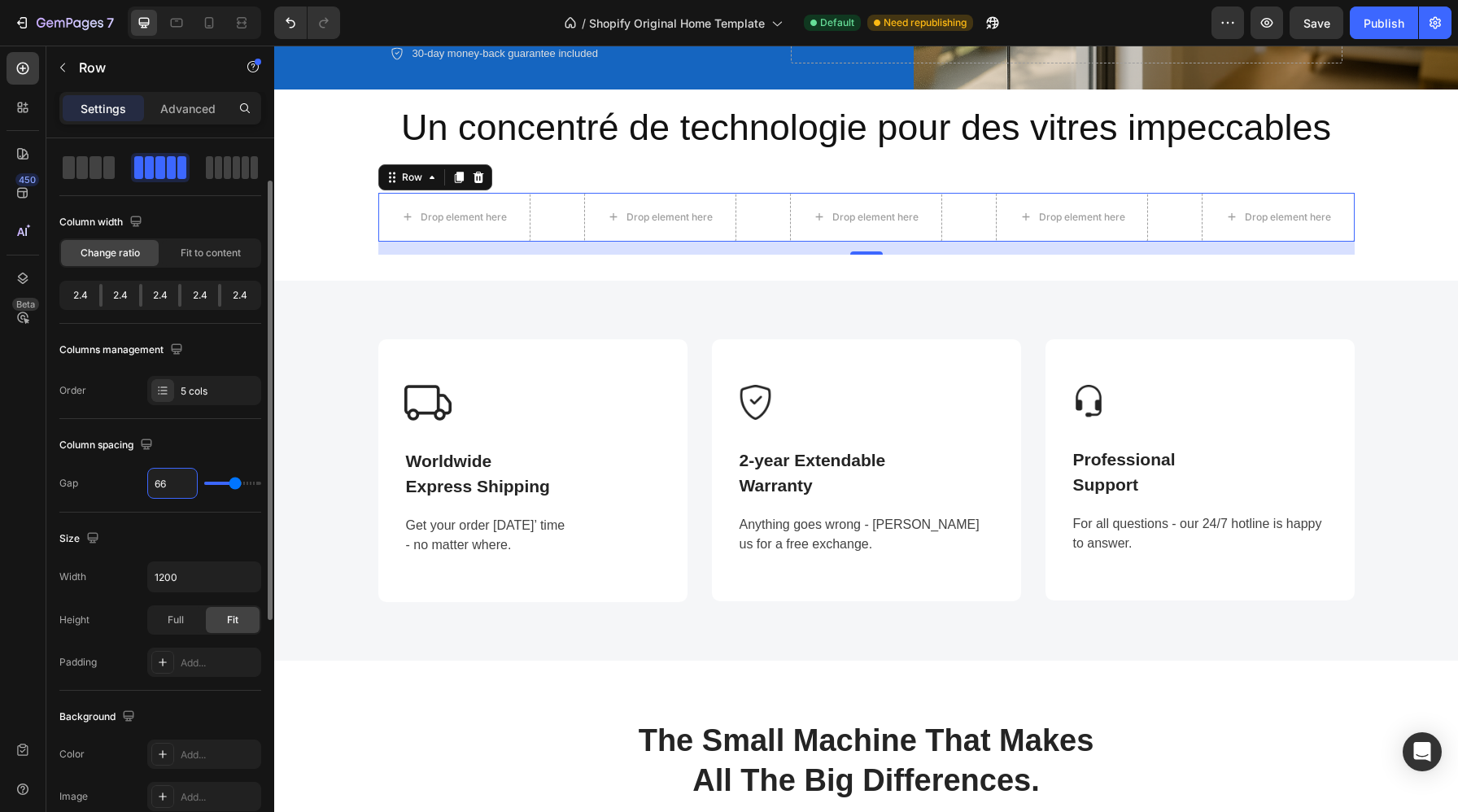
scroll to position [78, 0]
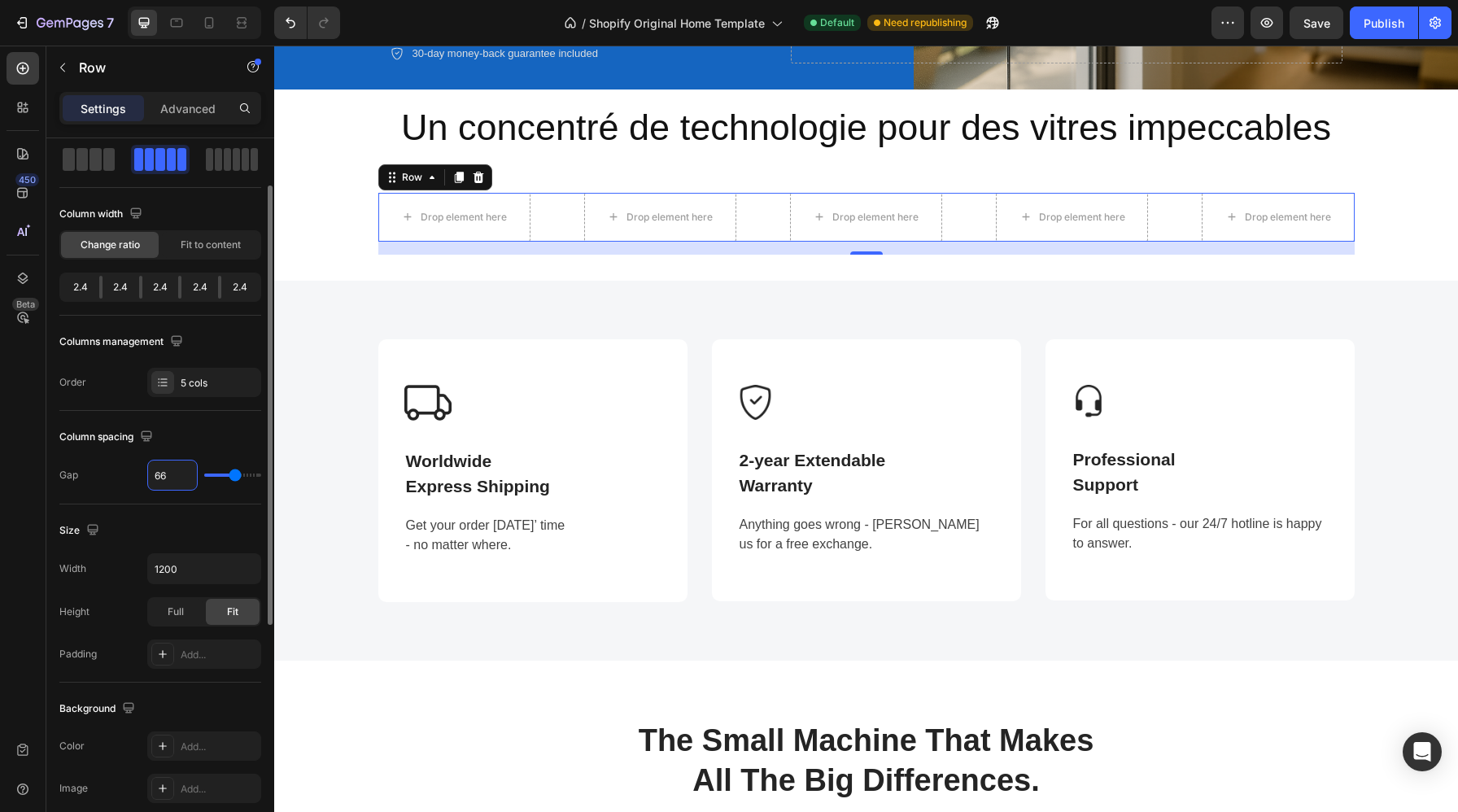
type input "66"
drag, startPoint x: 192, startPoint y: 567, endPoint x: 128, endPoint y: 565, distance: 64.0
click at [128, 565] on div "Width 1200" at bounding box center [160, 569] width 202 height 31
drag, startPoint x: 184, startPoint y: 571, endPoint x: 141, endPoint y: 571, distance: 43.0
click at [141, 571] on div "Width 1200" at bounding box center [160, 569] width 202 height 31
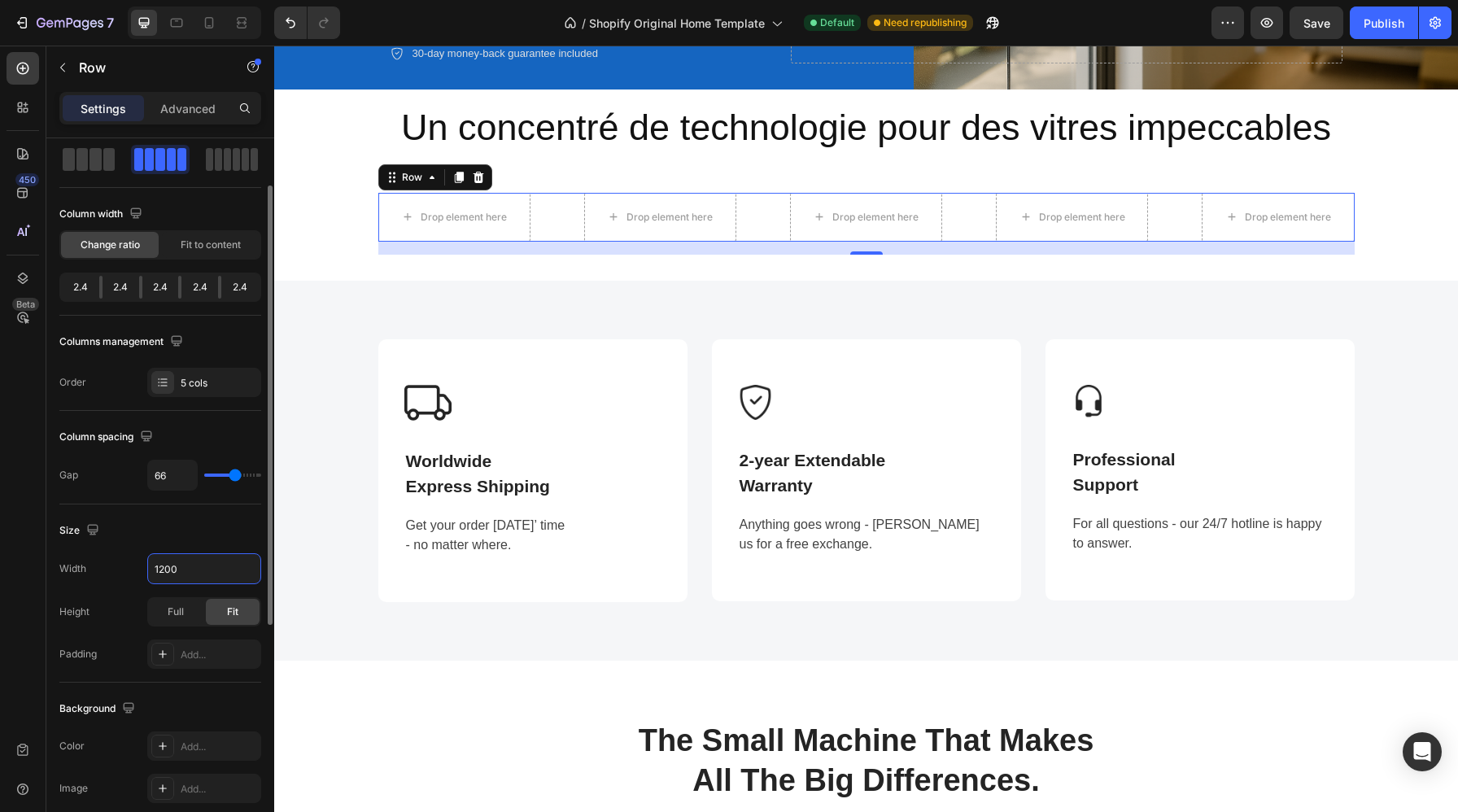
paste input "5"
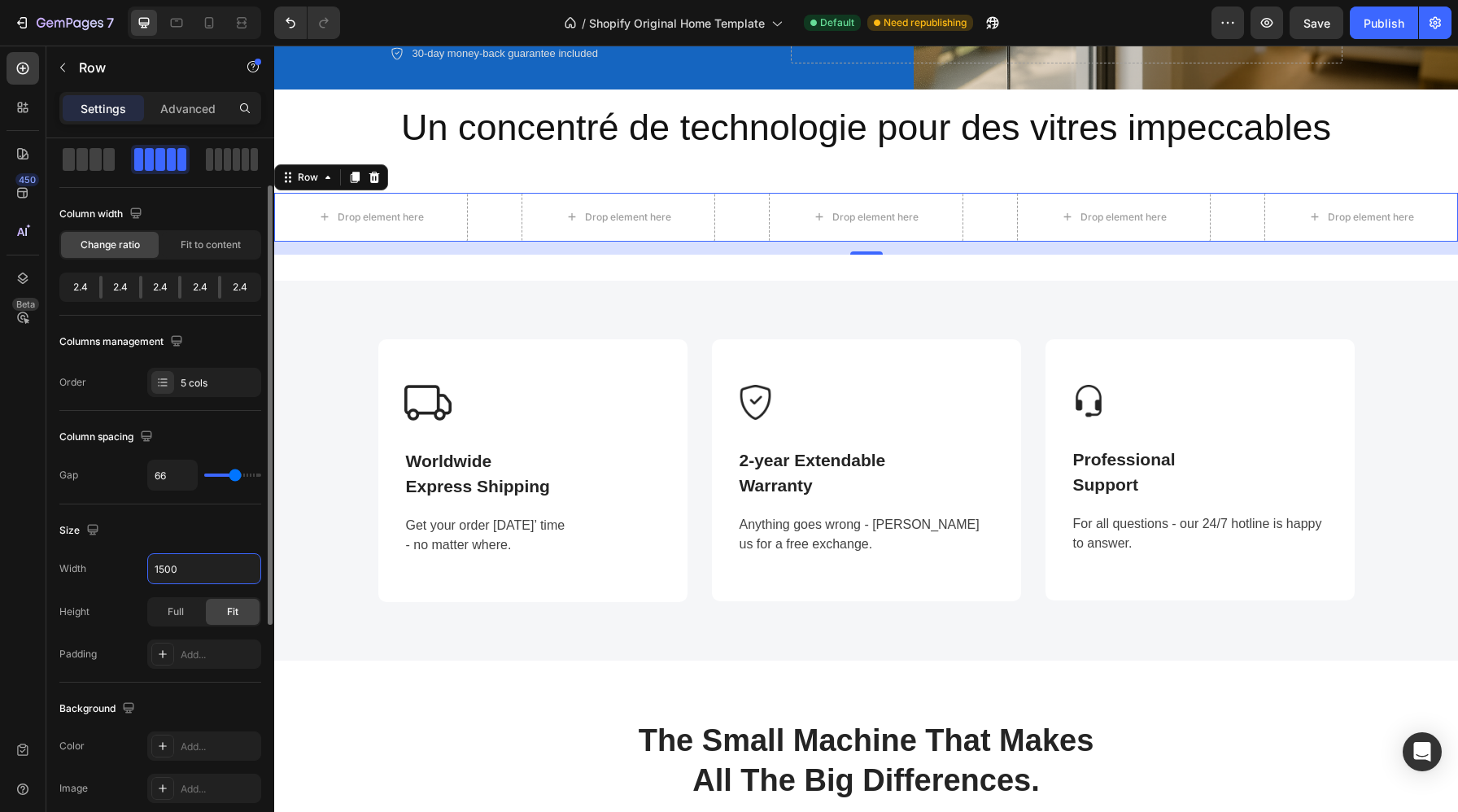
type input "1500"
click at [201, 519] on div "Size" at bounding box center [160, 530] width 202 height 26
click at [253, 23] on div at bounding box center [242, 23] width 26 height 26
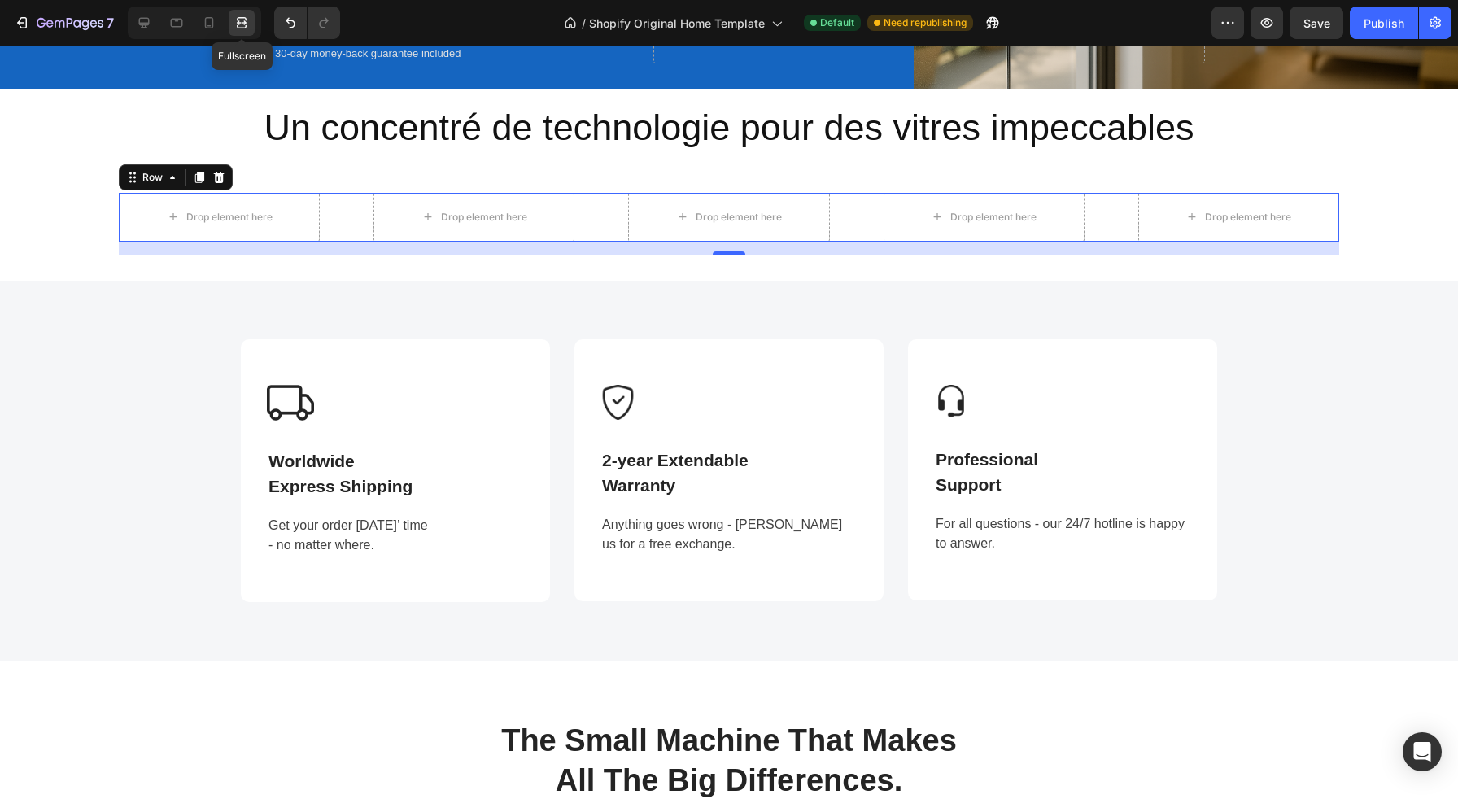
click at [242, 19] on icon at bounding box center [242, 23] width 17 height 17
click at [184, 29] on icon at bounding box center [177, 23] width 17 height 17
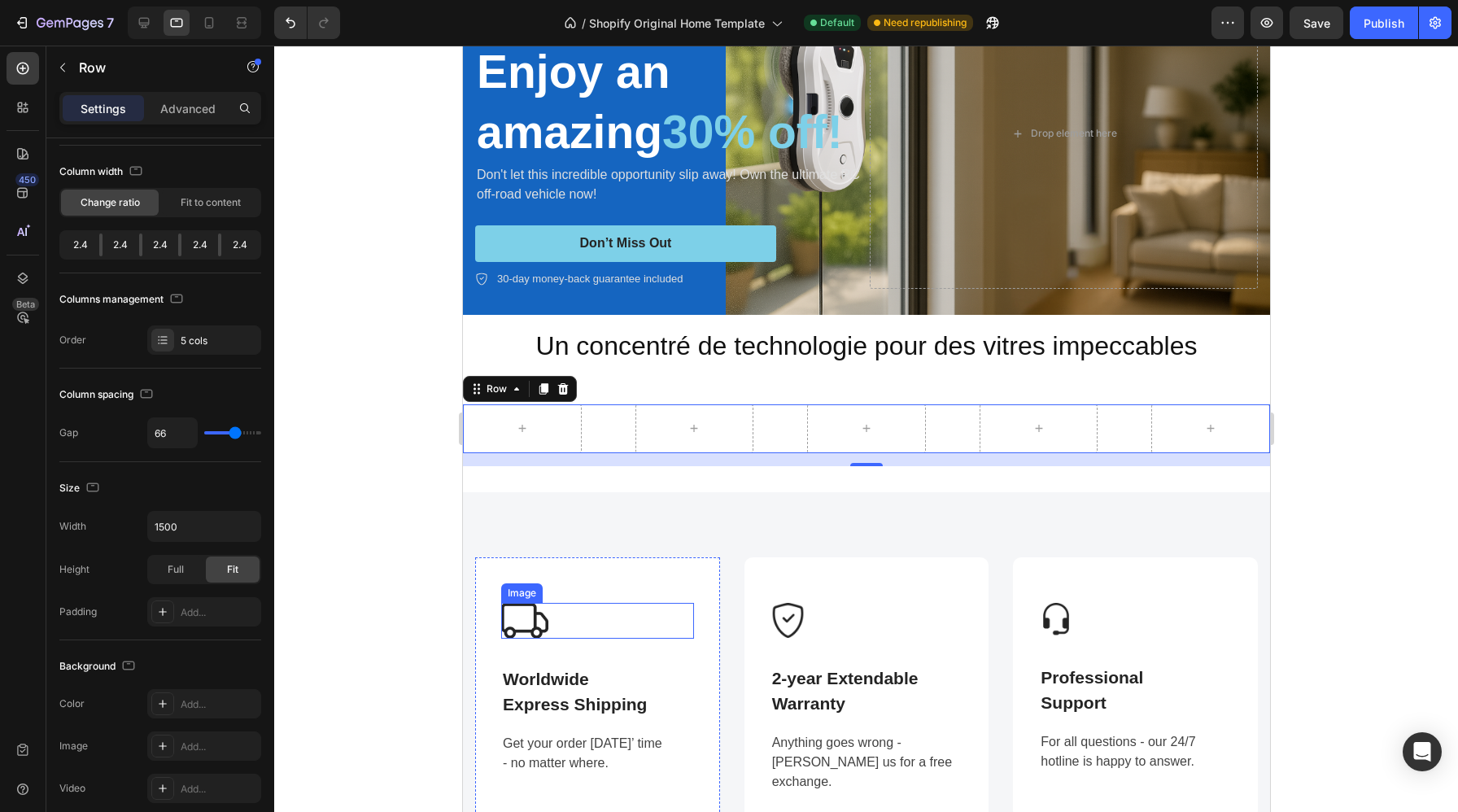
scroll to position [18, 0]
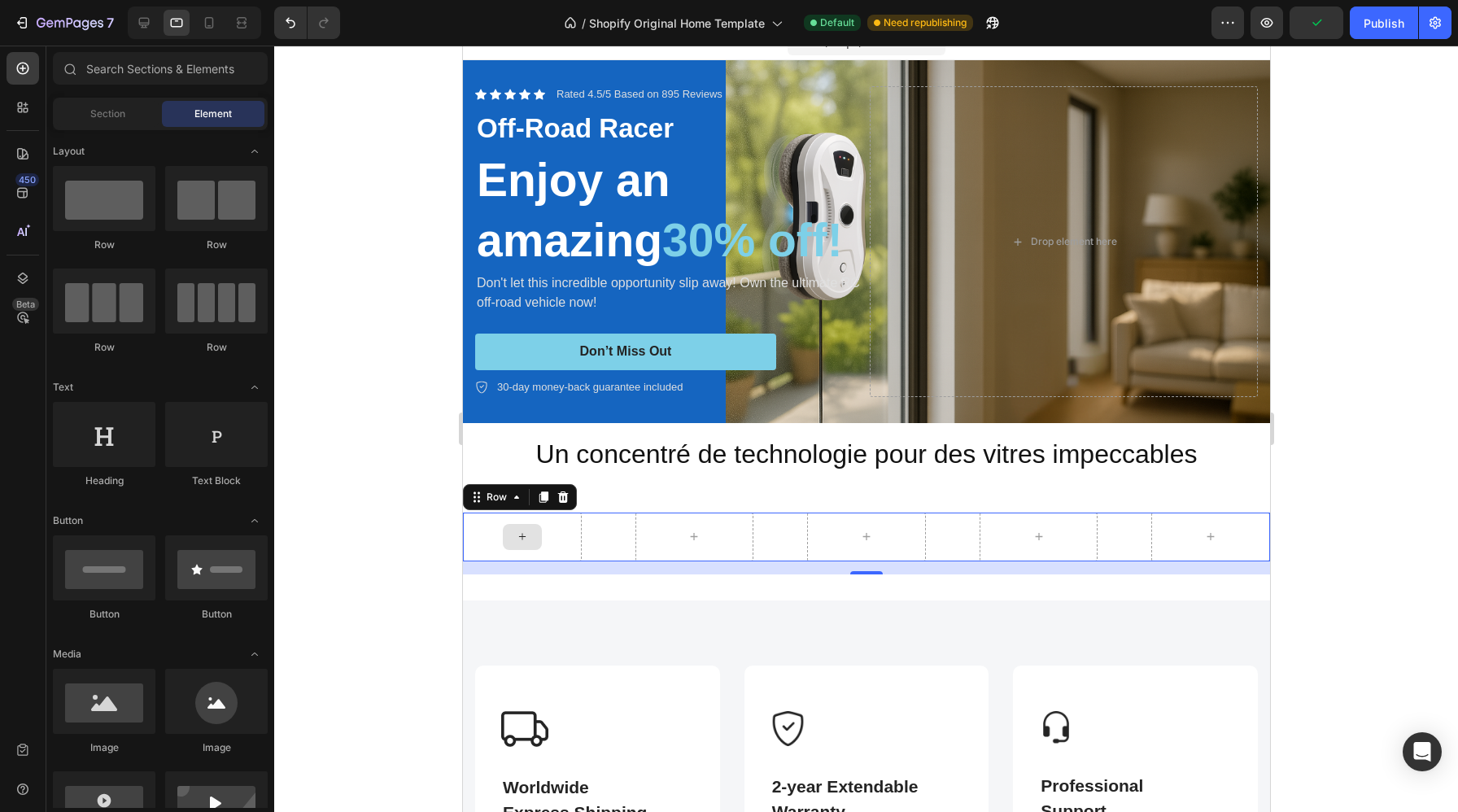
click at [521, 537] on icon at bounding box center [521, 536] width 6 height 6
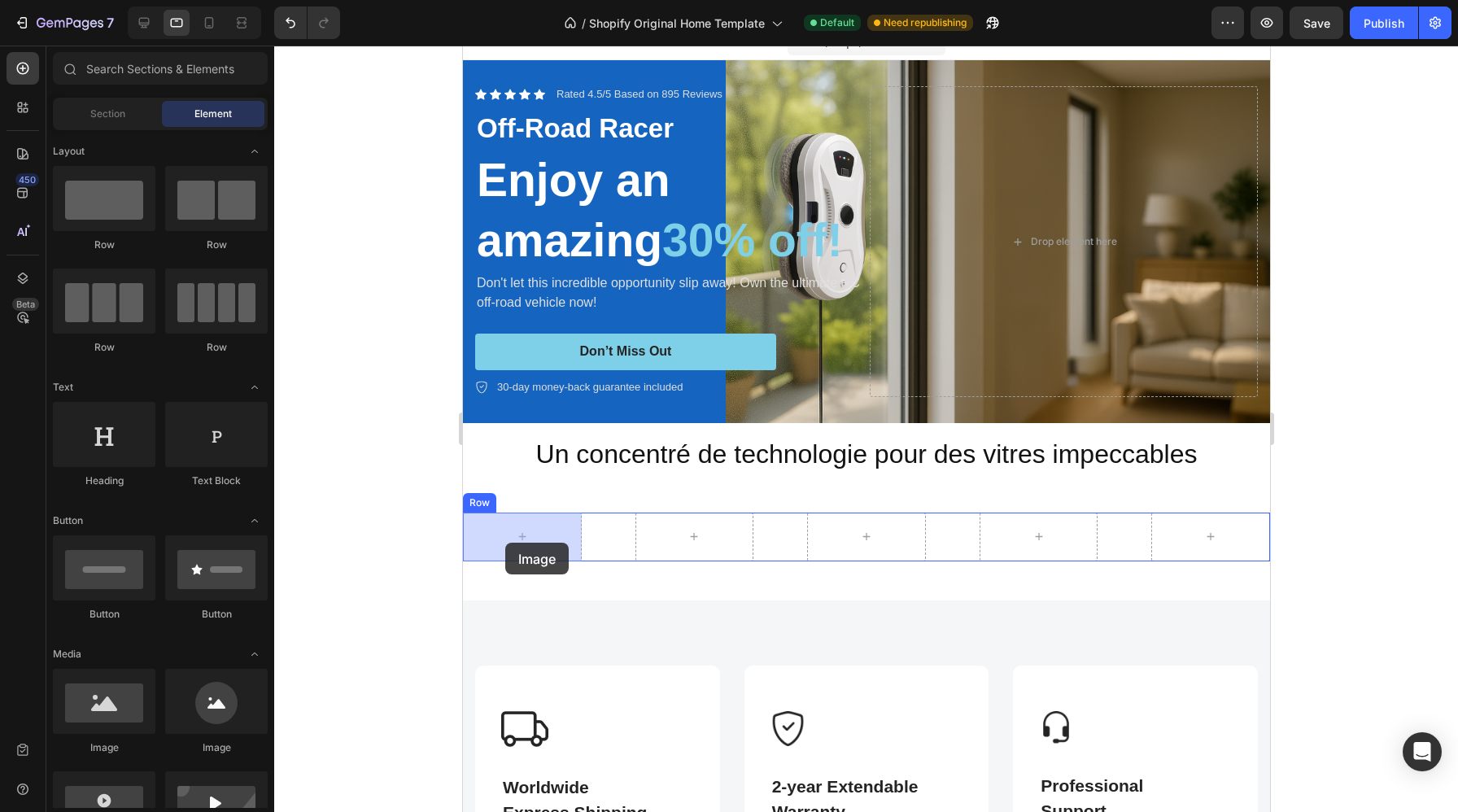
drag, startPoint x: 565, startPoint y: 762, endPoint x: 504, endPoint y: 543, distance: 227.3
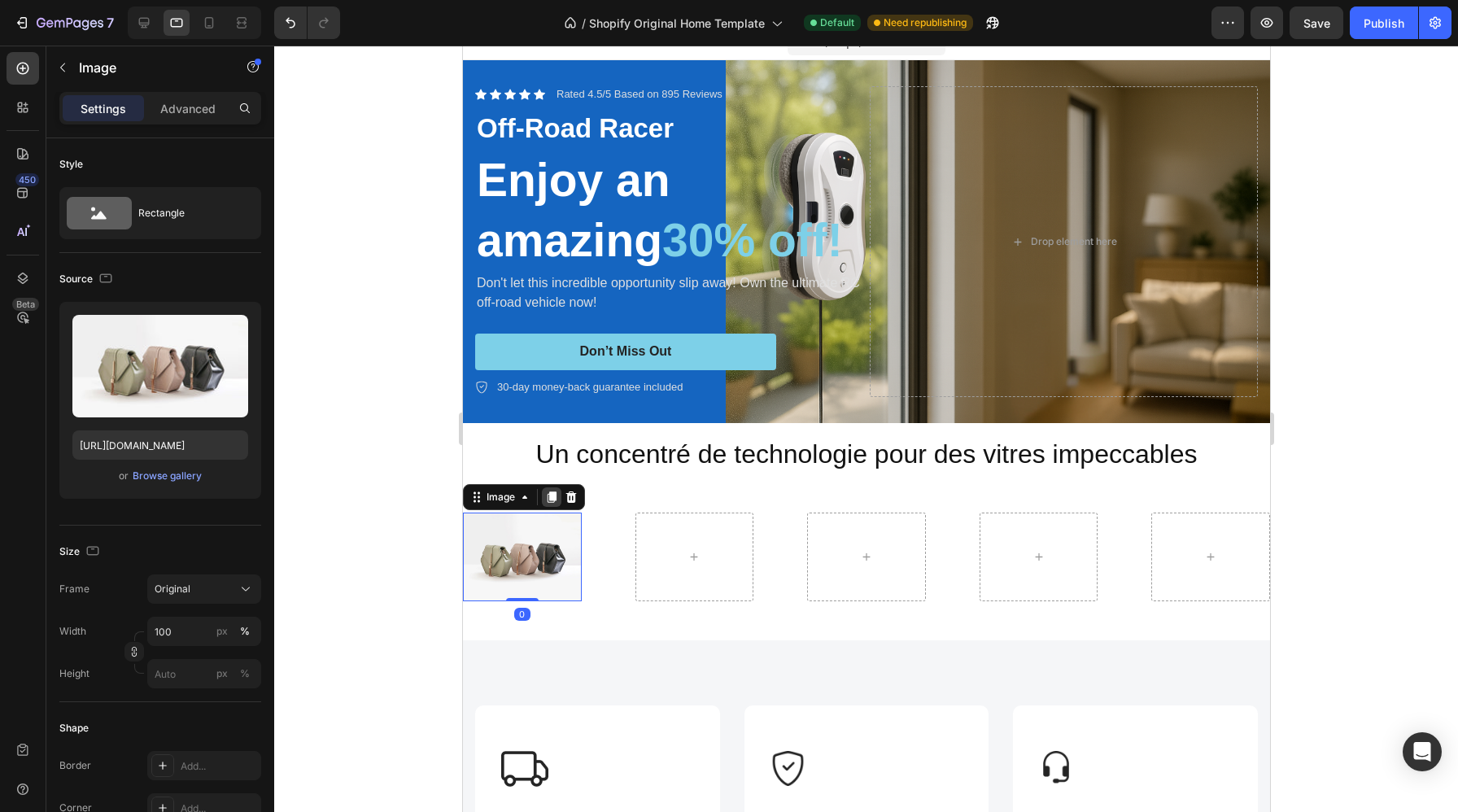
click at [557, 491] on icon at bounding box center [551, 497] width 13 height 13
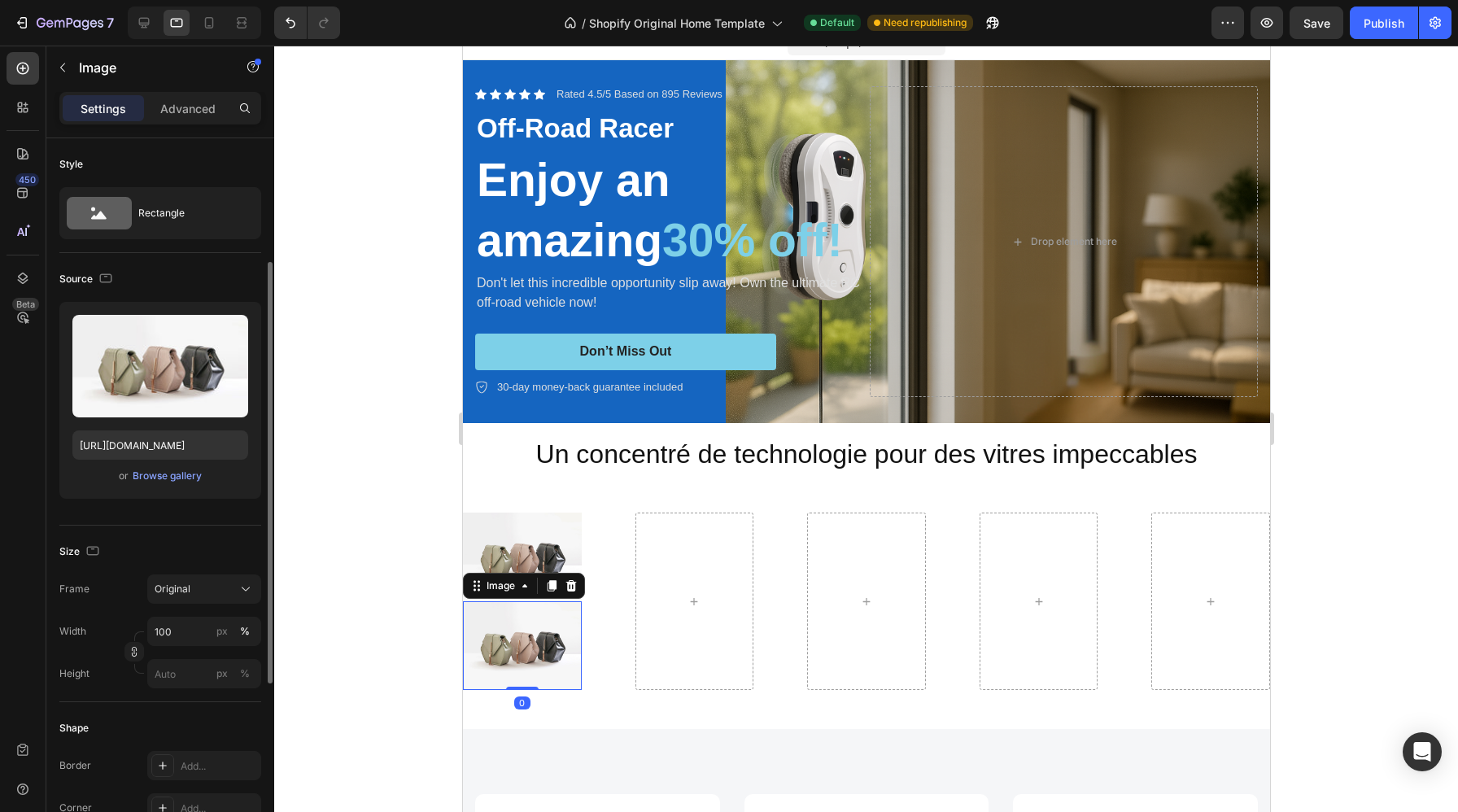
scroll to position [78, 0]
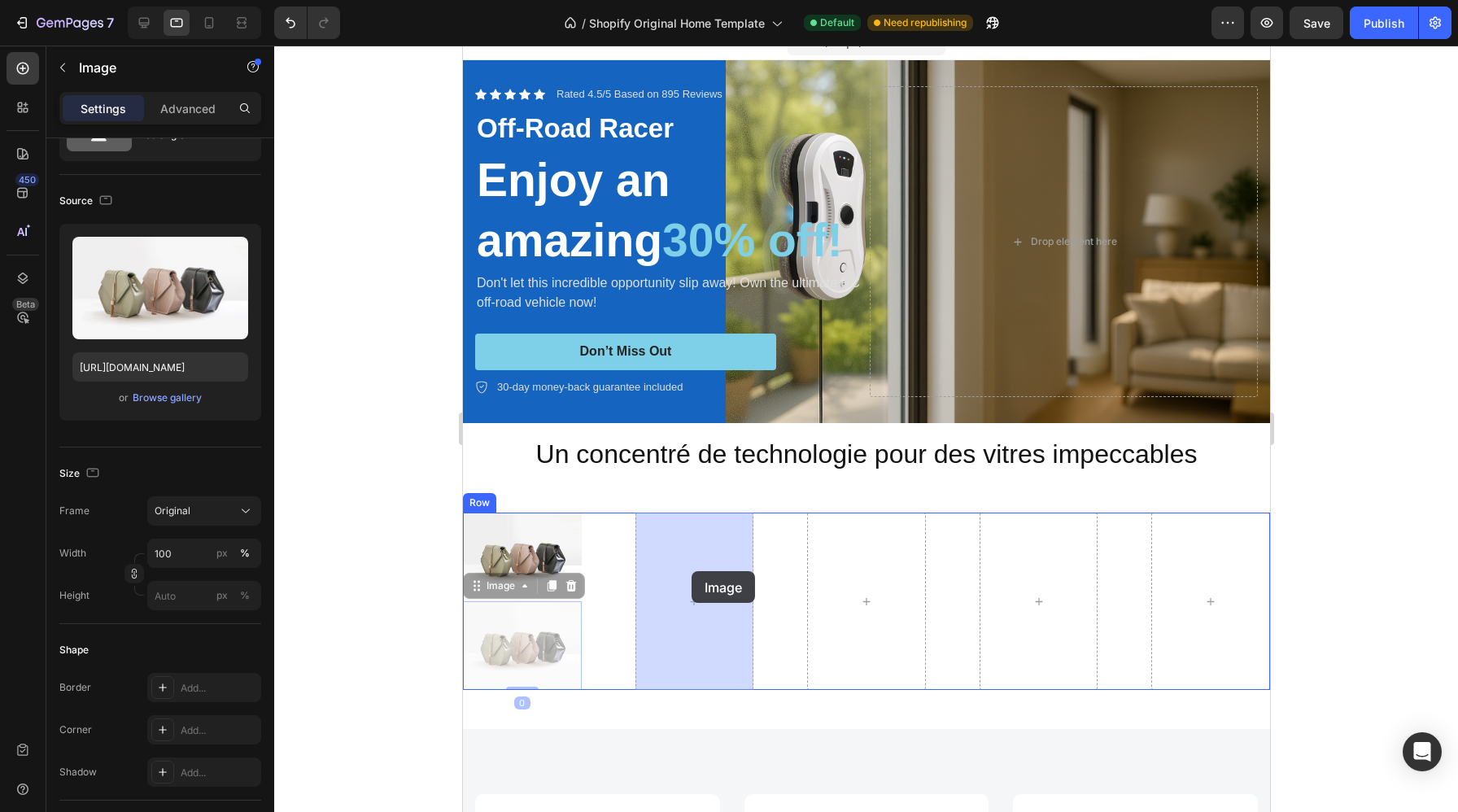
drag, startPoint x: 529, startPoint y: 622, endPoint x: 691, endPoint y: 571, distance: 169.8
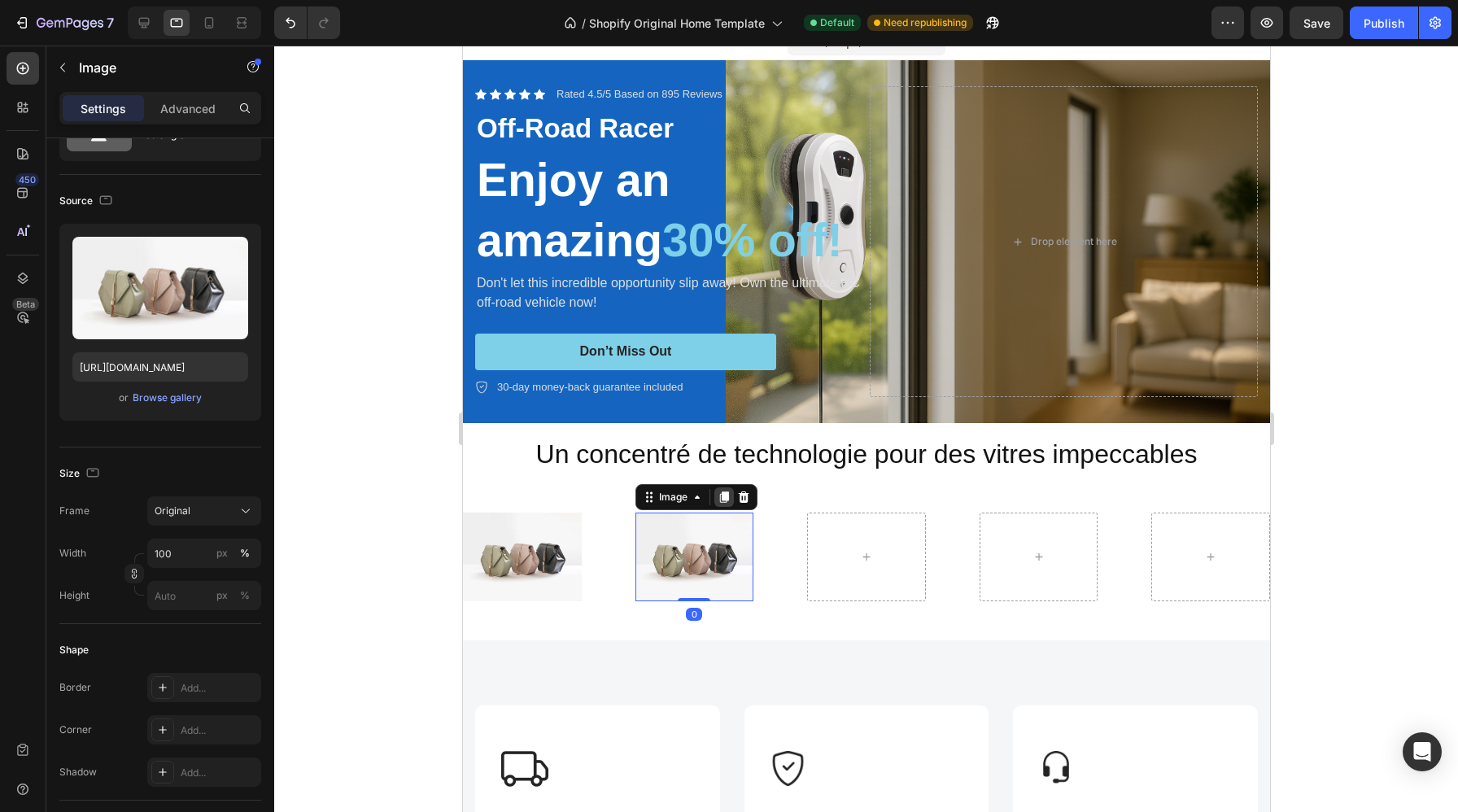
click at [723, 497] on icon at bounding box center [723, 497] width 9 height 11
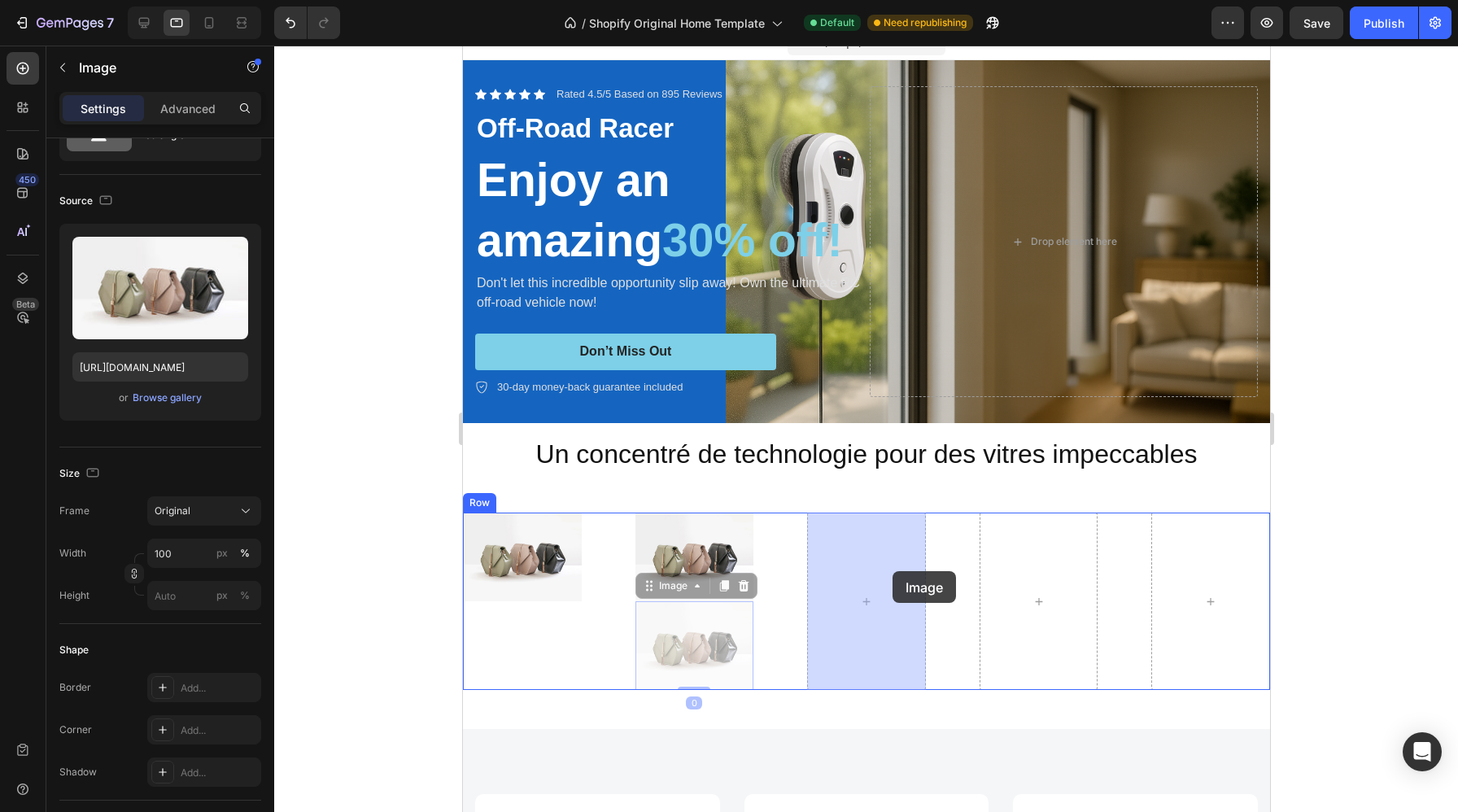
drag, startPoint x: 683, startPoint y: 645, endPoint x: 873, endPoint y: 567, distance: 205.4
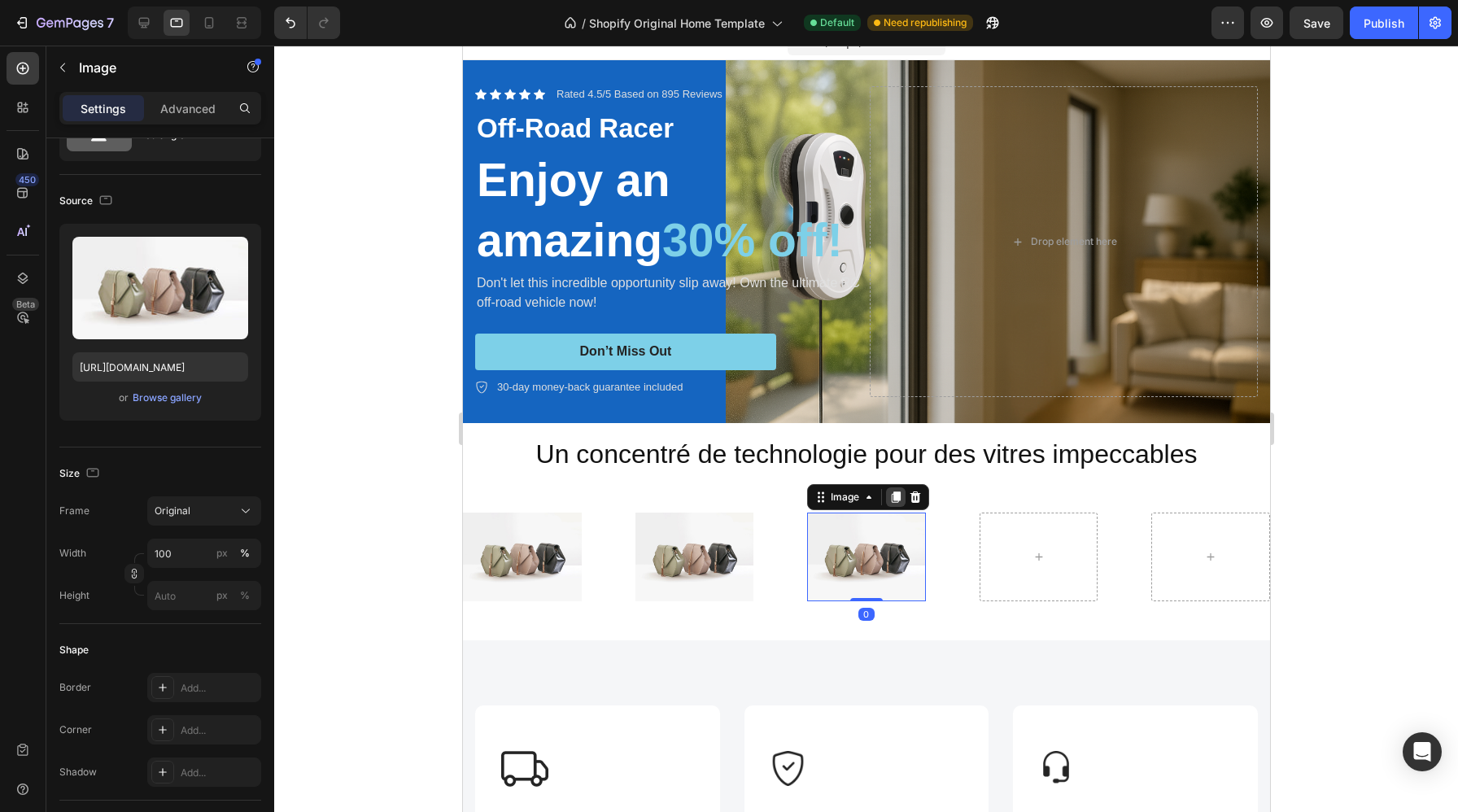
click at [896, 491] on icon at bounding box center [895, 497] width 9 height 11
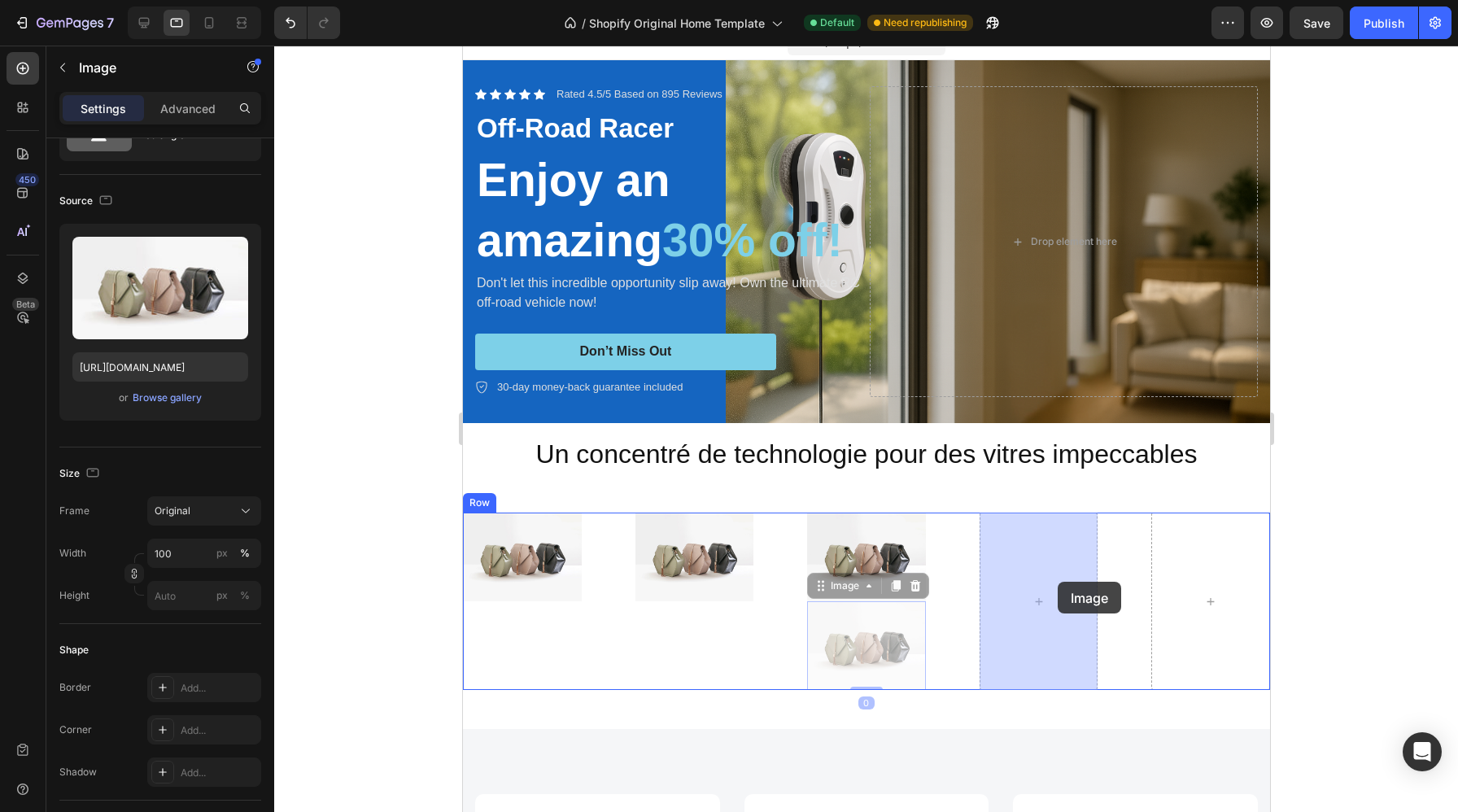
drag, startPoint x: 870, startPoint y: 646, endPoint x: 1056, endPoint y: 581, distance: 197.0
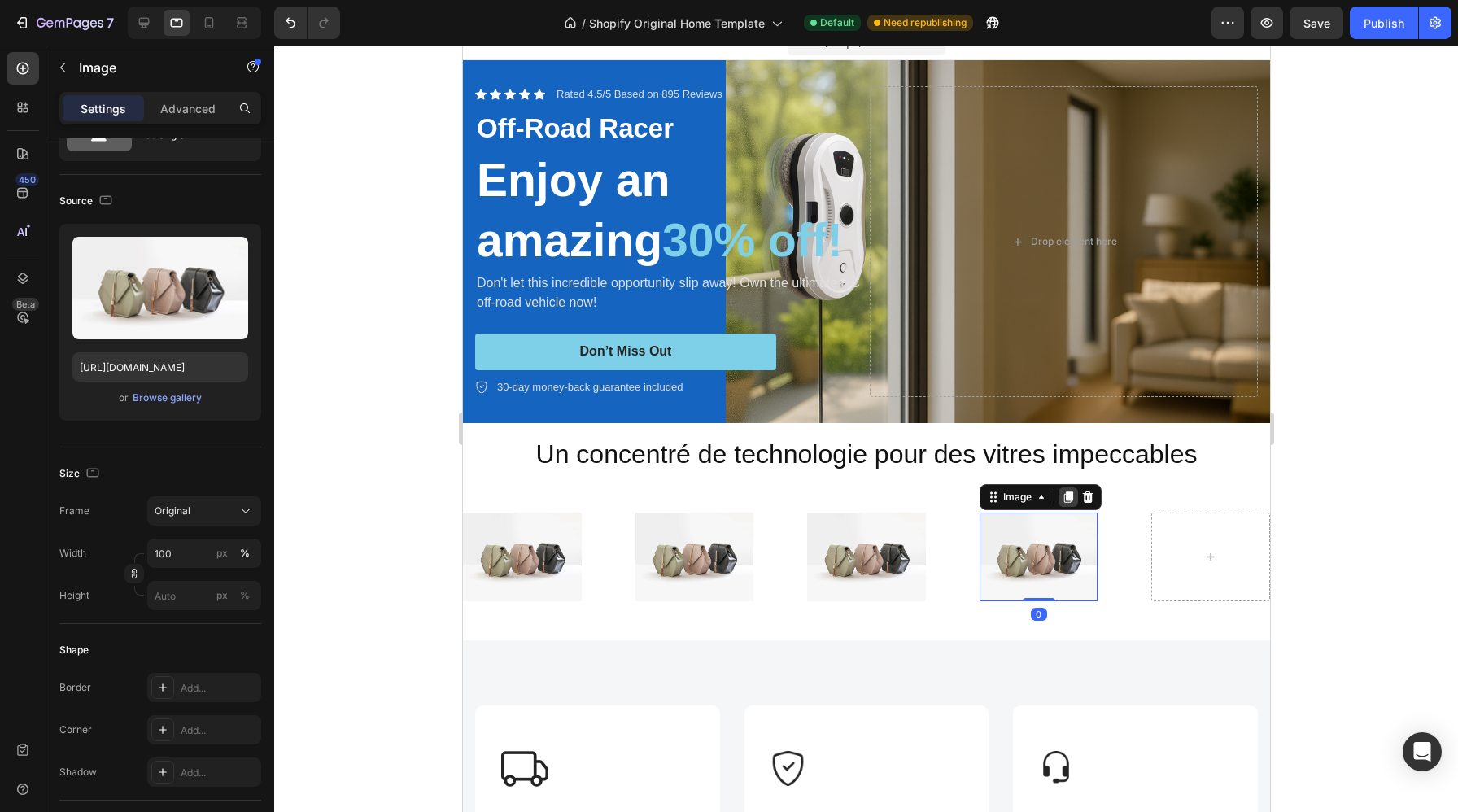
click at [1071, 488] on div at bounding box center [1067, 497] width 19 height 19
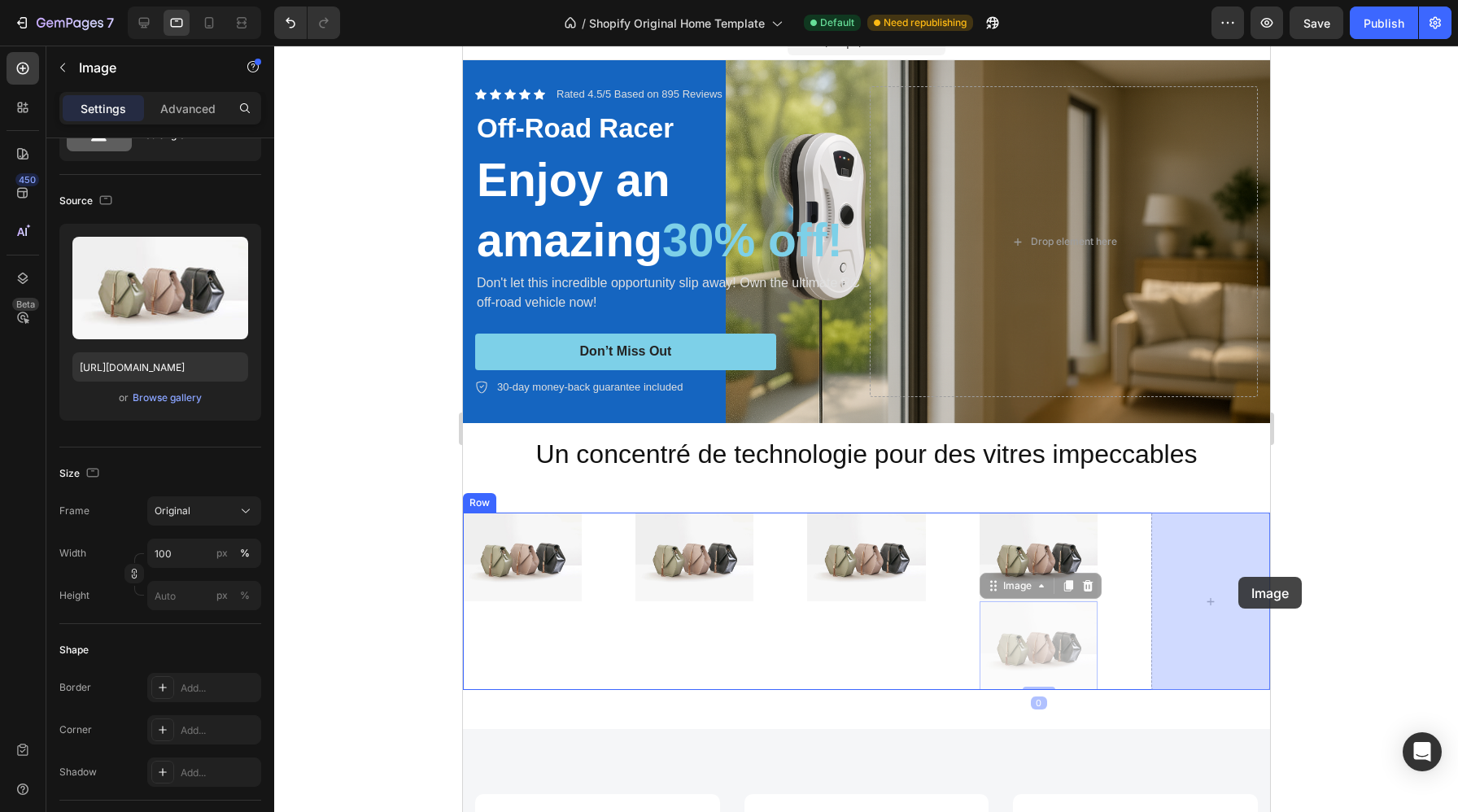
drag, startPoint x: 1061, startPoint y: 626, endPoint x: 1238, endPoint y: 571, distance: 185.3
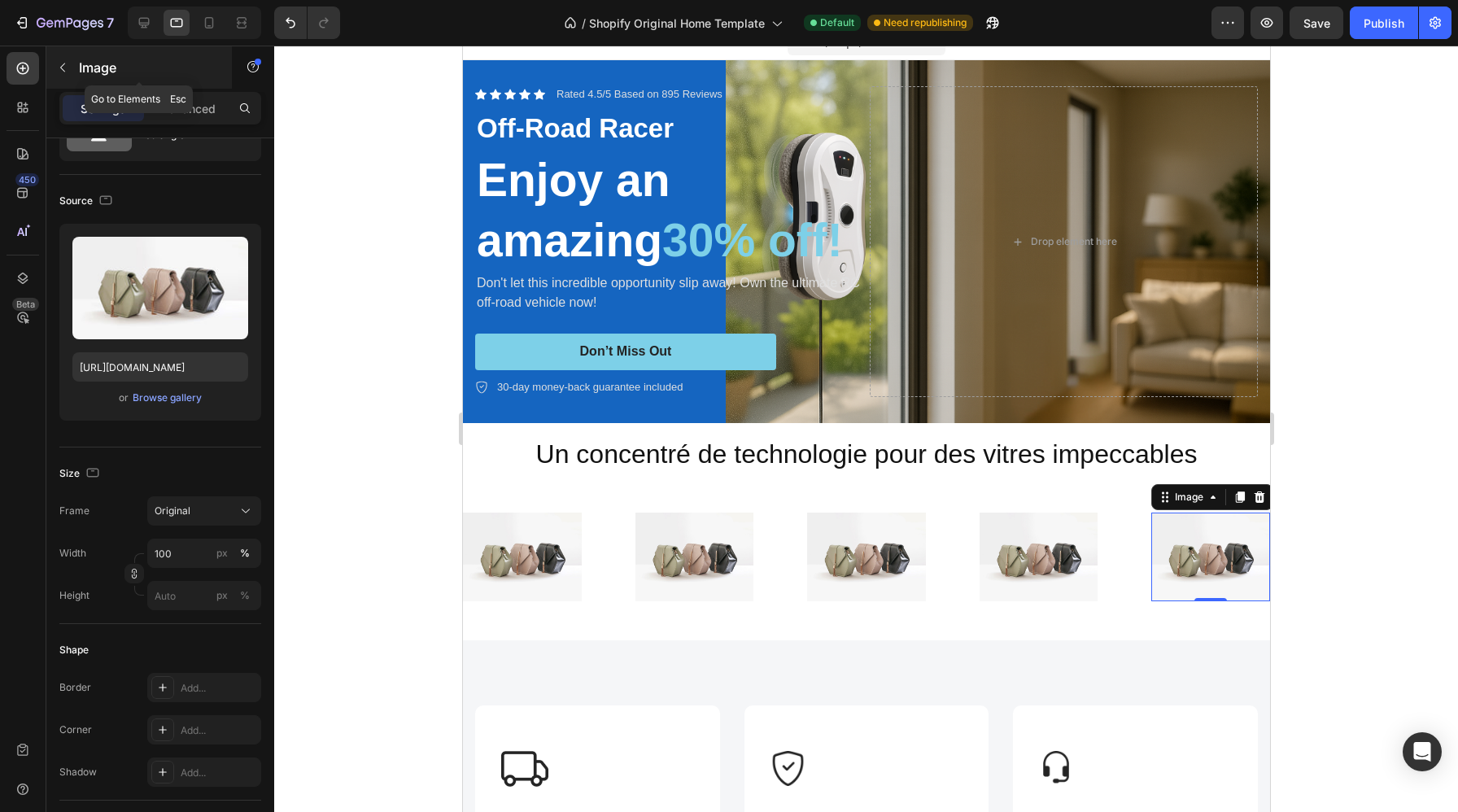
click at [56, 61] on icon "button" at bounding box center [63, 67] width 13 height 13
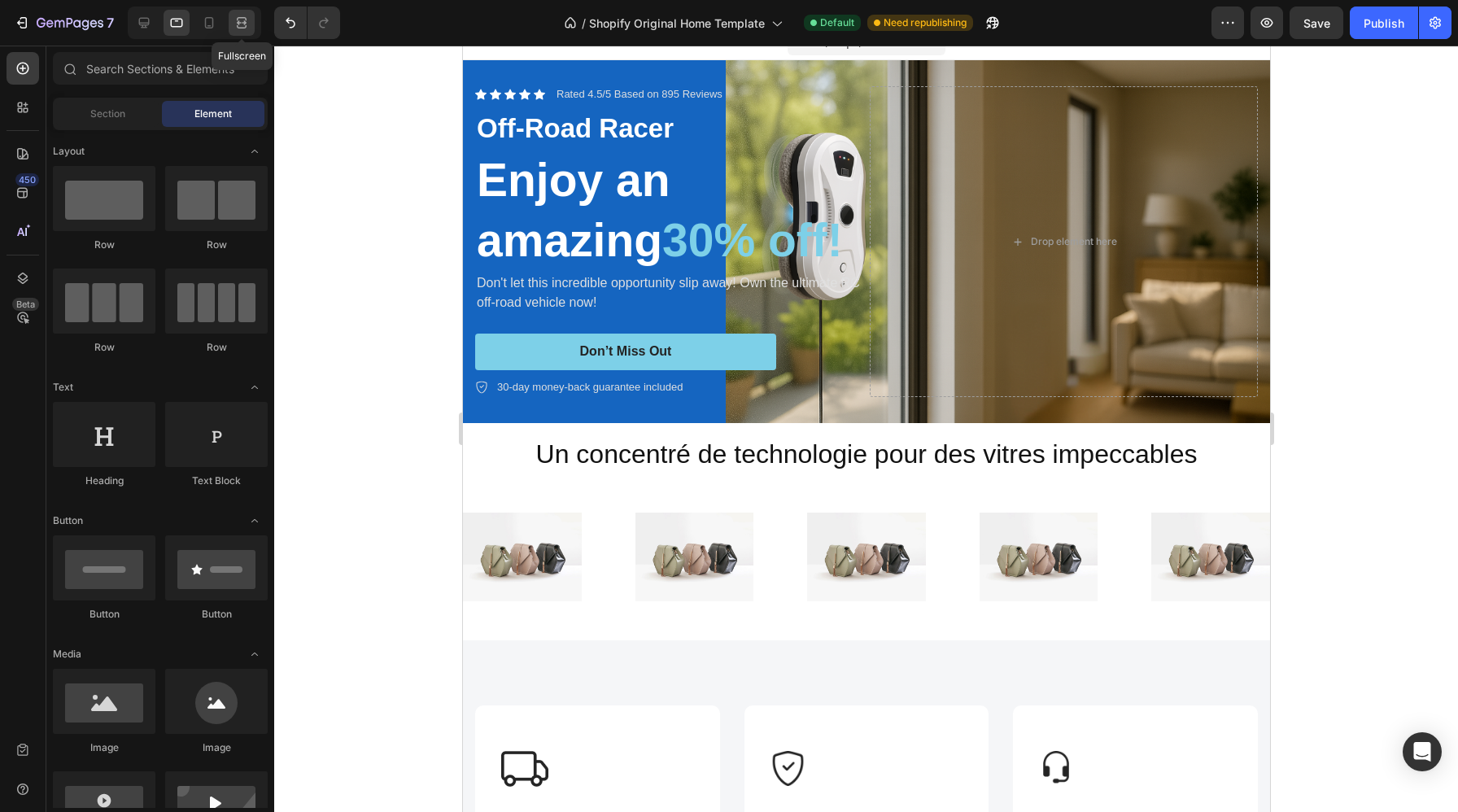
click at [249, 23] on icon at bounding box center [242, 23] width 17 height 17
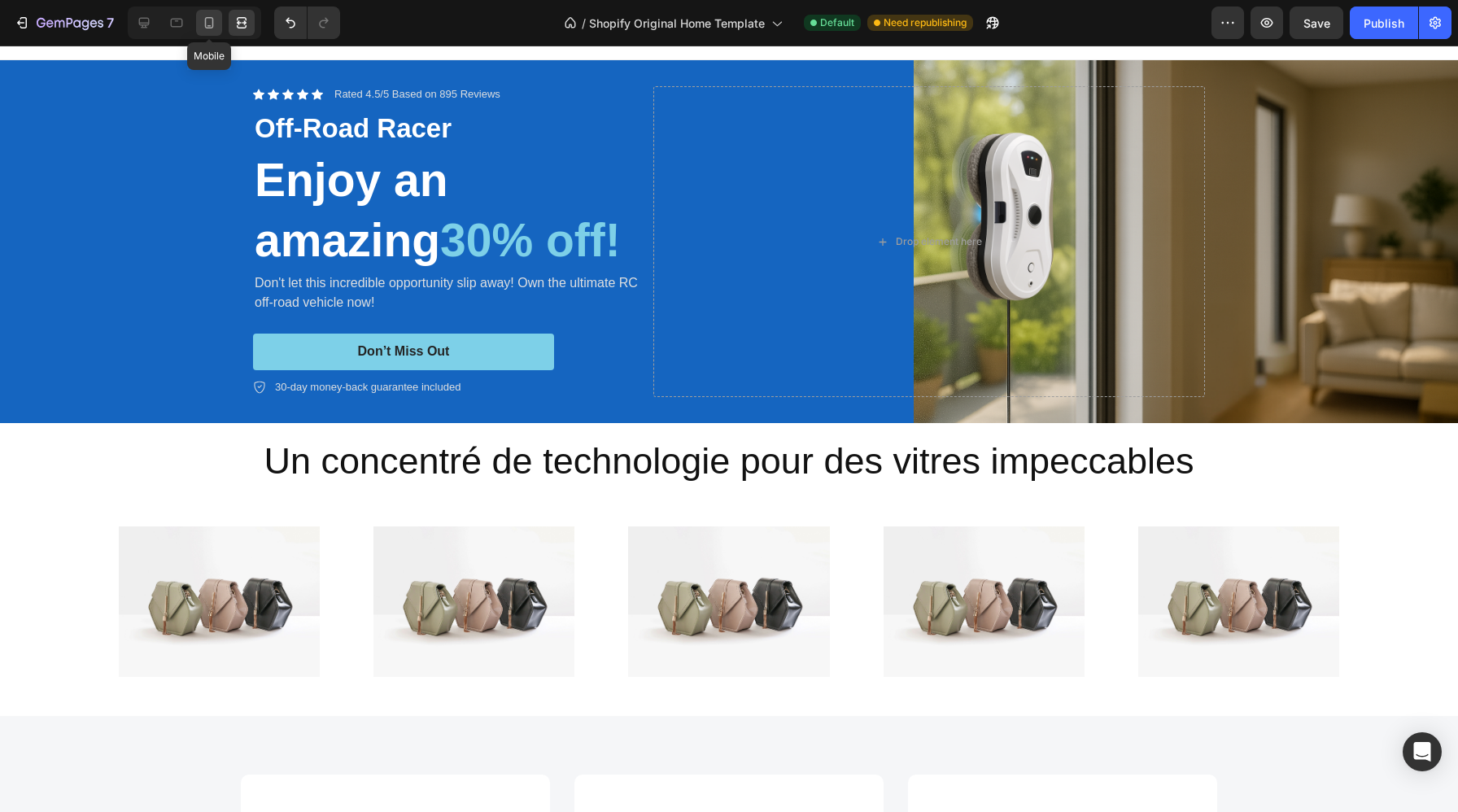
click at [215, 19] on icon at bounding box center [209, 23] width 17 height 17
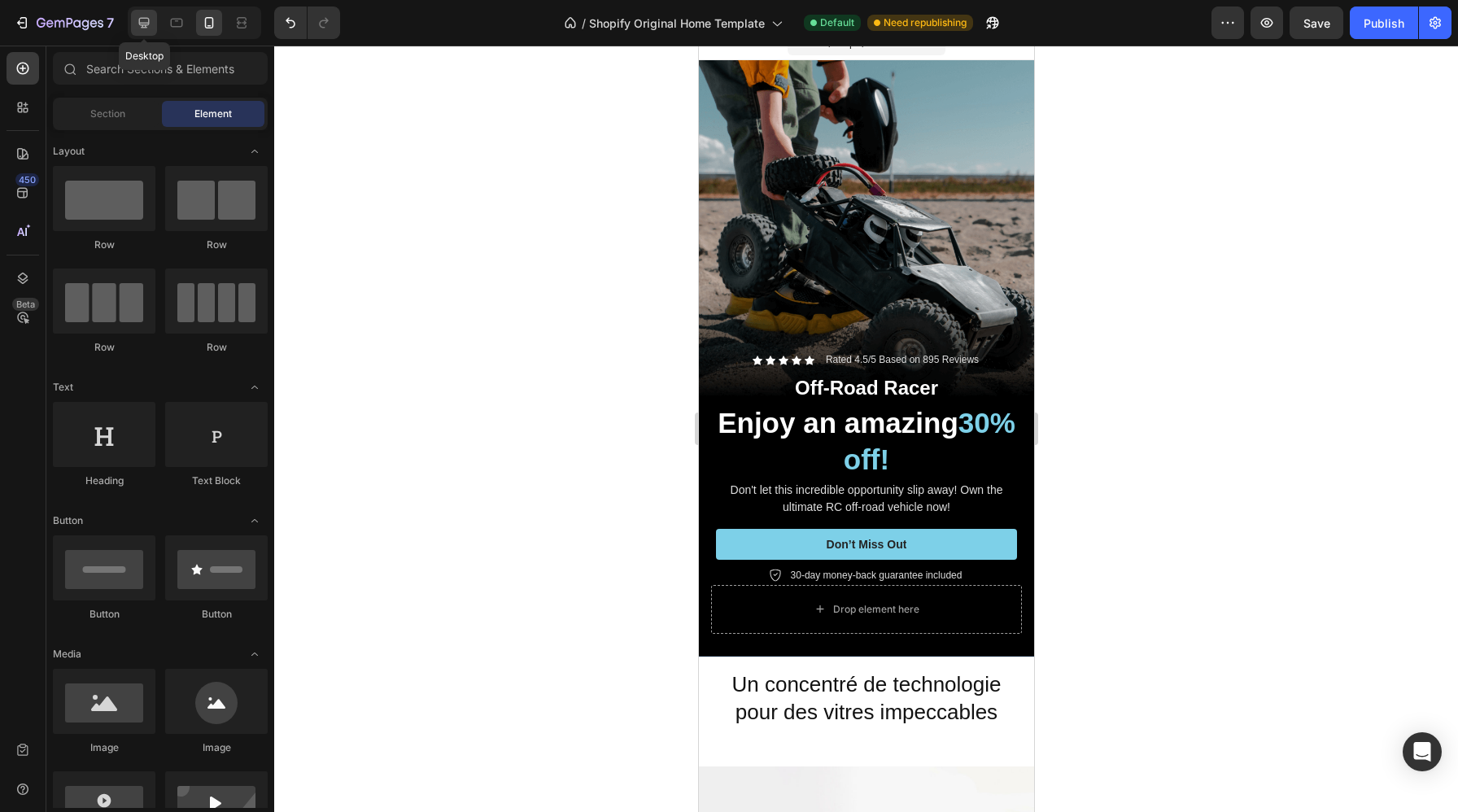
click at [144, 24] on icon at bounding box center [144, 23] width 17 height 17
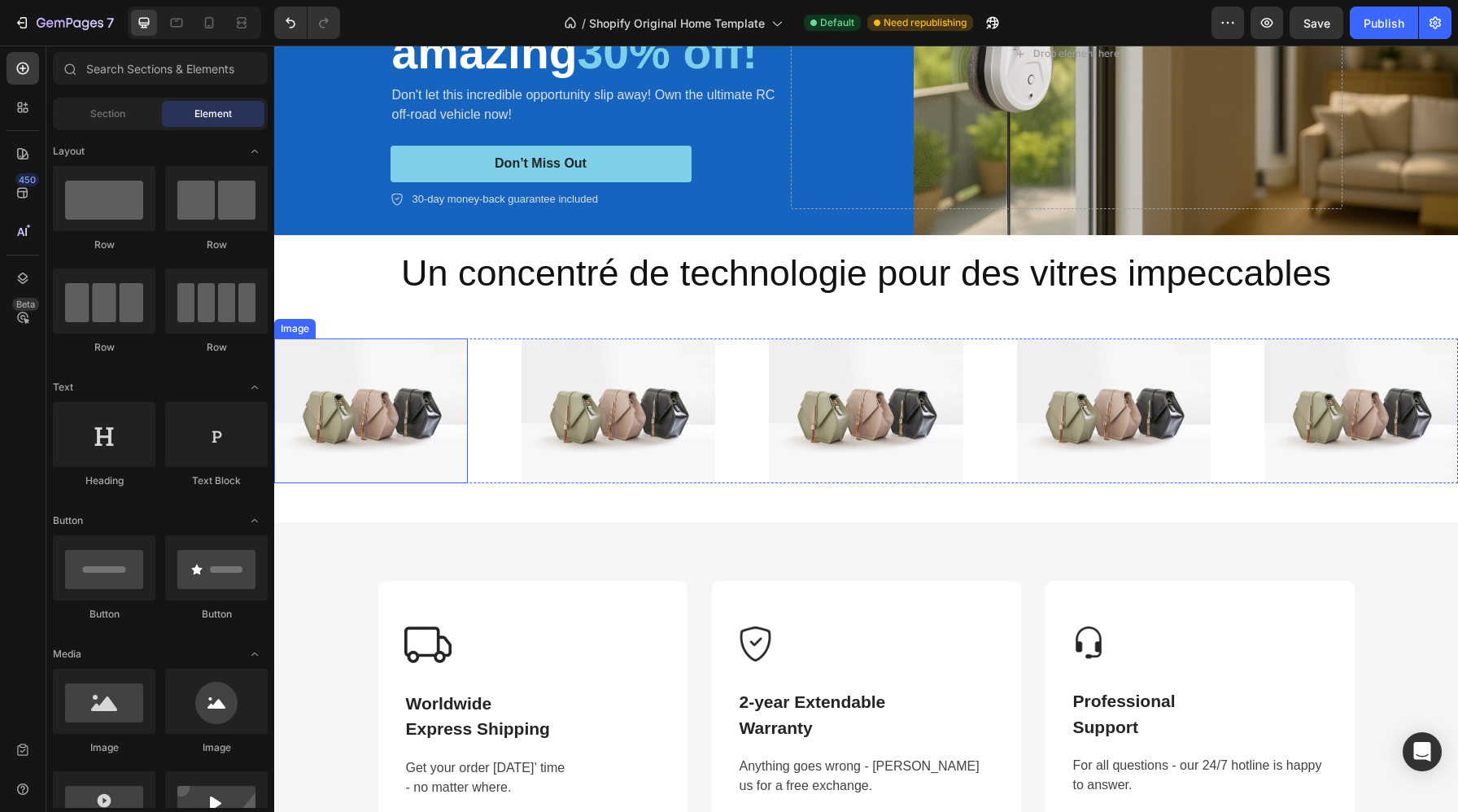
scroll to position [222, 0]
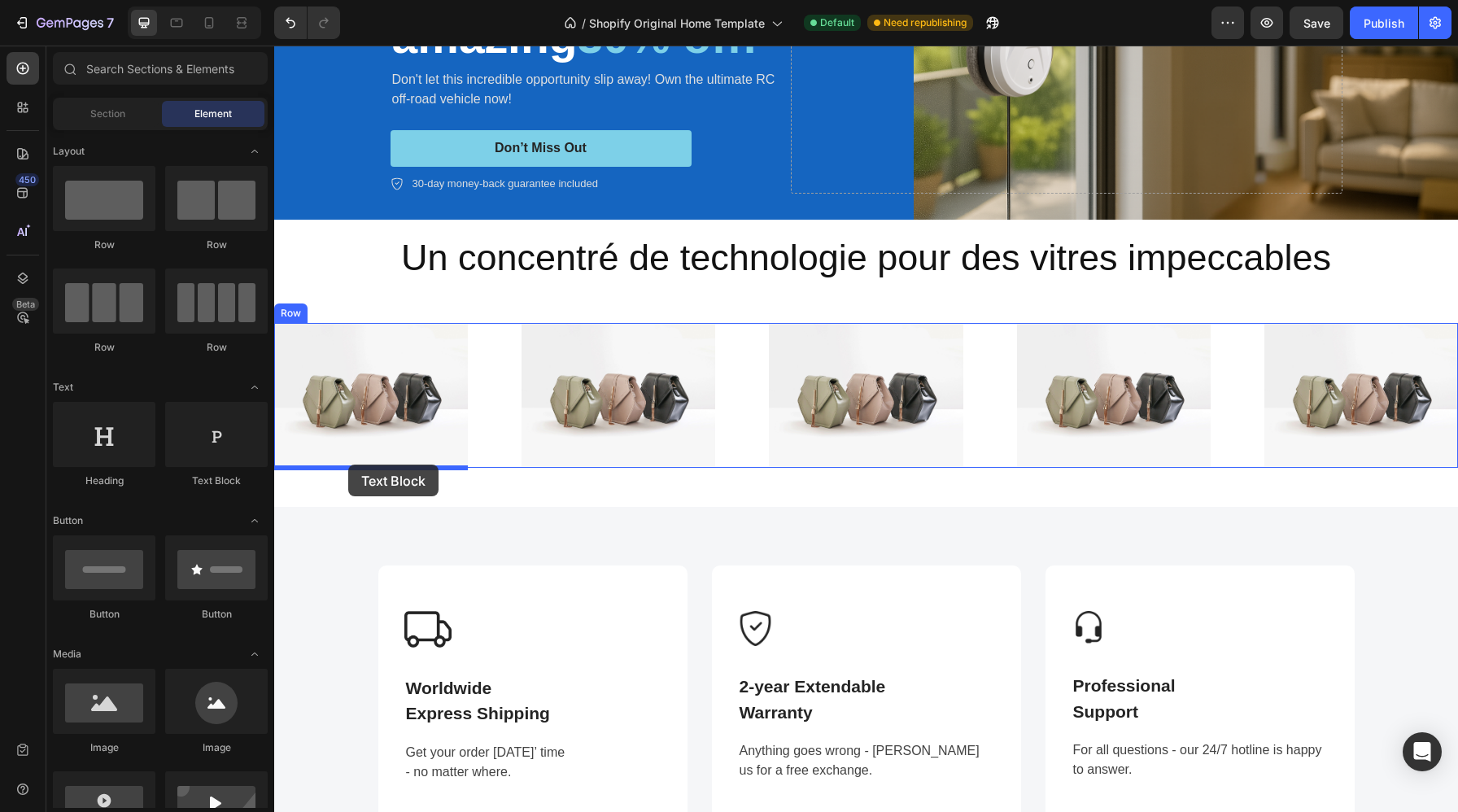
drag, startPoint x: 484, startPoint y: 494, endPoint x: 349, endPoint y: 465, distance: 138.1
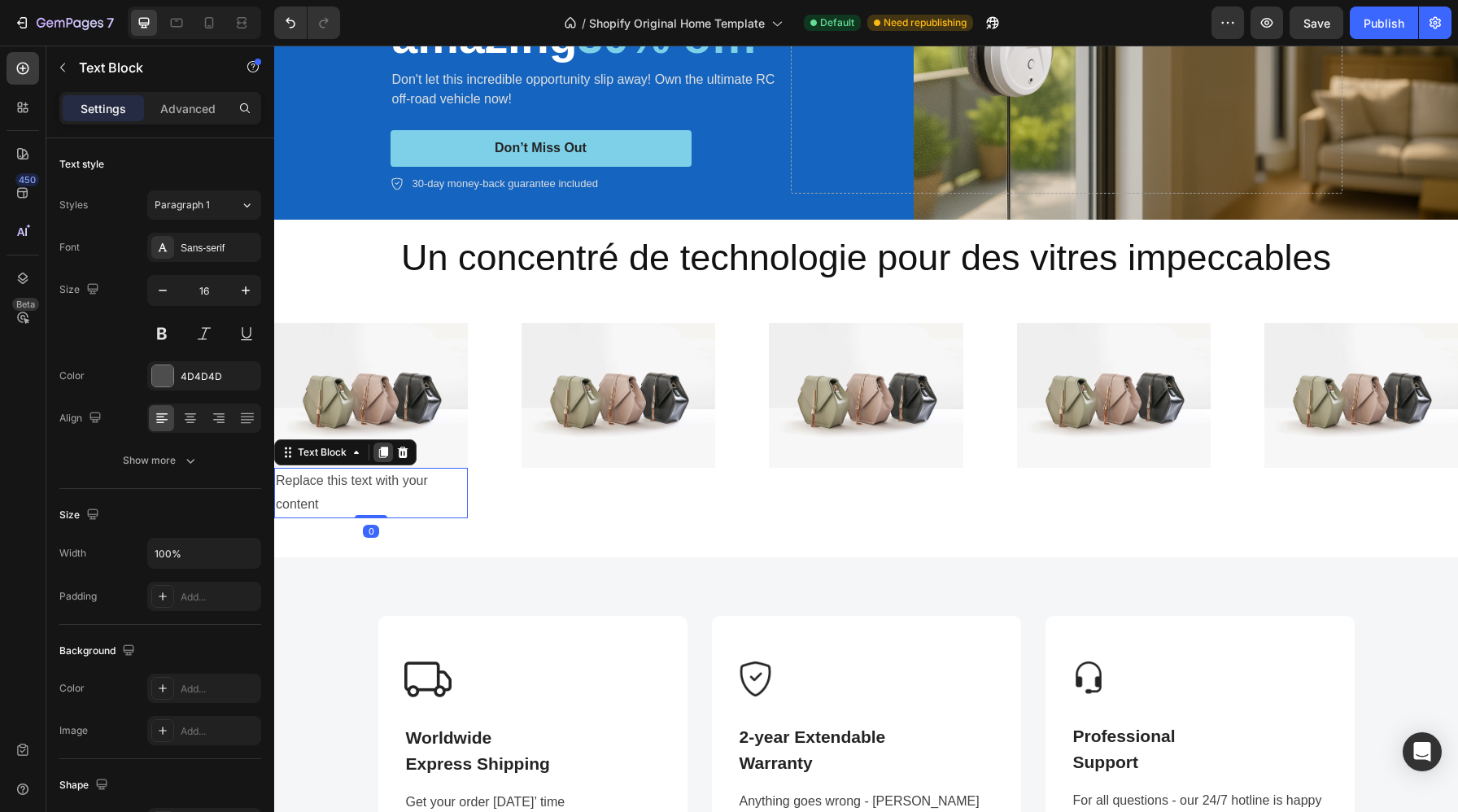
click at [379, 458] on icon at bounding box center [384, 453] width 9 height 11
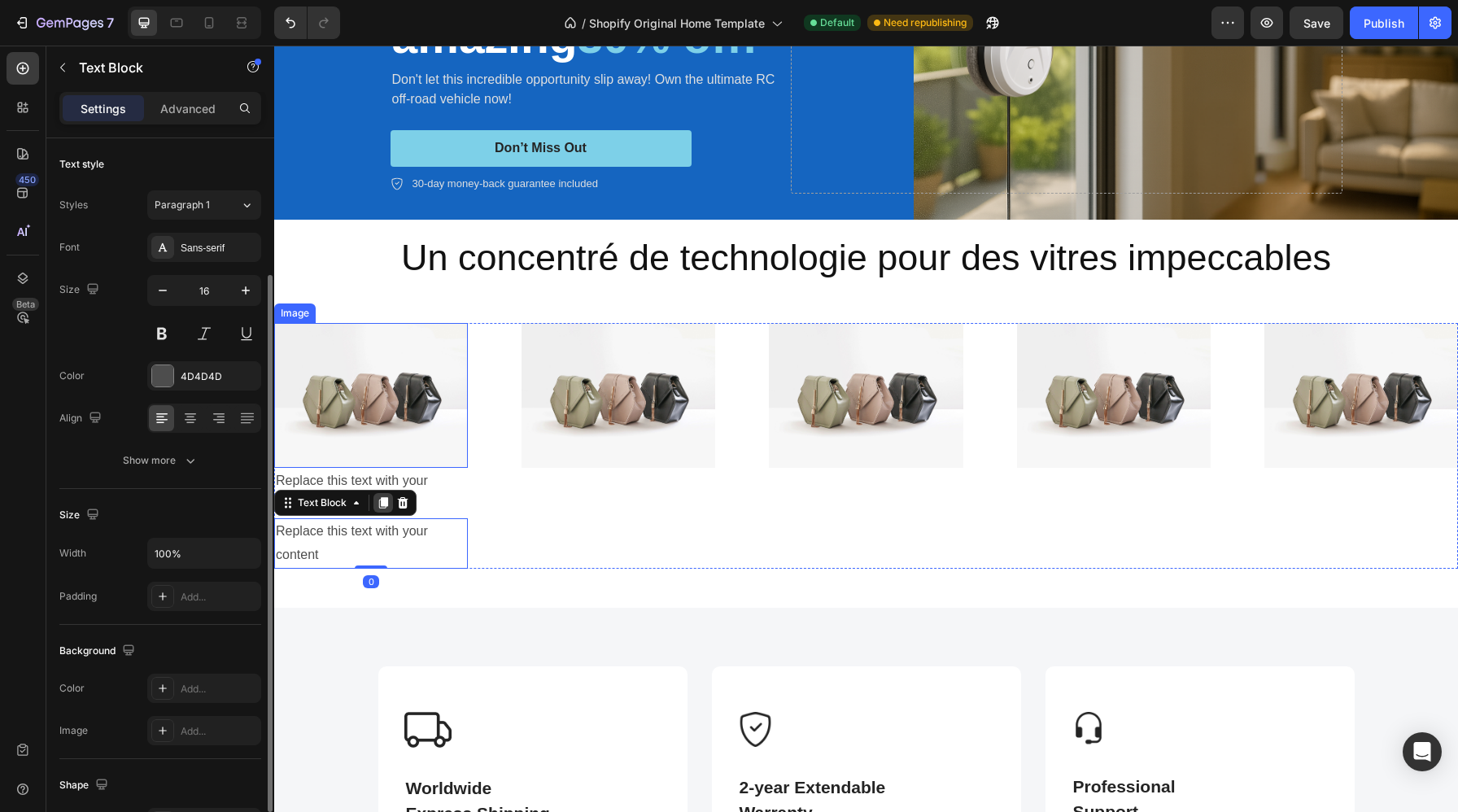
scroll to position [78, 0]
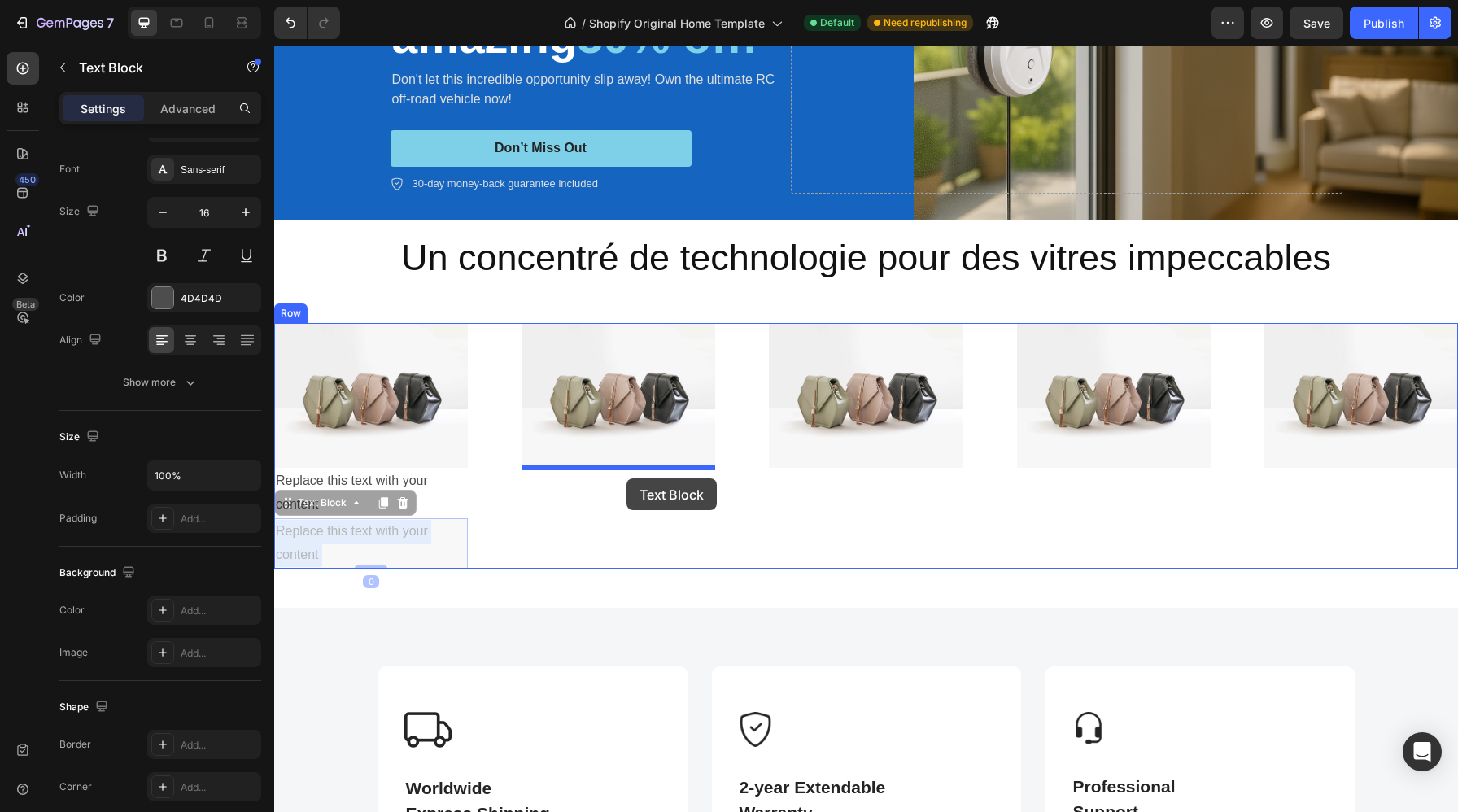
drag, startPoint x: 391, startPoint y: 542, endPoint x: 626, endPoint y: 478, distance: 243.6
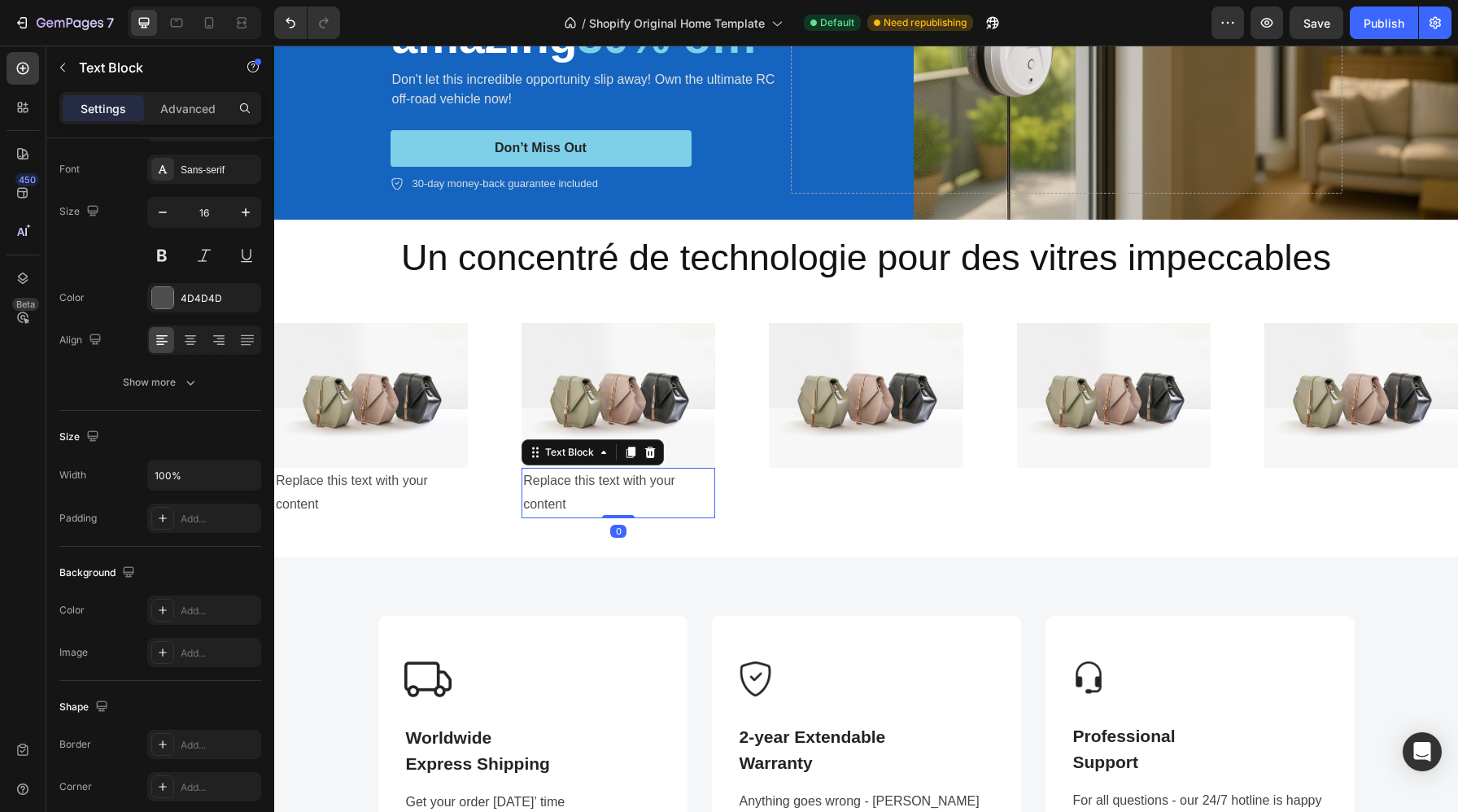
click at [634, 453] on icon at bounding box center [631, 453] width 9 height 11
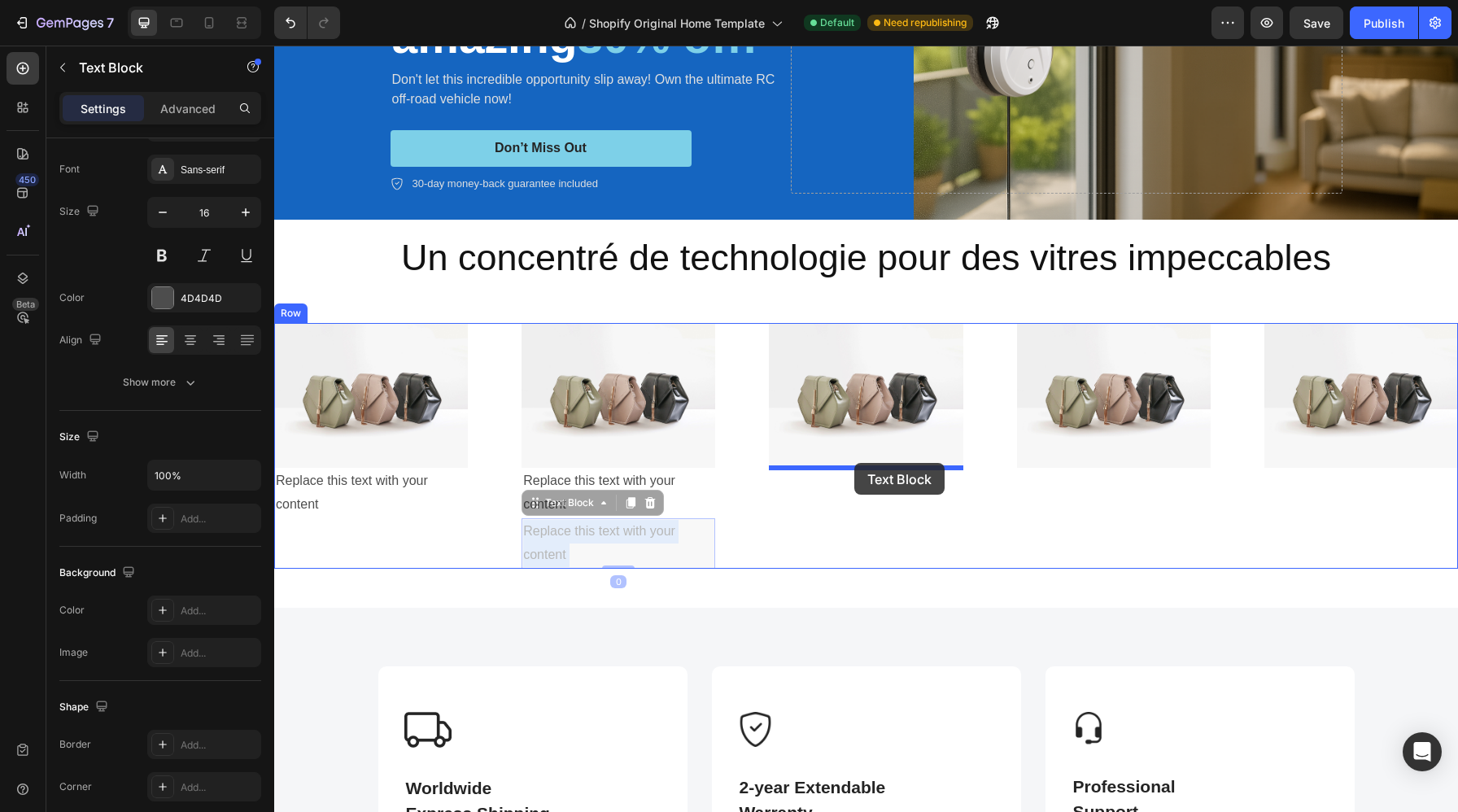
drag, startPoint x: 615, startPoint y: 535, endPoint x: 862, endPoint y: 461, distance: 257.8
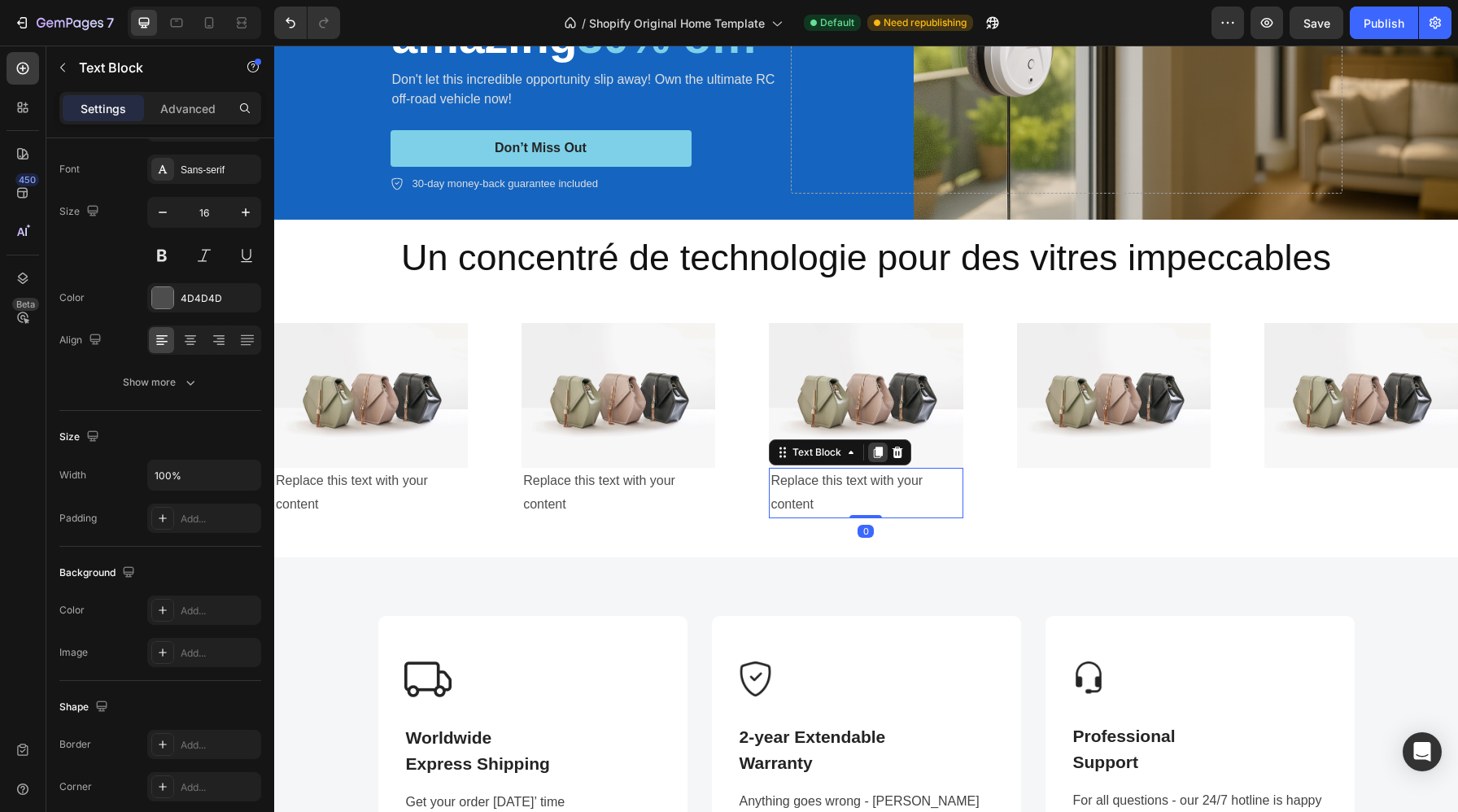
click at [883, 453] on icon at bounding box center [878, 453] width 13 height 13
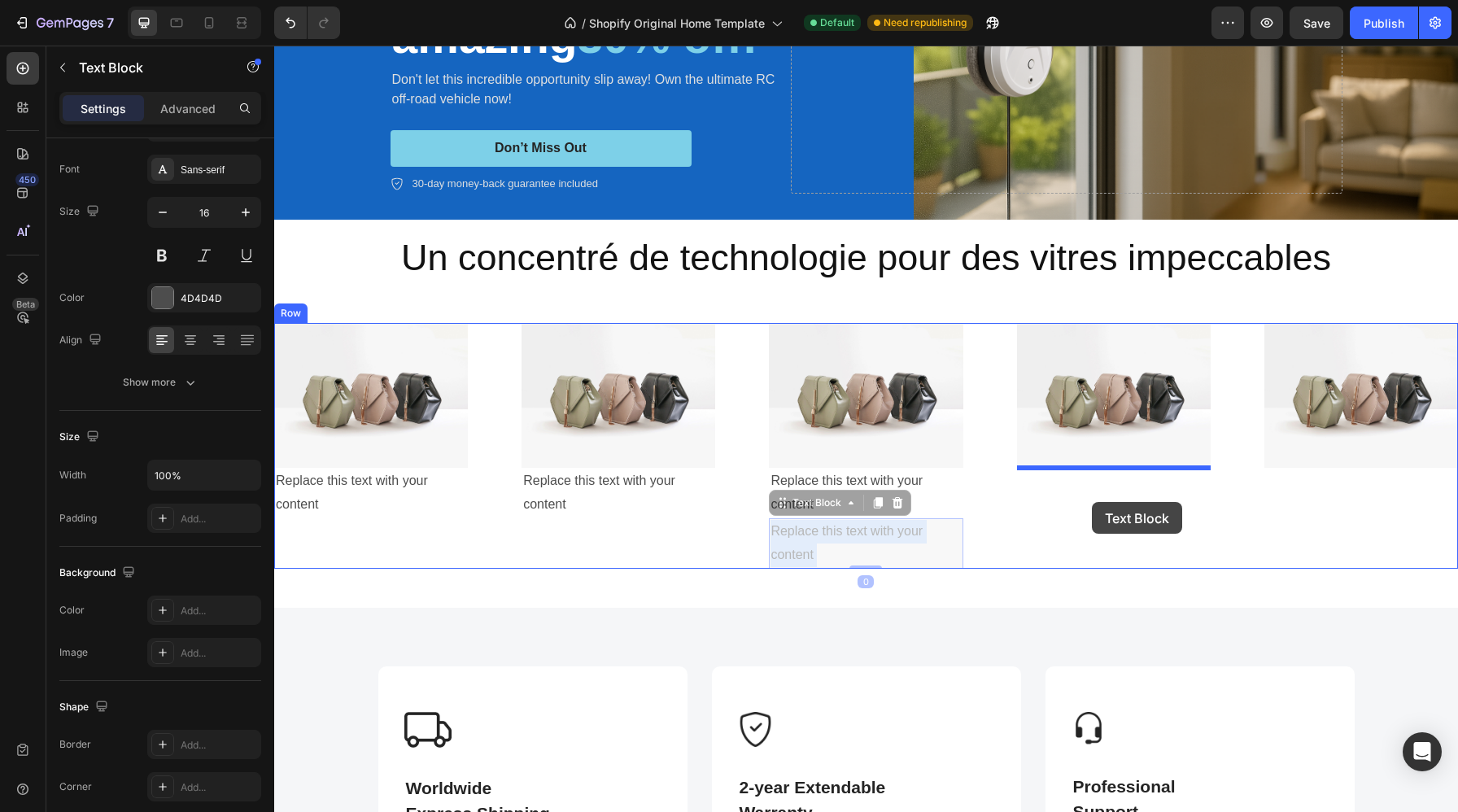
drag, startPoint x: 877, startPoint y: 551, endPoint x: 1092, endPoint y: 501, distance: 220.7
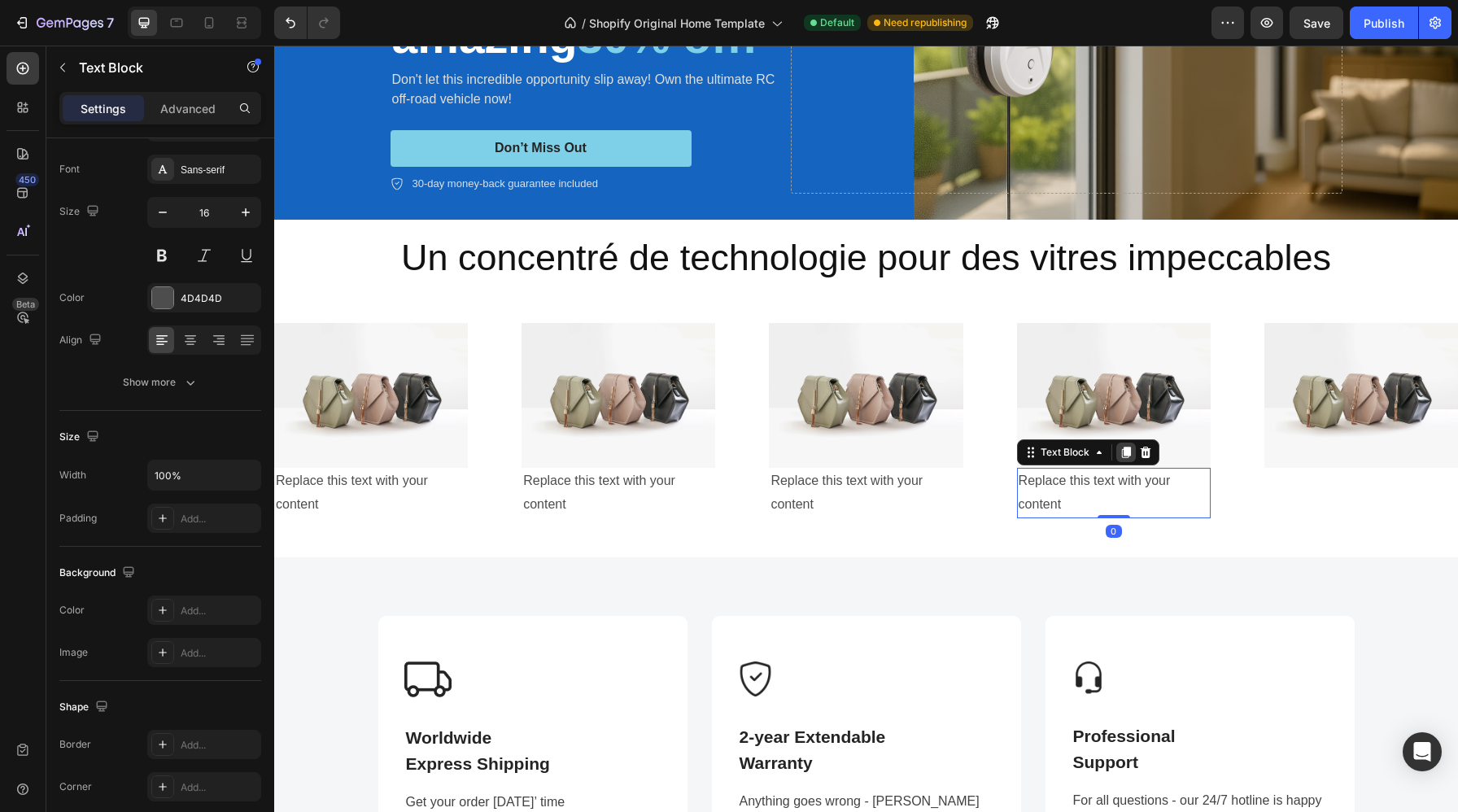
click at [1134, 453] on div at bounding box center [1126, 452] width 19 height 19
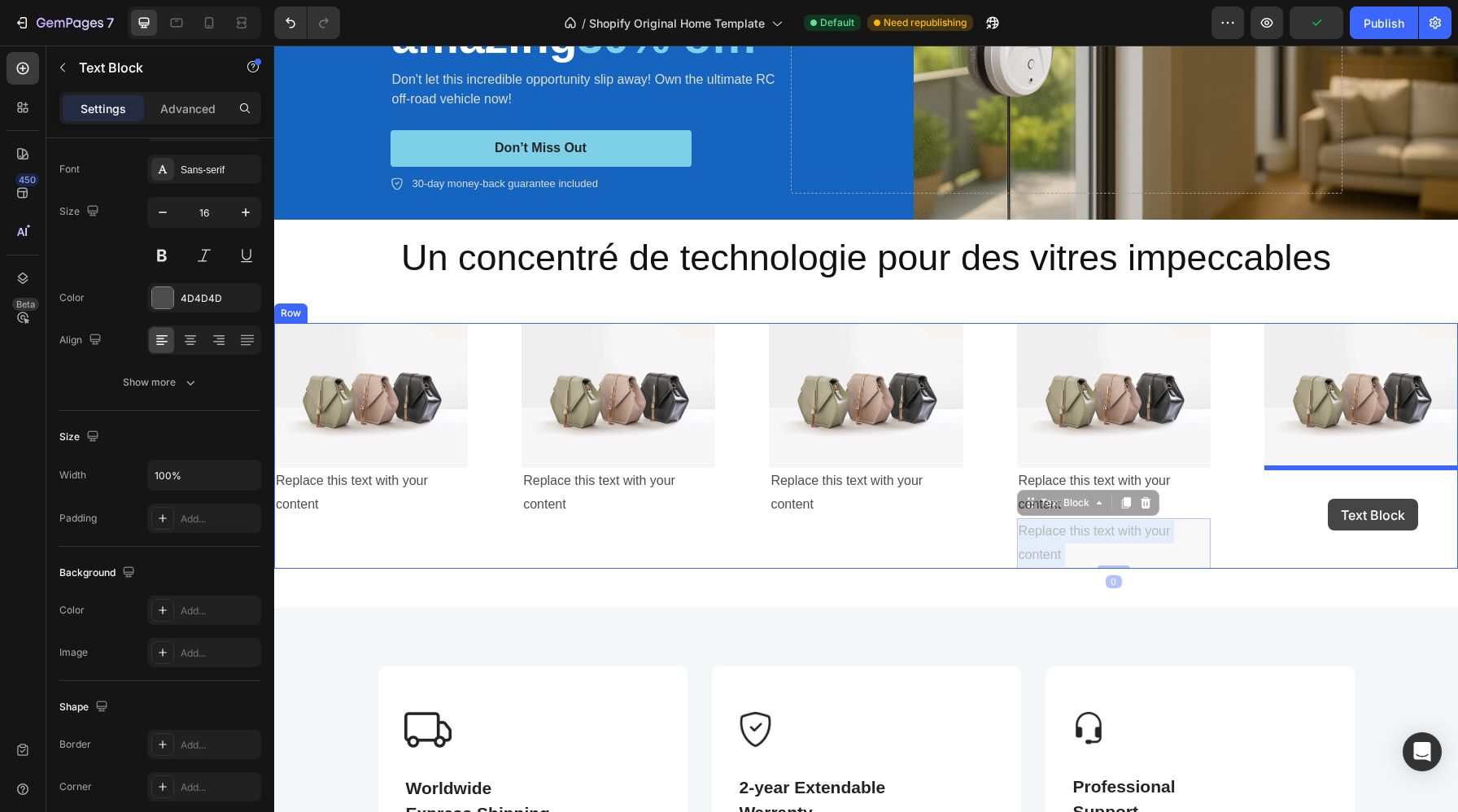
drag, startPoint x: 1132, startPoint y: 537, endPoint x: 1327, endPoint y: 499, distance: 198.7
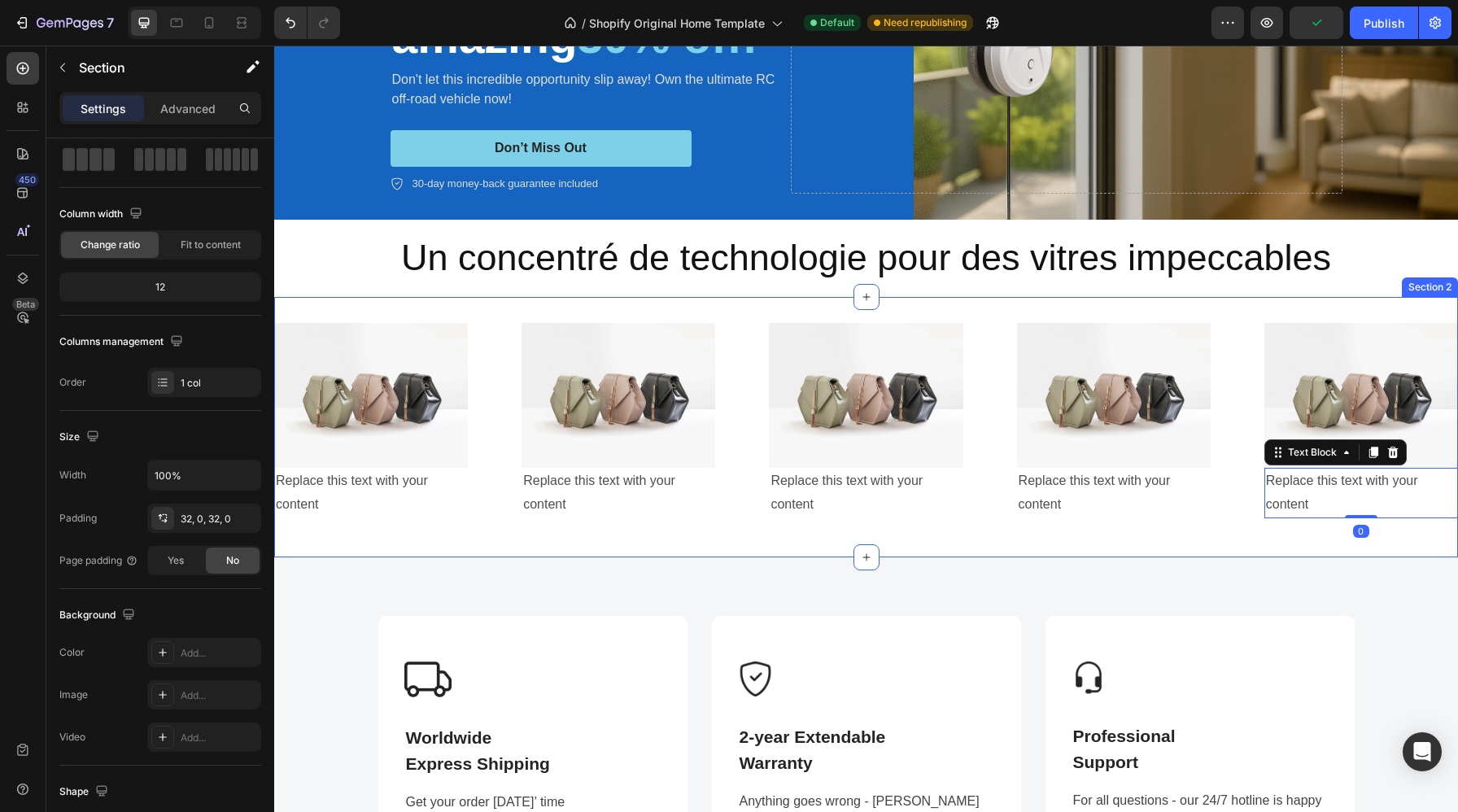
click at [1108, 536] on div "Image Replace this text with your content Text Block Image Replace this text wi…" at bounding box center [866, 427] width 1184 height 260
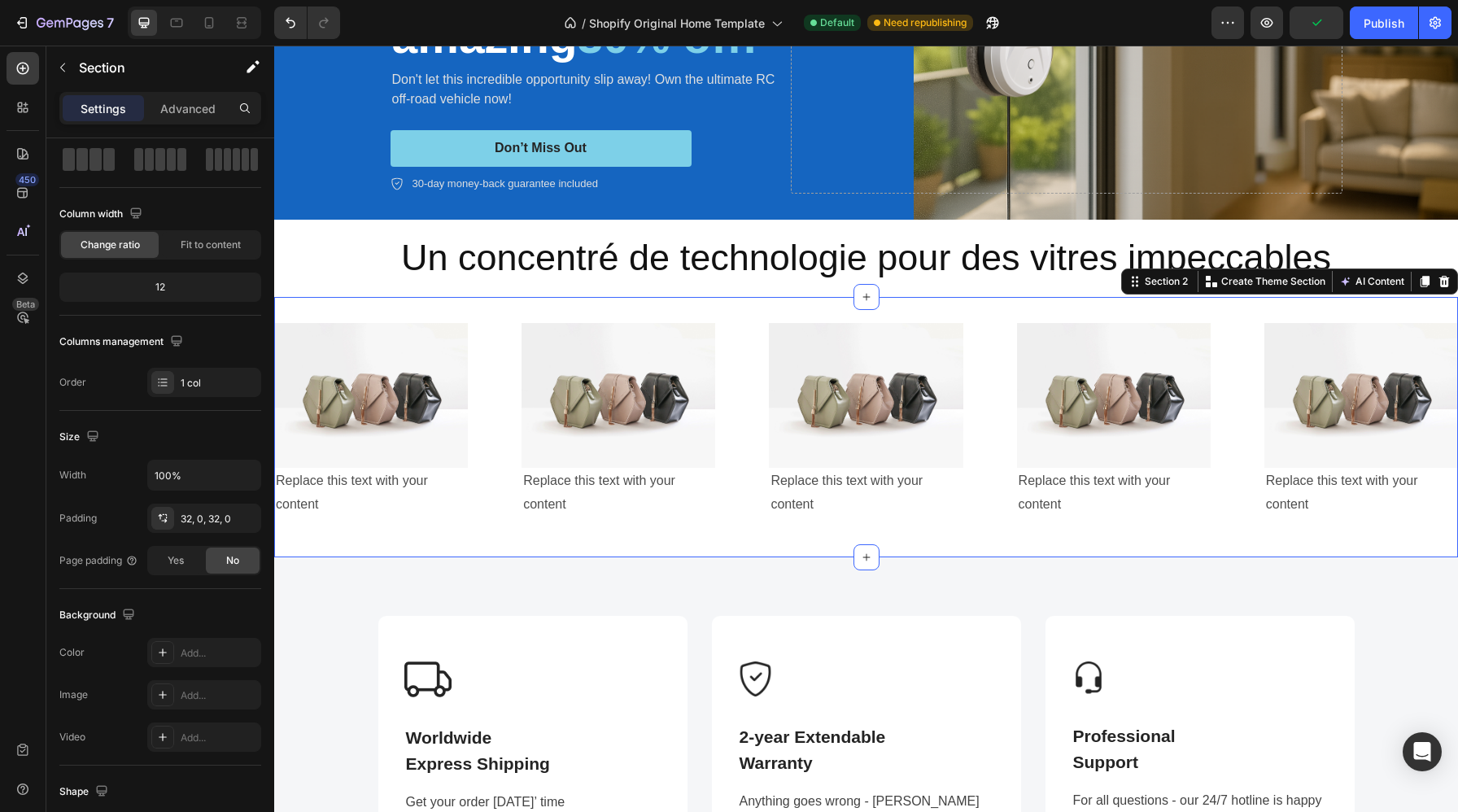
scroll to position [0, 0]
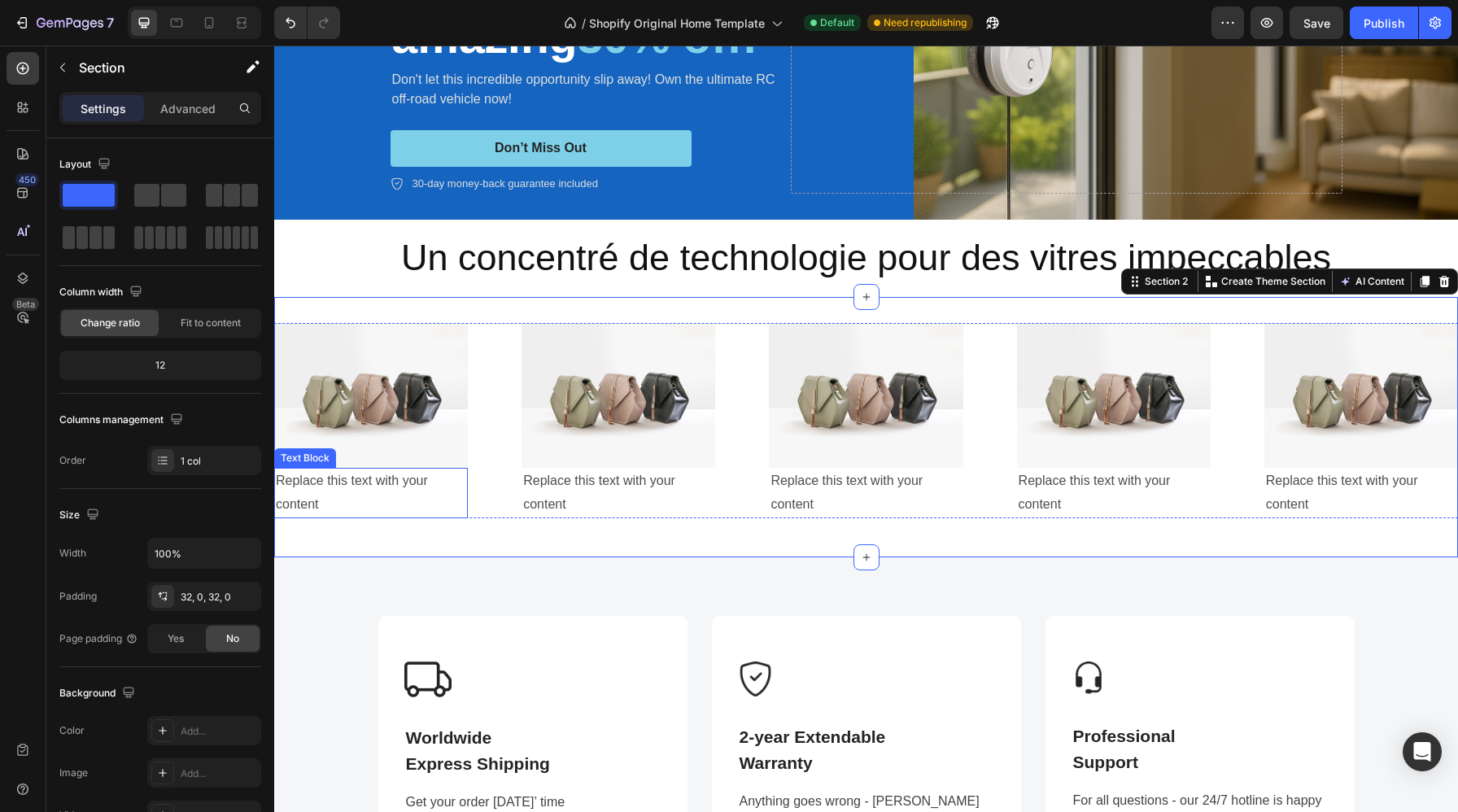
click at [350, 486] on div "Replace this text with your content" at bounding box center [371, 492] width 194 height 51
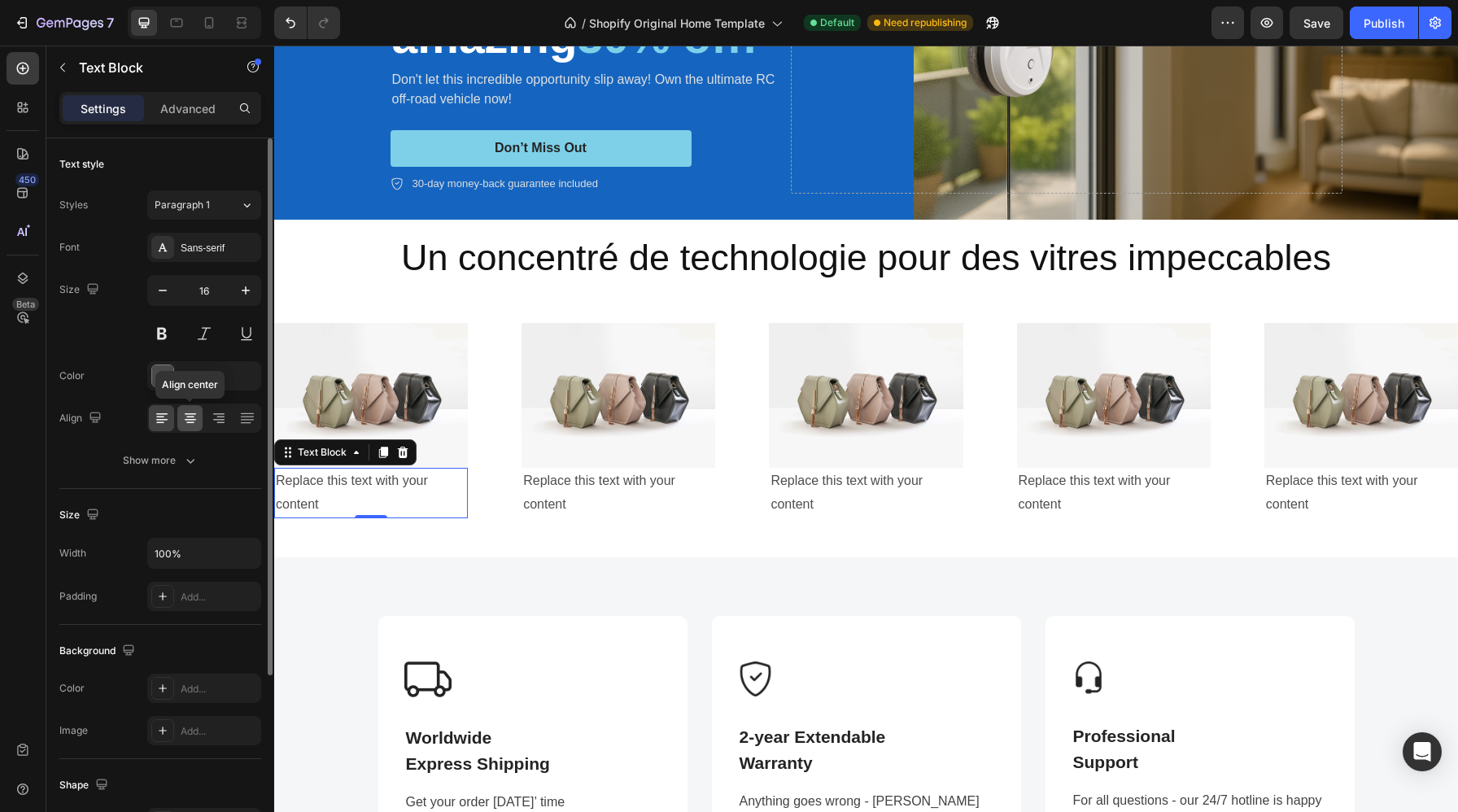
click at [196, 418] on icon at bounding box center [190, 419] width 11 height 2
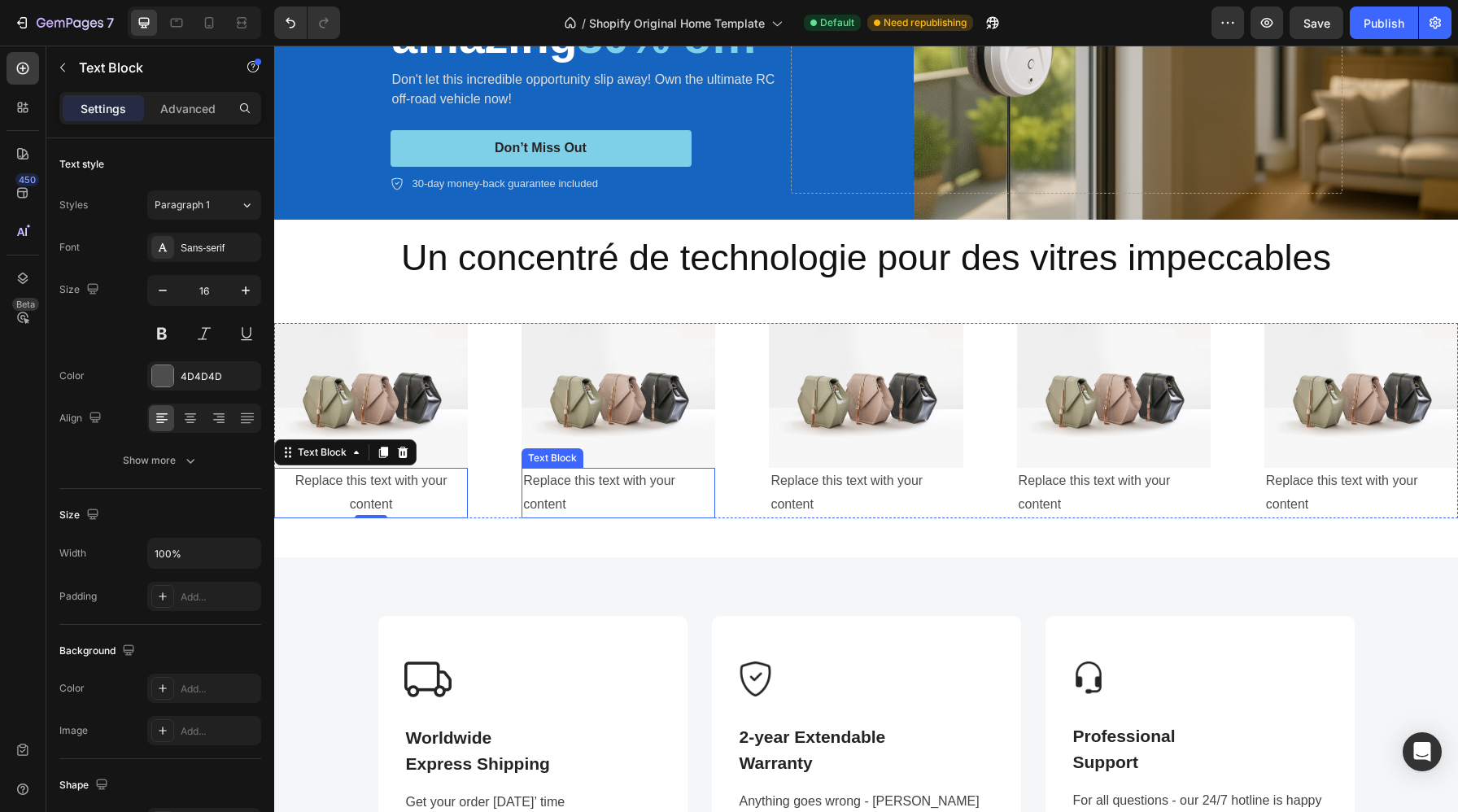
click at [591, 500] on div "Replace this text with your content" at bounding box center [619, 492] width 194 height 51
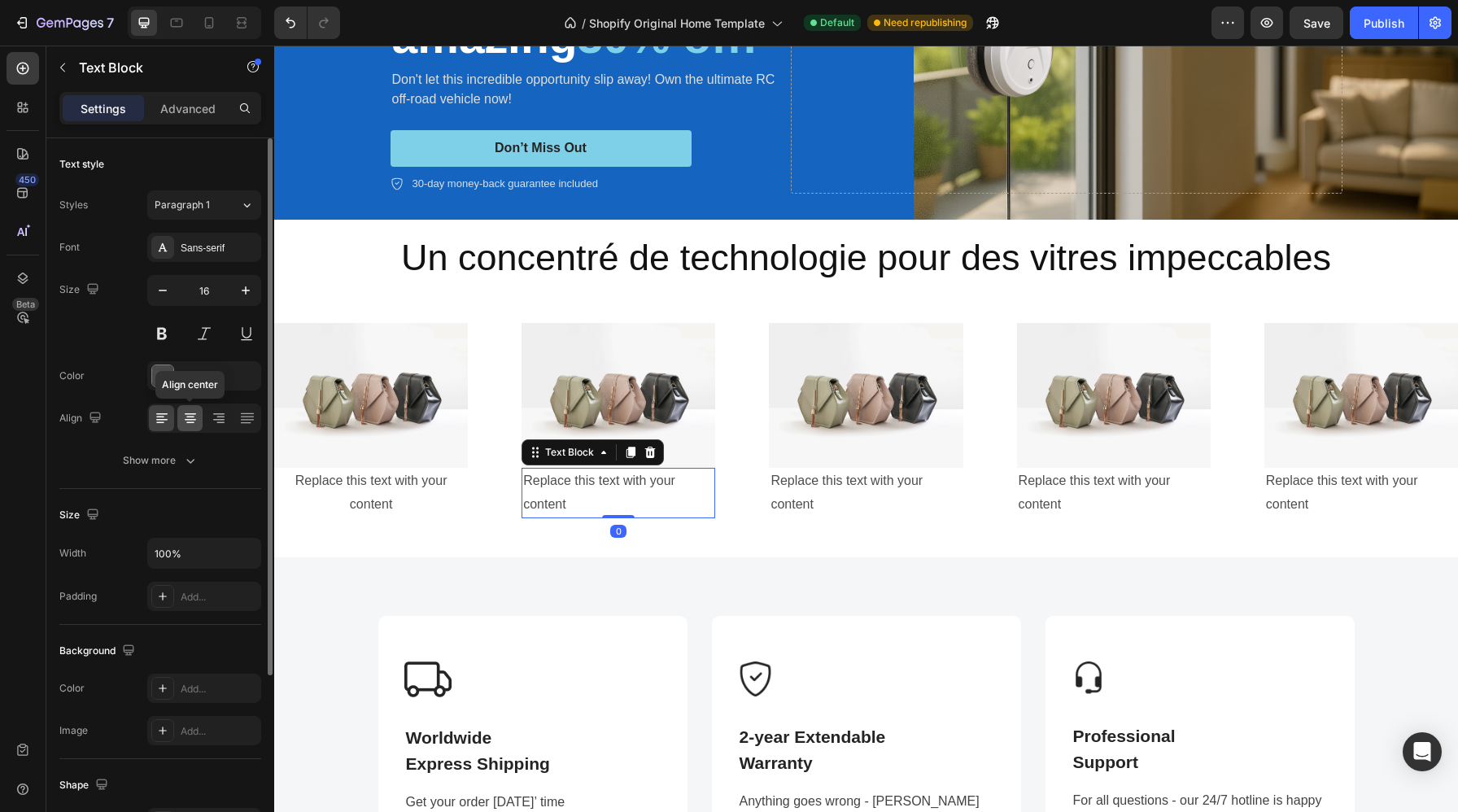
click at [193, 426] on icon at bounding box center [191, 418] width 17 height 17
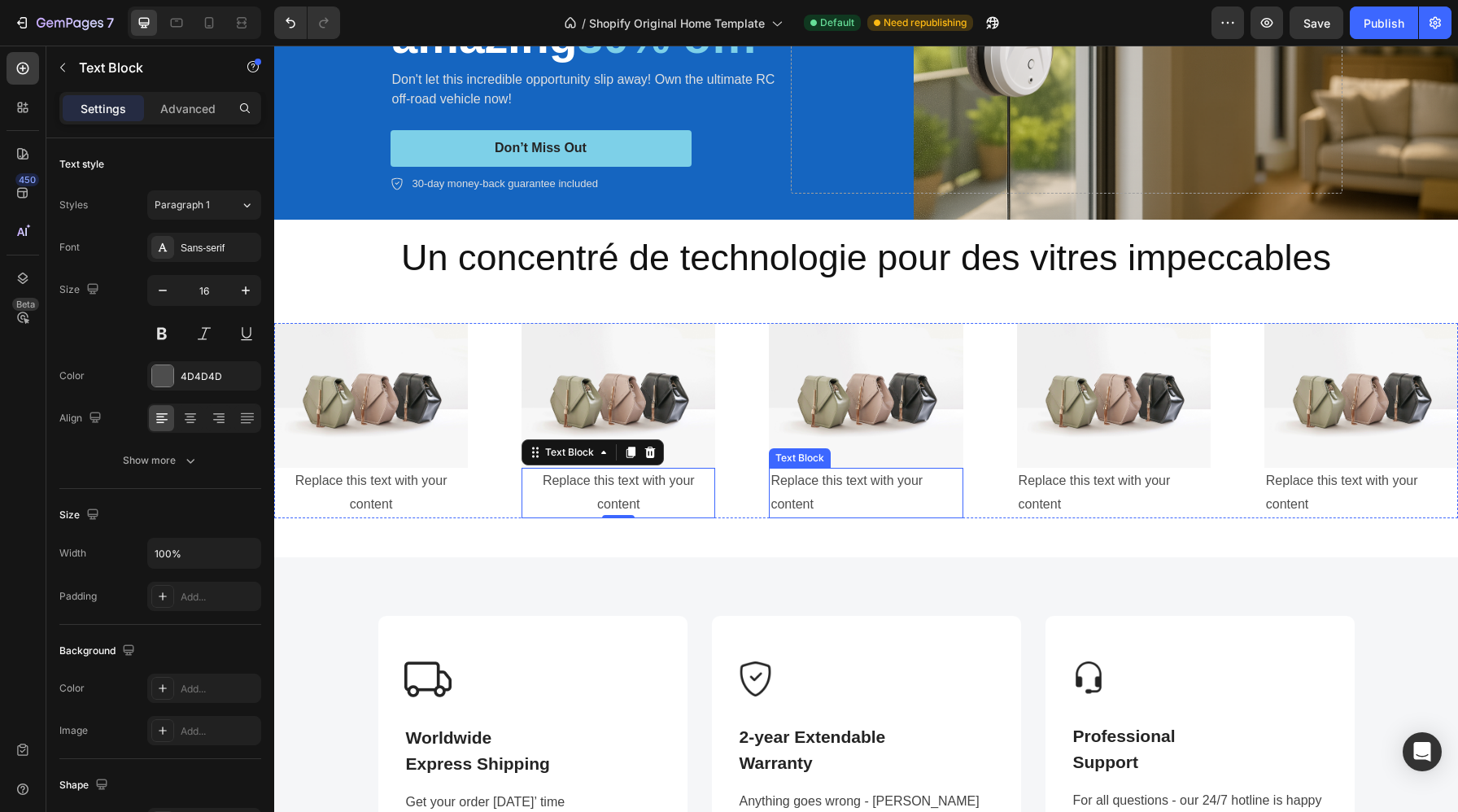
click at [827, 490] on div "Replace this text with your content" at bounding box center [866, 492] width 194 height 51
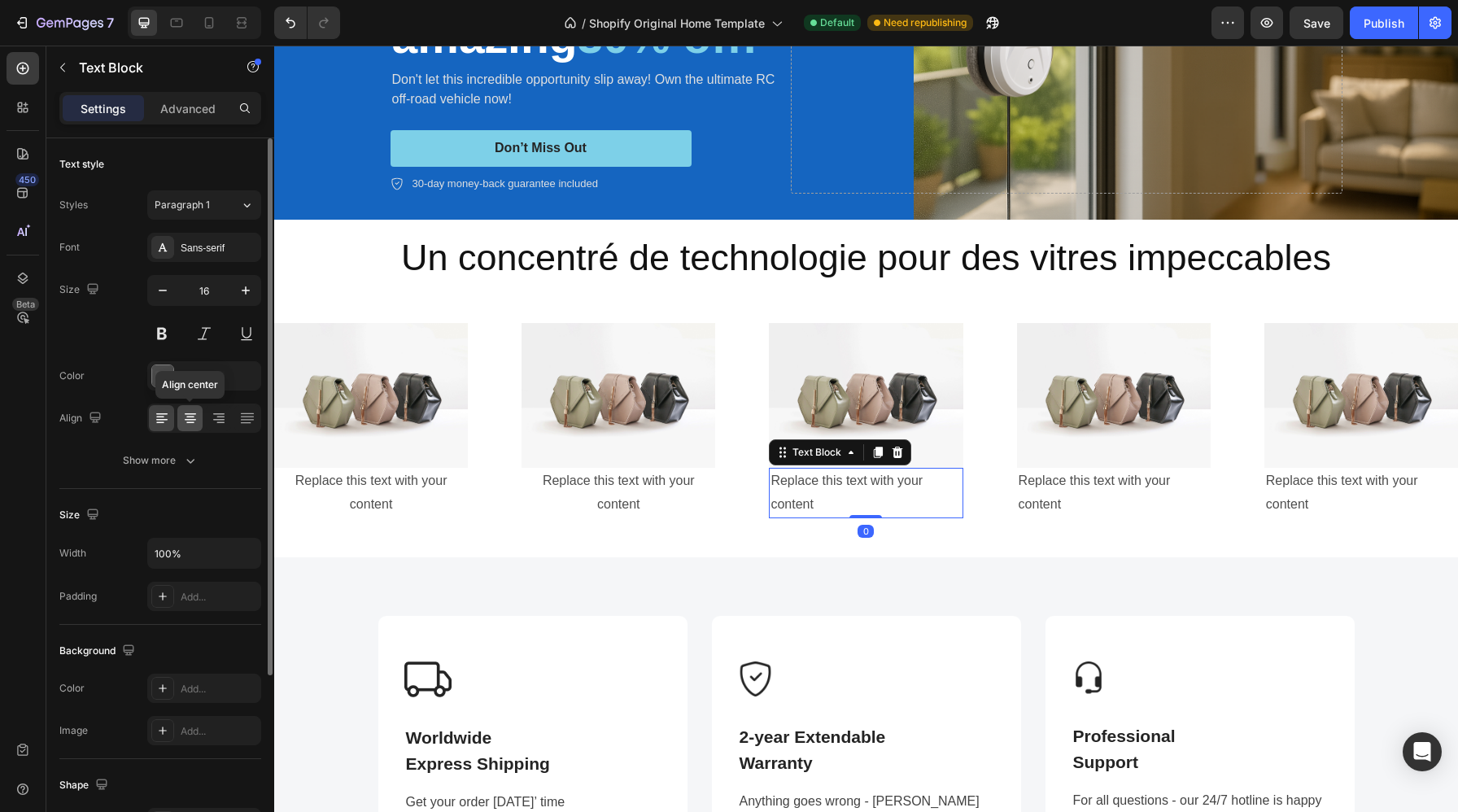
click at [187, 429] on div at bounding box center [189, 418] width 25 height 26
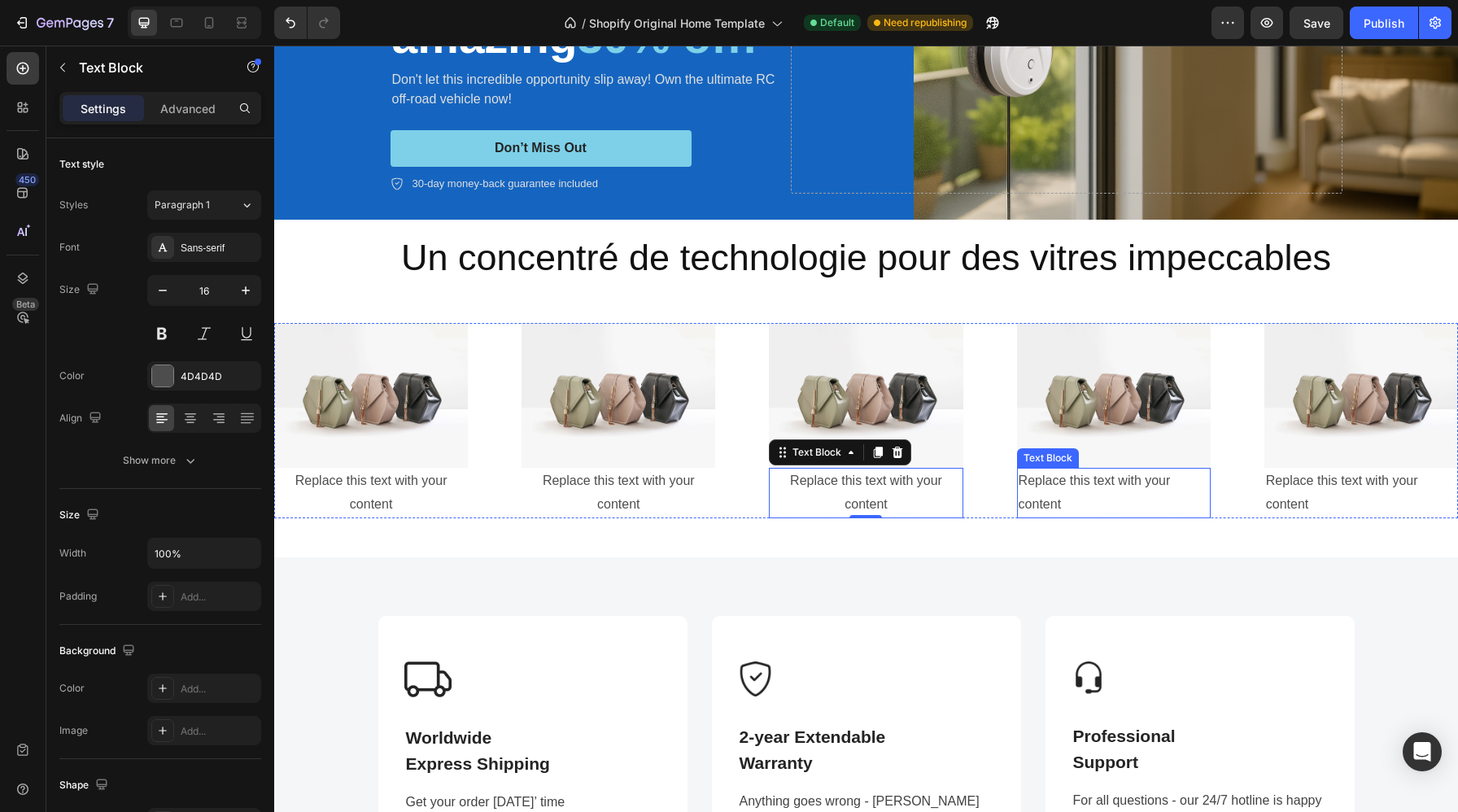
click at [1105, 495] on div "Replace this text with your content" at bounding box center [1114, 492] width 194 height 51
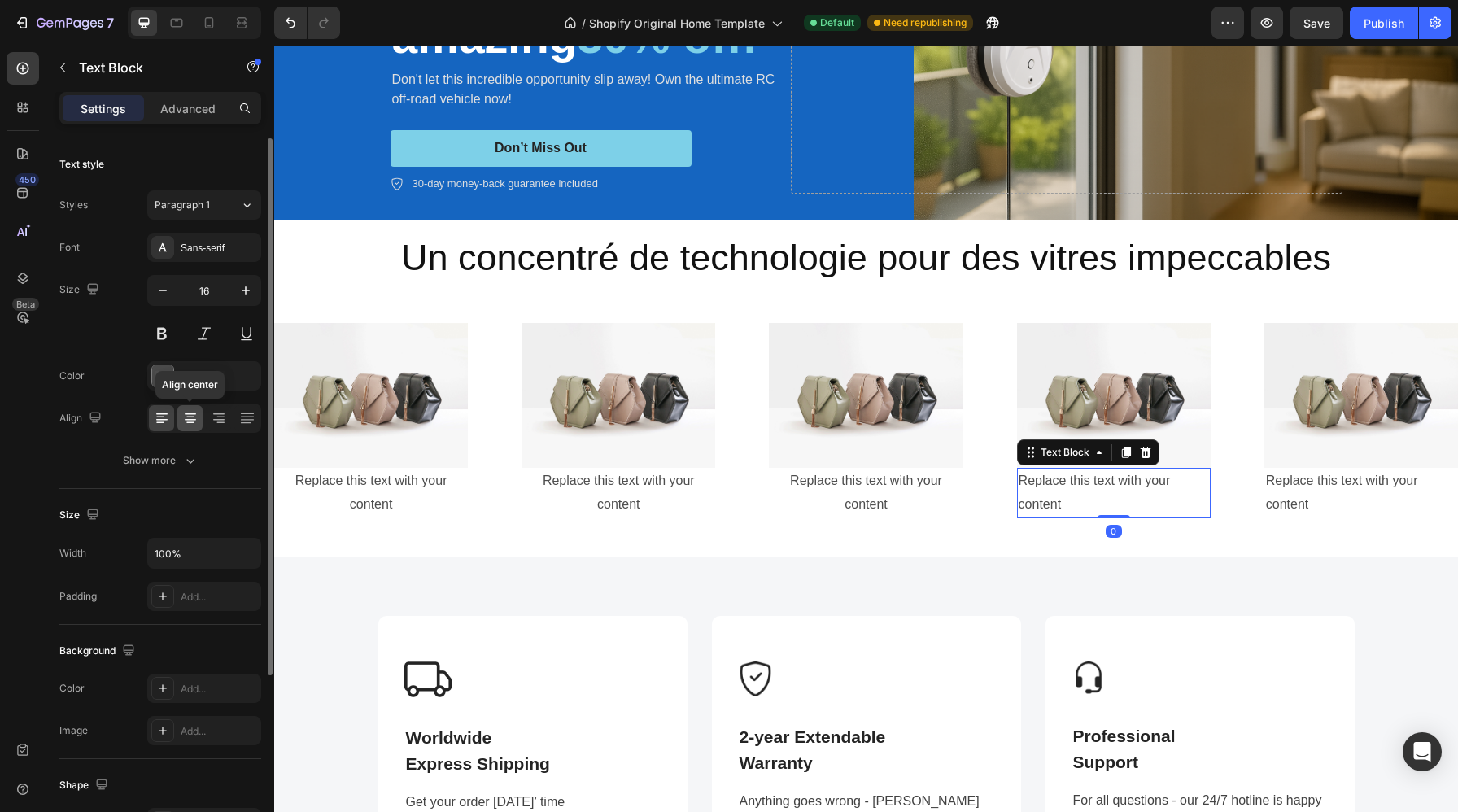
click at [194, 415] on icon at bounding box center [191, 418] width 17 height 17
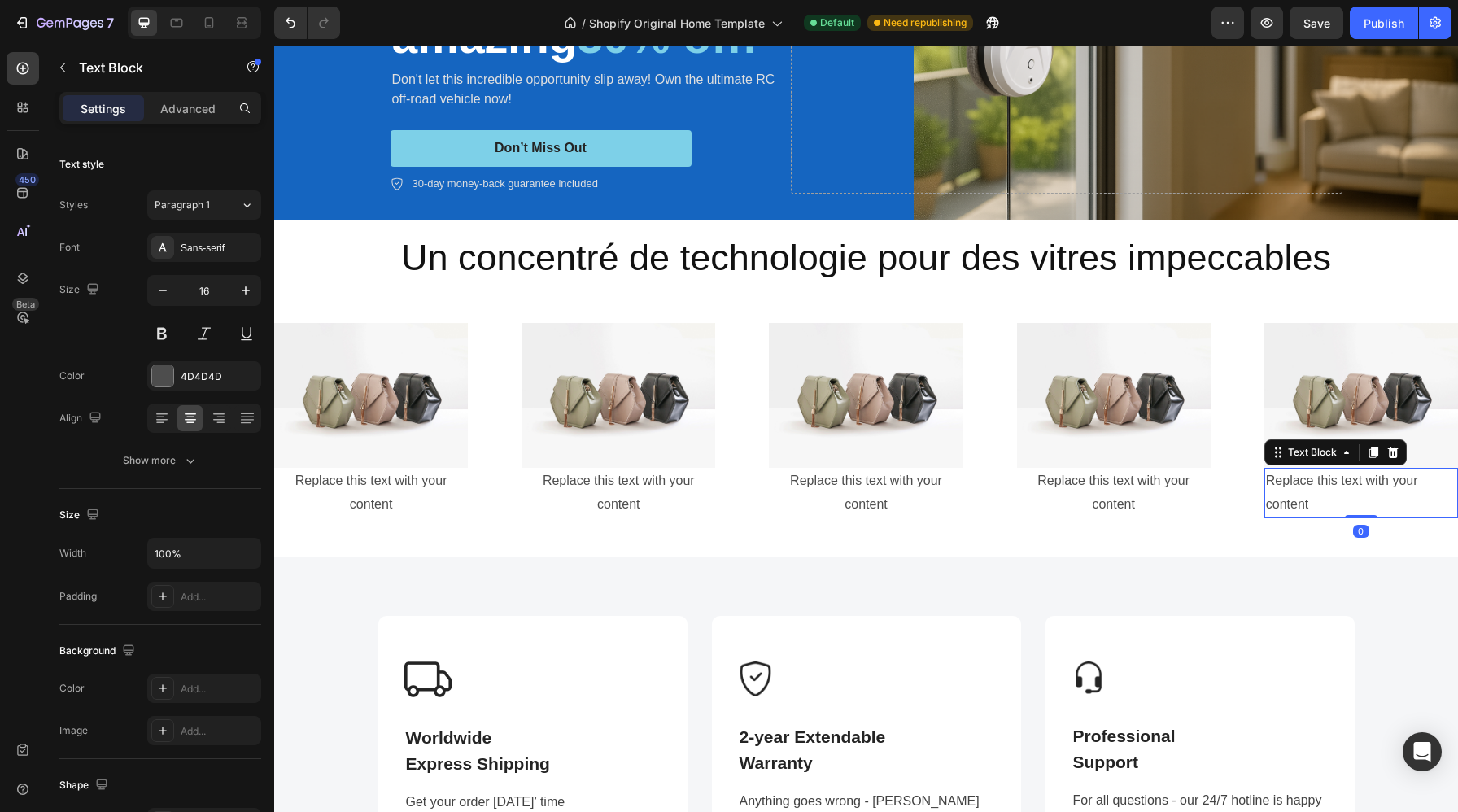
click at [1344, 478] on div "Replace this text with your content" at bounding box center [1361, 492] width 194 height 51
click at [189, 426] on icon at bounding box center [191, 418] width 17 height 17
click at [374, 497] on div "Replace this text with your content" at bounding box center [371, 492] width 194 height 51
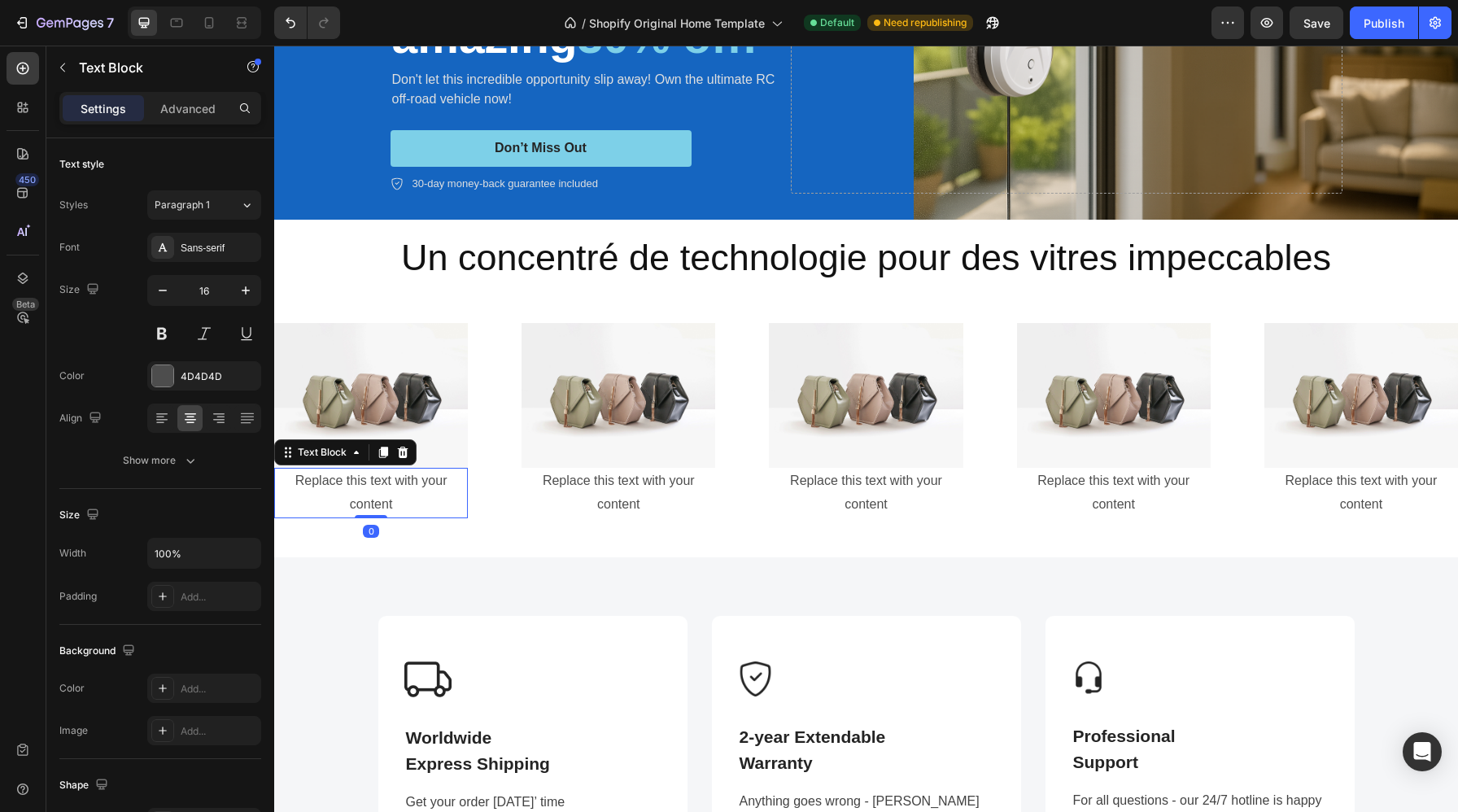
click at [374, 497] on div "Replace this text with your content" at bounding box center [371, 492] width 194 height 51
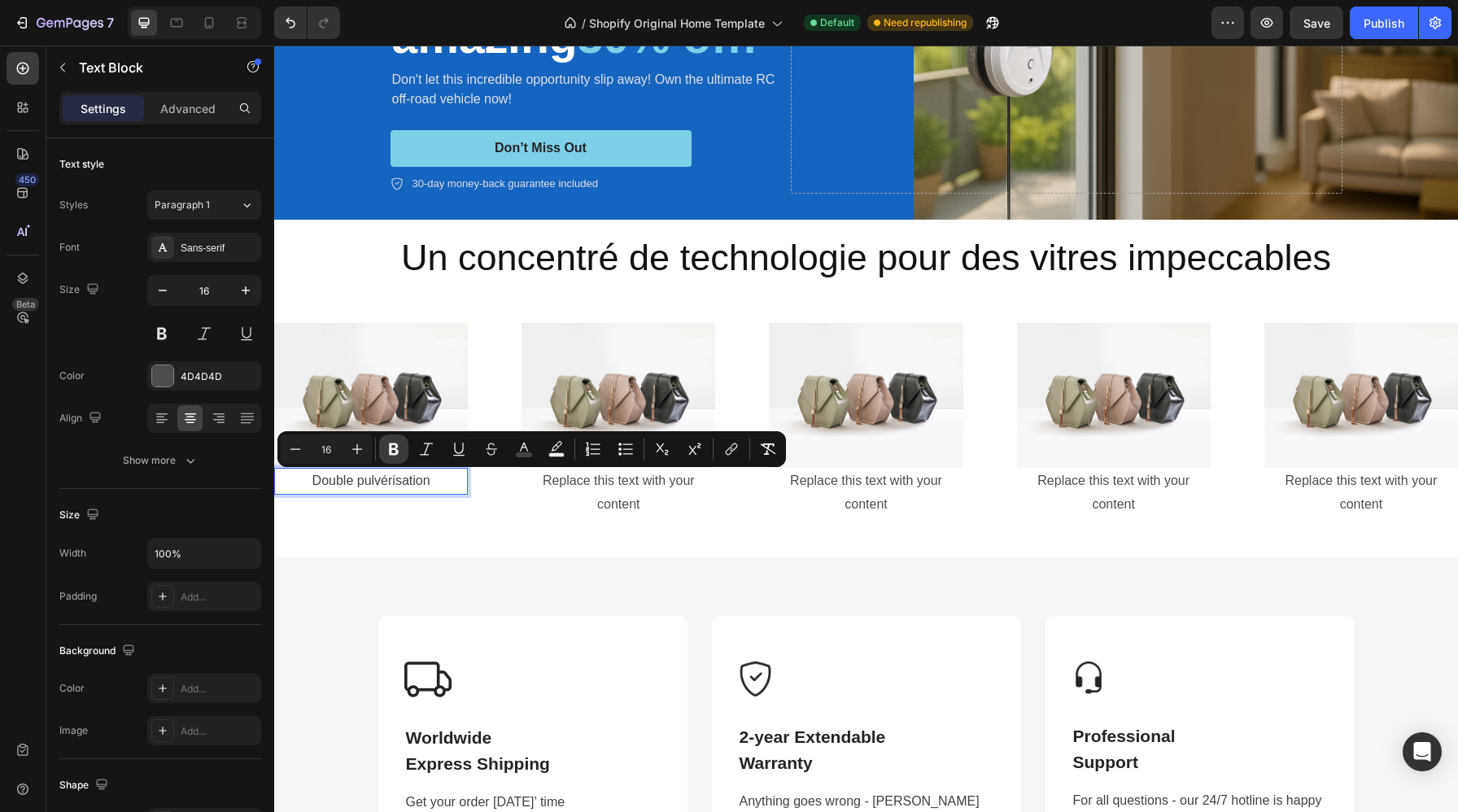
click at [393, 446] on icon "Editor contextual toolbar" at bounding box center [394, 449] width 17 height 17
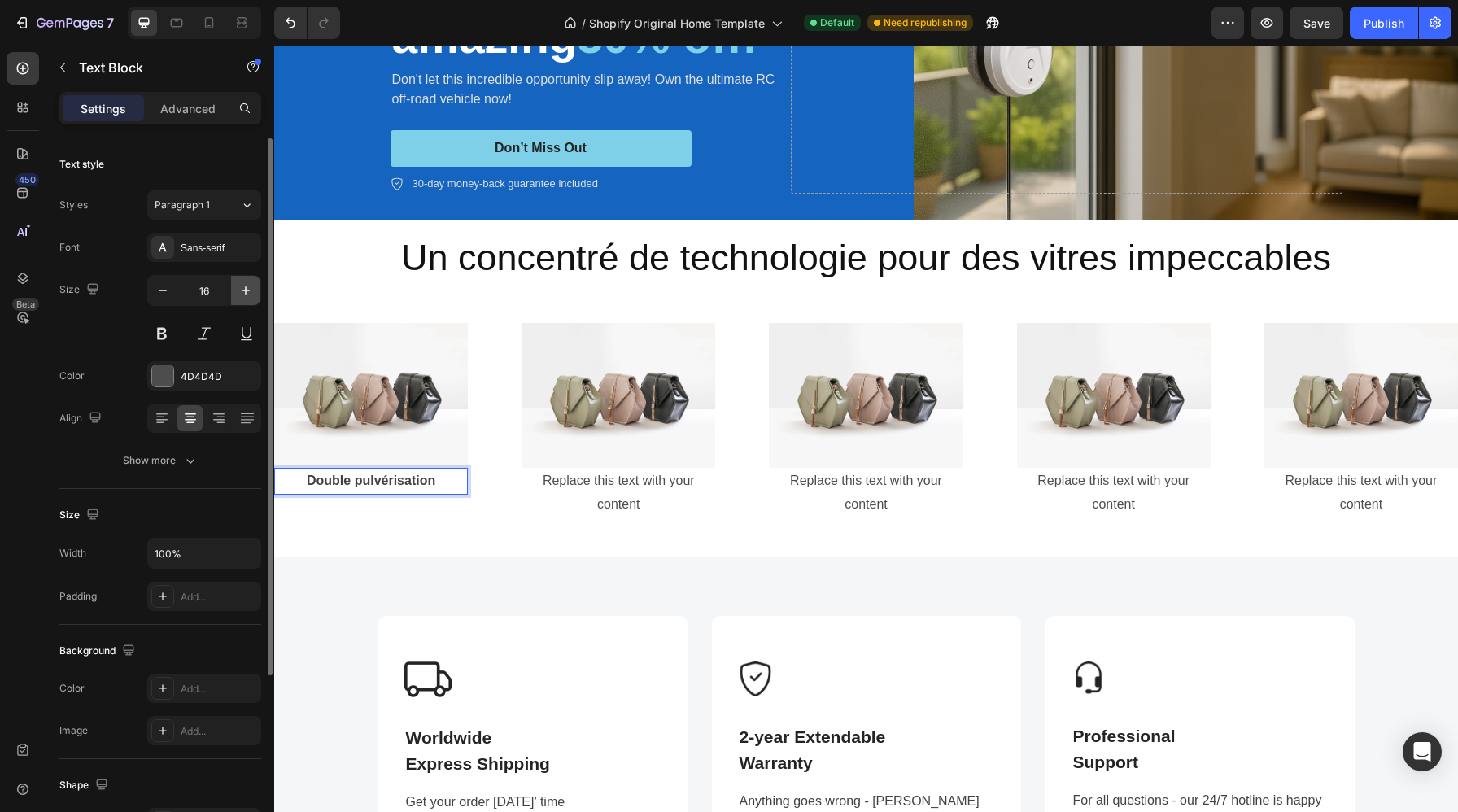
click at [249, 292] on icon "button" at bounding box center [246, 290] width 17 height 17
type input "17"
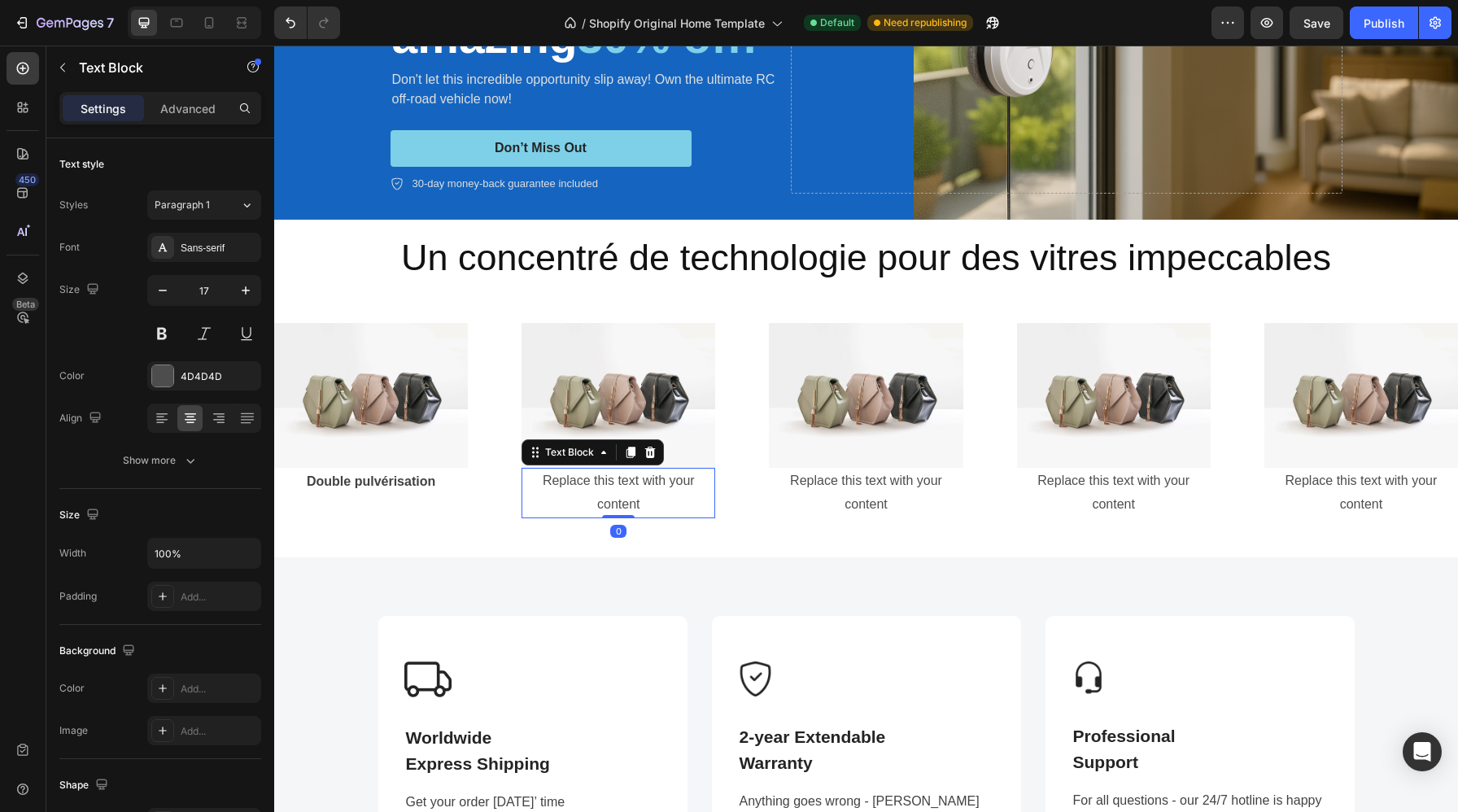
click at [620, 488] on div "Replace this text with your content" at bounding box center [619, 492] width 194 height 51
click at [620, 487] on div "Replace this text with your content" at bounding box center [619, 492] width 194 height 51
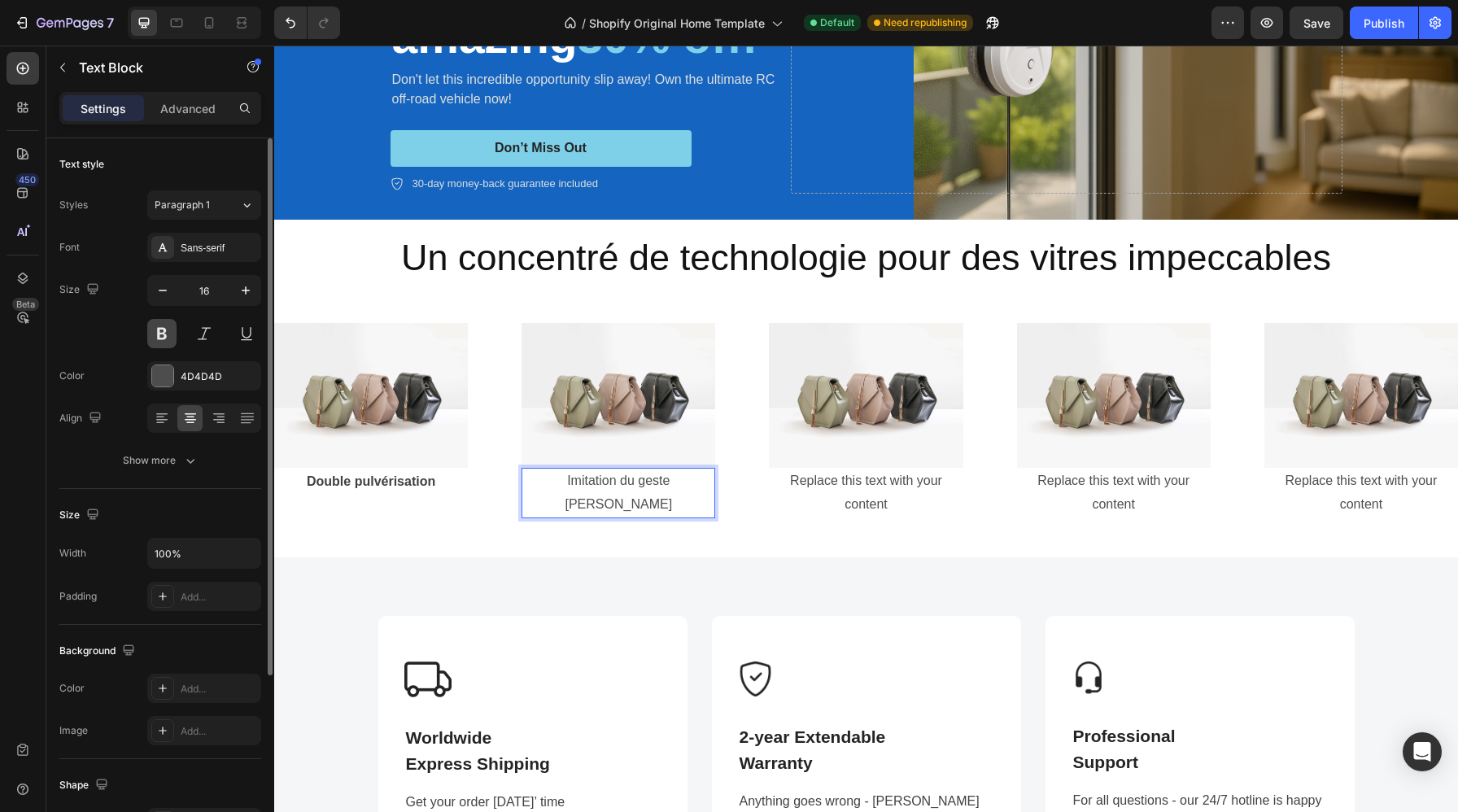
click at [154, 324] on button at bounding box center [162, 334] width 30 height 29
click at [246, 288] on icon "button" at bounding box center [246, 290] width 17 height 17
type input "17"
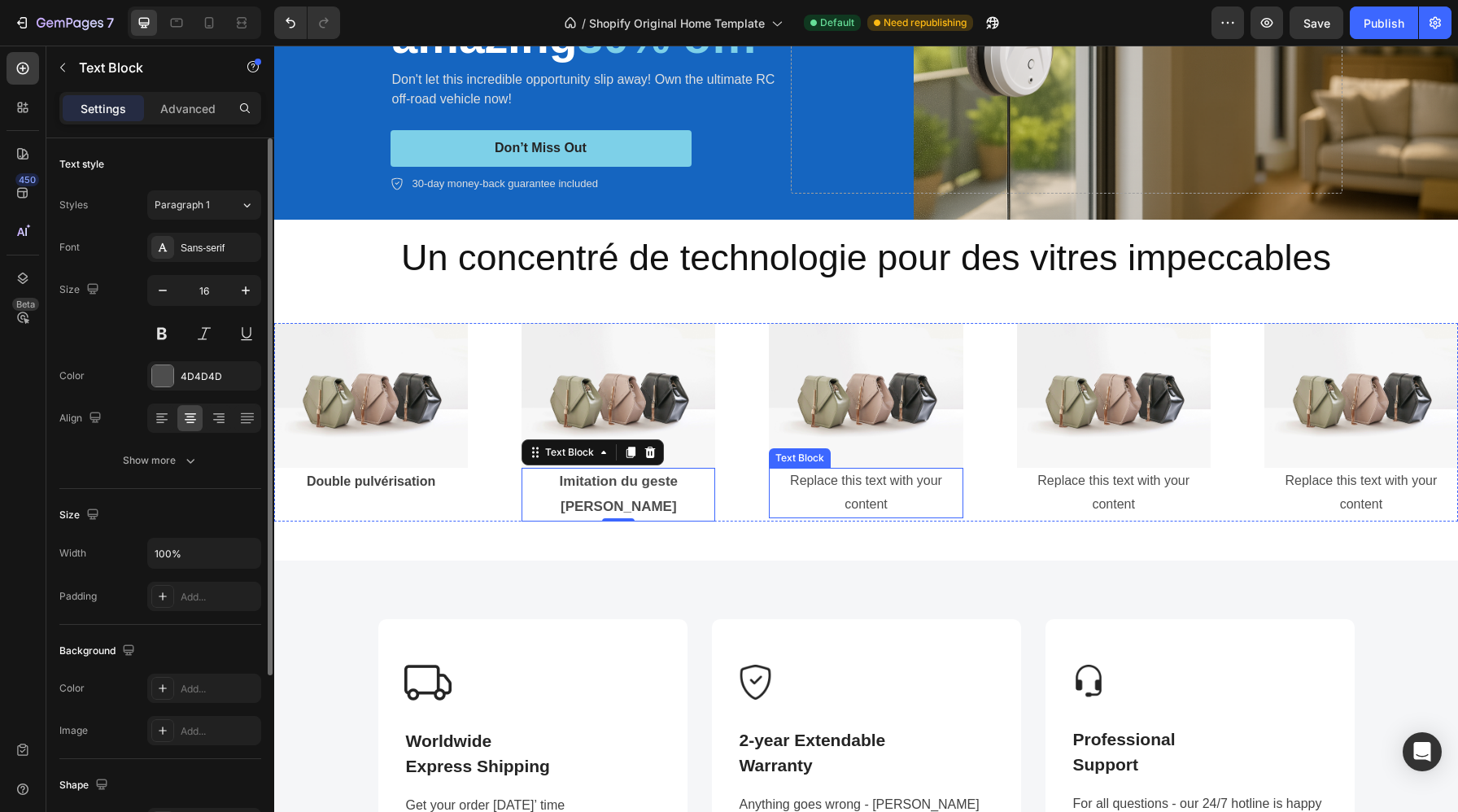
click at [924, 499] on div "Replace this text with your content" at bounding box center [866, 492] width 194 height 51
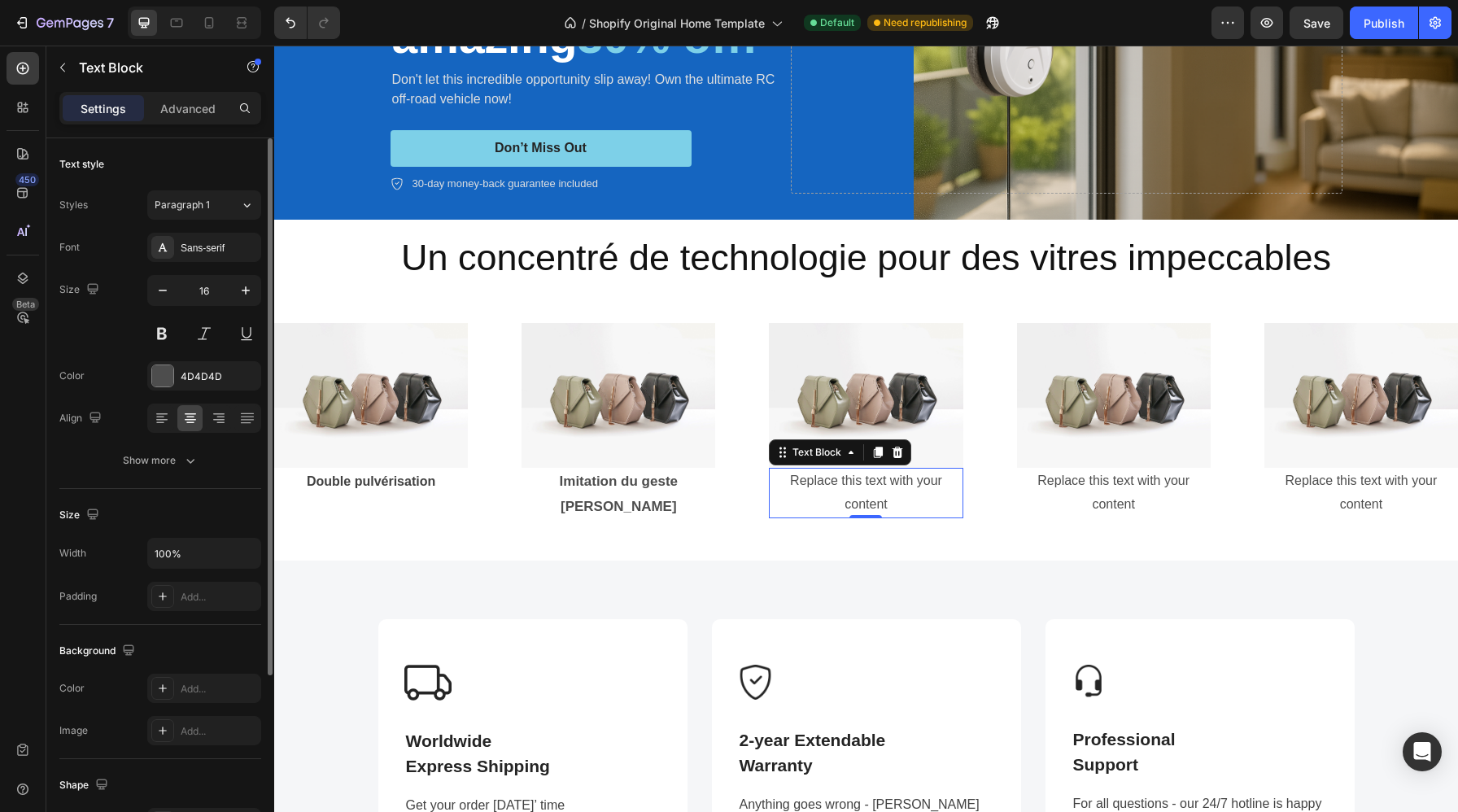
click at [910, 509] on div "Replace this text with your content" at bounding box center [866, 492] width 194 height 51
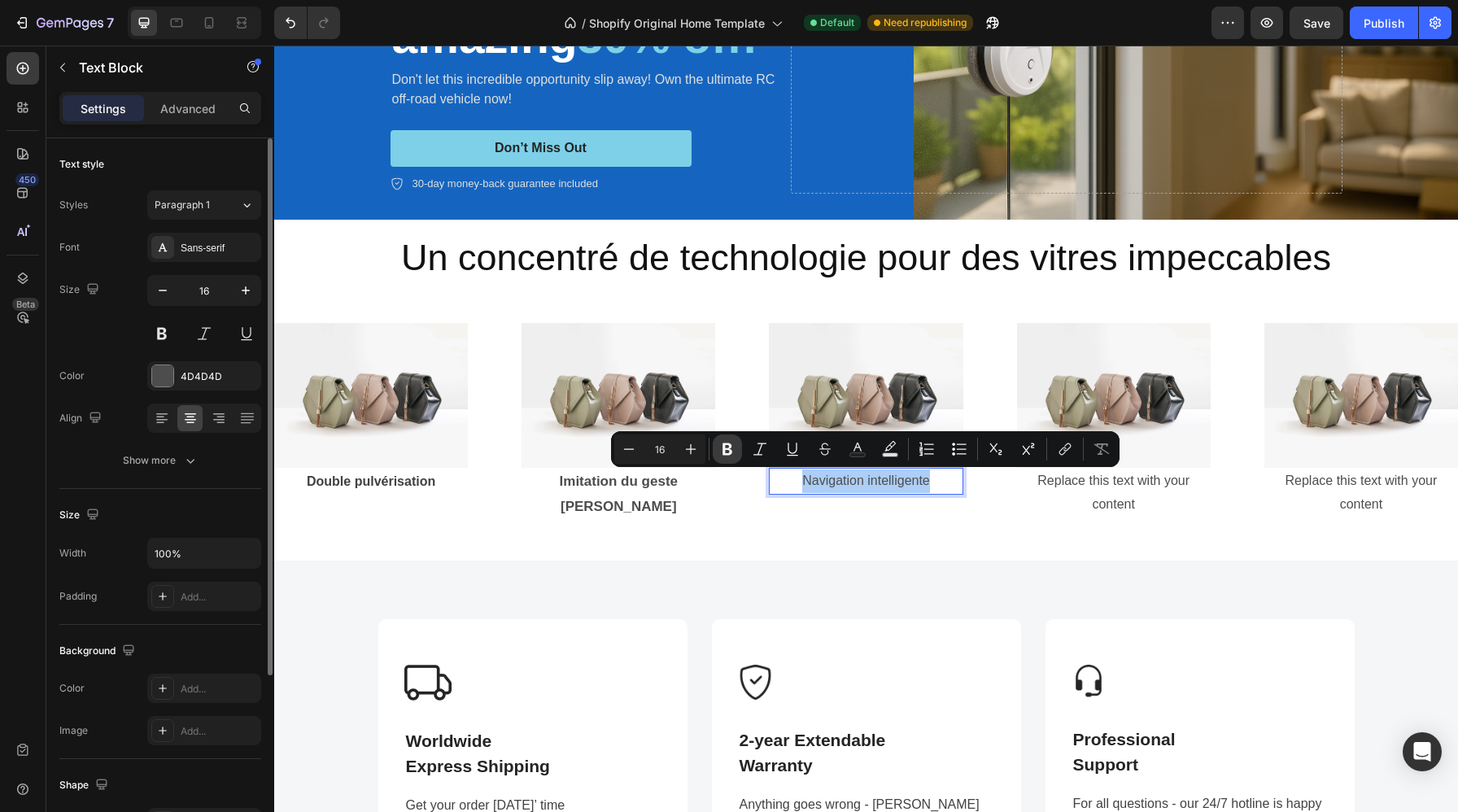
click at [723, 449] on icon "Editor contextual toolbar" at bounding box center [728, 449] width 10 height 12
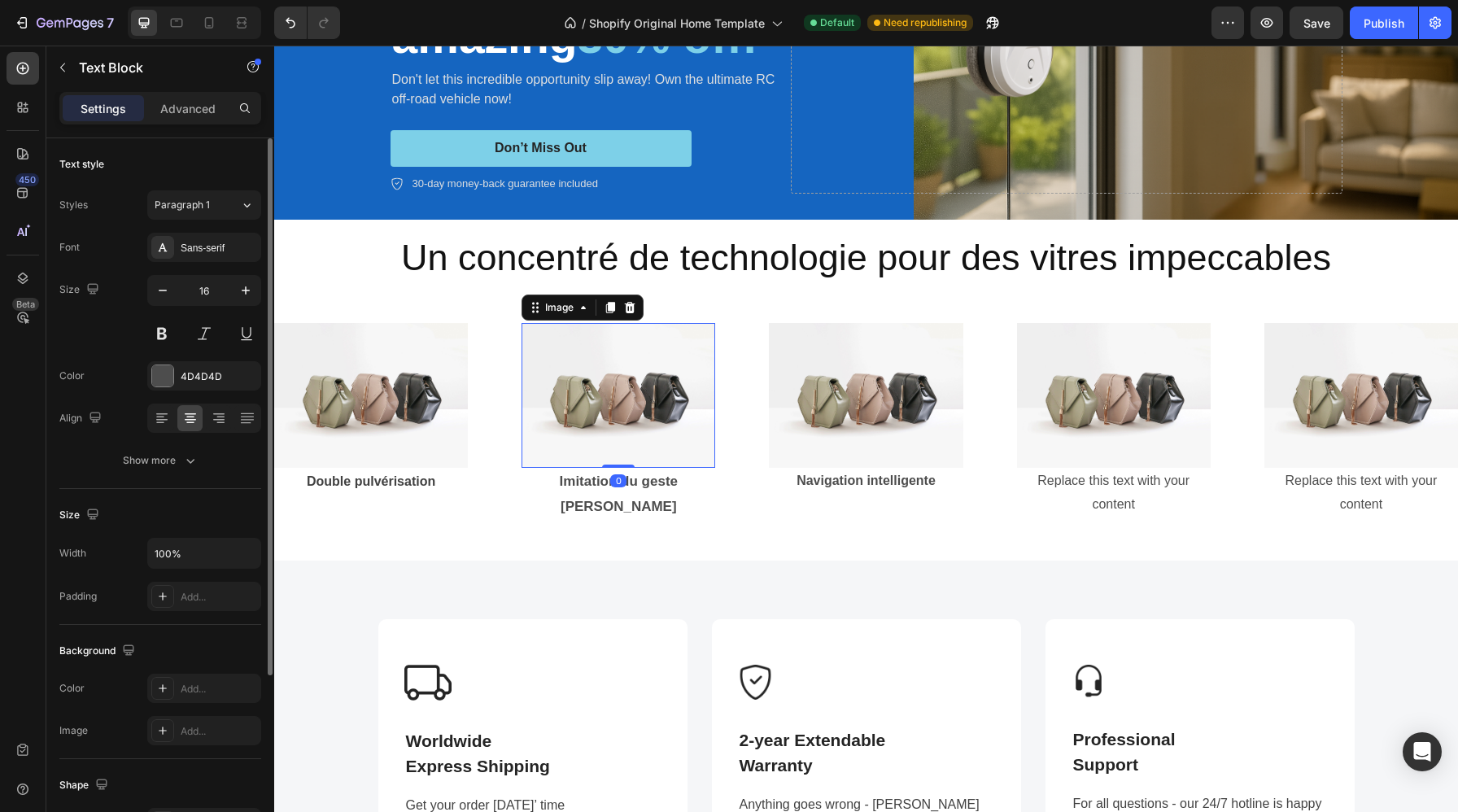
click at [696, 446] on img at bounding box center [619, 395] width 194 height 146
click at [845, 485] on strong "Navigation intelligente" at bounding box center [866, 480] width 139 height 14
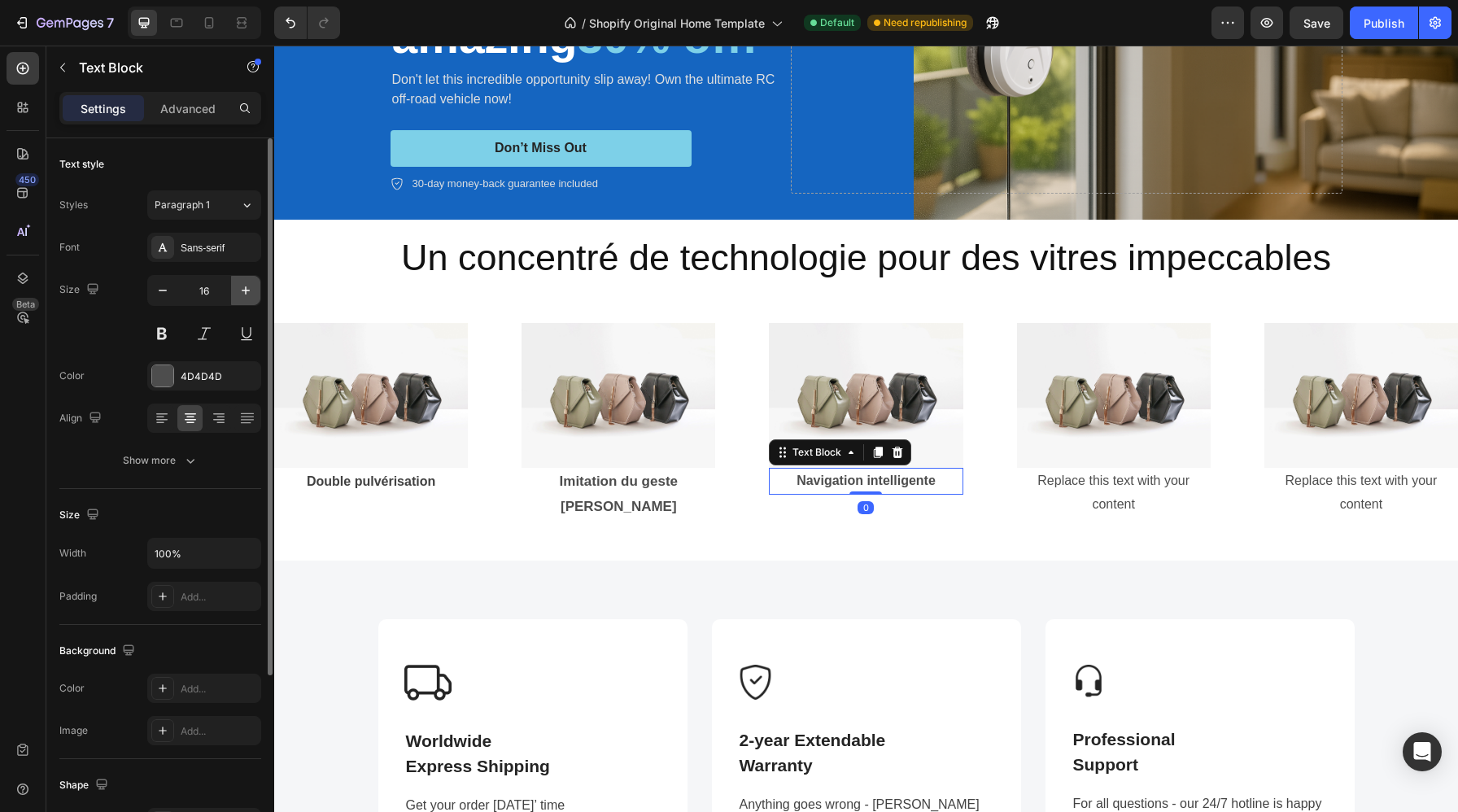
click at [239, 297] on icon "button" at bounding box center [246, 290] width 17 height 17
type input "17"
click at [1062, 490] on div "Replace this text with your content" at bounding box center [1114, 492] width 194 height 51
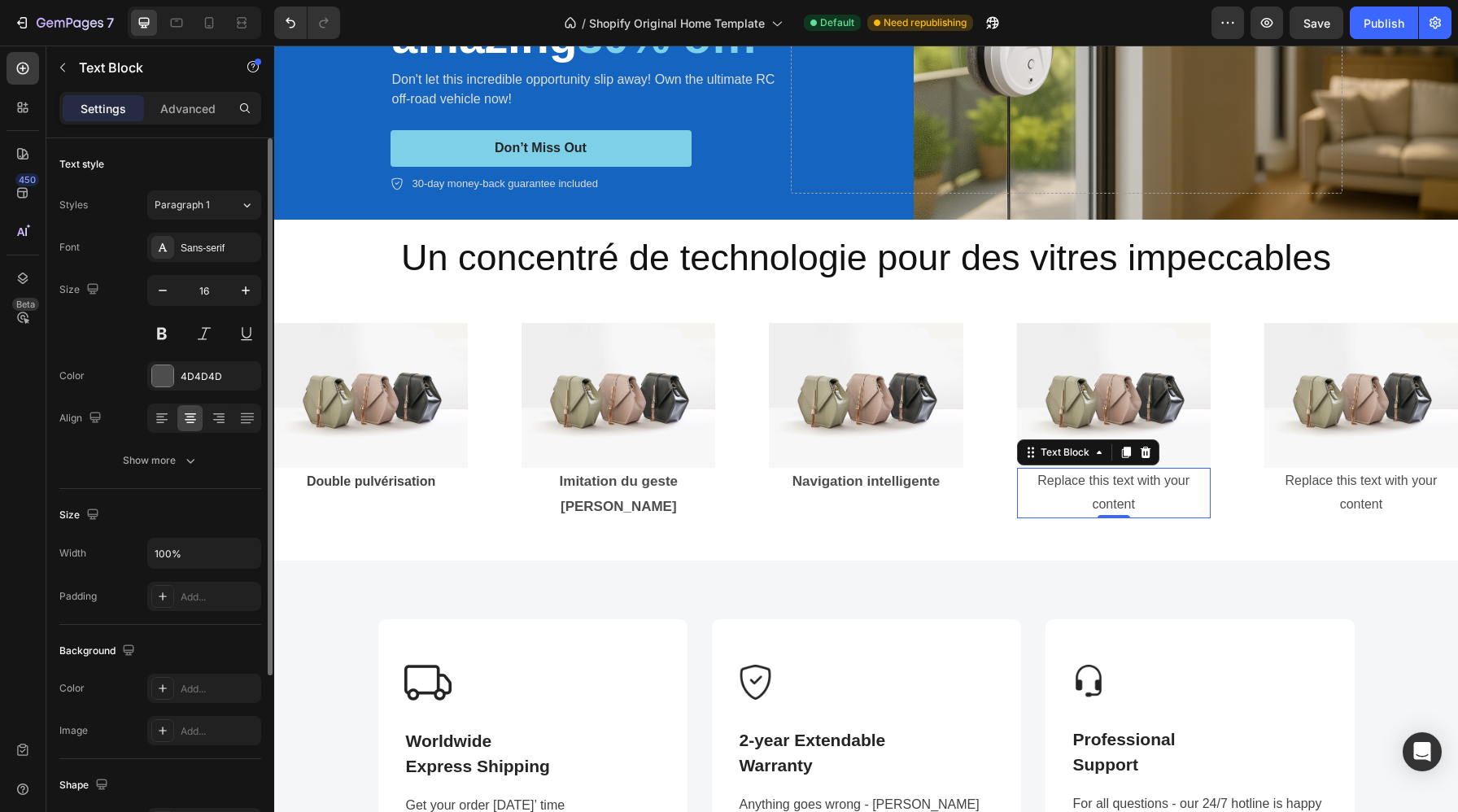
click at [1139, 489] on div "Replace this text with your content" at bounding box center [1114, 492] width 194 height 51
click at [1139, 489] on p "Replace this text with your content" at bounding box center [1114, 492] width 190 height 47
click at [157, 334] on button at bounding box center [162, 334] width 30 height 29
click at [246, 288] on icon "button" at bounding box center [246, 290] width 17 height 17
type input "17"
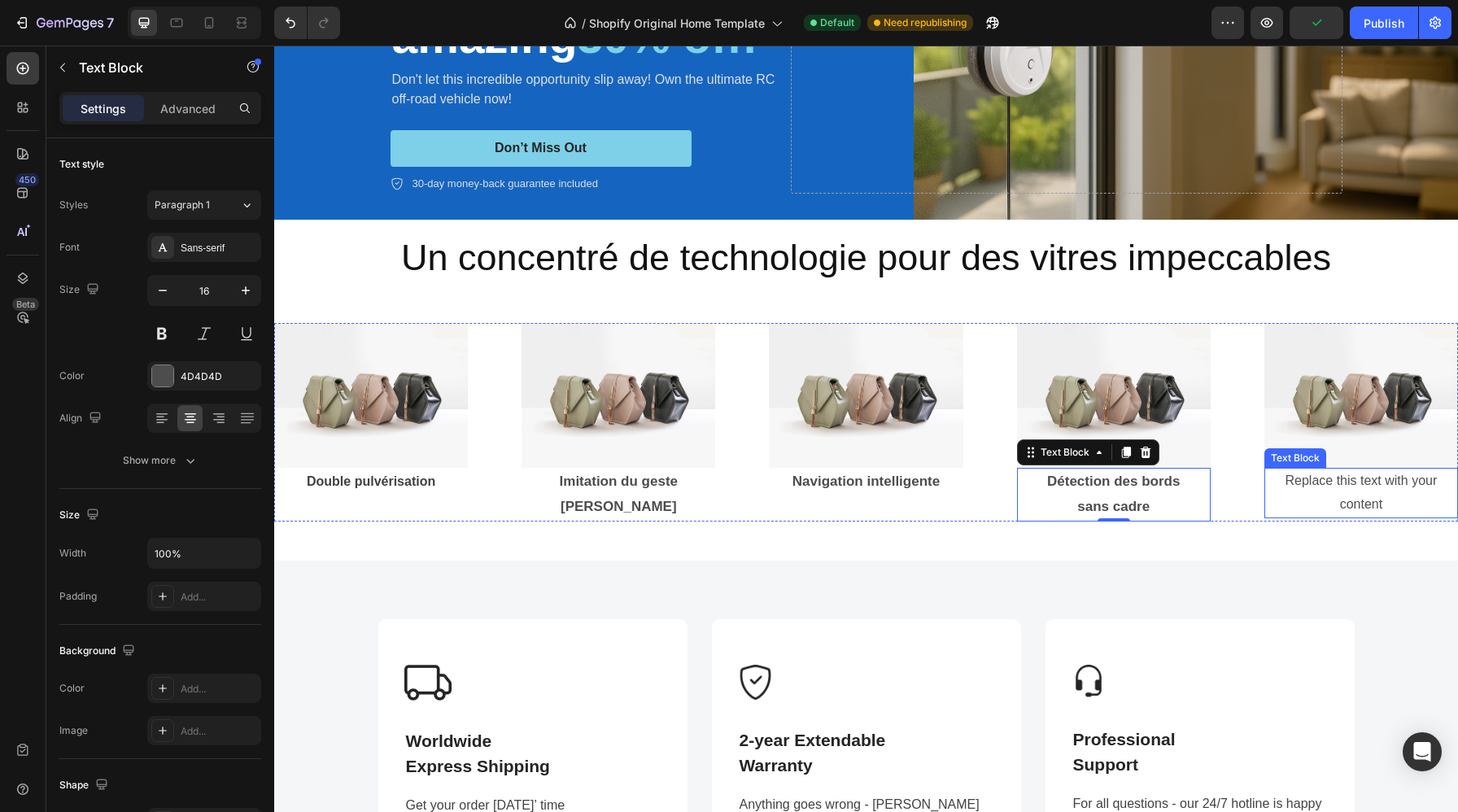
click at [1381, 493] on div "Replace this text with your content" at bounding box center [1361, 492] width 194 height 51
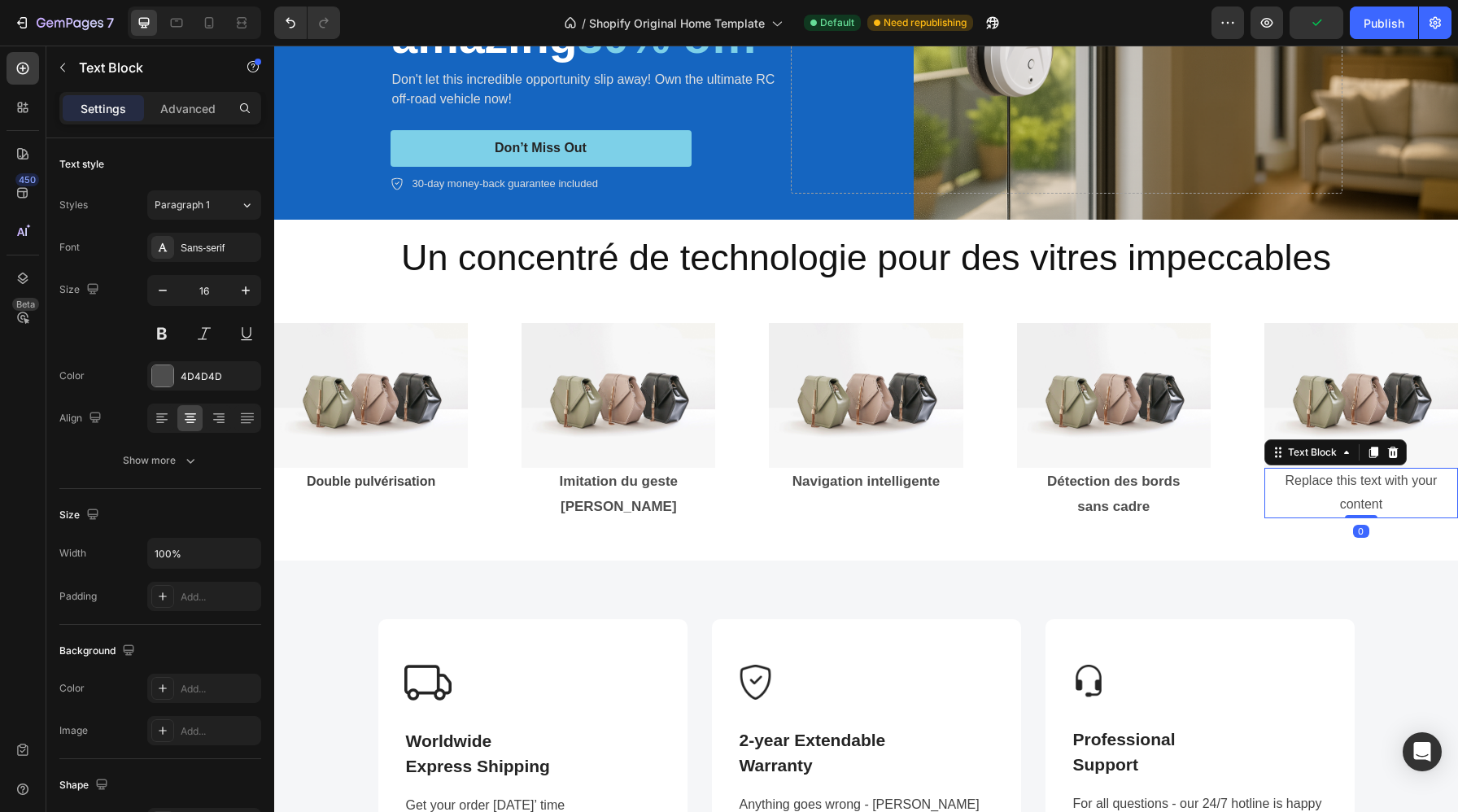
click at [1381, 493] on div "Replace this text with your content" at bounding box center [1361, 492] width 194 height 51
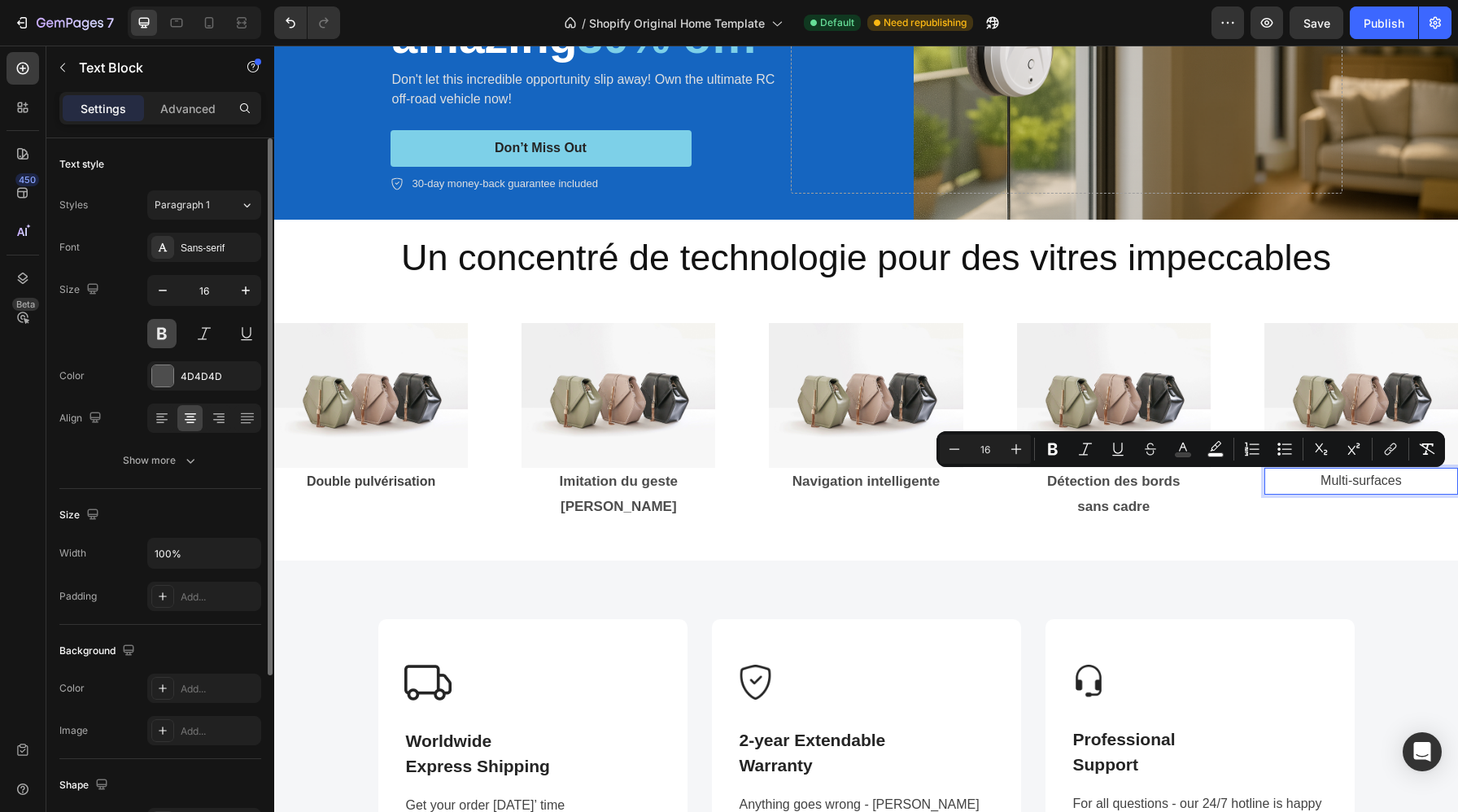
click at [151, 335] on button at bounding box center [162, 334] width 30 height 29
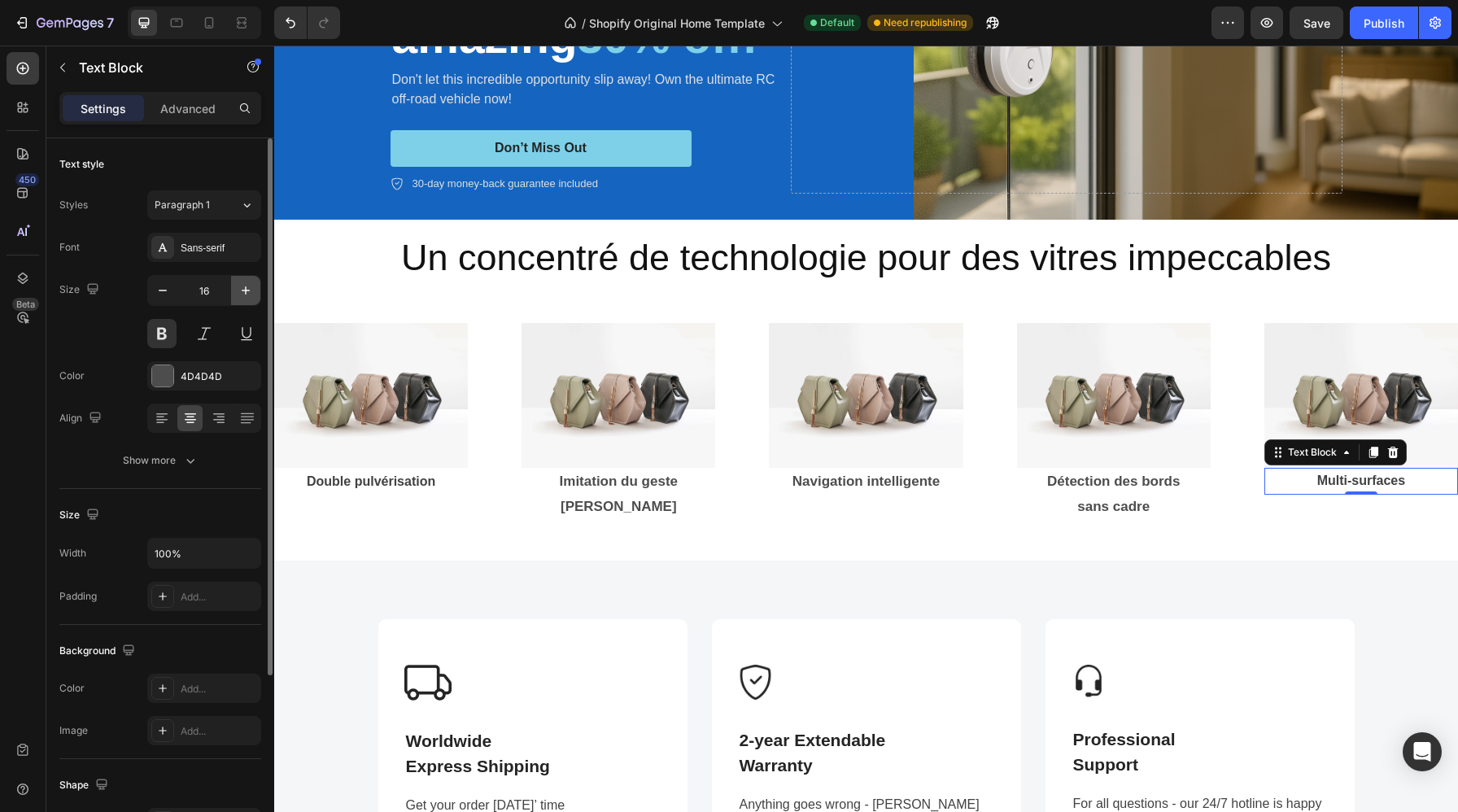
click at [249, 291] on icon "button" at bounding box center [246, 290] width 17 height 17
type input "17"
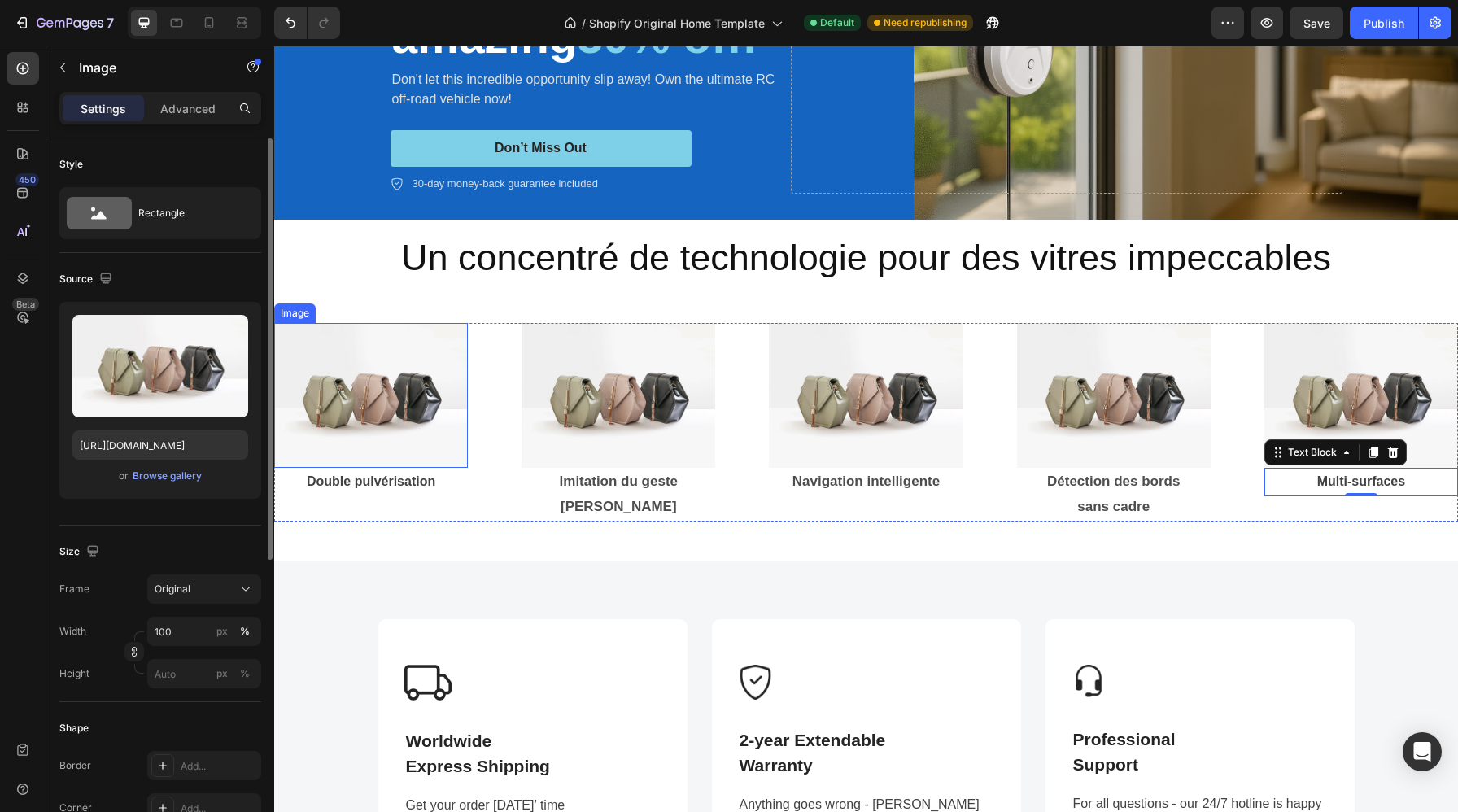
click at [368, 404] on img at bounding box center [371, 395] width 194 height 146
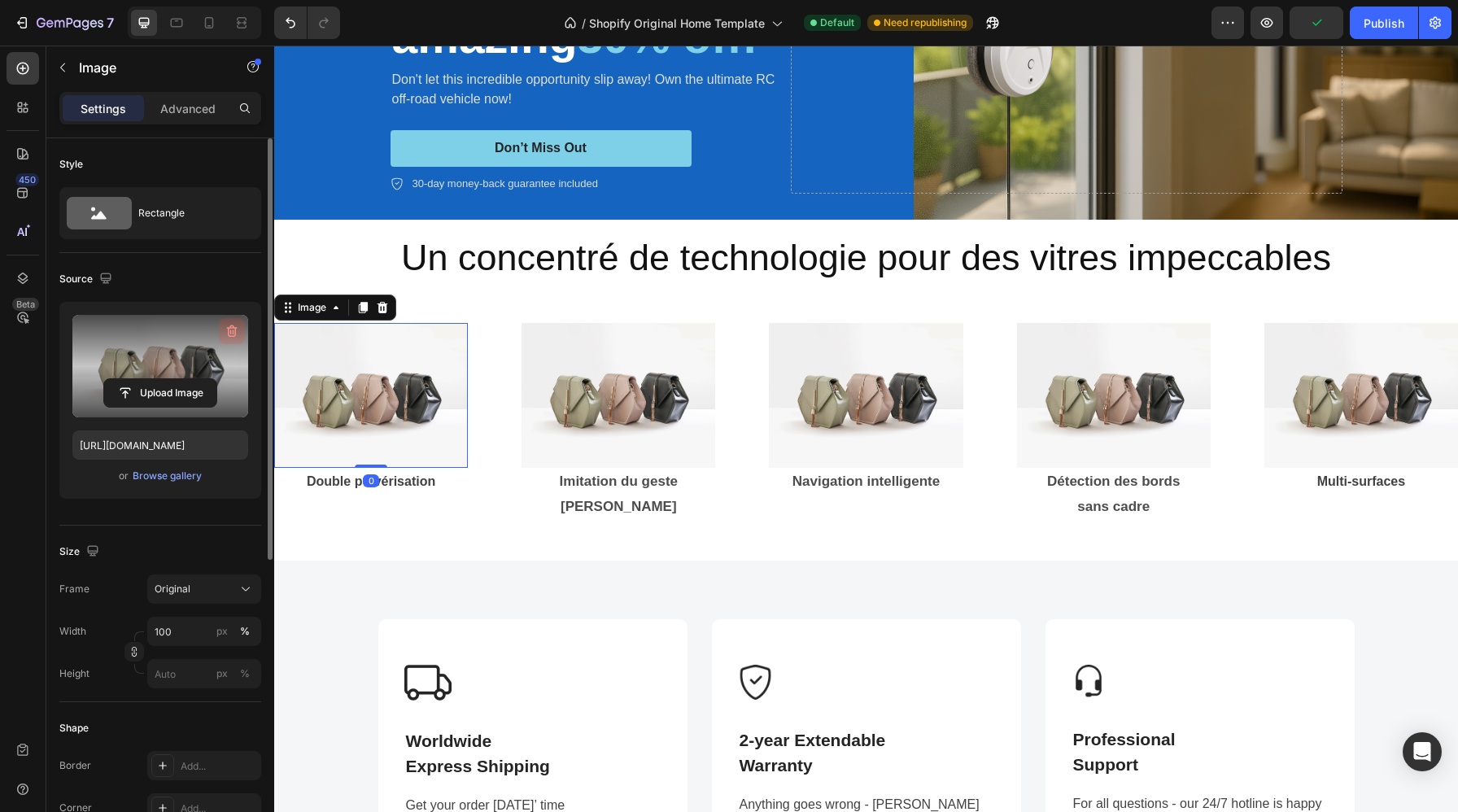
click at [232, 326] on icon "button" at bounding box center [231, 331] width 10 height 12
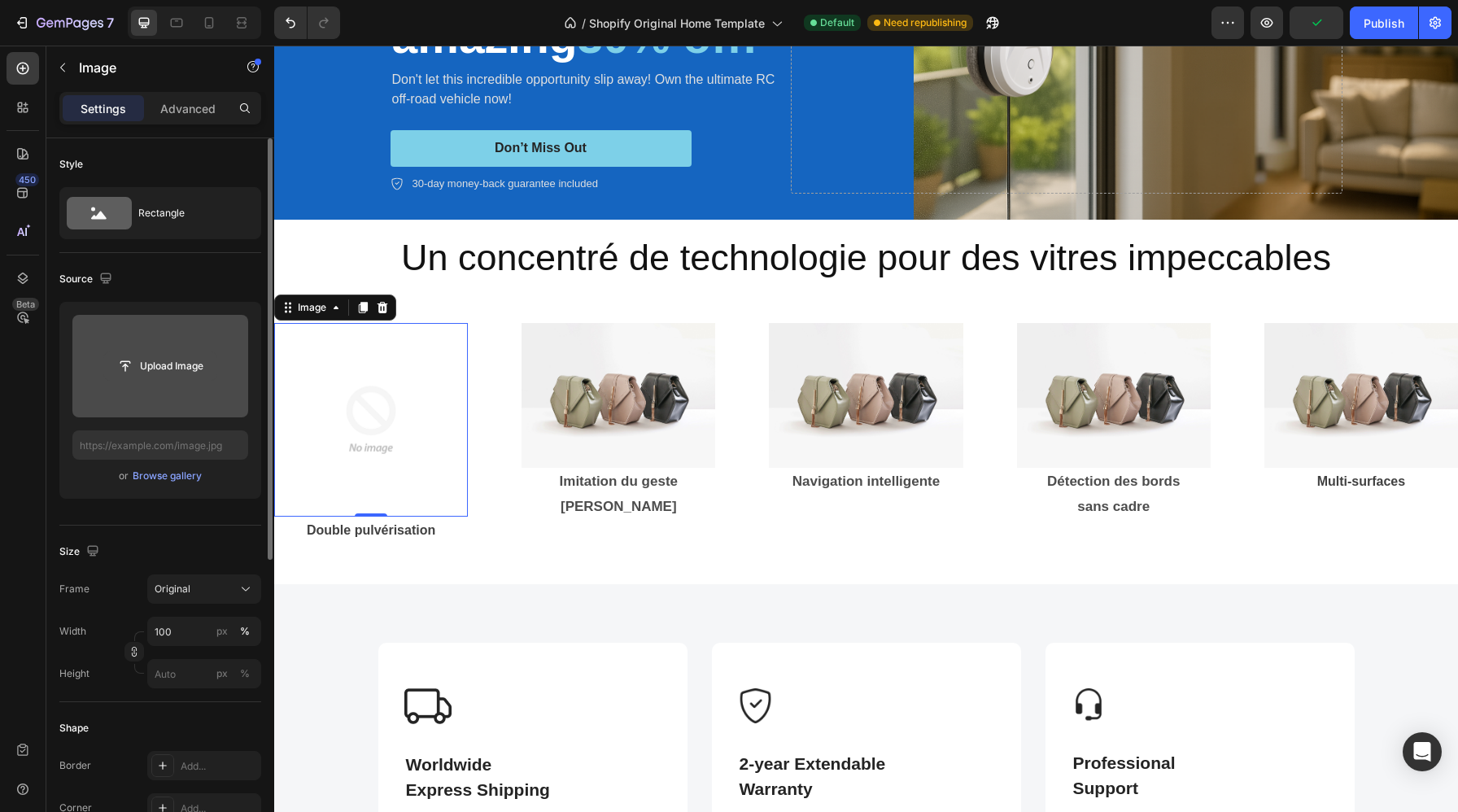
click at [162, 370] on input "file" at bounding box center [160, 366] width 113 height 28
click at [150, 363] on input "file" at bounding box center [160, 366] width 113 height 28
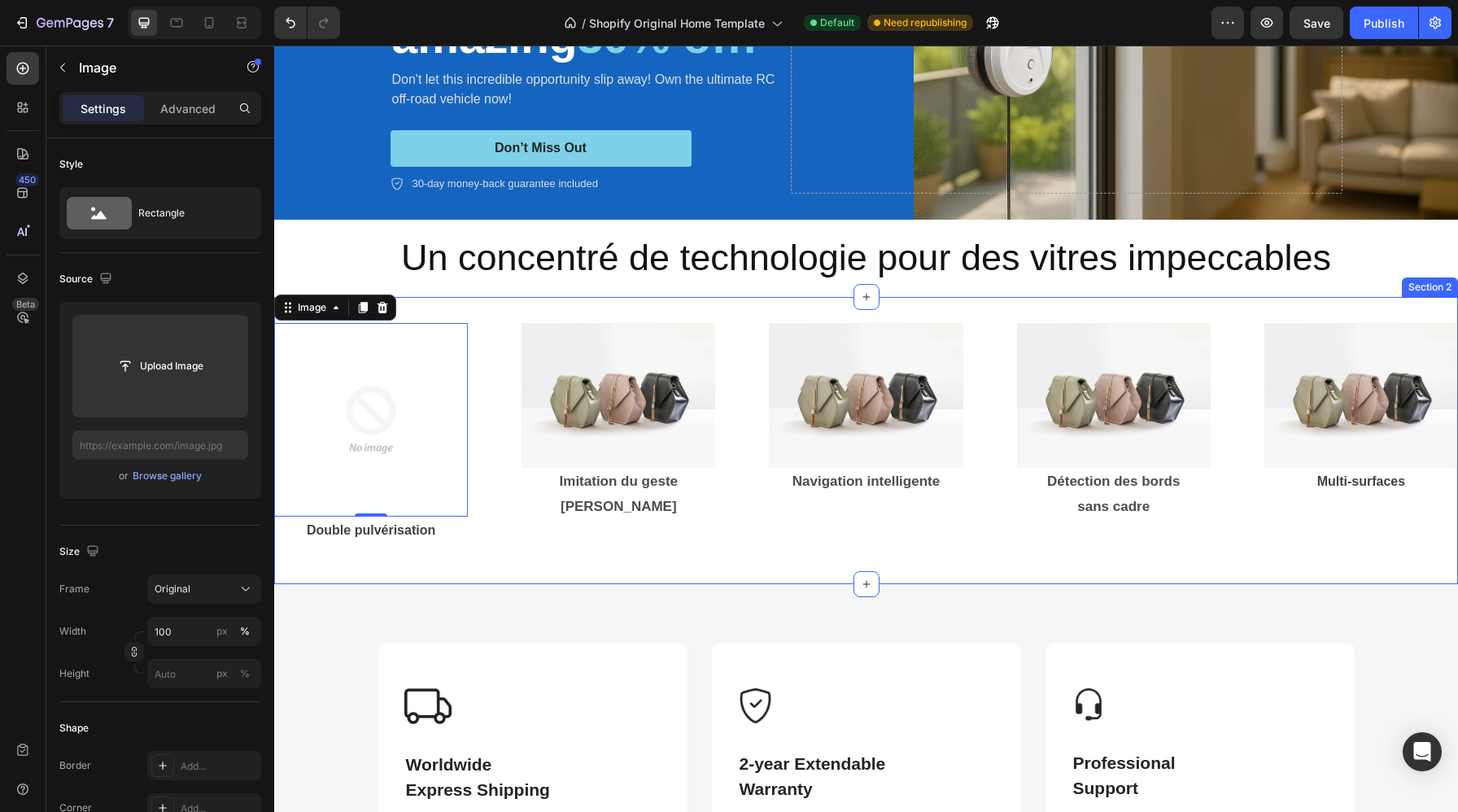
type input "https://cdn.shopify.com/s/files/1/0988/2779/6818/files/gempages_580636930635465…"
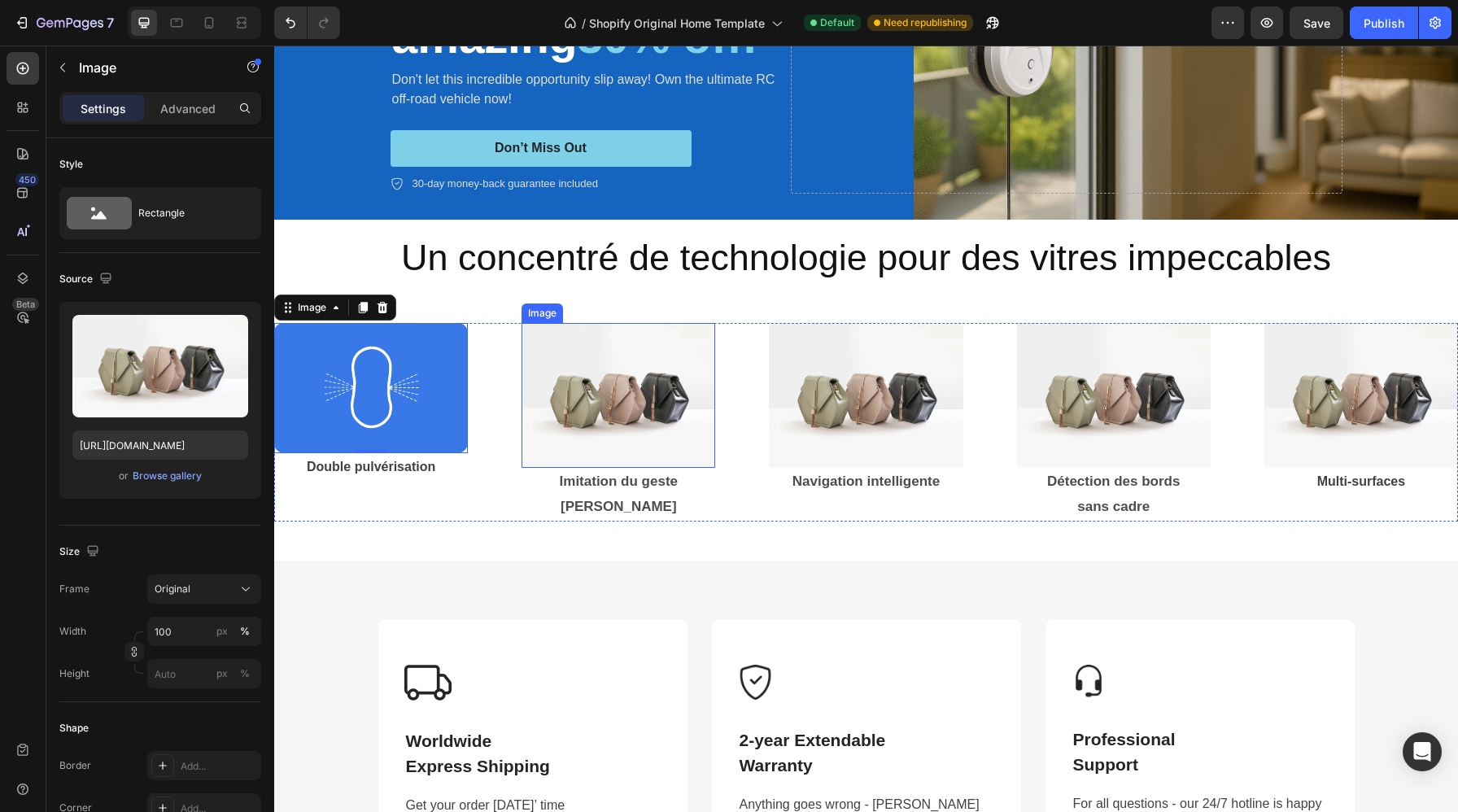
click at [640, 418] on img at bounding box center [619, 395] width 194 height 146
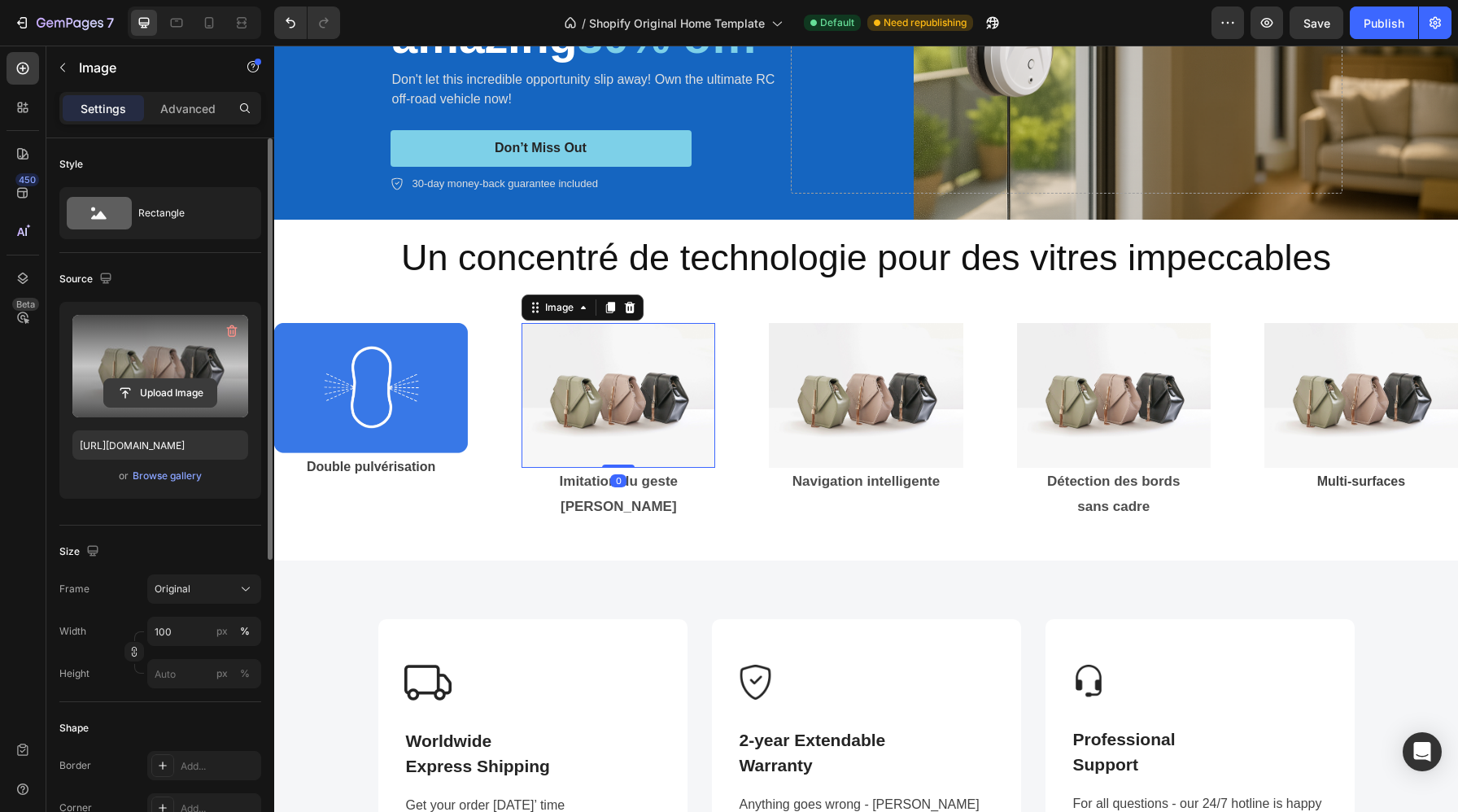
click at [166, 386] on input "file" at bounding box center [160, 393] width 113 height 28
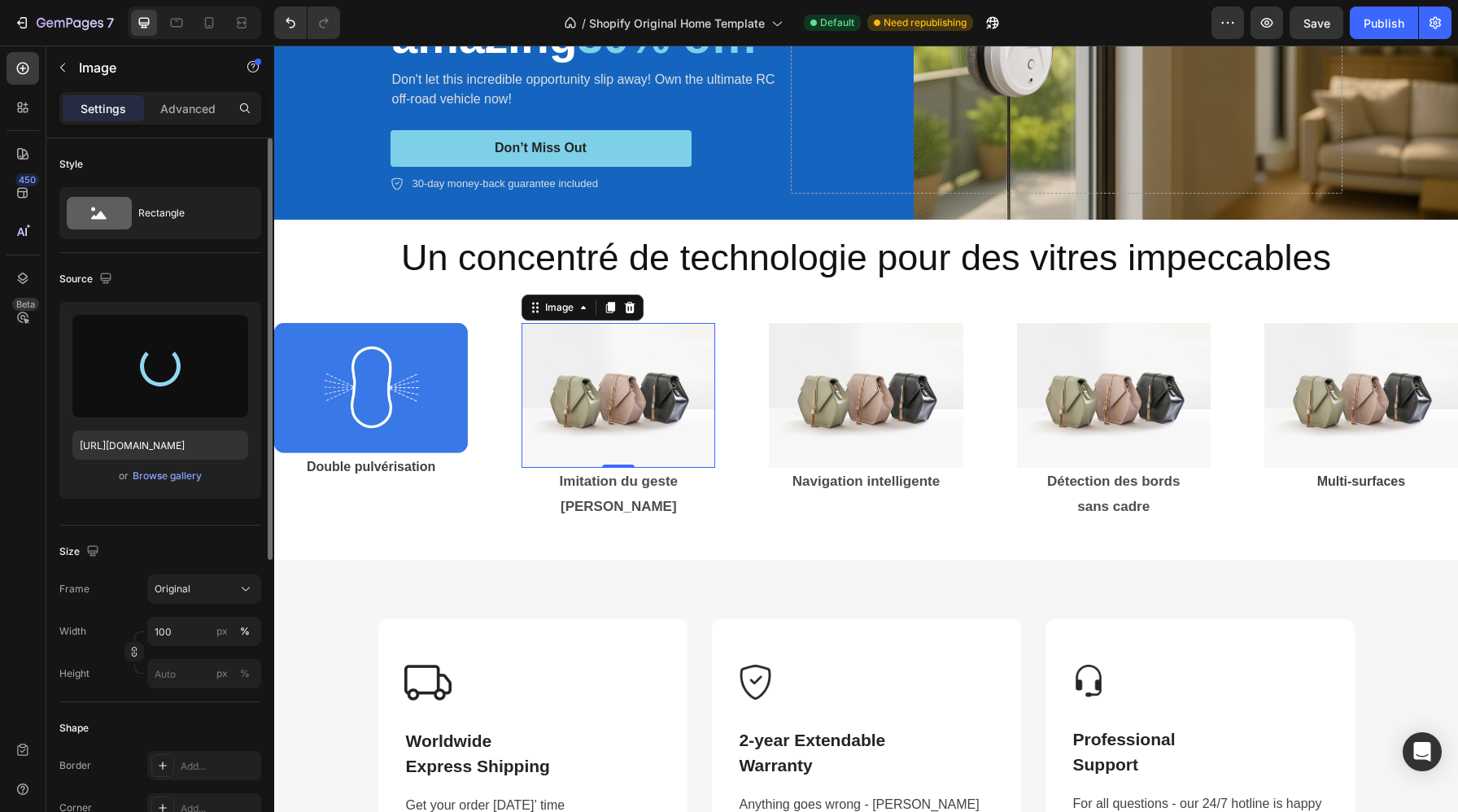
type input "https://cdn.shopify.com/s/files/1/0988/2779/6818/files/gempages_580636930635465…"
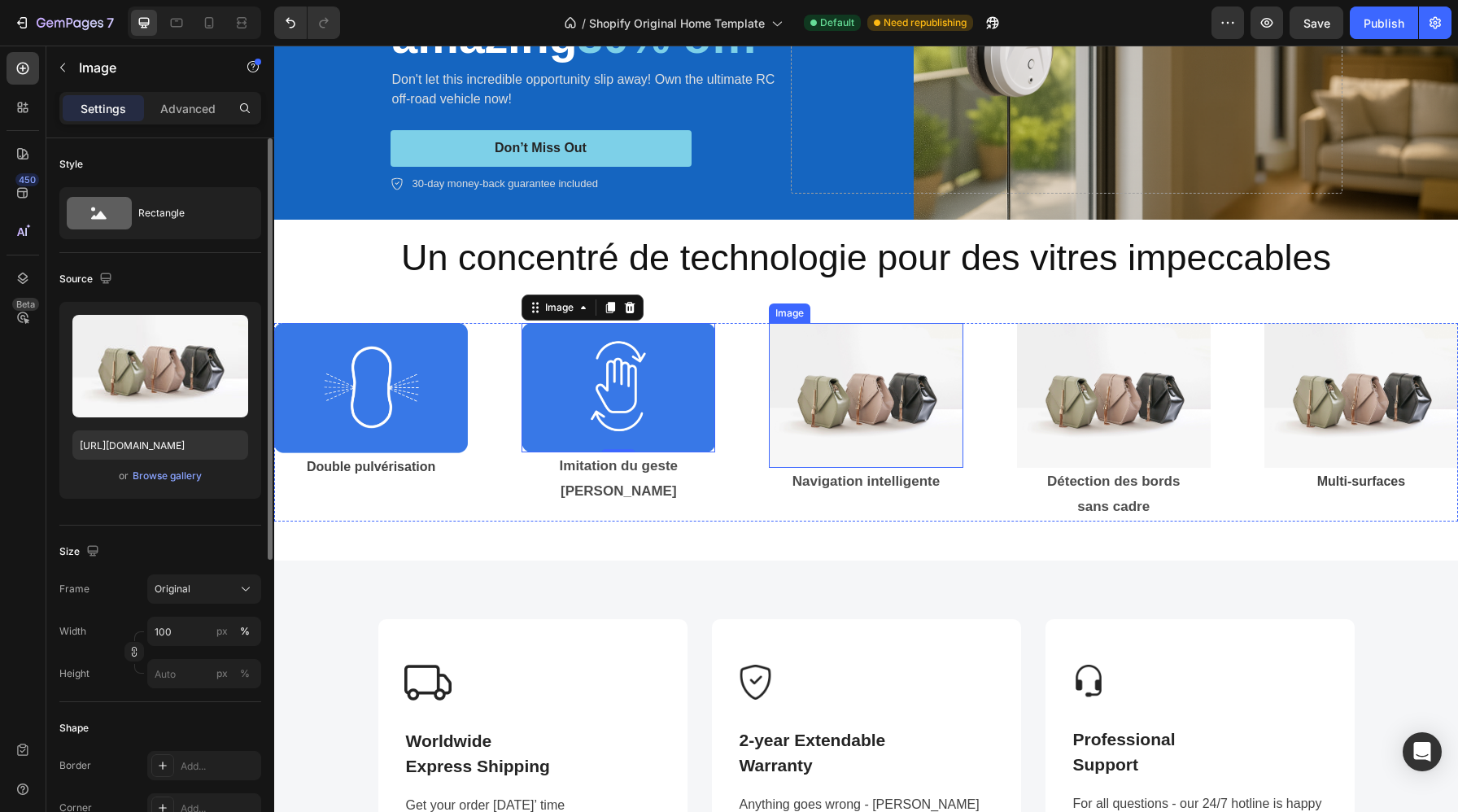
click at [871, 401] on img at bounding box center [866, 395] width 194 height 146
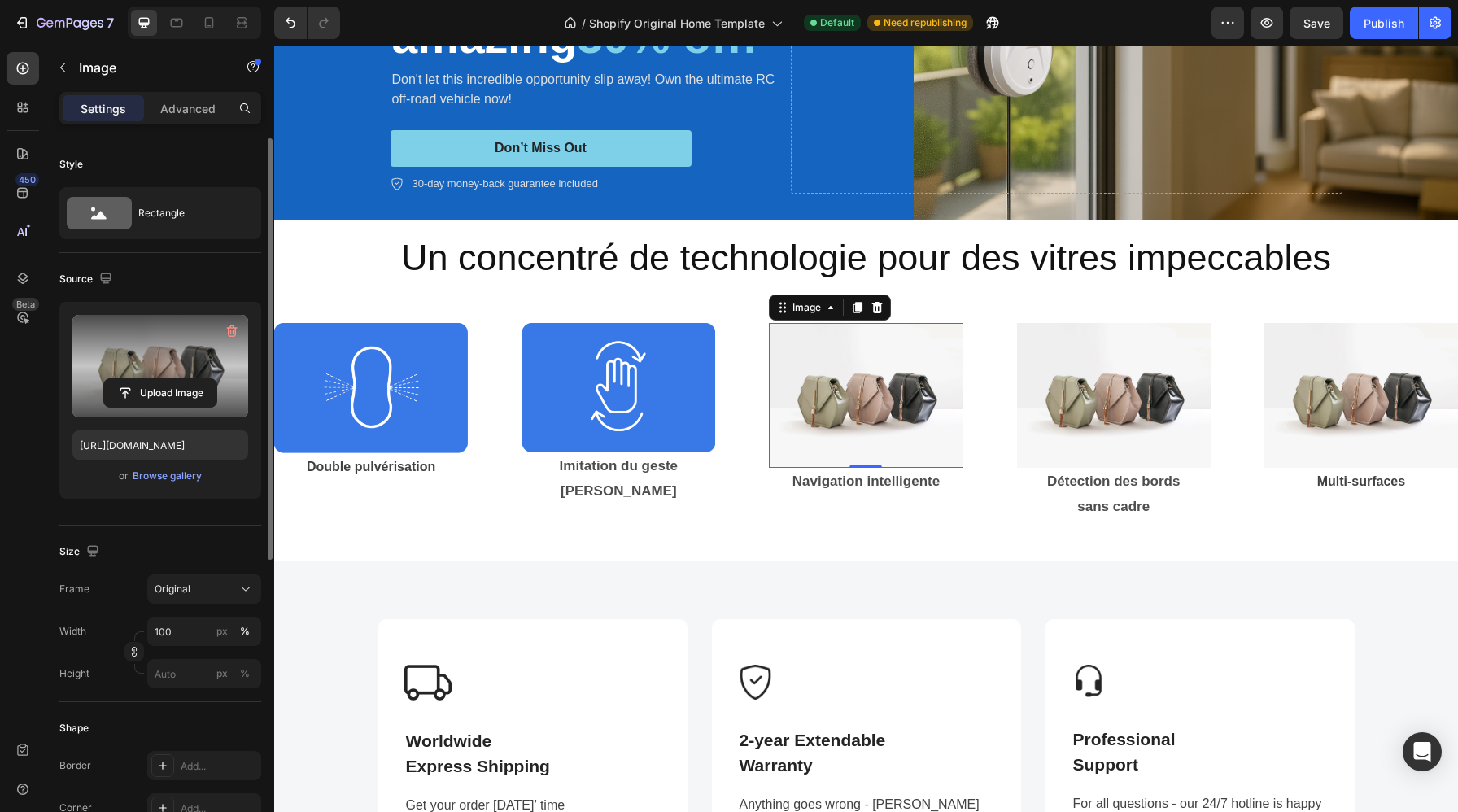
click at [156, 365] on label at bounding box center [160, 366] width 176 height 102
click at [156, 379] on input "file" at bounding box center [160, 393] width 113 height 28
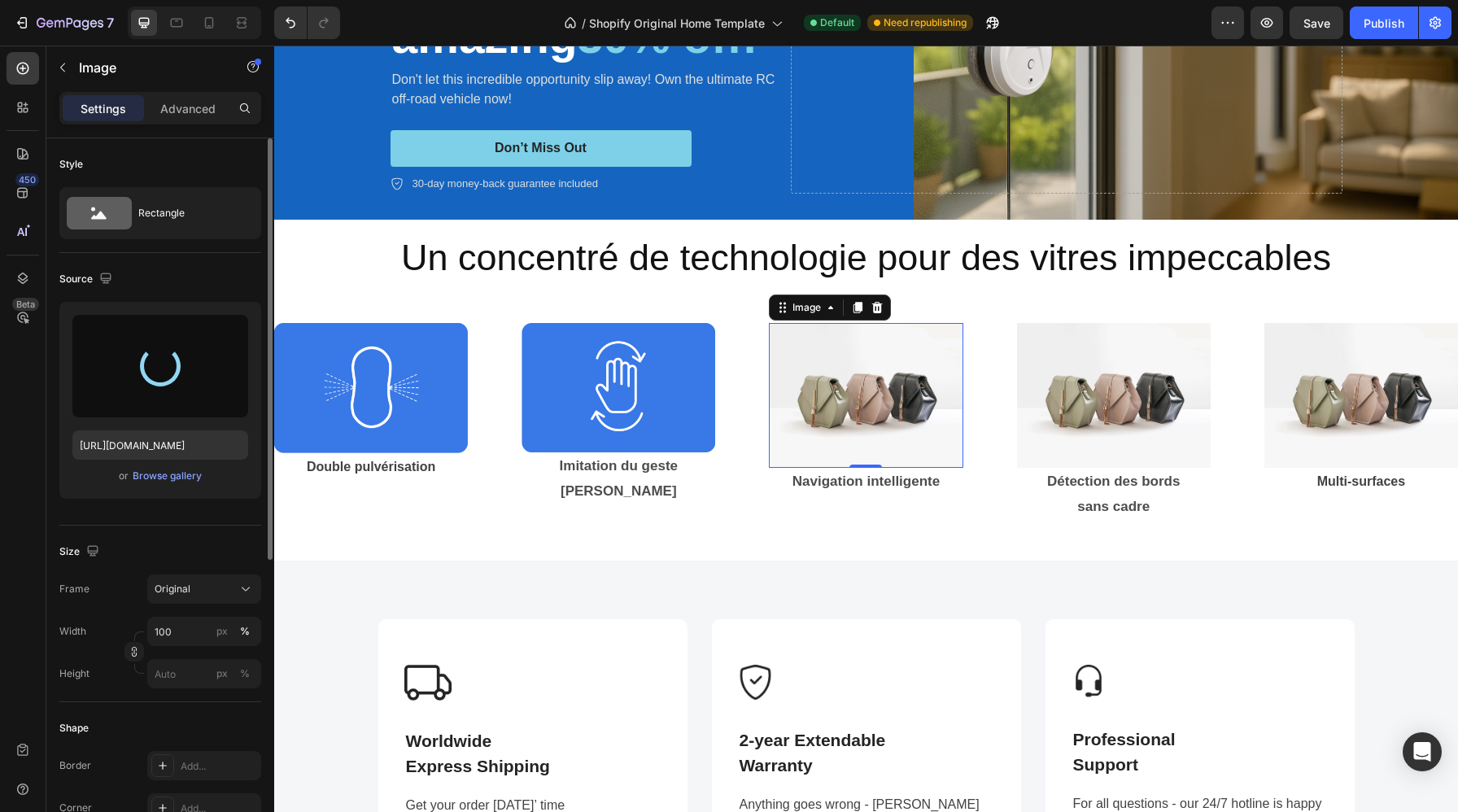
type input "https://cdn.shopify.com/s/files/1/0988/2779/6818/files/gempages_580636930635465…"
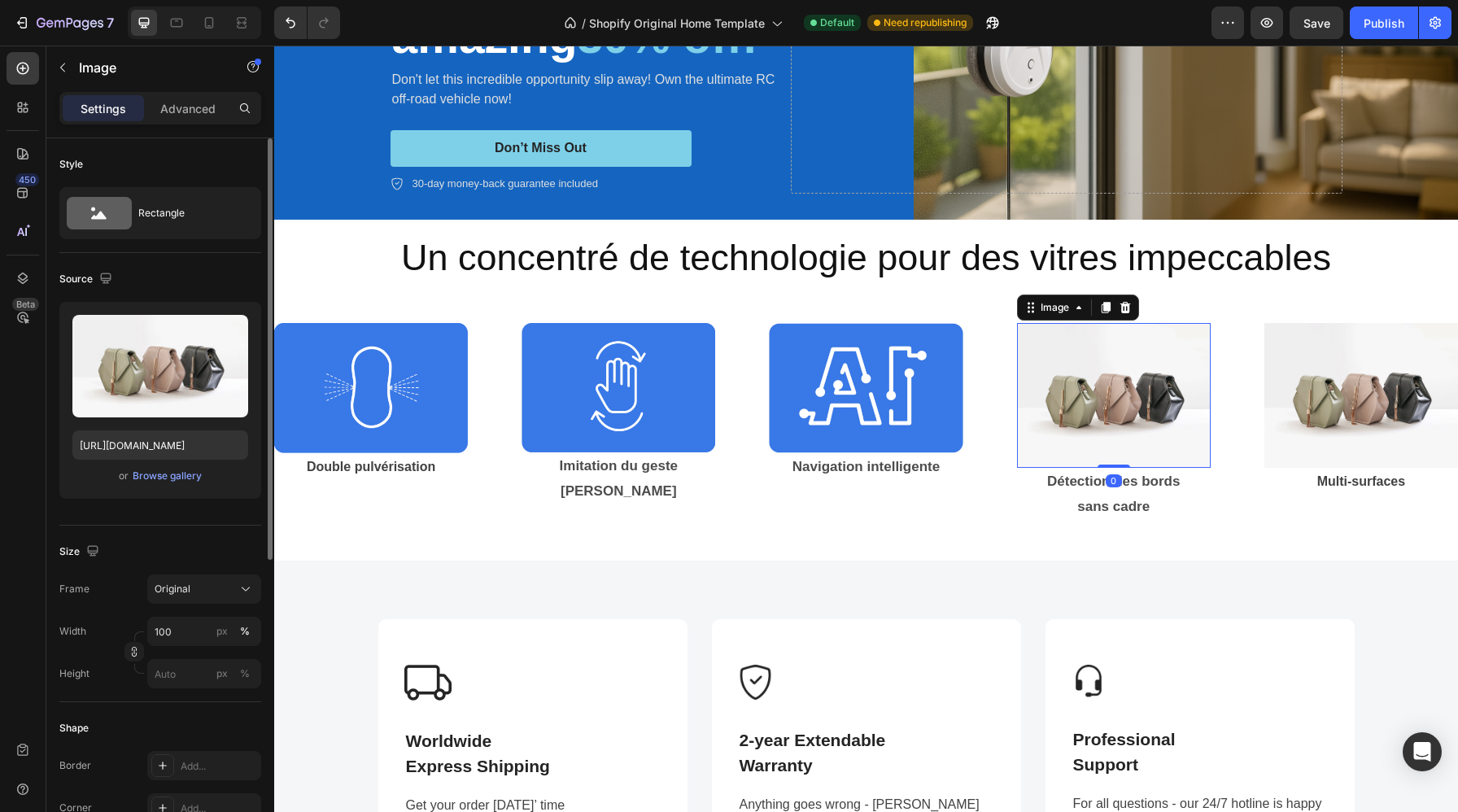
click at [1070, 408] on img at bounding box center [1114, 395] width 194 height 146
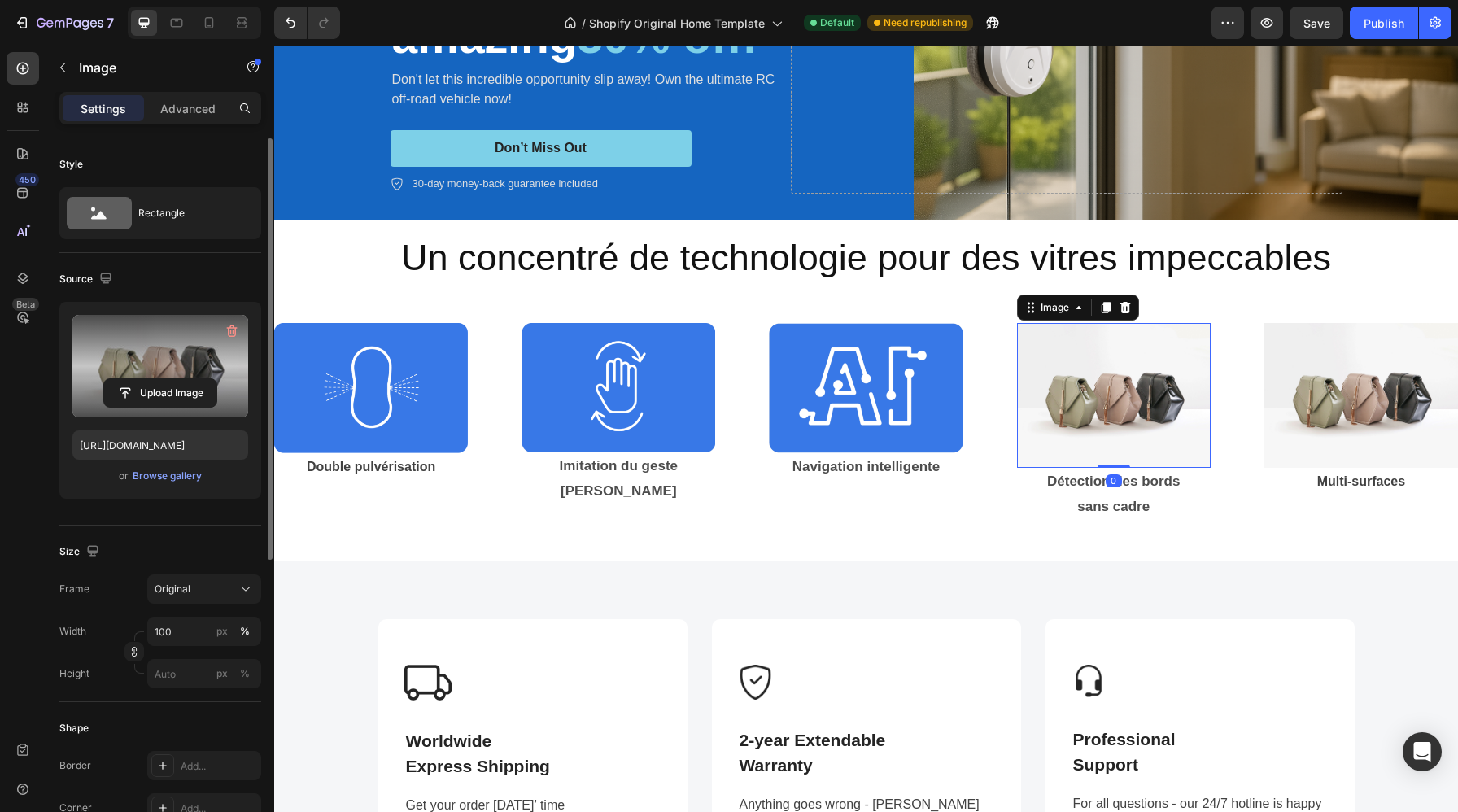
click at [158, 372] on label at bounding box center [160, 366] width 176 height 102
click at [158, 379] on input "file" at bounding box center [160, 393] width 113 height 28
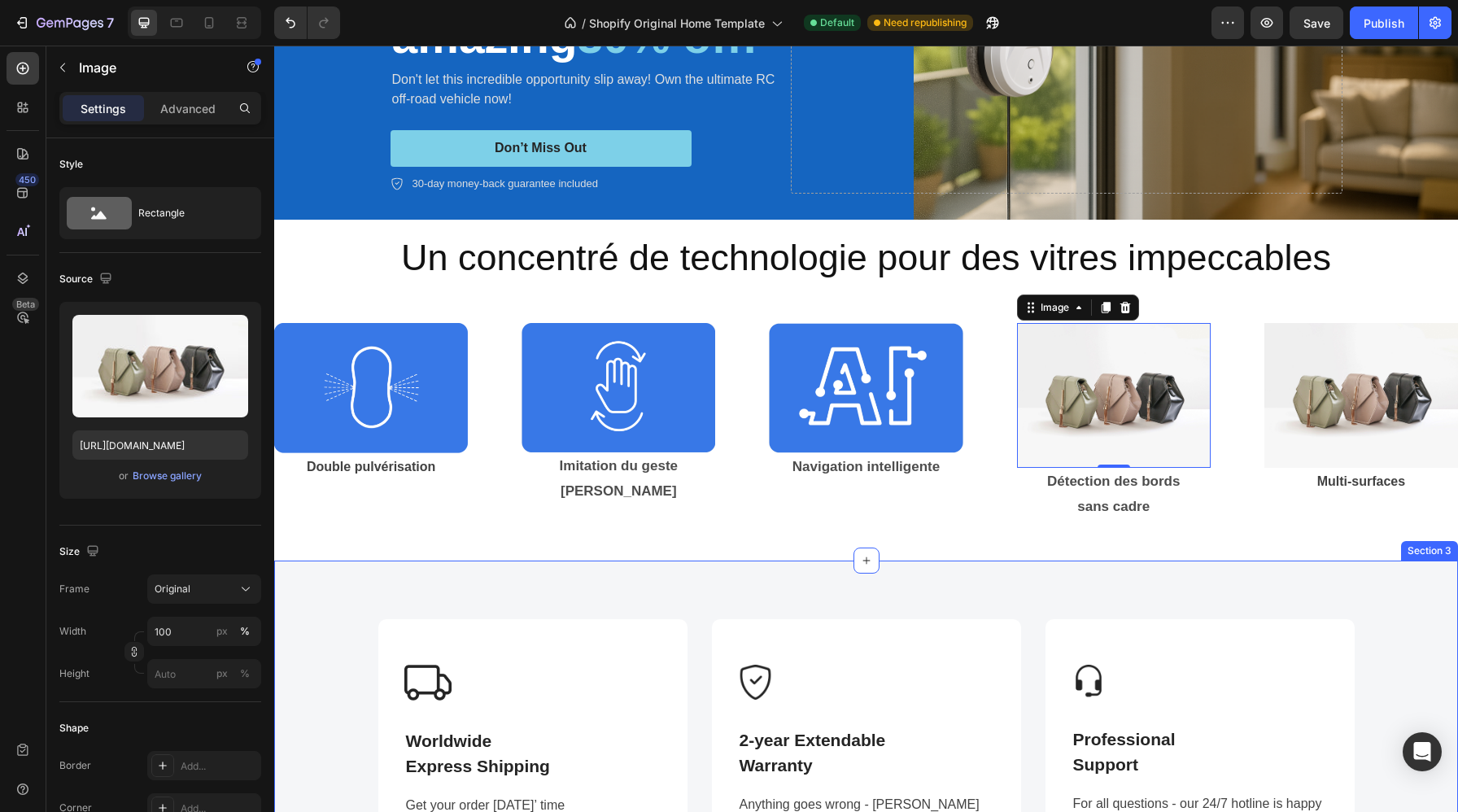
type input "https://cdn.shopify.com/s/files/1/0988/2779/6818/files/gempages_580636930635465…"
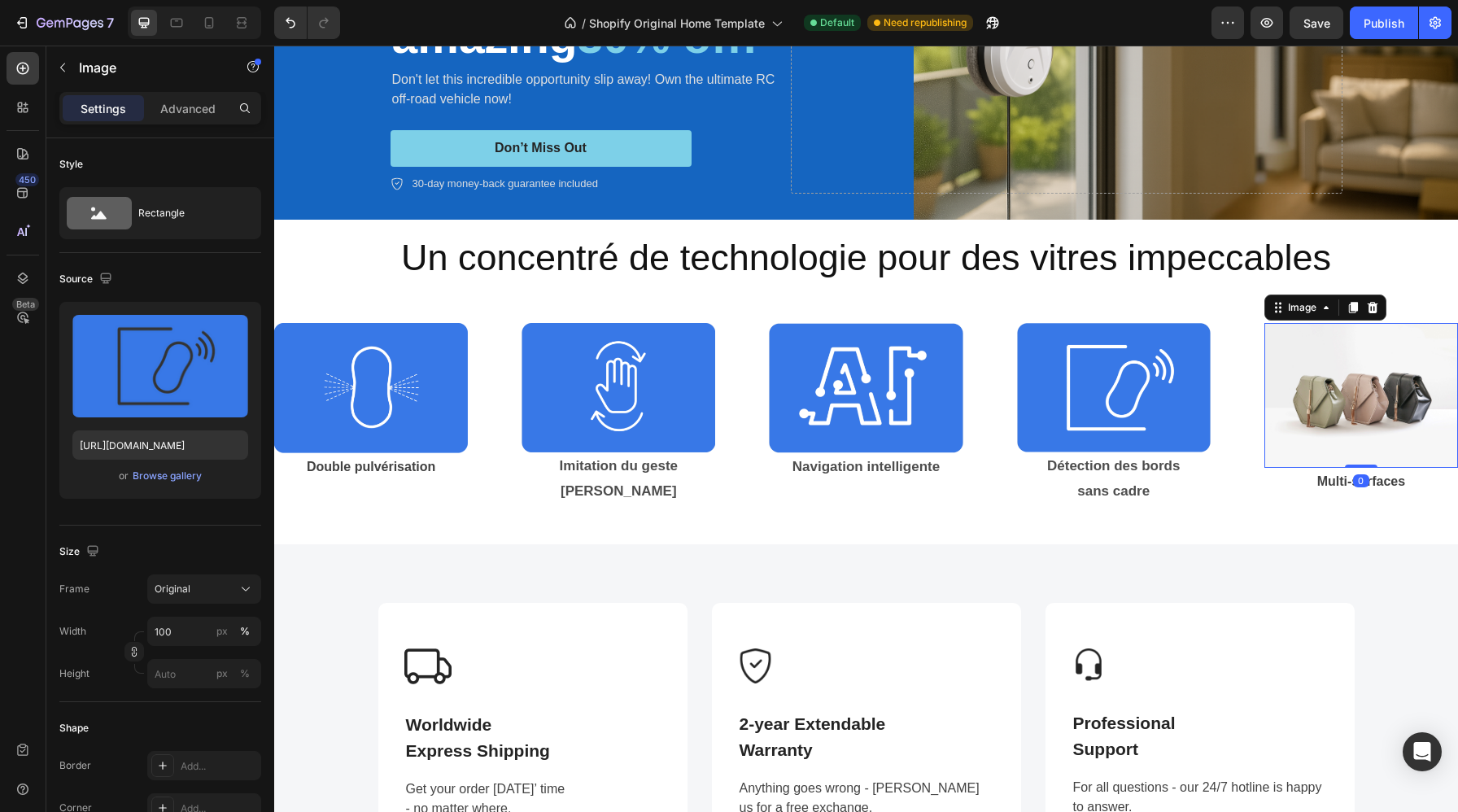
click at [1360, 414] on img at bounding box center [1361, 395] width 194 height 146
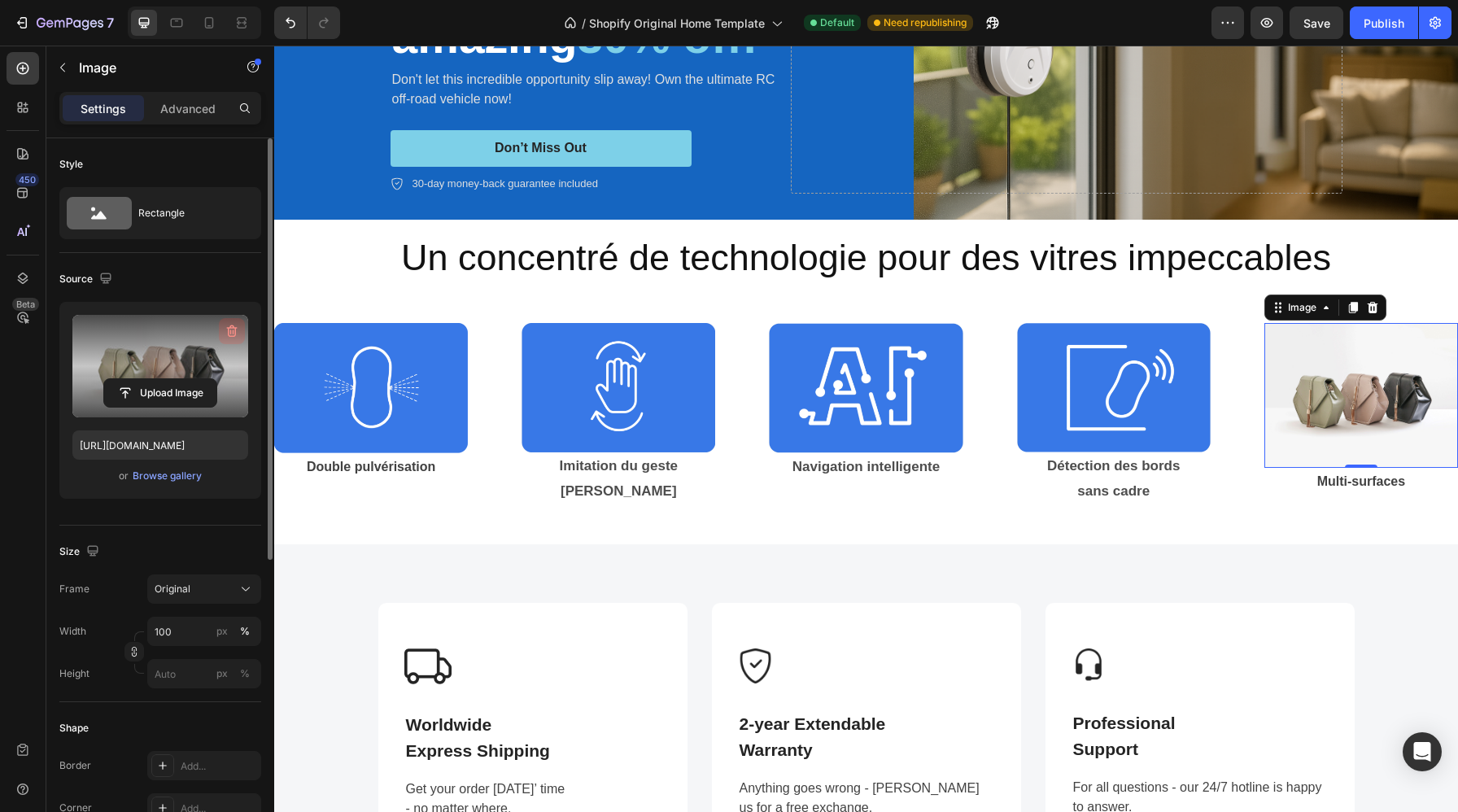
click at [240, 334] on button "button" at bounding box center [231, 331] width 26 height 26
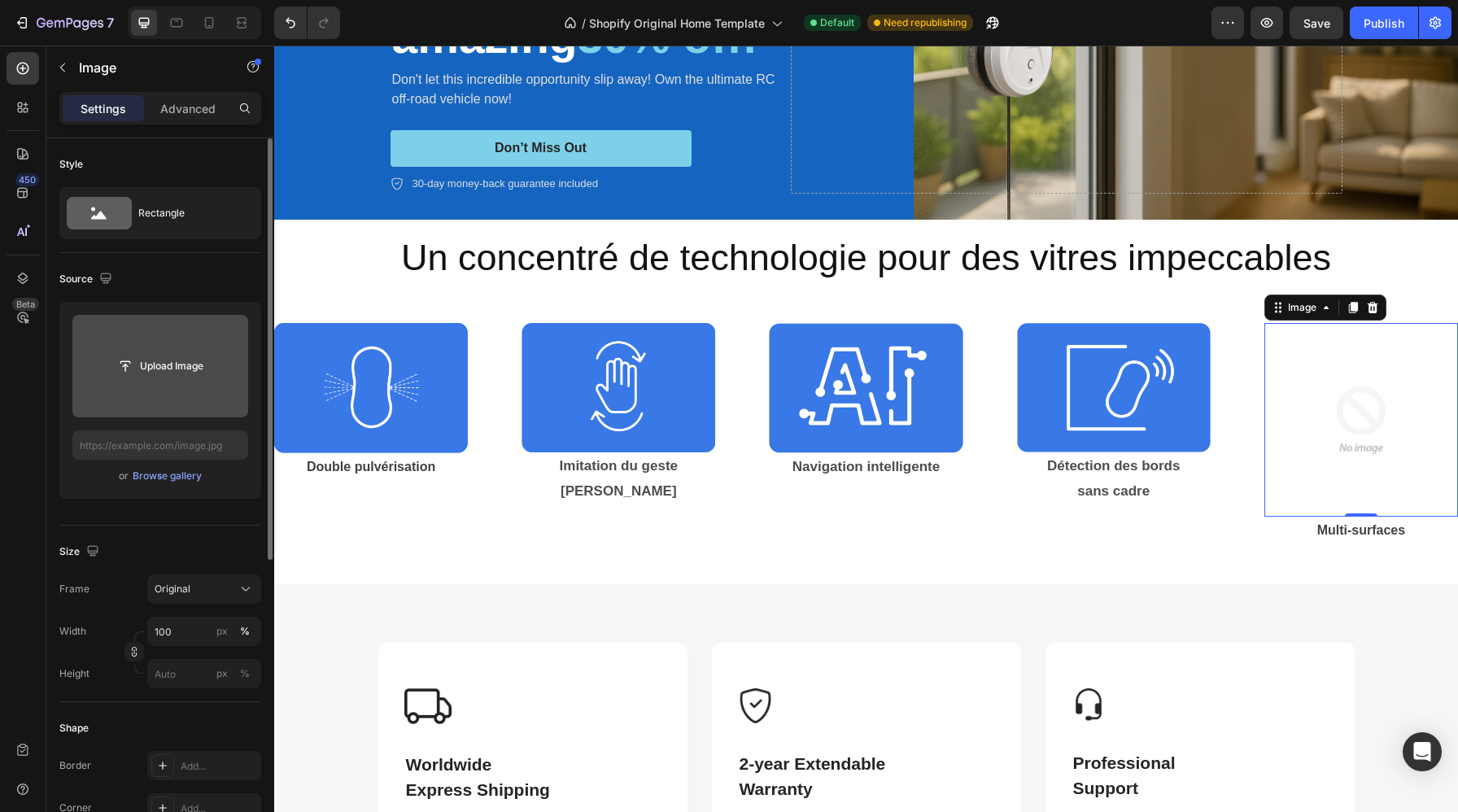
click at [164, 364] on input "file" at bounding box center [160, 366] width 113 height 28
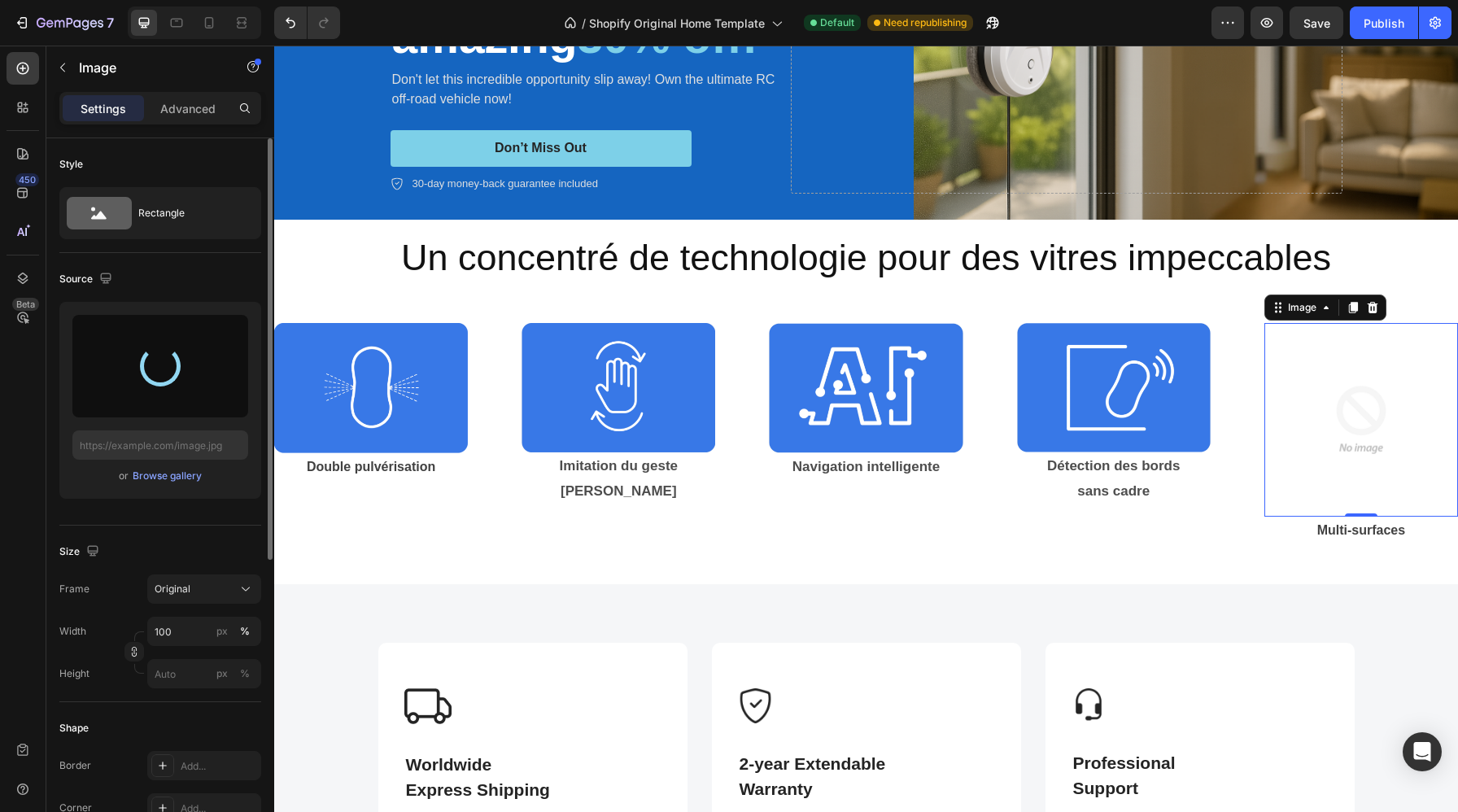
type input "https://cdn.shopify.com/s/files/1/0988/2779/6818/files/gempages_580636930635465…"
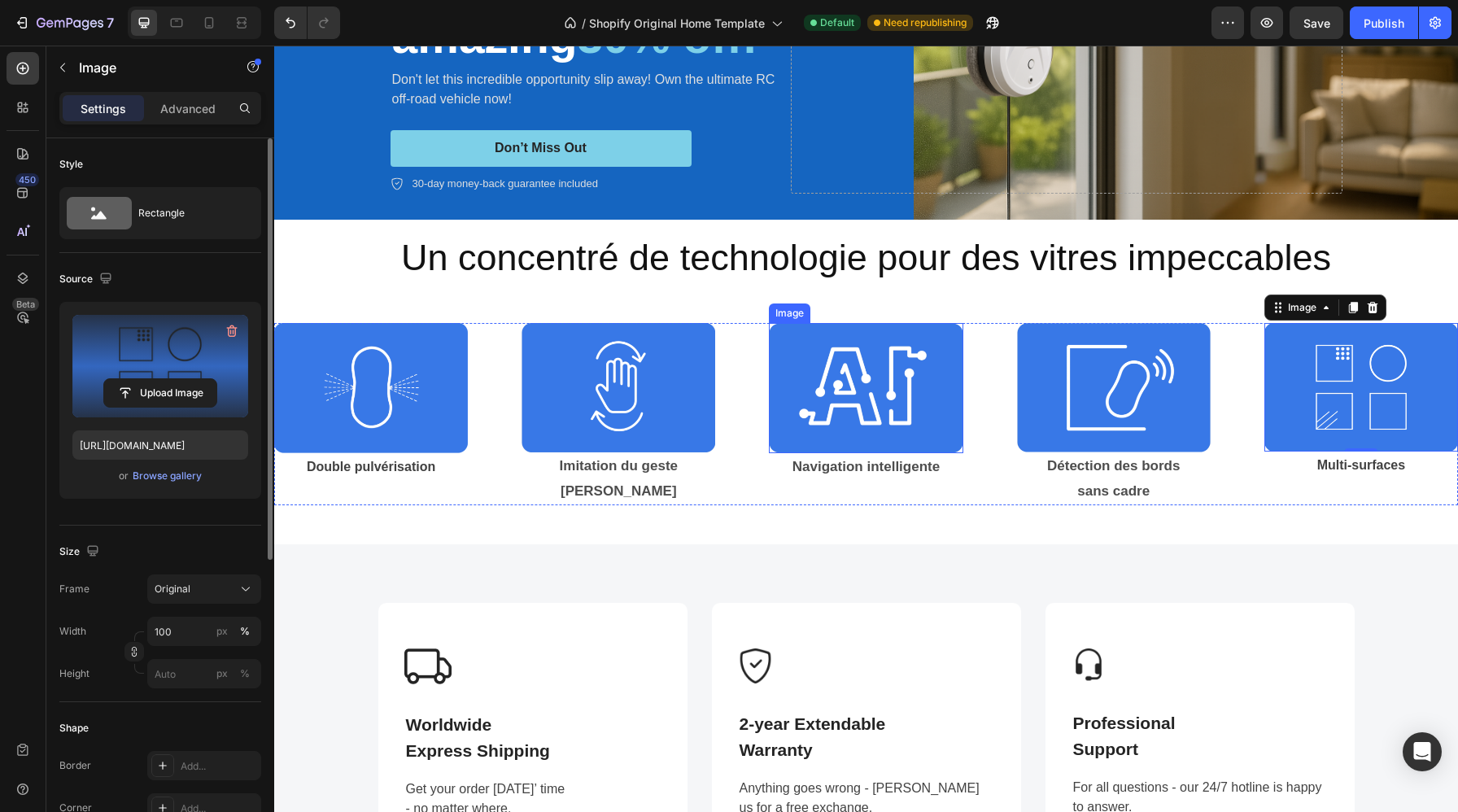
click at [894, 389] on img at bounding box center [866, 387] width 194 height 130
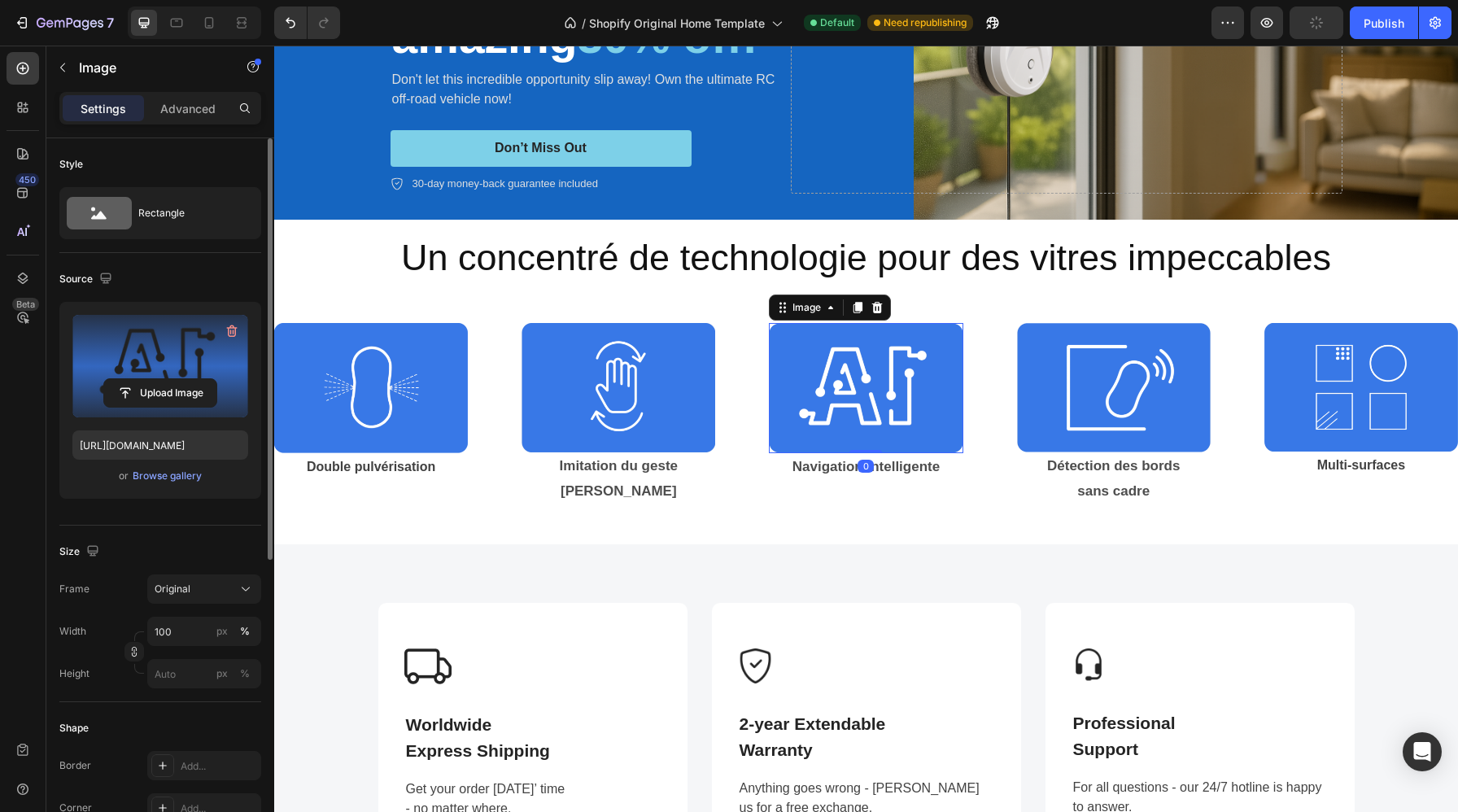
click at [209, 361] on label at bounding box center [160, 366] width 176 height 102
click at [209, 379] on input "file" at bounding box center [160, 393] width 113 height 28
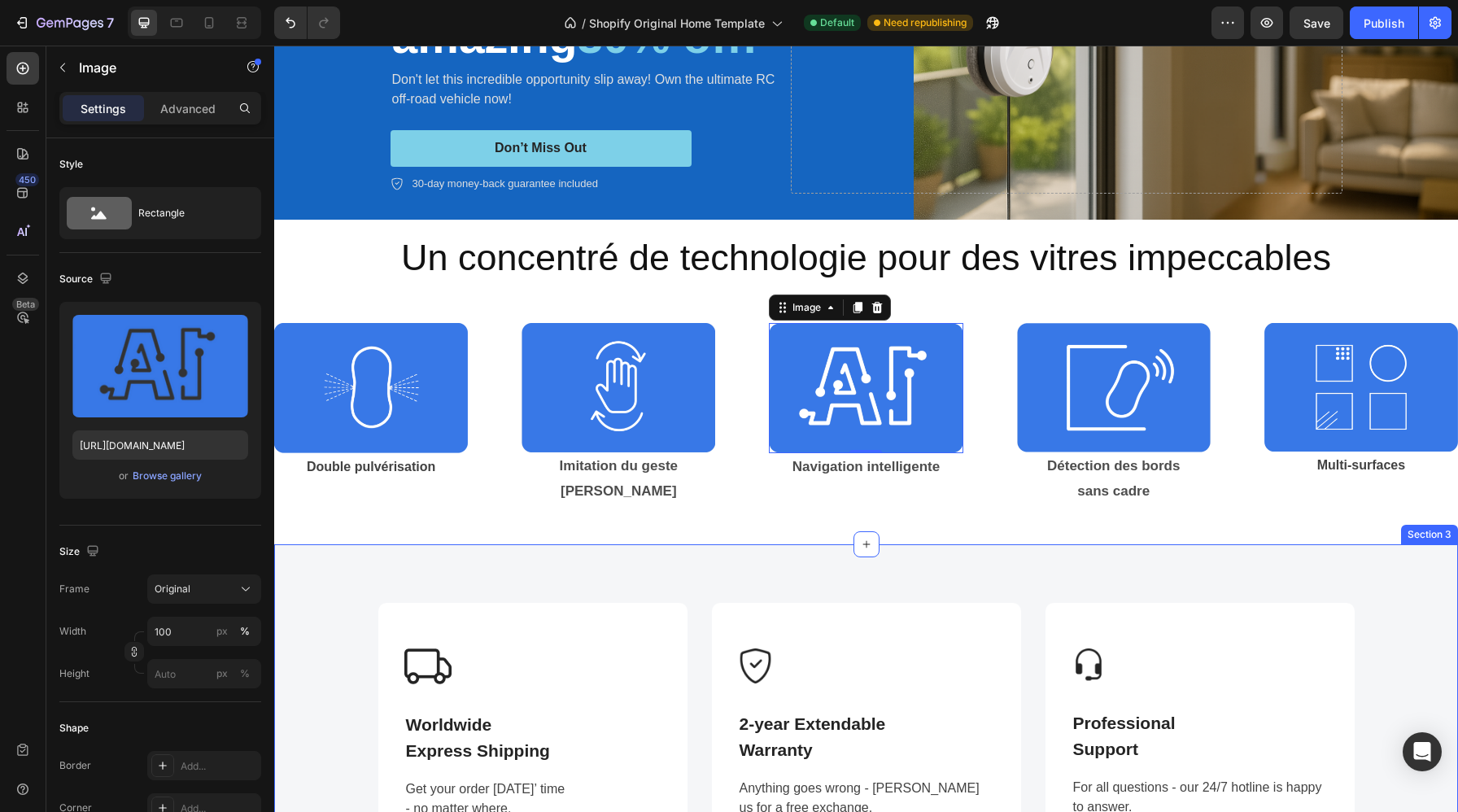
type input "https://cdn.shopify.com/s/files/1/0988/2779/6818/files/gempages_580636930635465…"
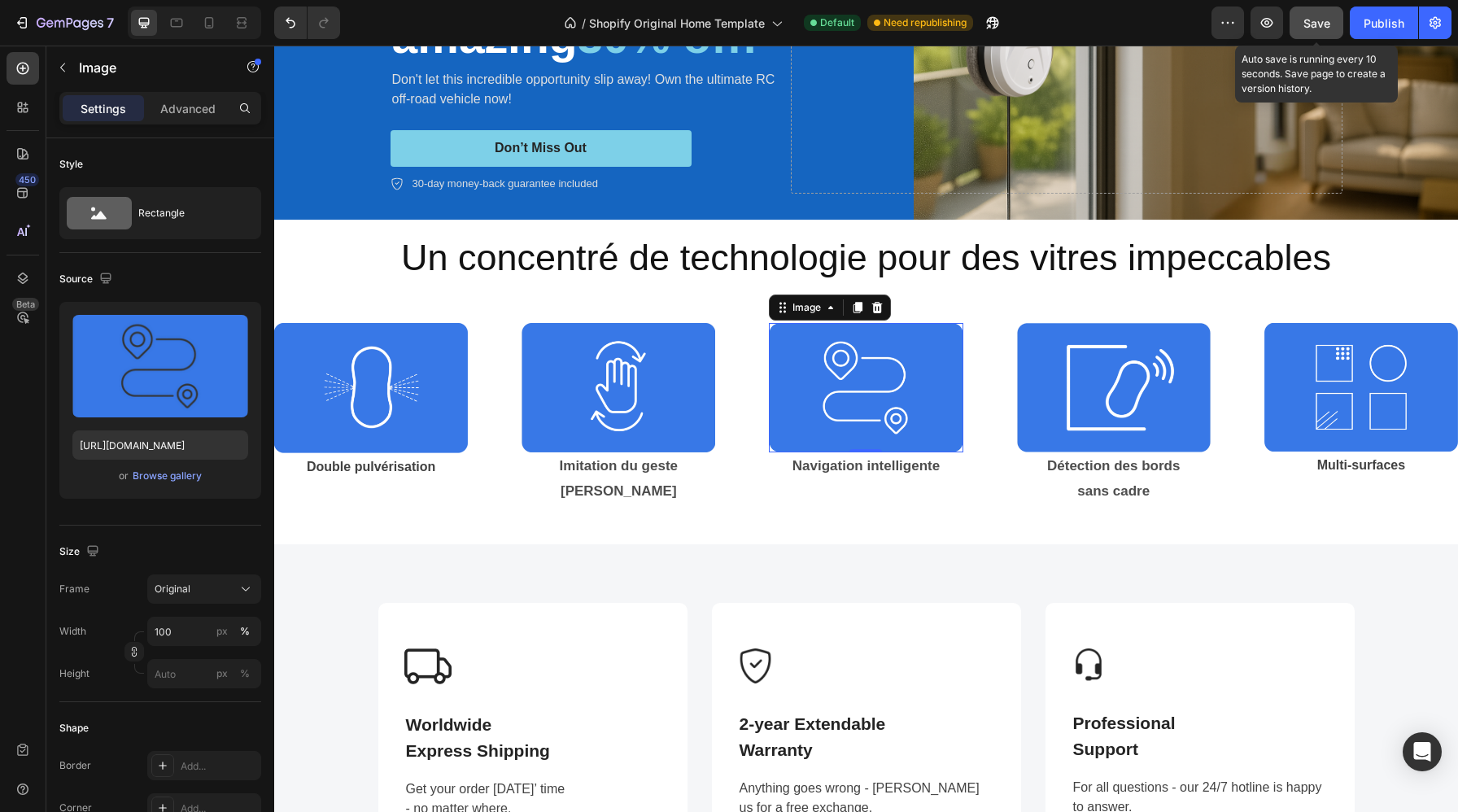
drag, startPoint x: 1386, startPoint y: 19, endPoint x: 1314, endPoint y: 29, distance: 72.7
click at [1314, 29] on div "Preview Save Auto save is running every 10 seconds. Save page to create a versi…" at bounding box center [1332, 22] width 240 height 32
click at [1314, 29] on span "Save" at bounding box center [1317, 23] width 27 height 14
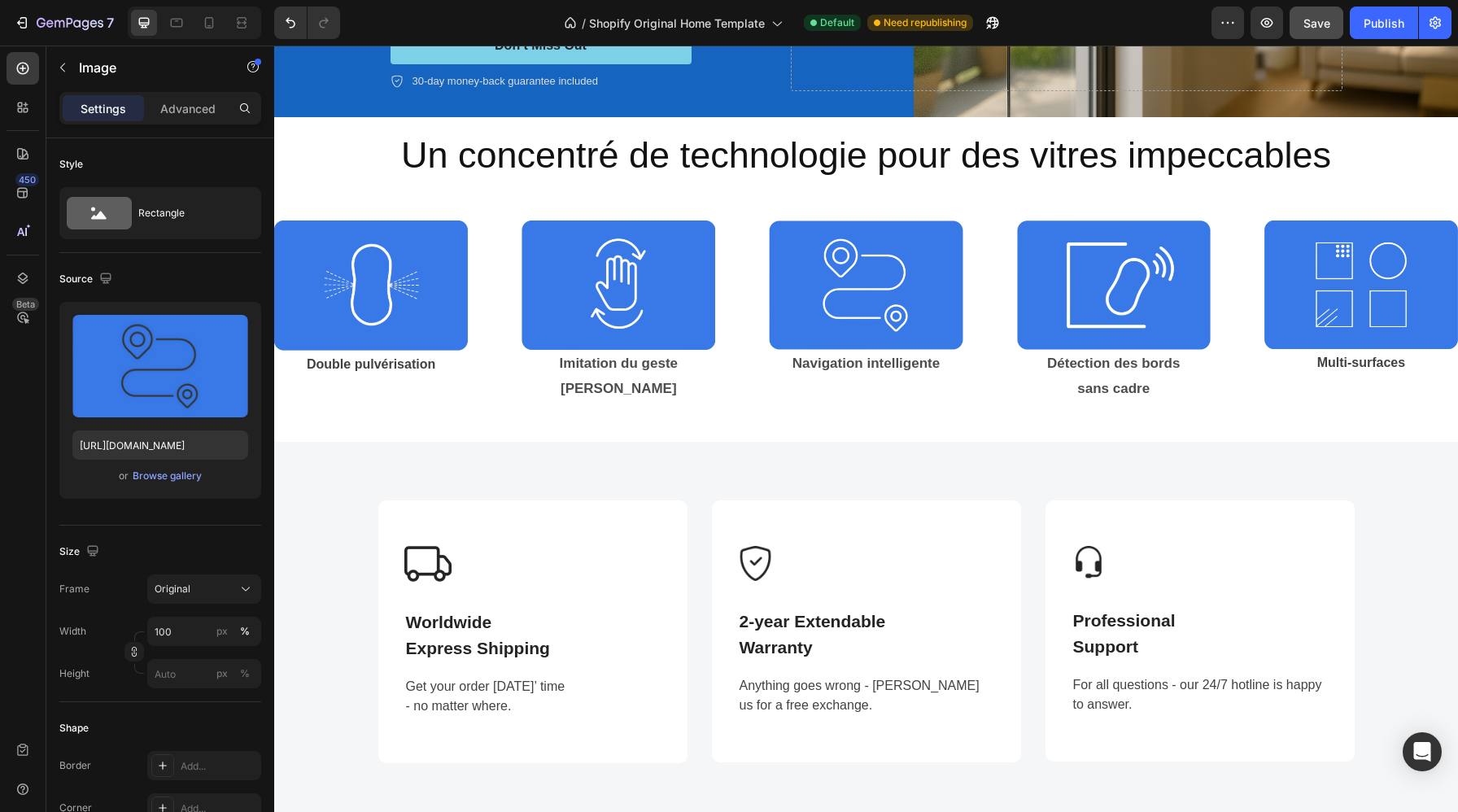
scroll to position [324, 0]
